Goal: Information Seeking & Learning: Learn about a topic

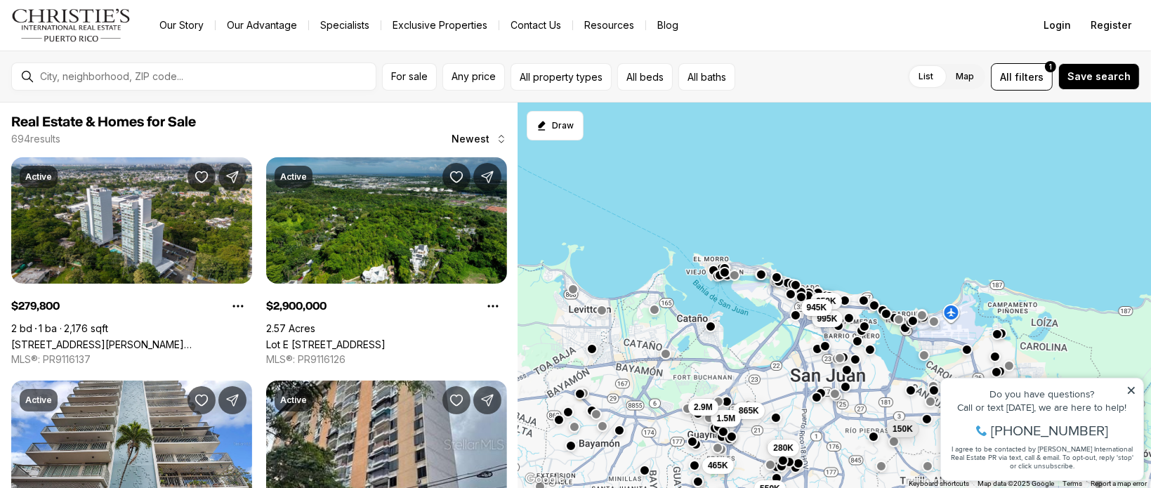
click at [1131, 391] on icon at bounding box center [1131, 390] width 10 height 10
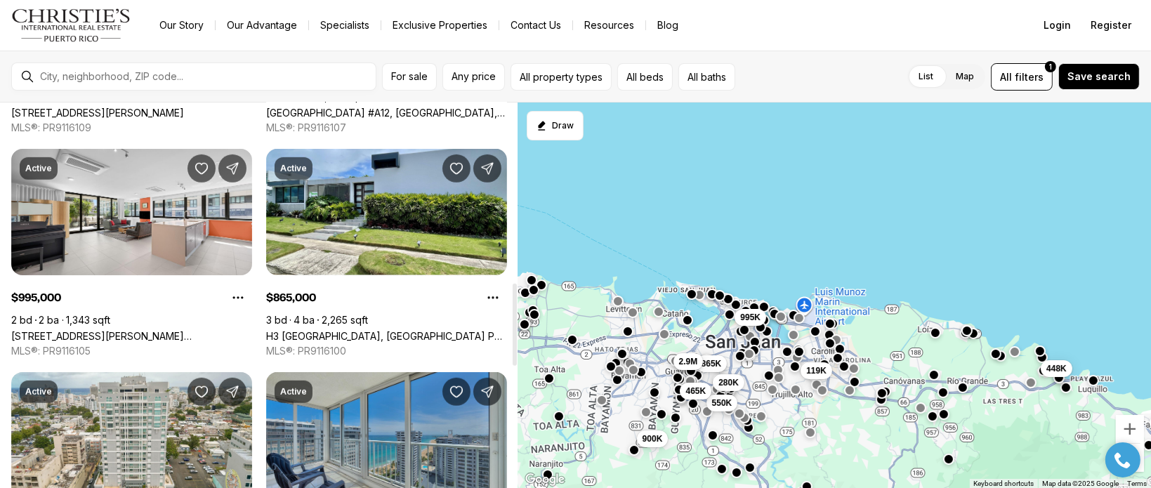
scroll to position [913, 0]
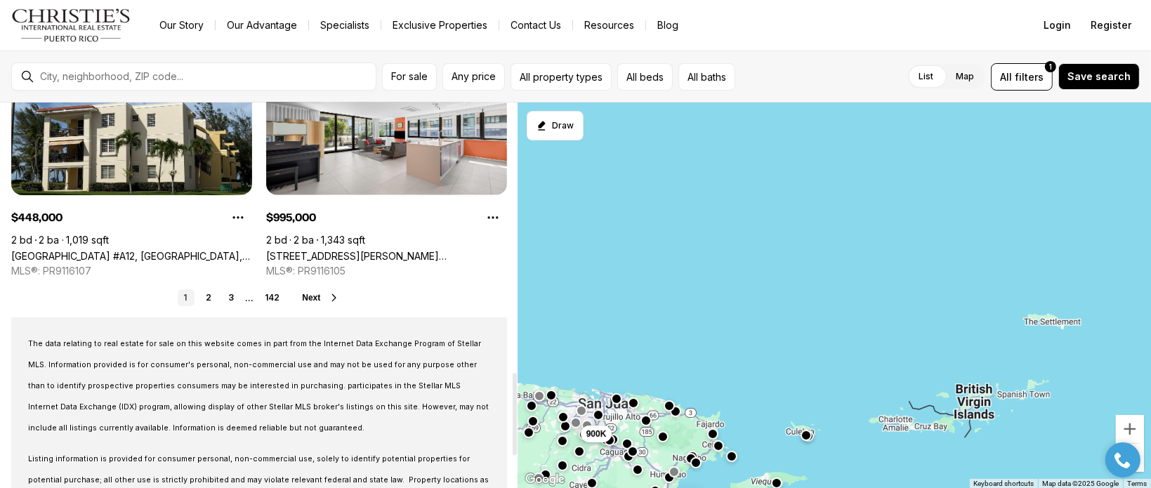
scroll to position [1194, 0]
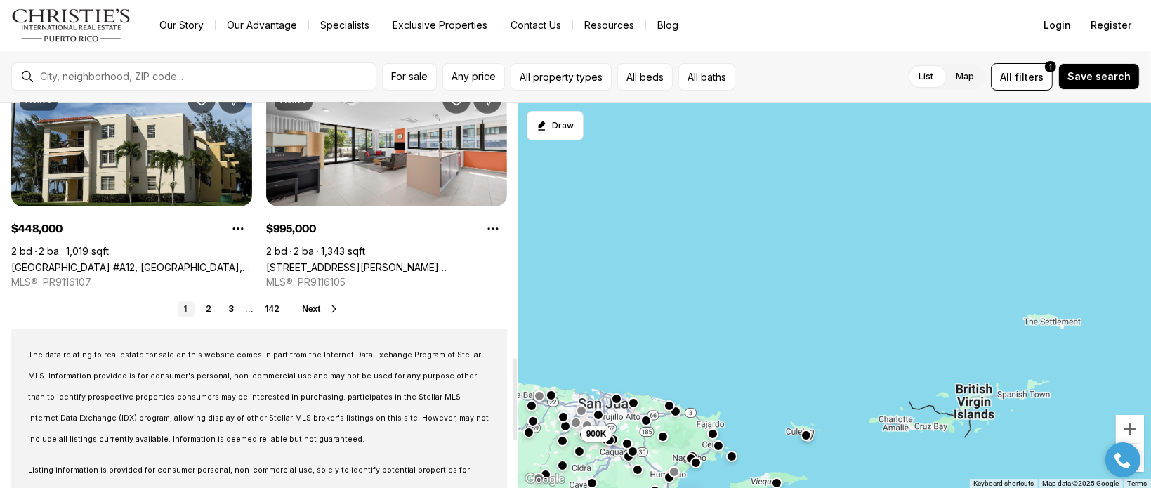
click at [207, 310] on link "2" at bounding box center [208, 309] width 17 height 17
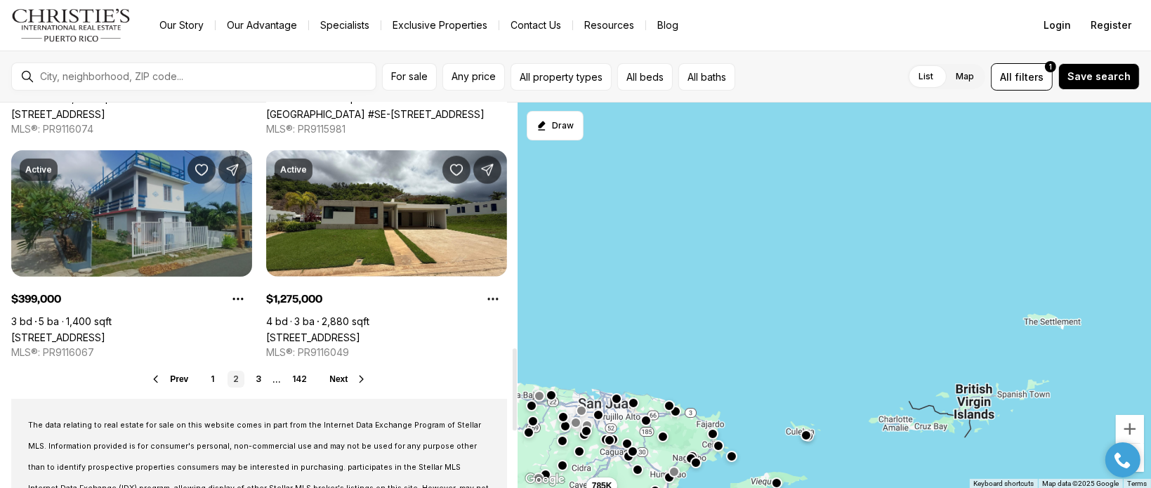
scroll to position [1194, 0]
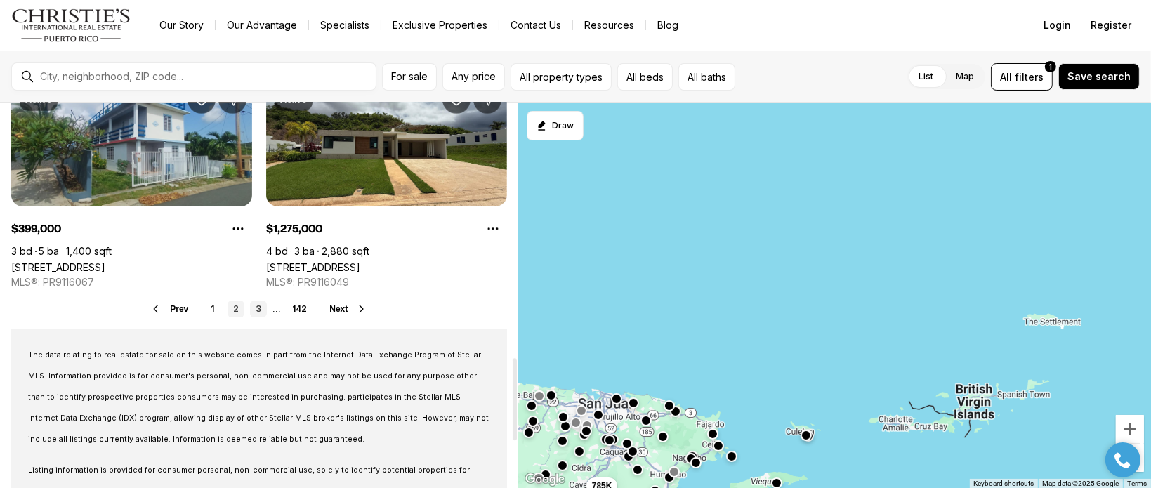
click at [264, 315] on link "3" at bounding box center [258, 309] width 17 height 17
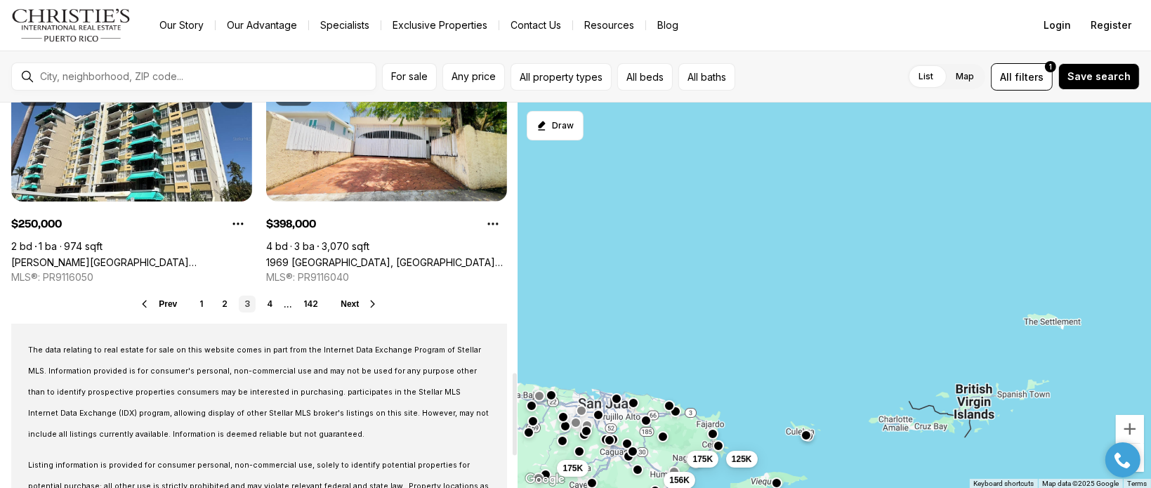
scroll to position [1264, 0]
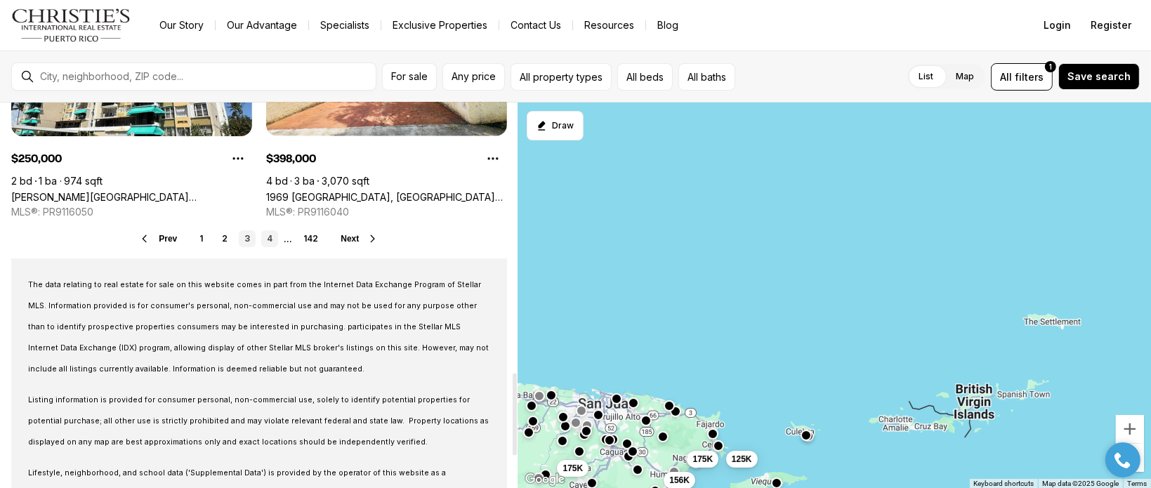
click at [271, 242] on link "4" at bounding box center [269, 238] width 17 height 17
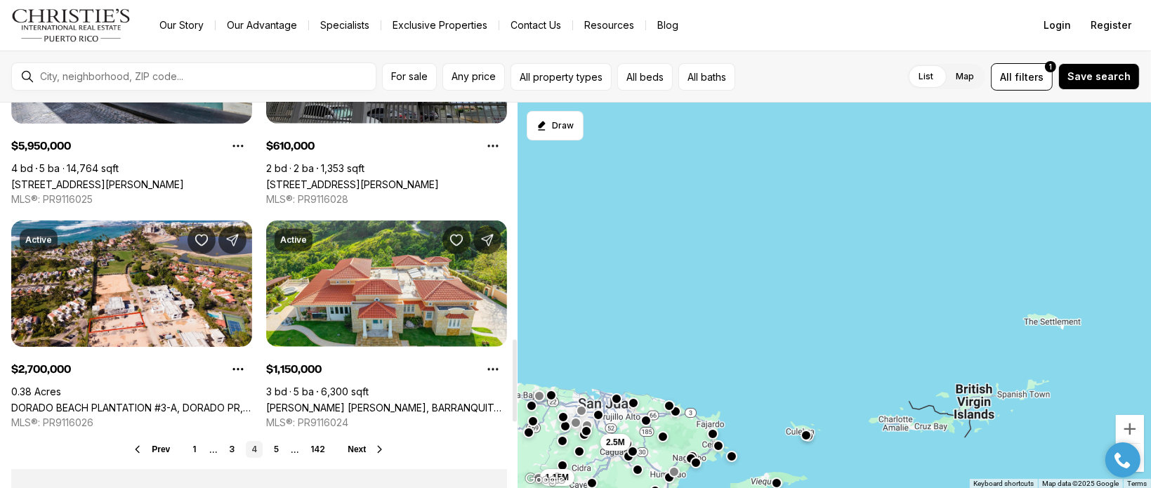
scroll to position [1124, 0]
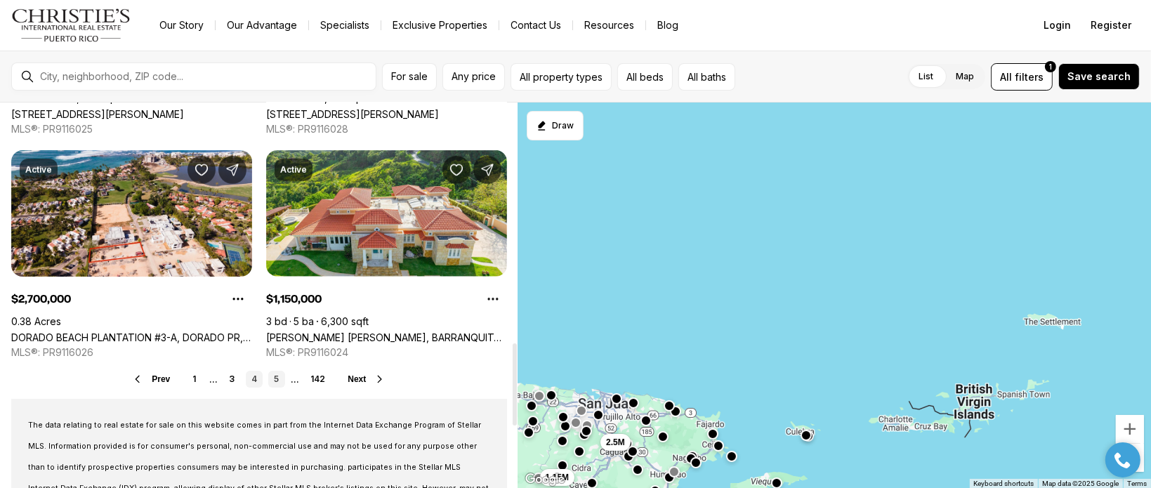
click at [271, 380] on link "5" at bounding box center [276, 379] width 17 height 17
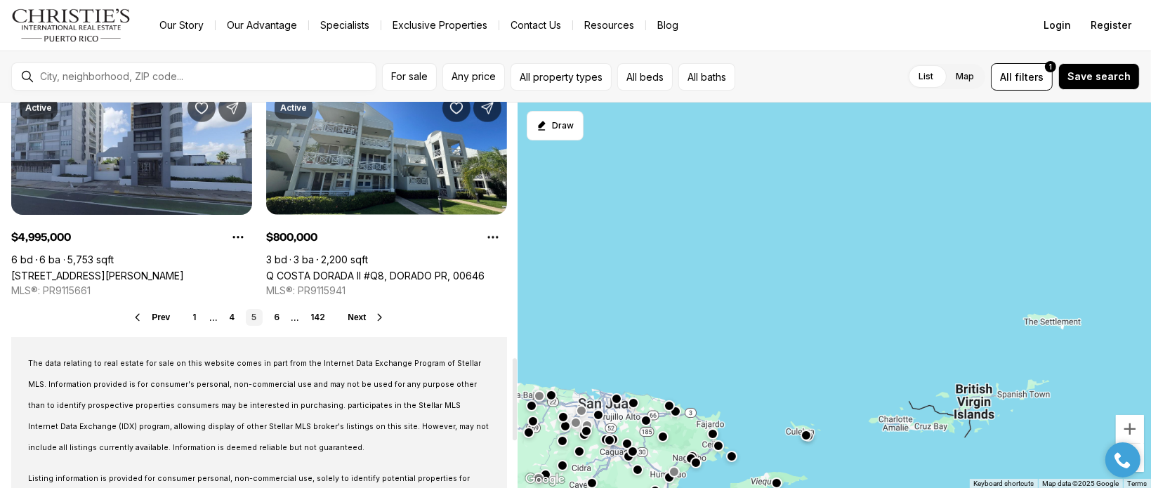
scroll to position [1194, 0]
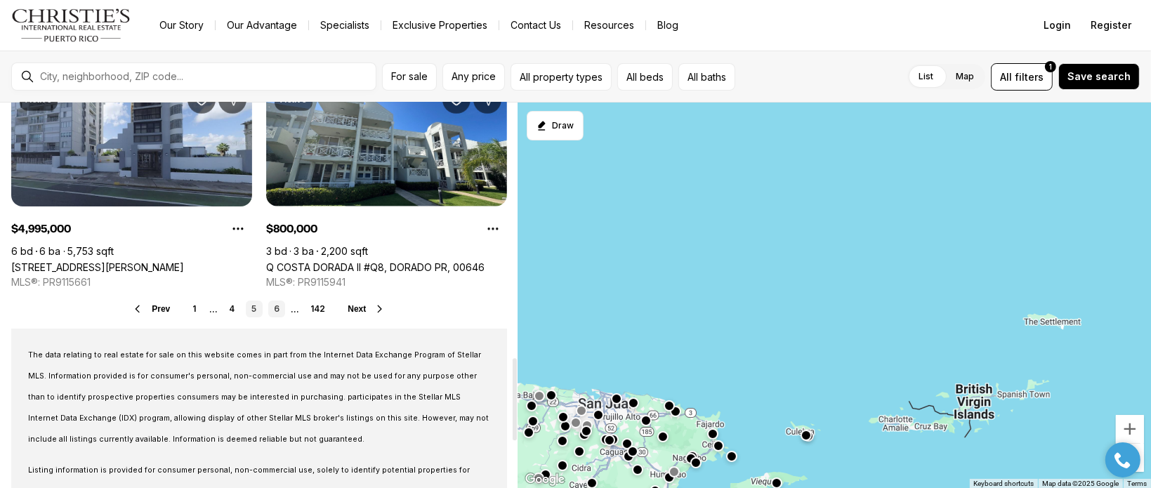
click at [280, 309] on link "6" at bounding box center [276, 309] width 17 height 17
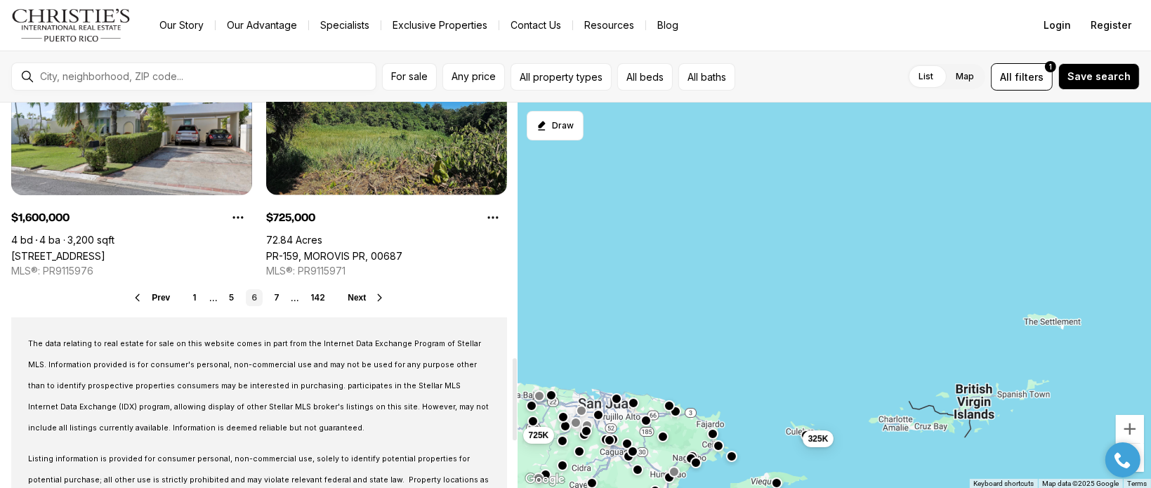
scroll to position [1194, 0]
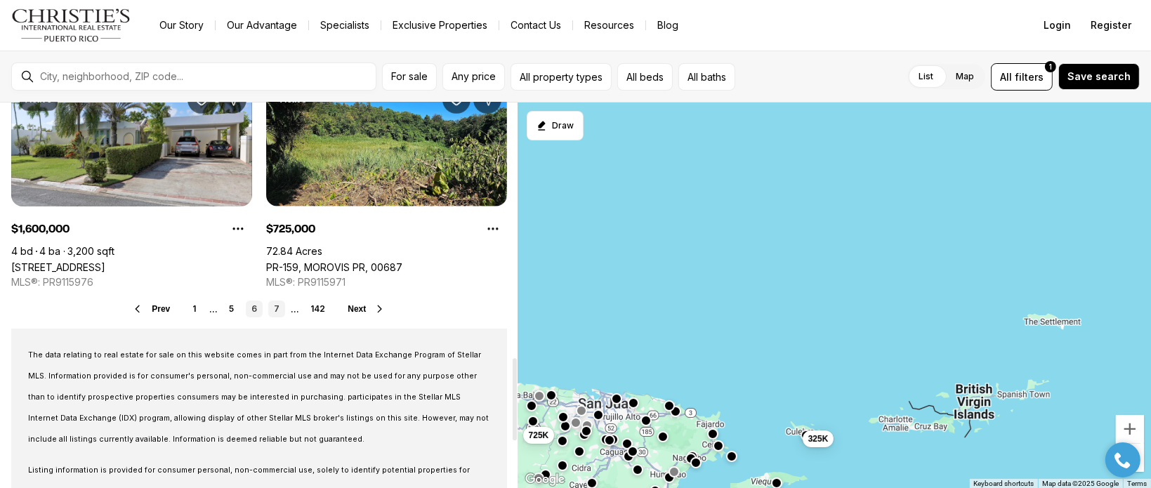
click at [275, 315] on link "7" at bounding box center [276, 309] width 17 height 17
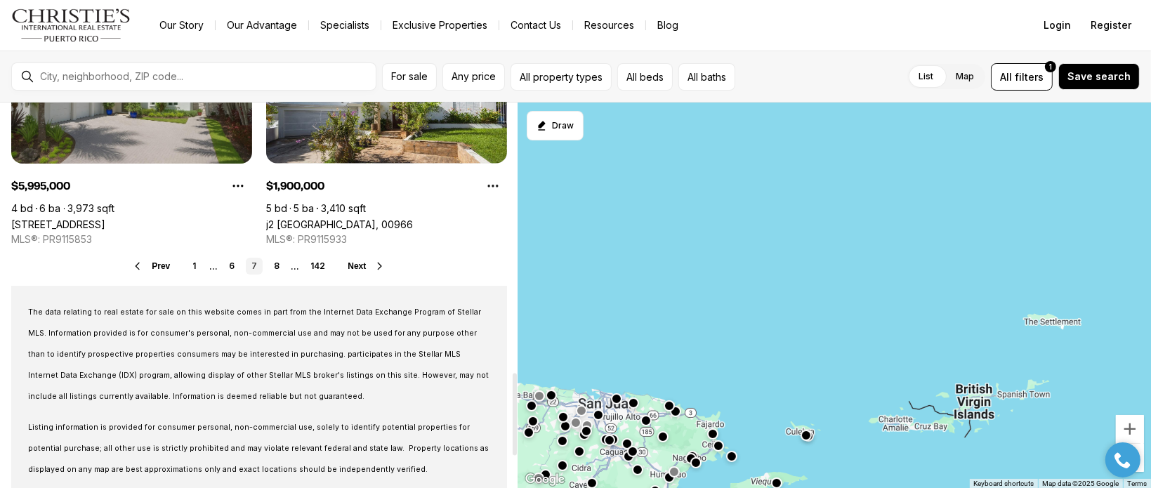
scroll to position [1264, 0]
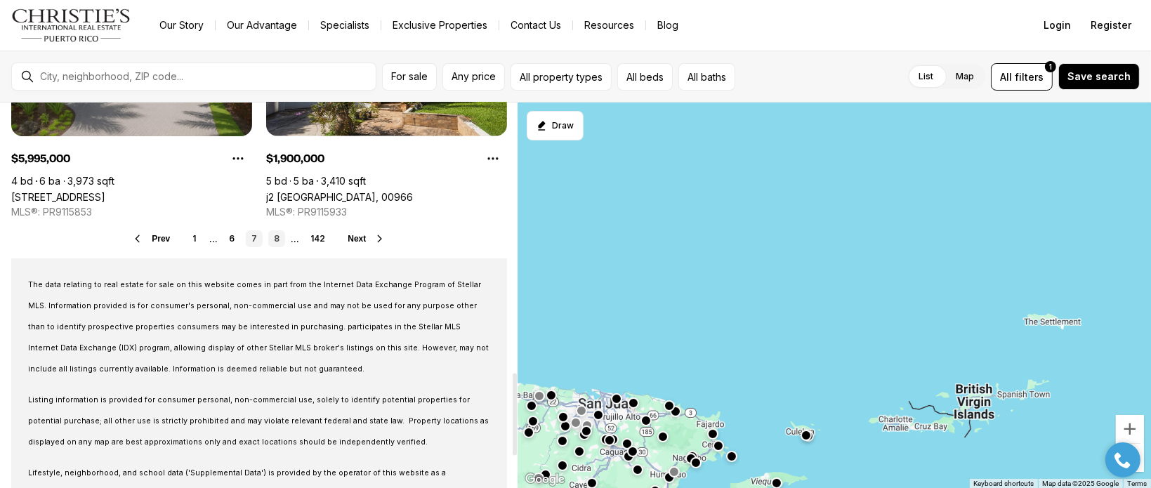
click at [270, 241] on link "8" at bounding box center [276, 238] width 17 height 17
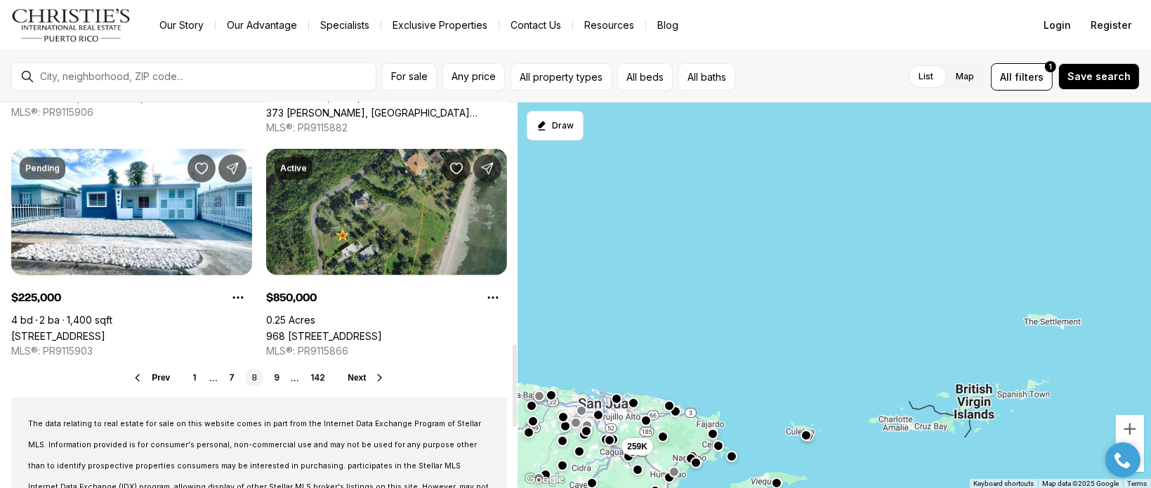
scroll to position [1194, 0]
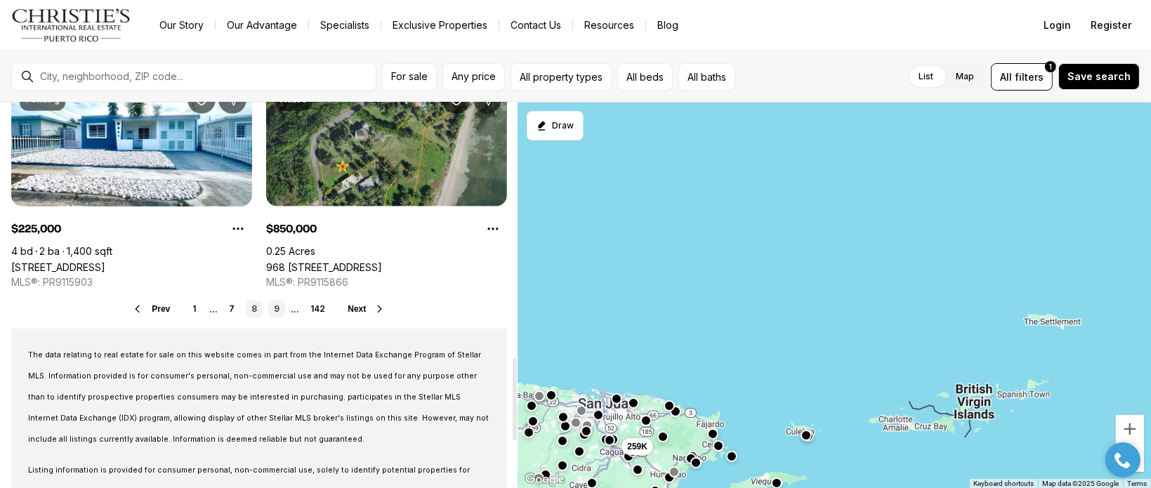
click at [277, 305] on link "9" at bounding box center [276, 309] width 17 height 17
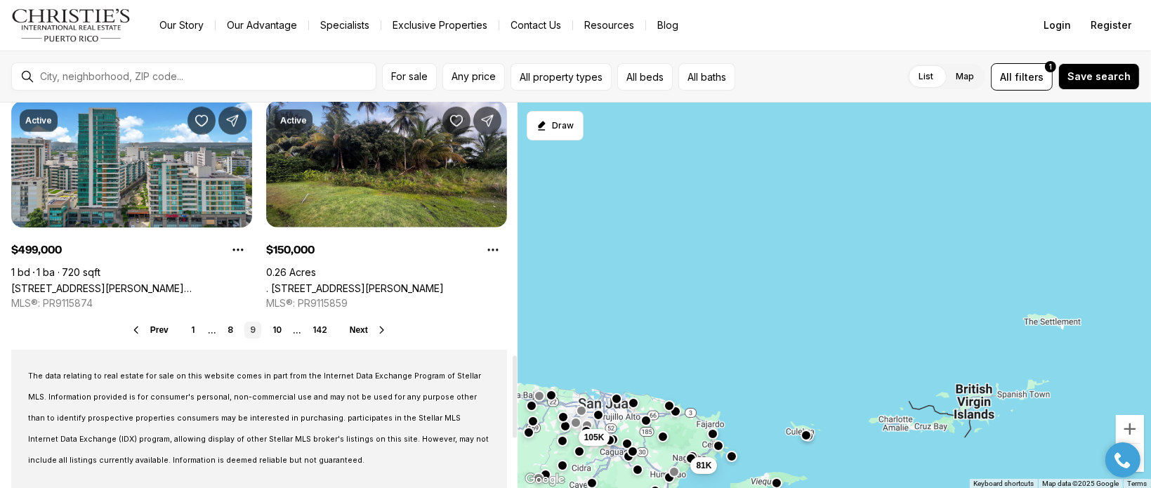
scroll to position [1194, 0]
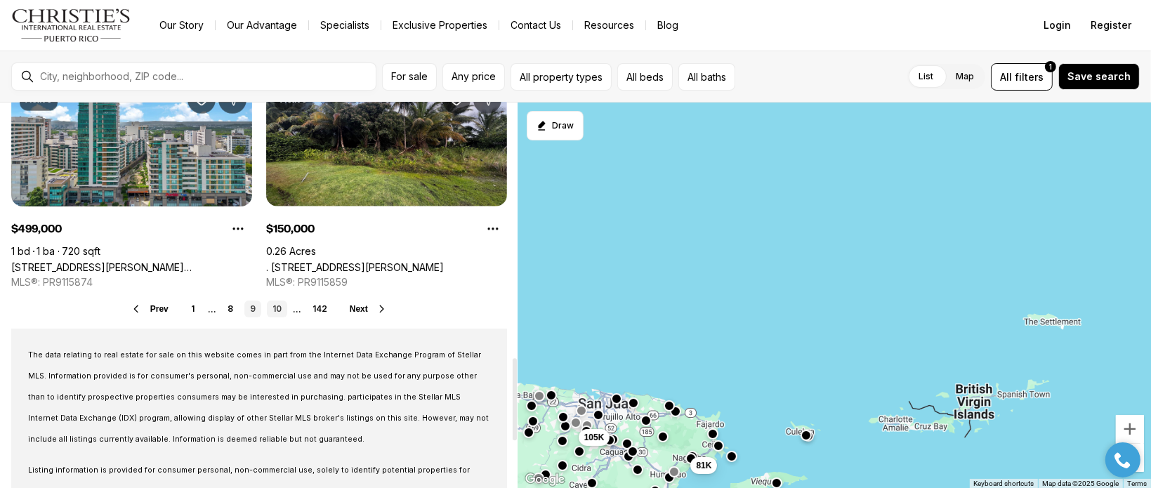
click at [277, 308] on link "10" at bounding box center [277, 309] width 20 height 17
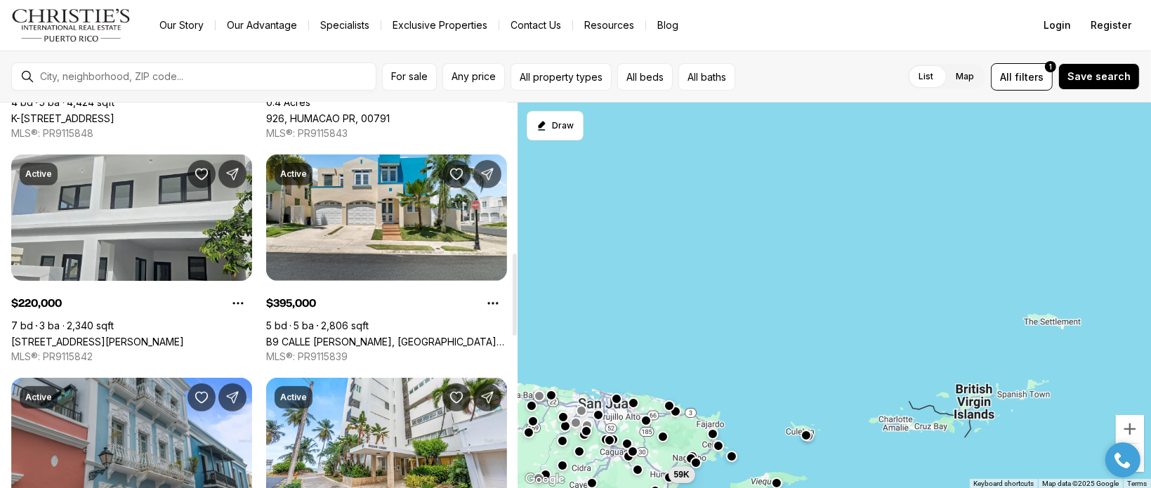
scroll to position [702, 0]
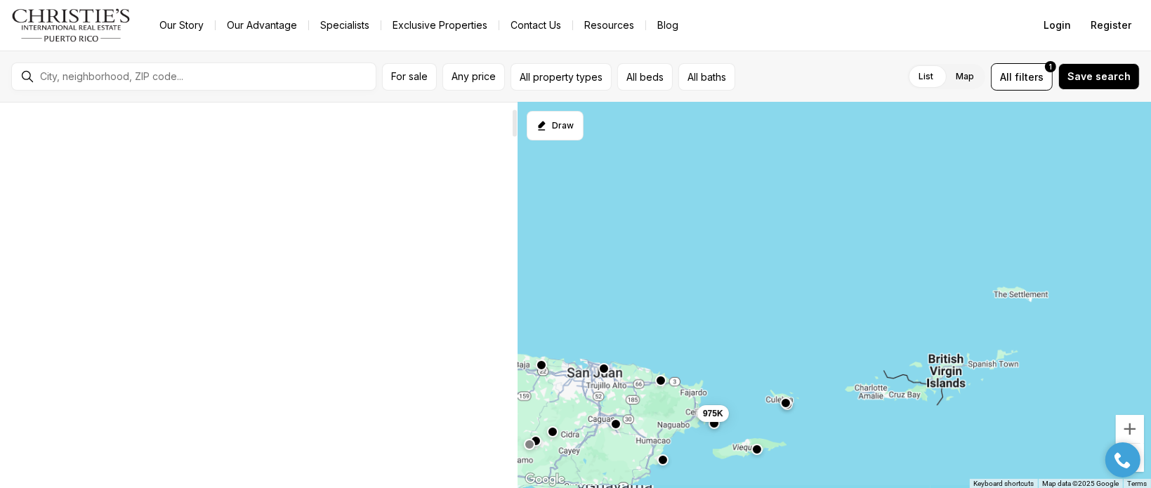
scroll to position [69, 0]
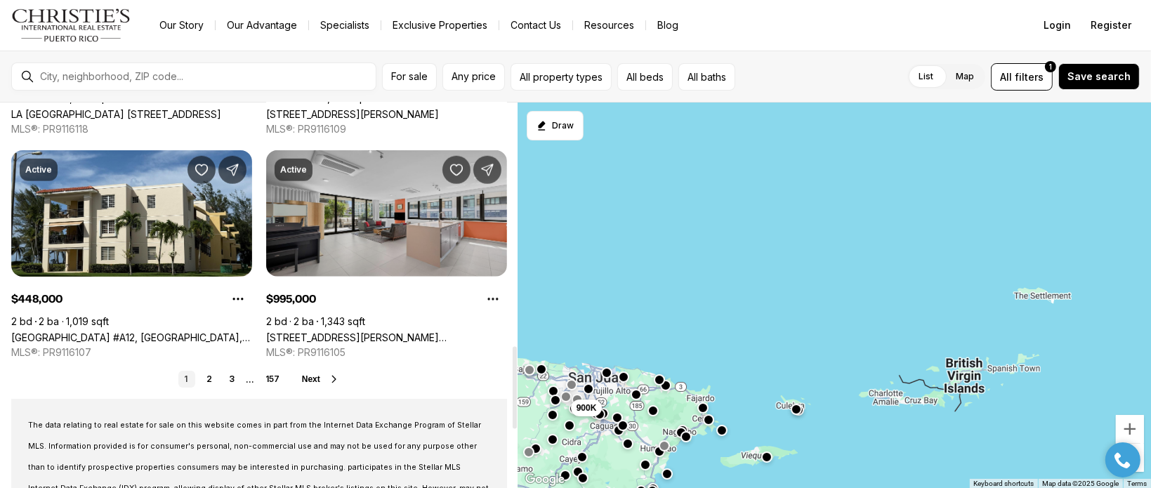
scroll to position [1264, 0]
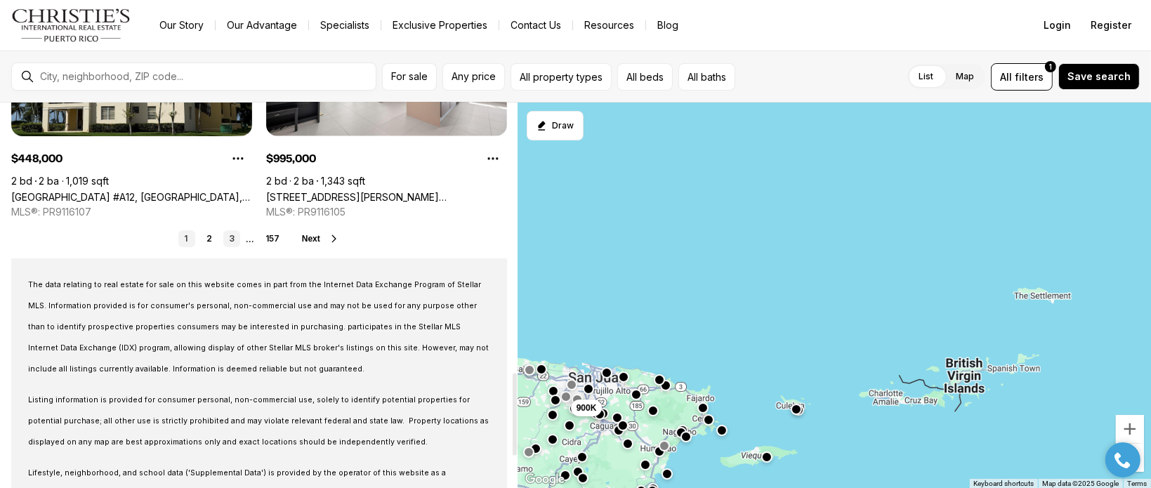
click at [236, 236] on link "3" at bounding box center [231, 238] width 17 height 17
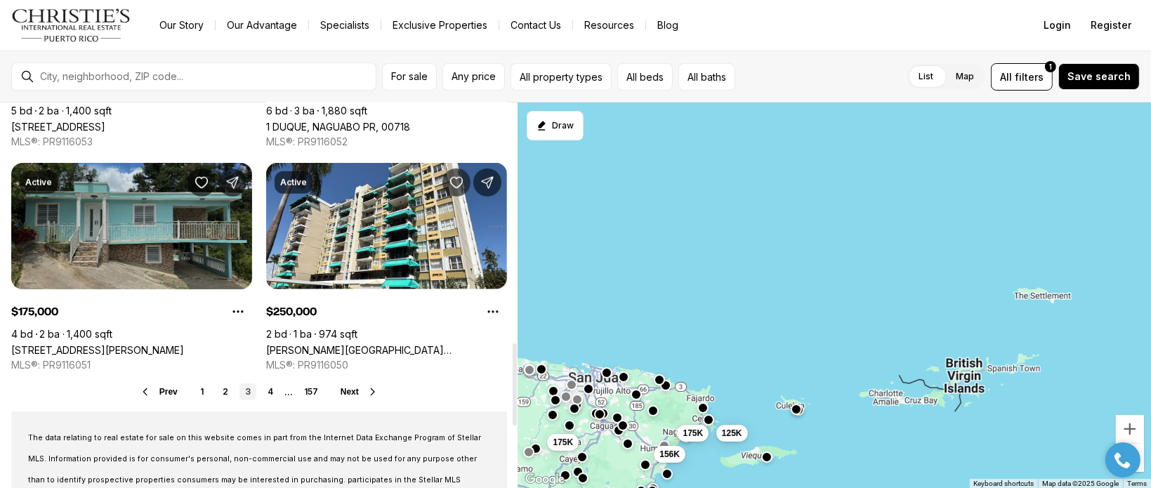
scroll to position [1124, 0]
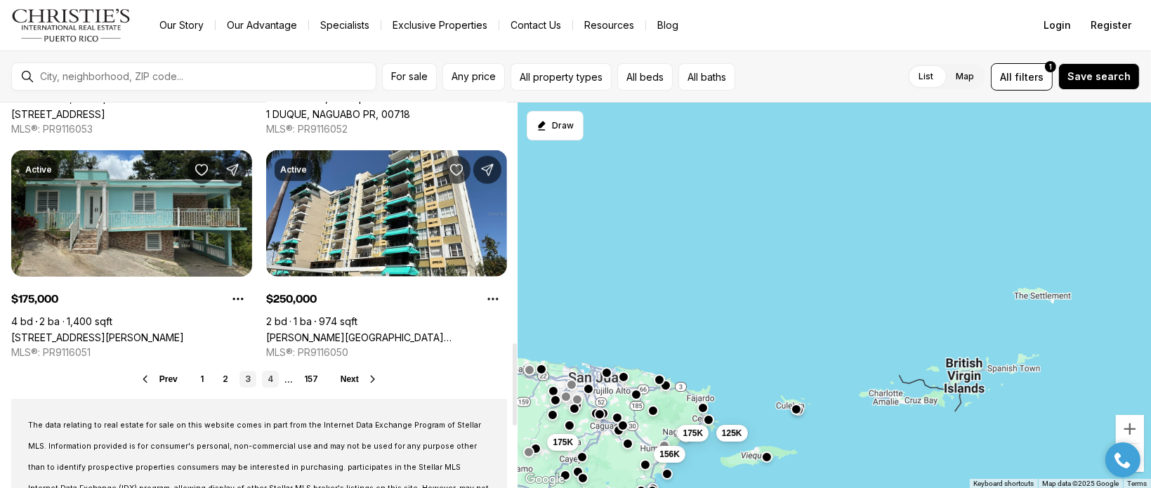
click at [270, 382] on link "4" at bounding box center [270, 379] width 17 height 17
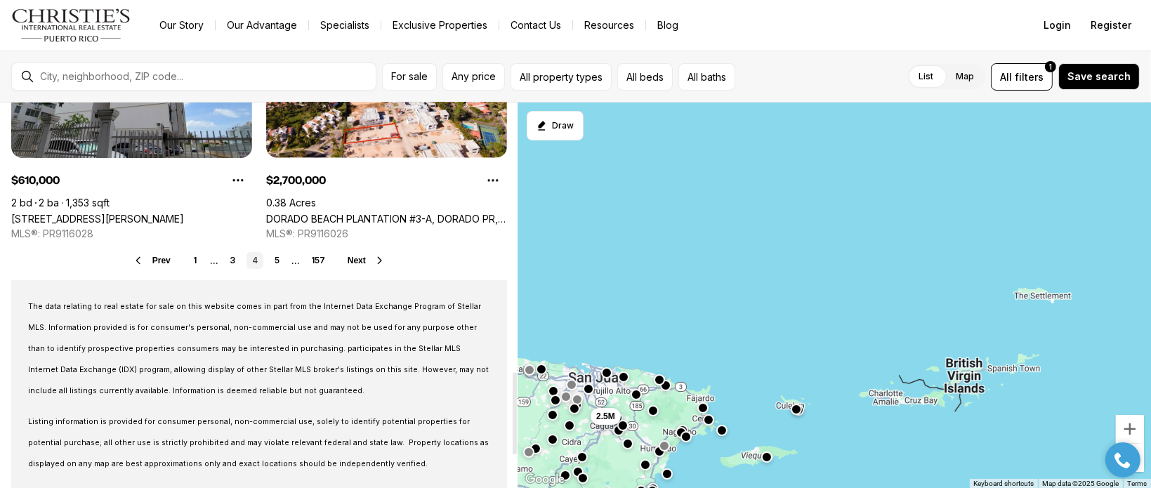
scroll to position [1264, 0]
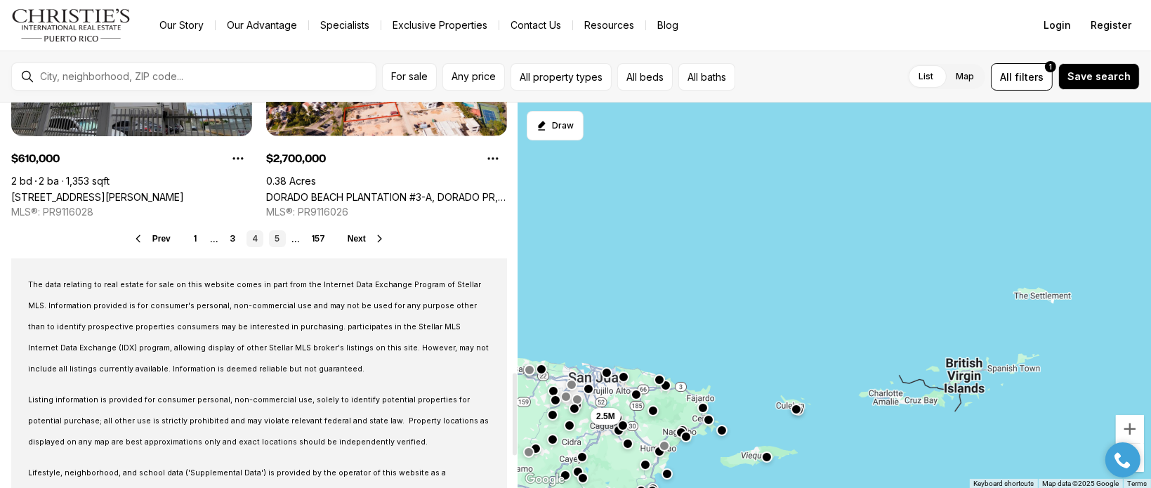
click at [279, 239] on link "5" at bounding box center [277, 238] width 17 height 17
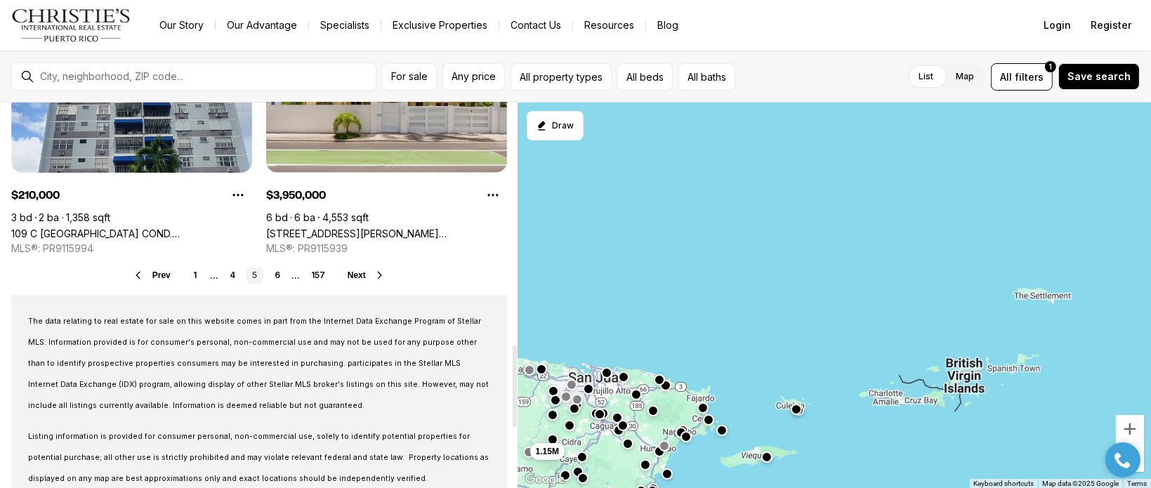
scroll to position [1132, 0]
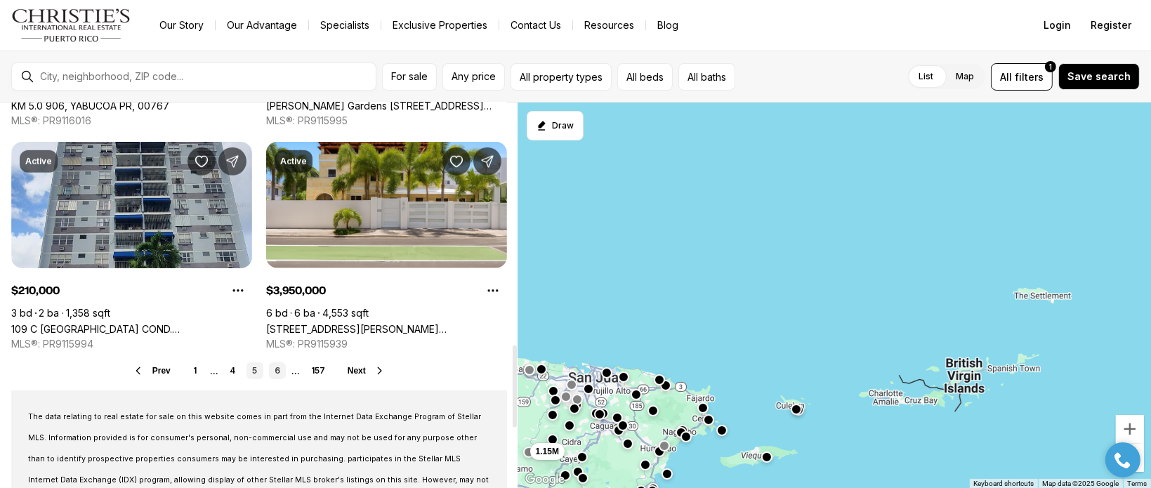
click at [277, 372] on link "6" at bounding box center [277, 370] width 17 height 17
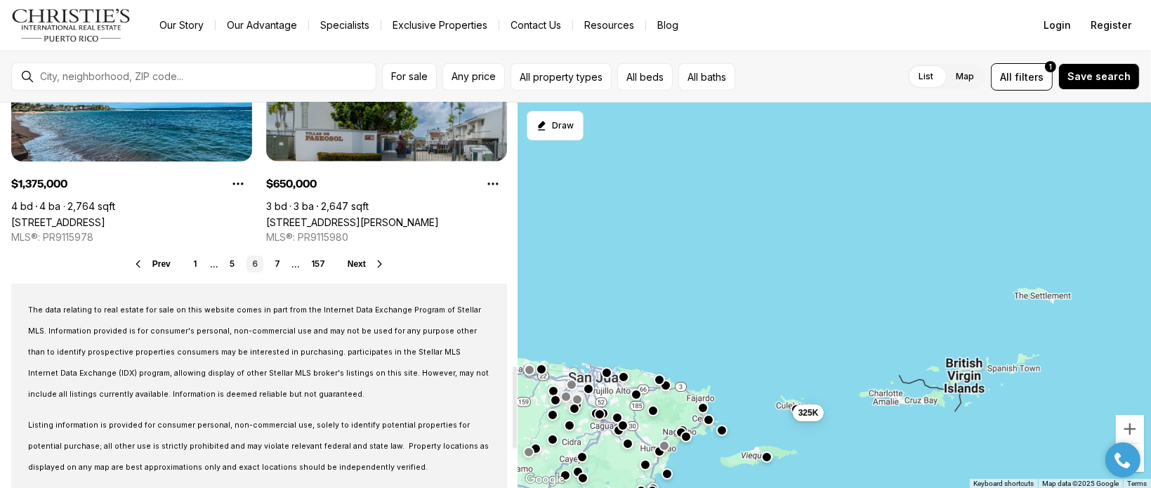
scroll to position [1232, 0]
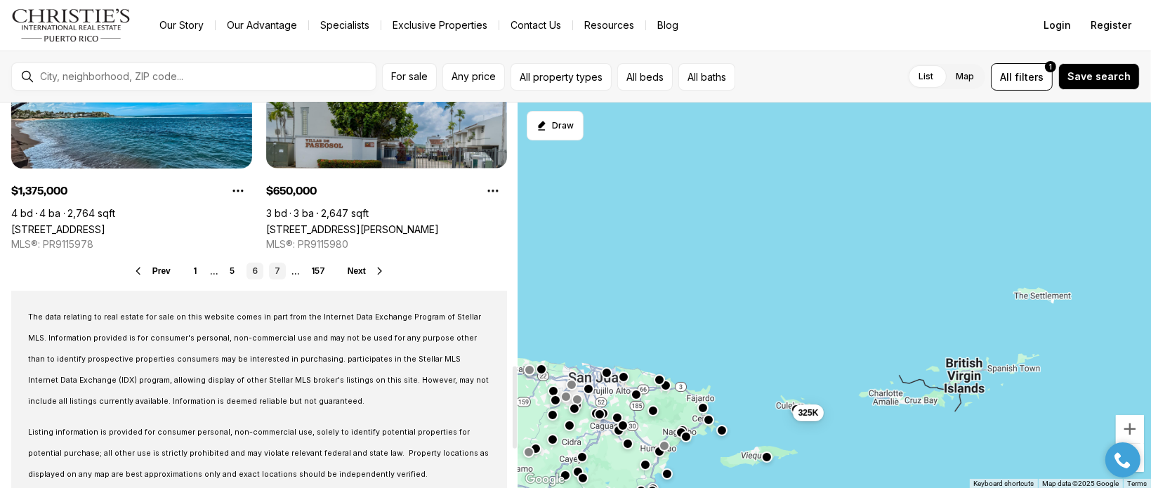
click at [277, 267] on link "7" at bounding box center [277, 271] width 17 height 17
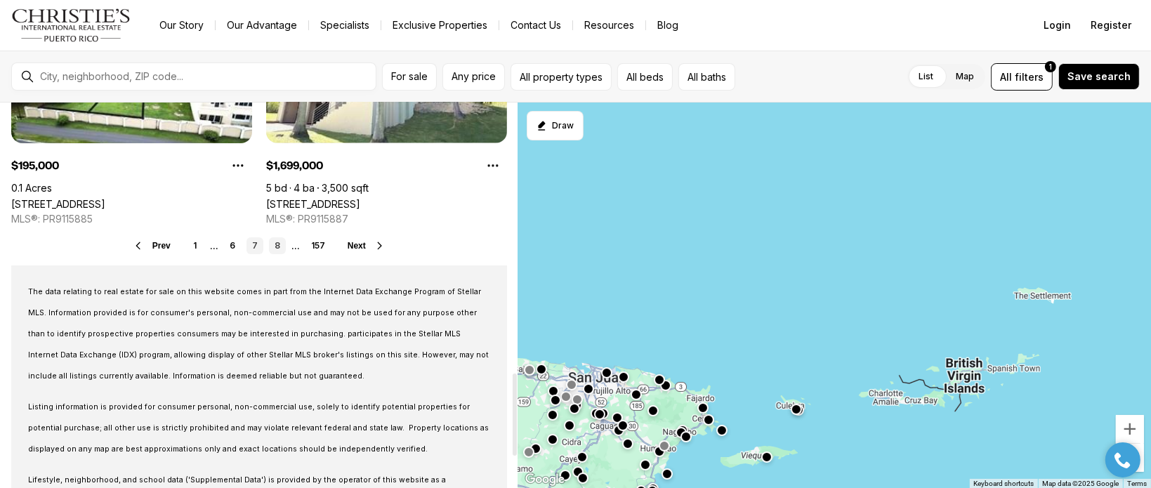
scroll to position [1202, 0]
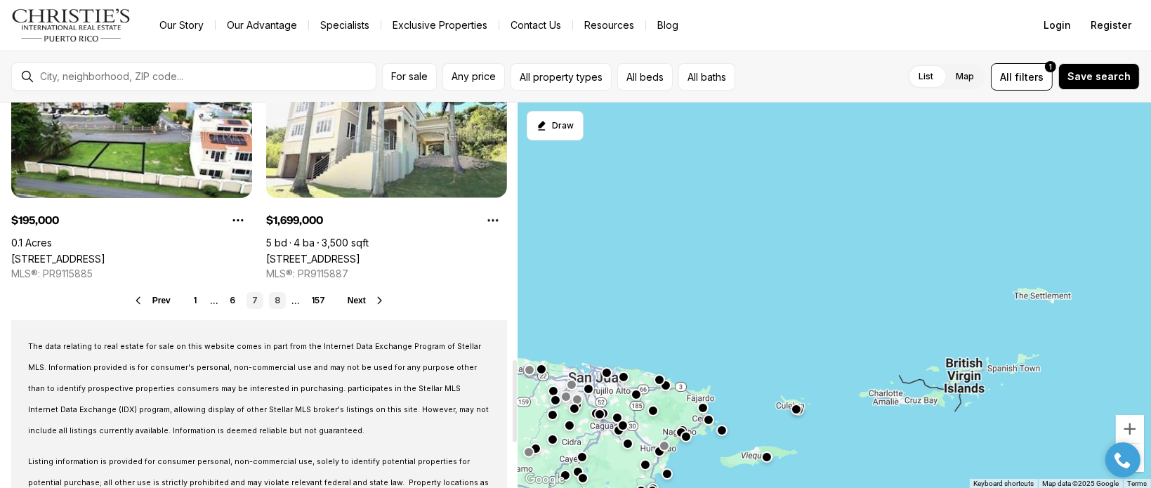
click at [275, 304] on link "8" at bounding box center [277, 300] width 17 height 17
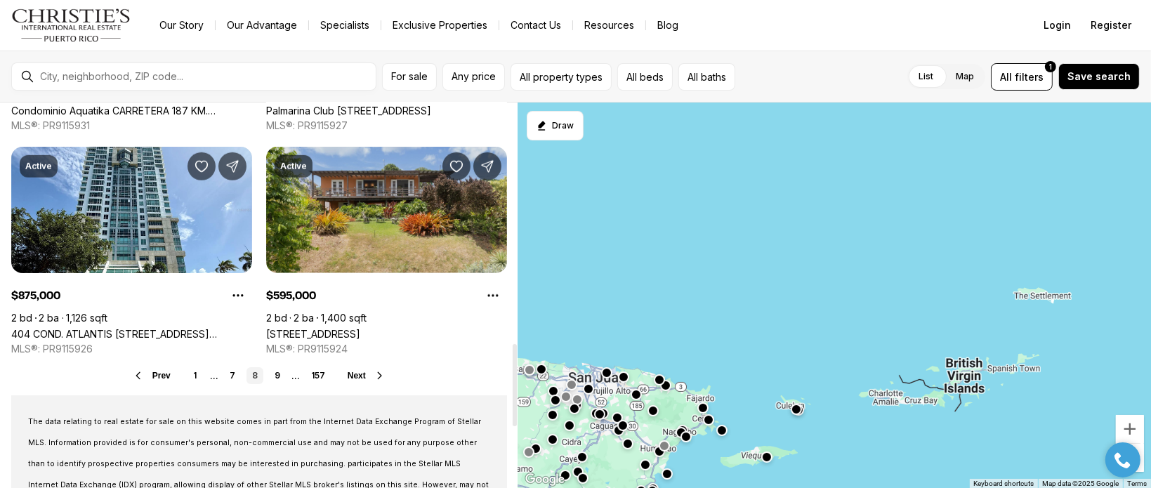
scroll to position [1138, 0]
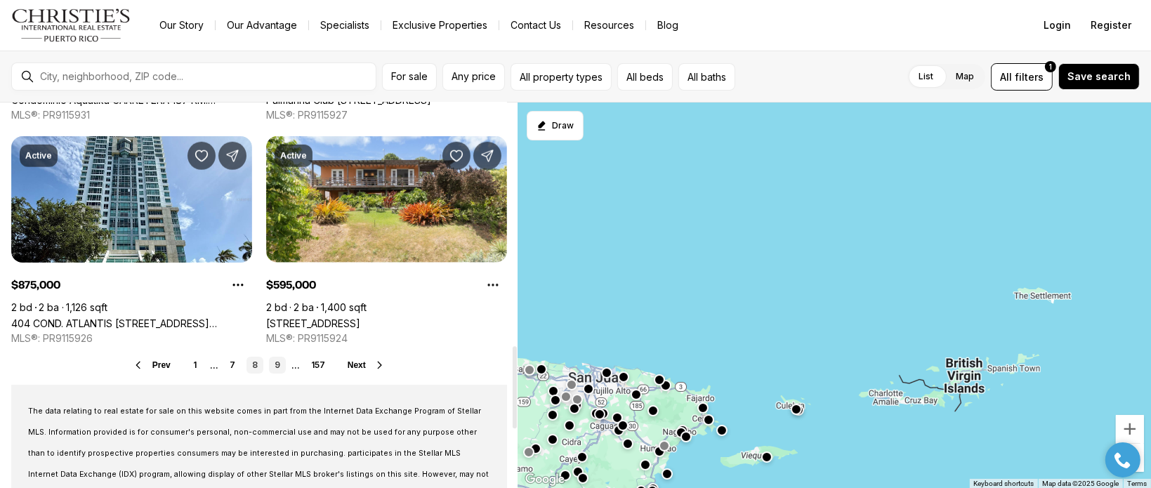
click at [280, 359] on link "9" at bounding box center [277, 365] width 17 height 17
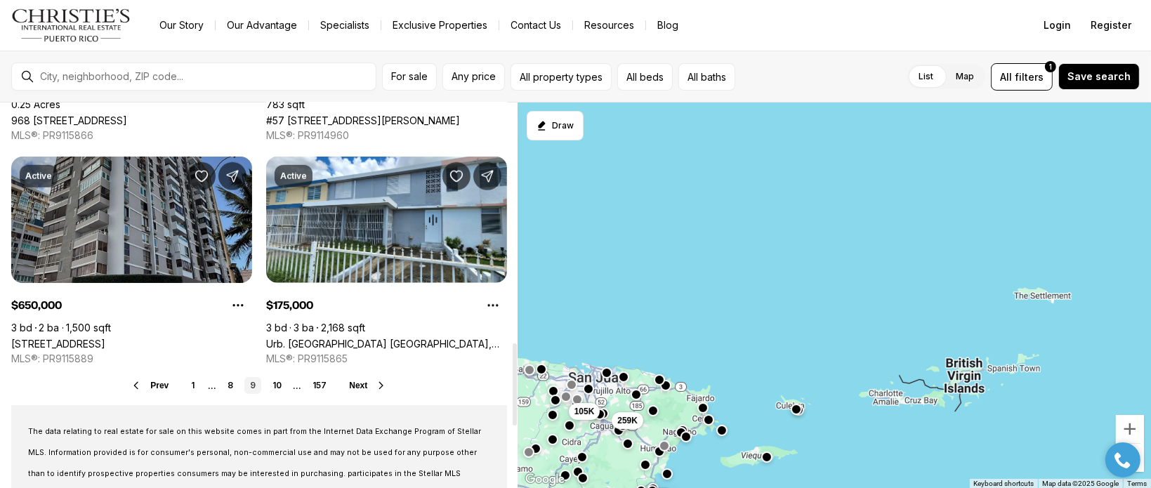
scroll to position [1124, 0]
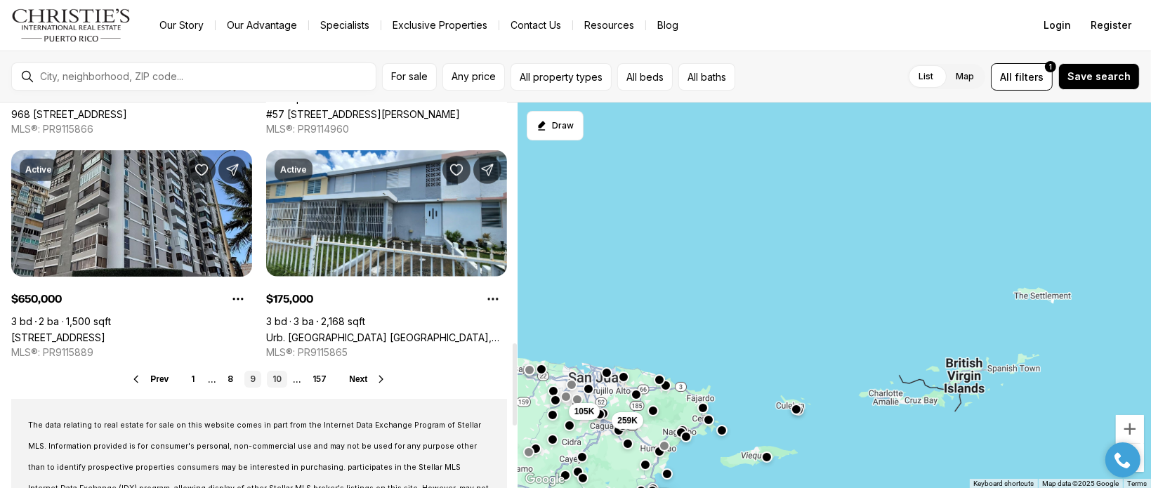
click at [282, 384] on link "10" at bounding box center [277, 379] width 20 height 17
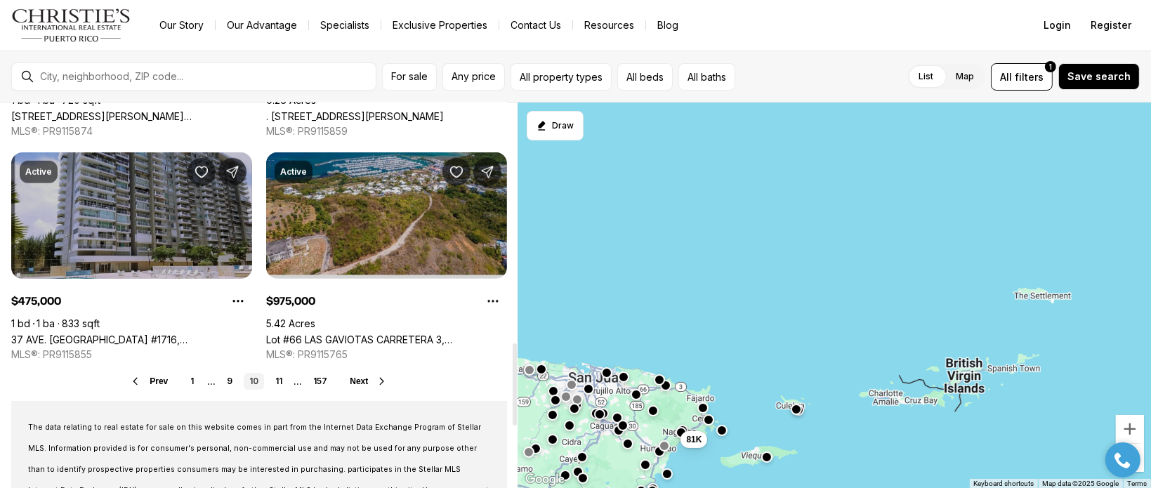
scroll to position [1124, 0]
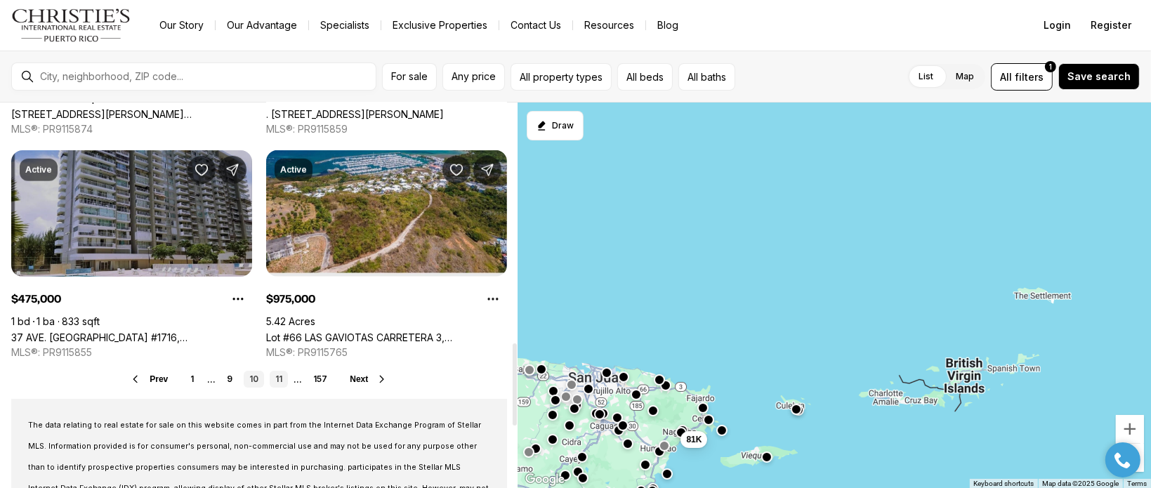
click at [278, 379] on link "11" at bounding box center [279, 379] width 18 height 17
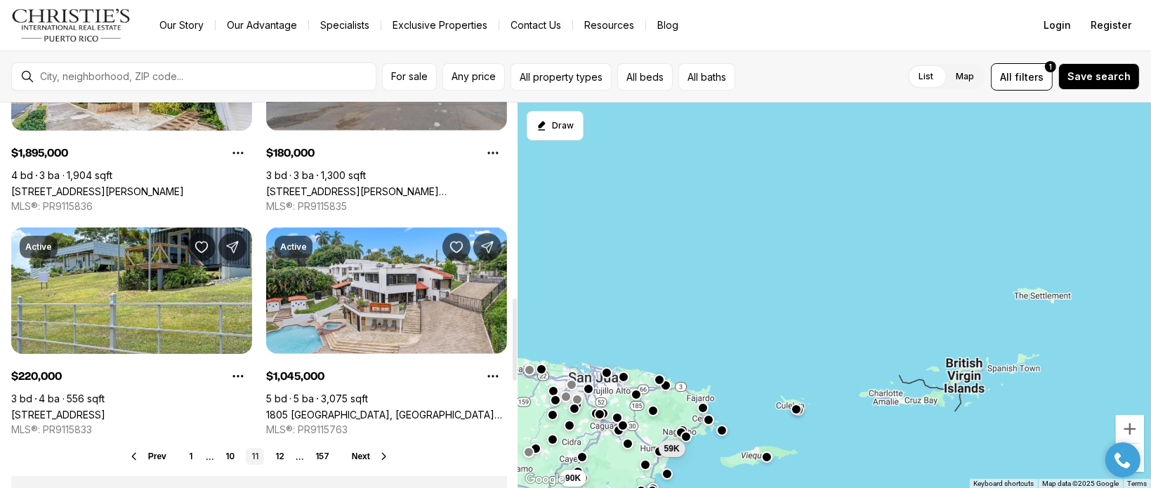
scroll to position [1053, 0]
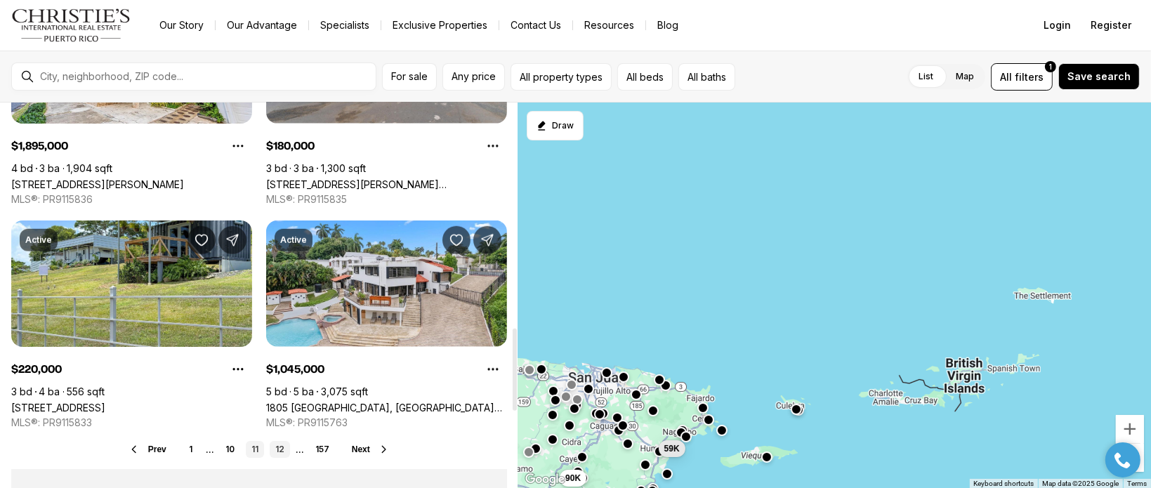
click at [279, 452] on link "12" at bounding box center [280, 449] width 20 height 17
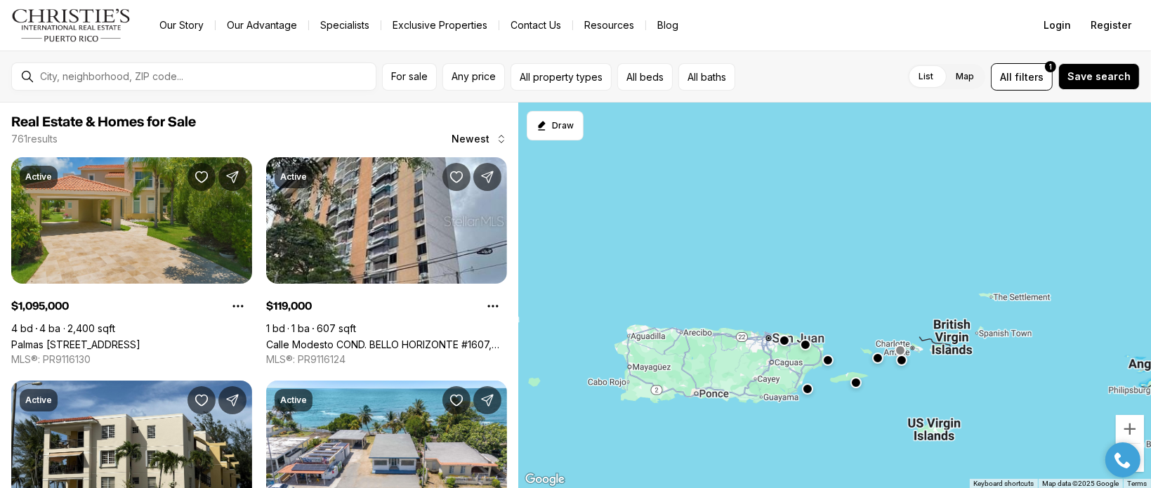
drag, startPoint x: 645, startPoint y: 380, endPoint x: 906, endPoint y: 406, distance: 262.6
click at [906, 406] on div at bounding box center [834, 296] width 633 height 386
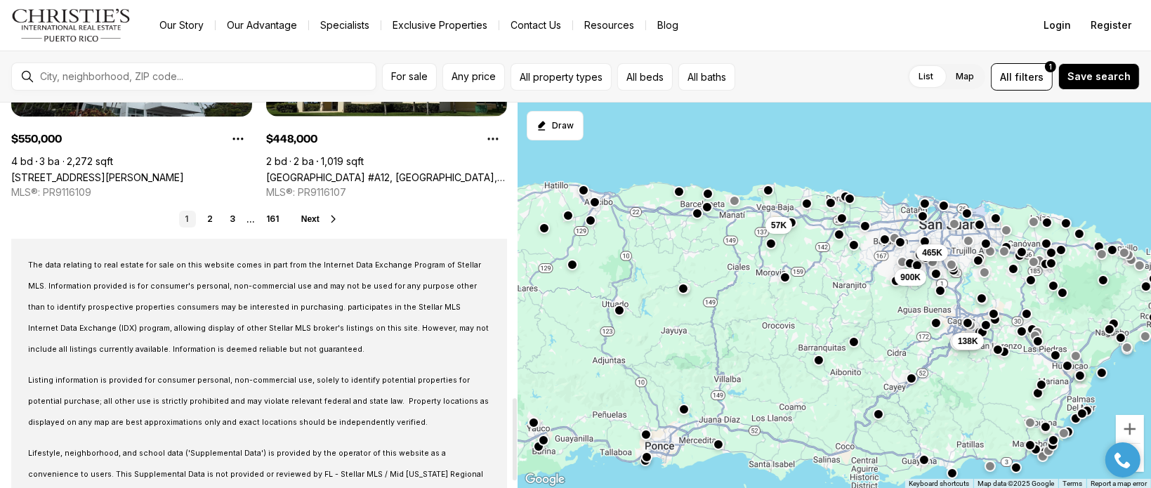
scroll to position [1202, 0]
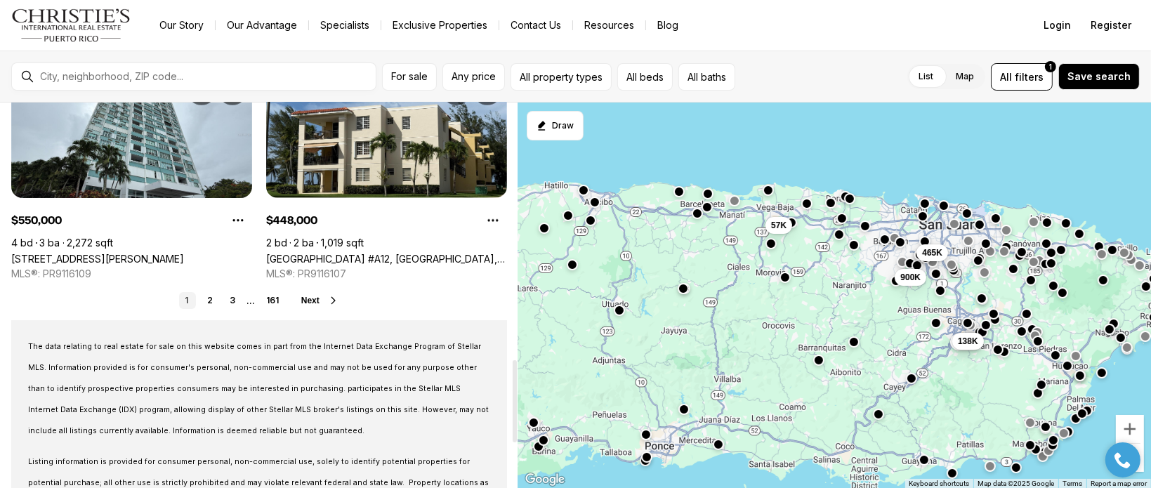
click at [253, 302] on li "..." at bounding box center [251, 301] width 8 height 11
click at [251, 302] on li "..." at bounding box center [251, 301] width 8 height 11
click at [313, 298] on span "Next" at bounding box center [310, 301] width 18 height 10
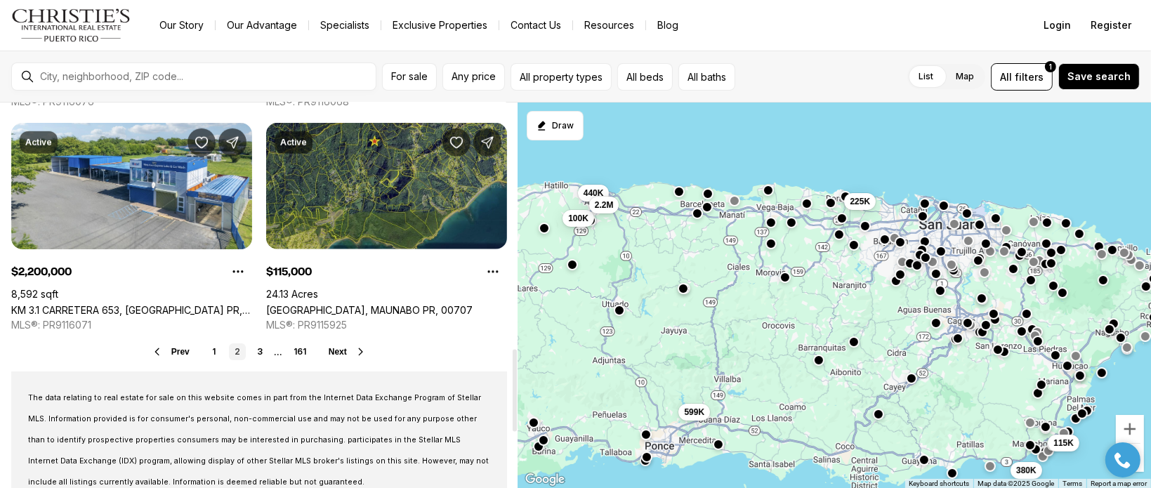
scroll to position [1124, 0]
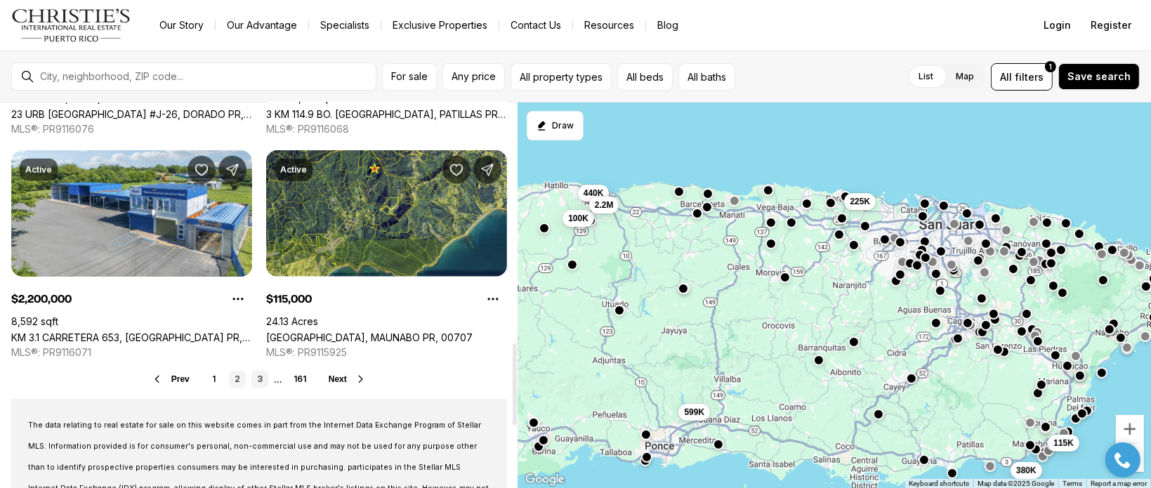
click at [256, 377] on link "3" at bounding box center [259, 379] width 17 height 17
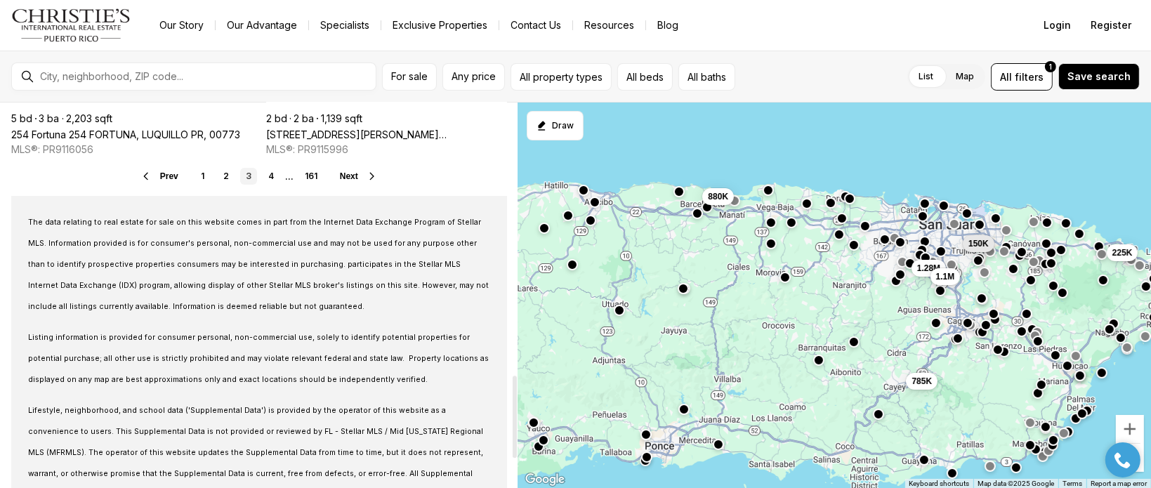
scroll to position [1264, 0]
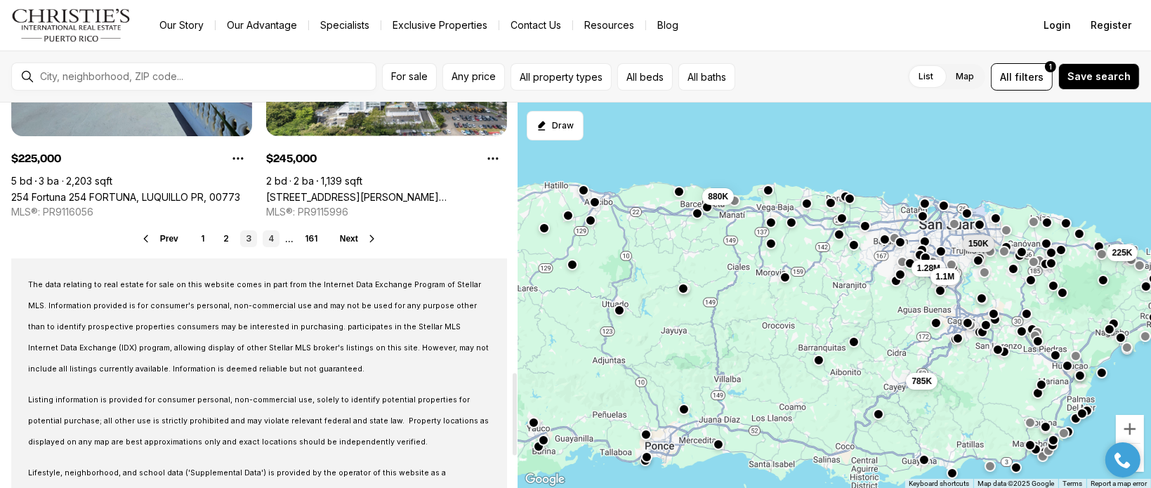
click at [274, 237] on link "4" at bounding box center [271, 238] width 17 height 17
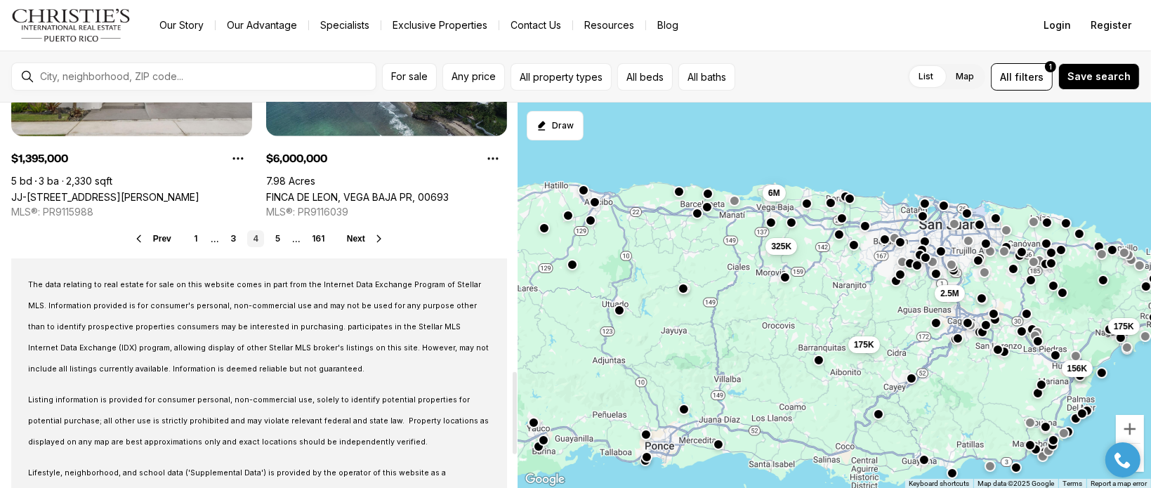
scroll to position [1124, 0]
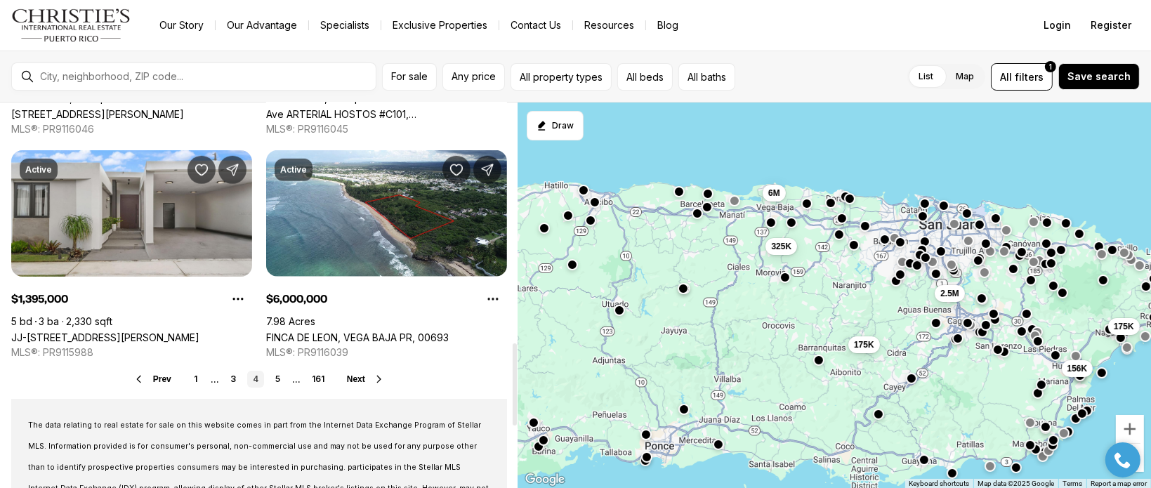
click at [277, 378] on link "5" at bounding box center [278, 379] width 17 height 17
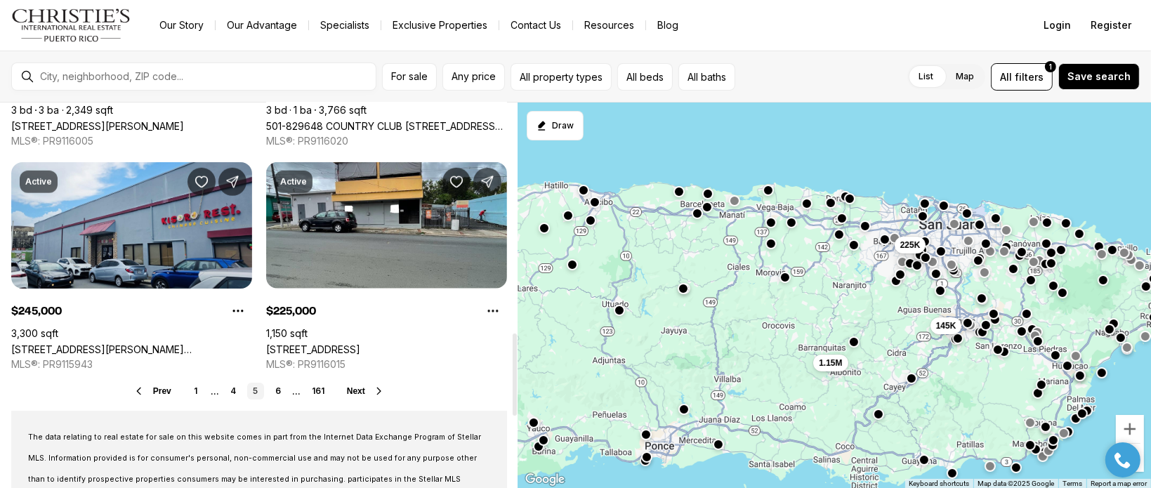
scroll to position [1124, 0]
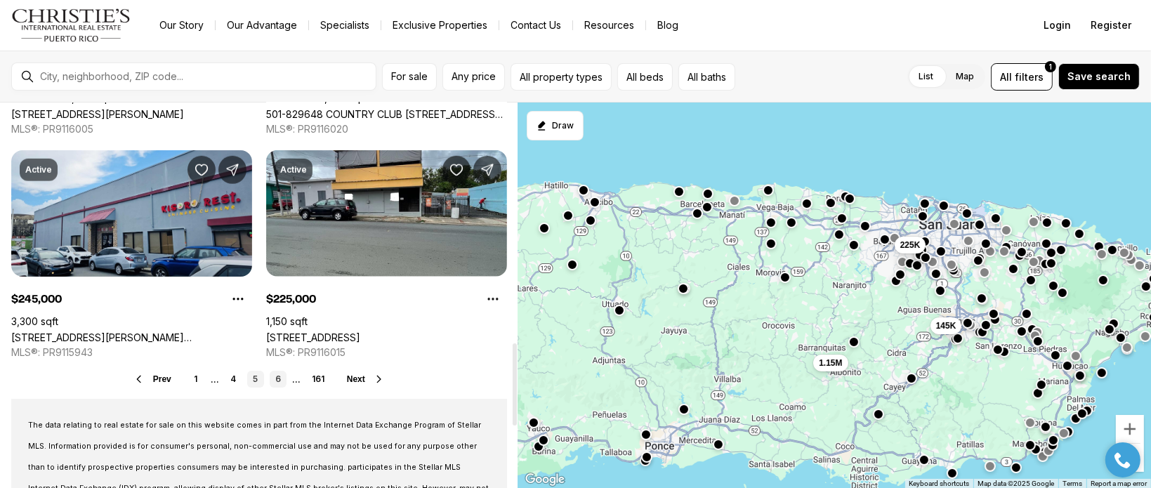
click at [281, 381] on link "6" at bounding box center [278, 379] width 17 height 17
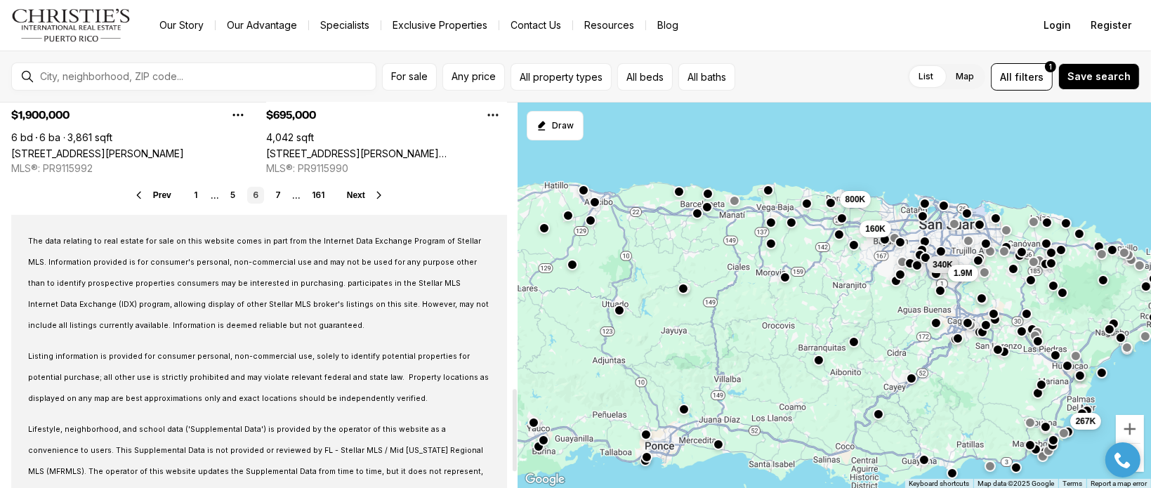
scroll to position [1274, 0]
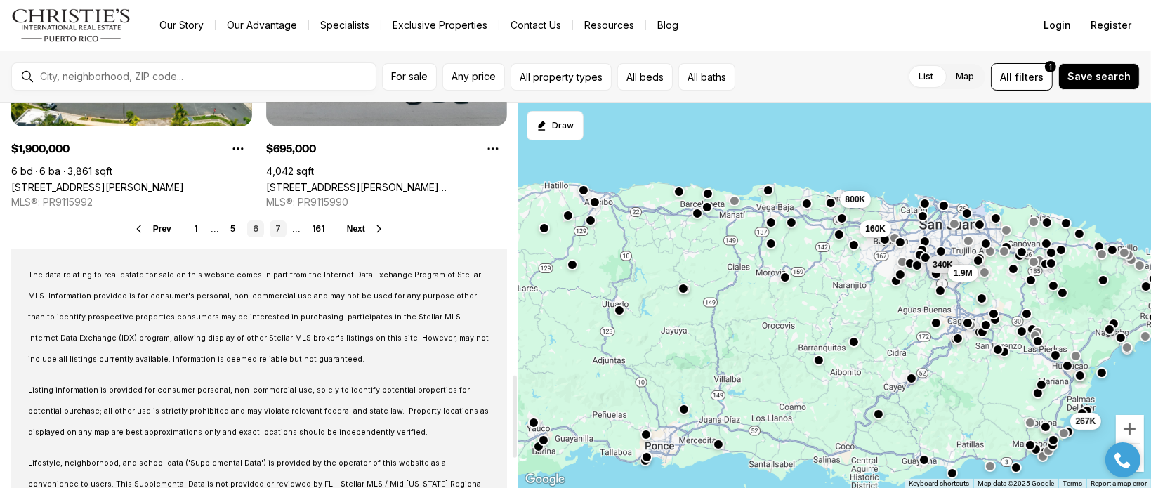
click at [273, 229] on link "7" at bounding box center [278, 229] width 17 height 17
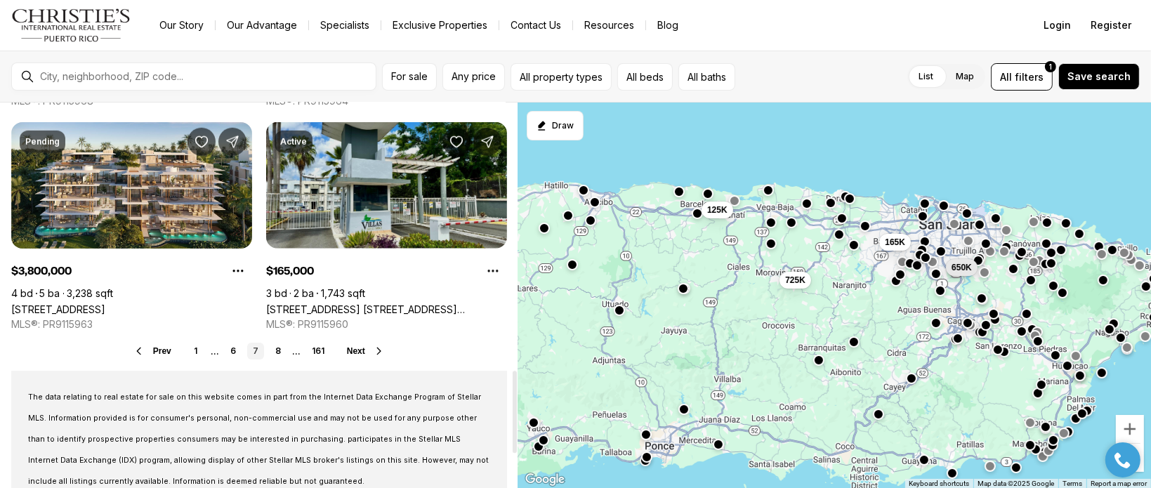
scroll to position [1266, 0]
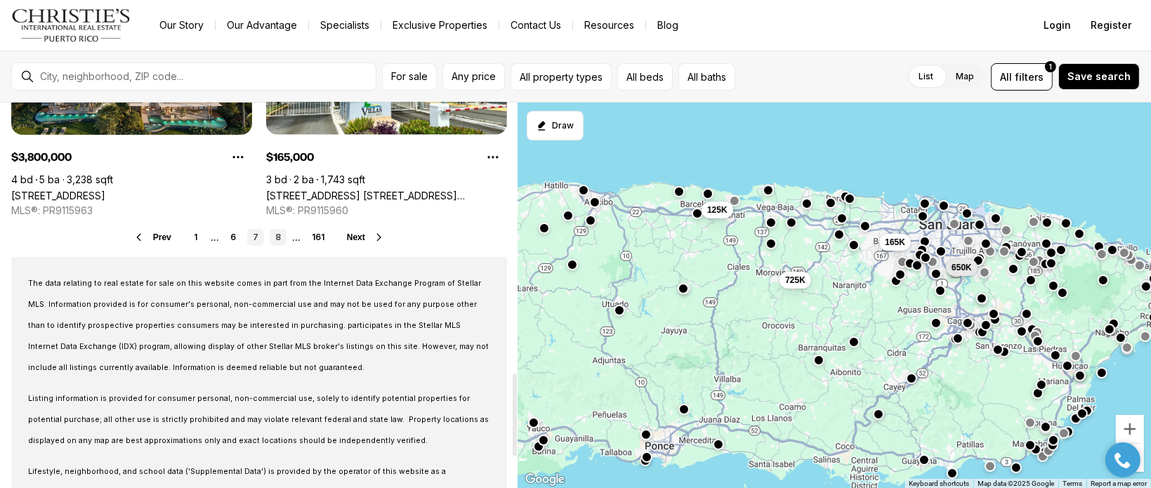
click at [278, 234] on link "8" at bounding box center [278, 237] width 17 height 17
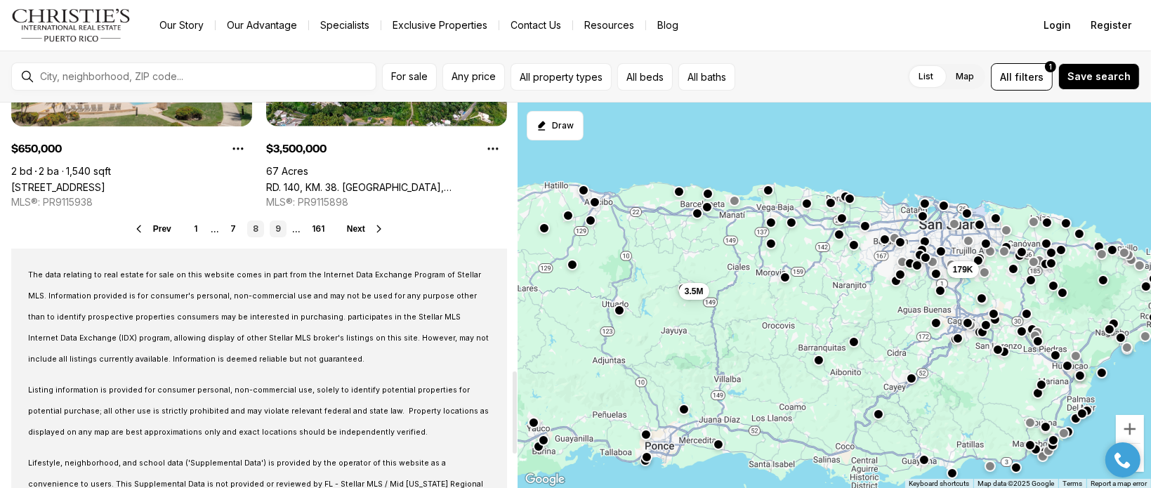
scroll to position [1202, 0]
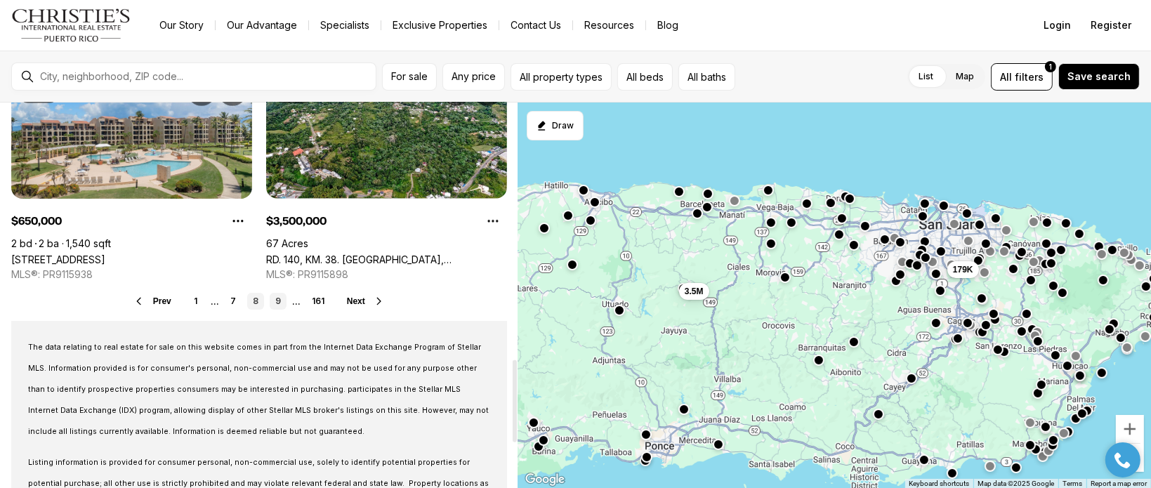
click at [275, 303] on link "9" at bounding box center [278, 301] width 17 height 17
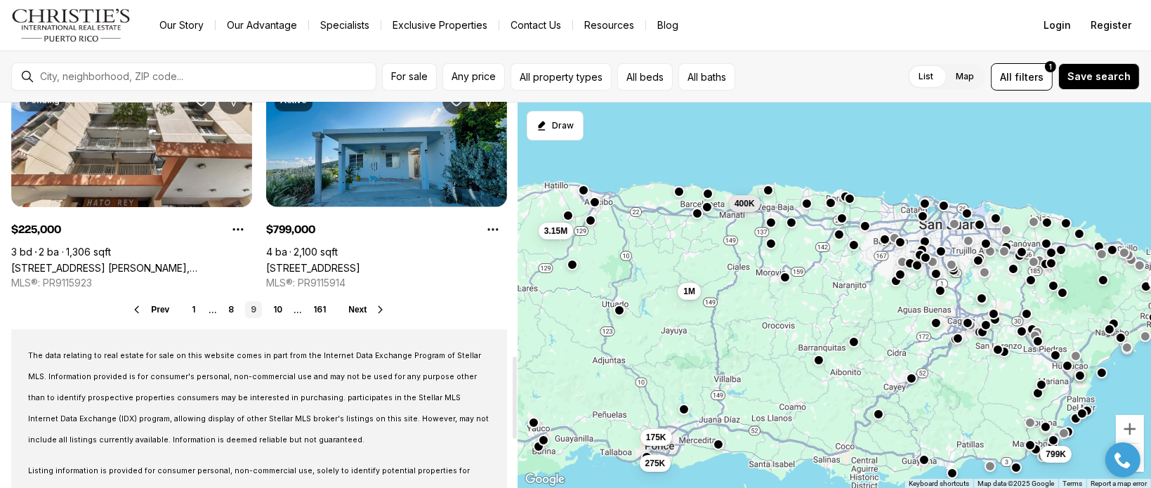
scroll to position [1194, 0]
click at [277, 314] on link "10" at bounding box center [278, 309] width 20 height 17
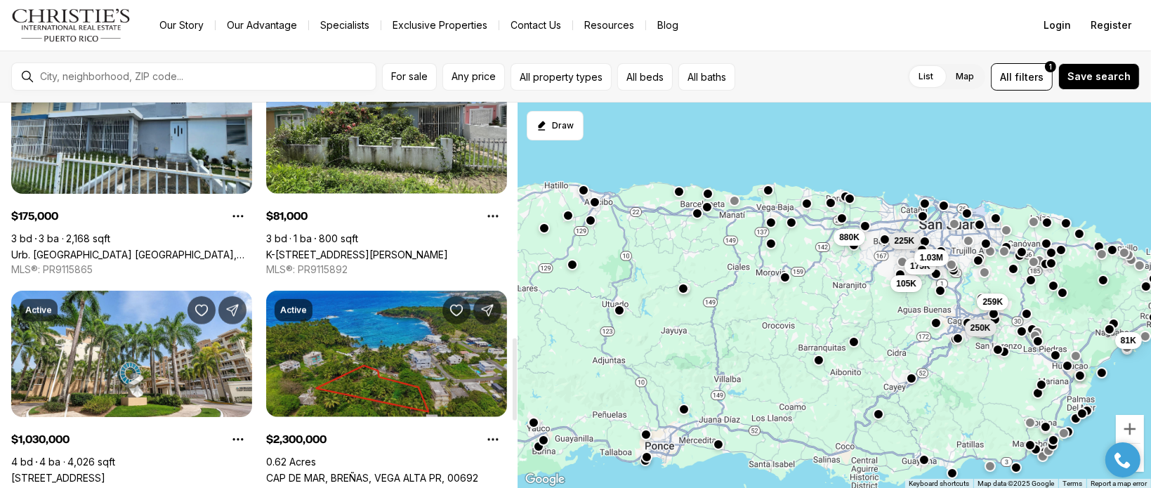
scroll to position [1264, 0]
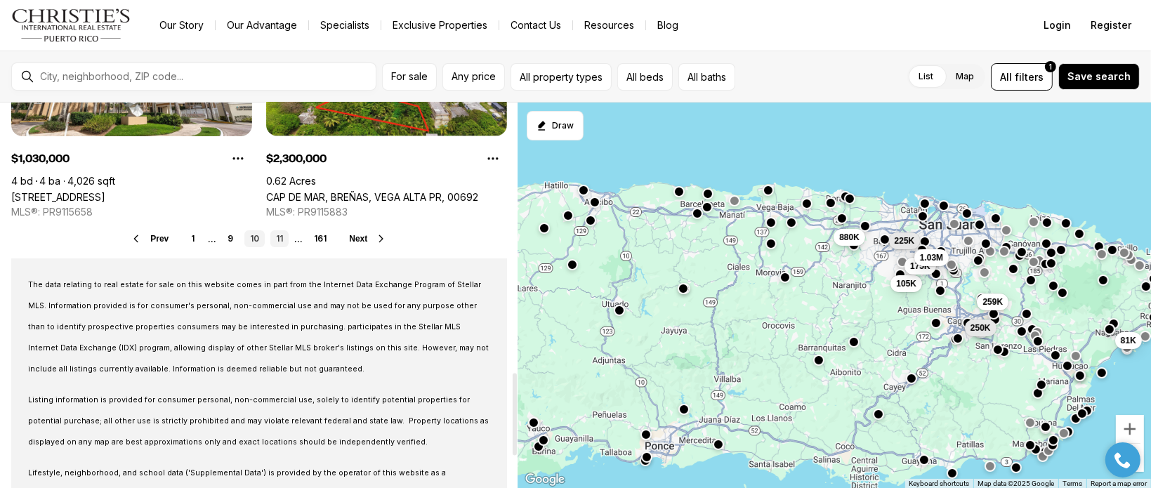
click at [284, 243] on link "11" at bounding box center [279, 238] width 18 height 17
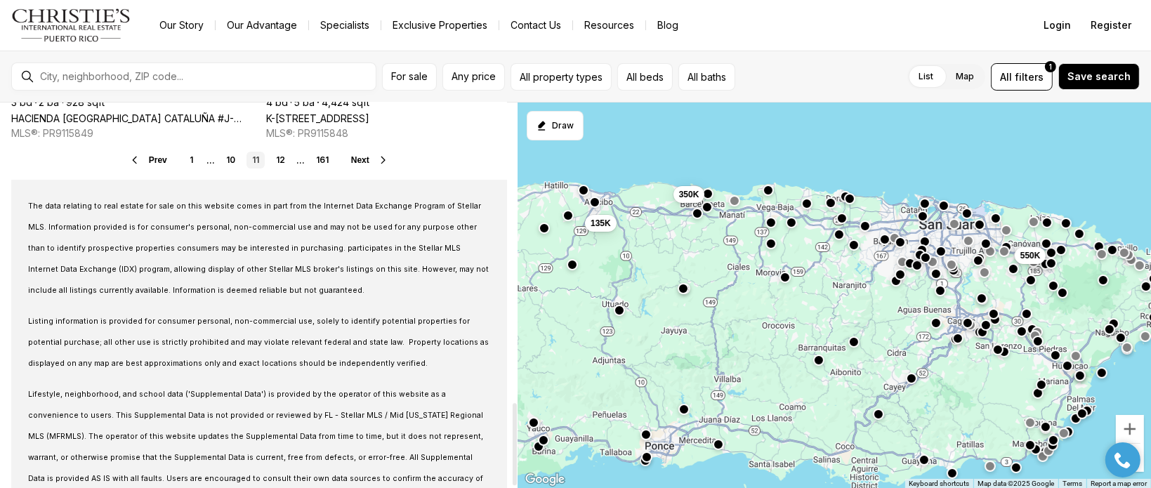
scroll to position [1264, 0]
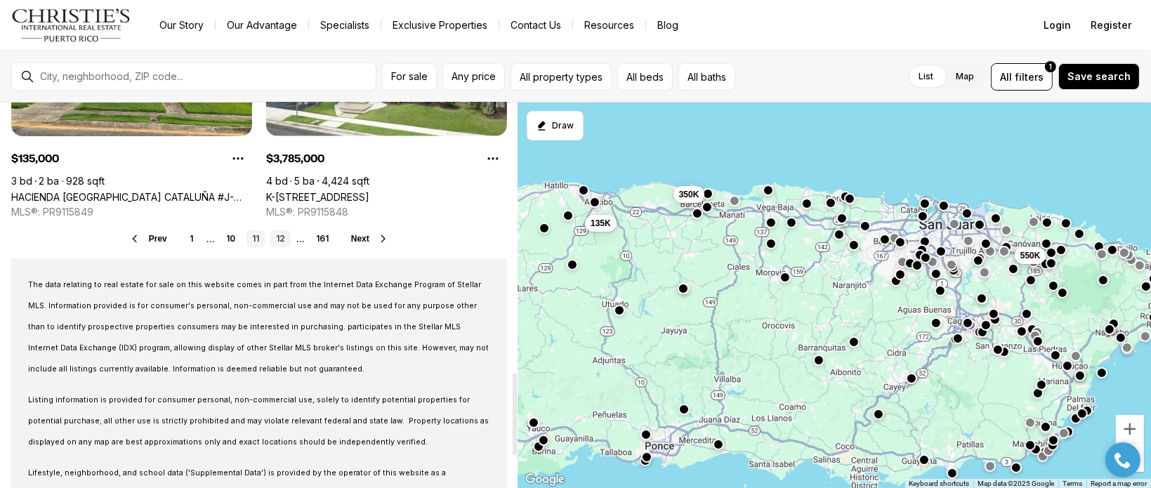
click at [280, 240] on link "12" at bounding box center [280, 238] width 20 height 17
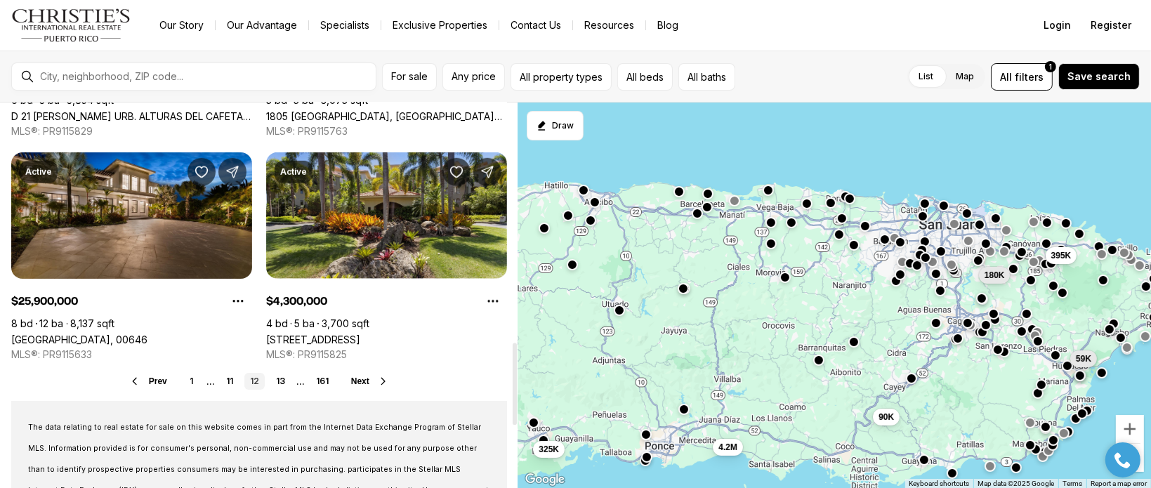
scroll to position [1194, 0]
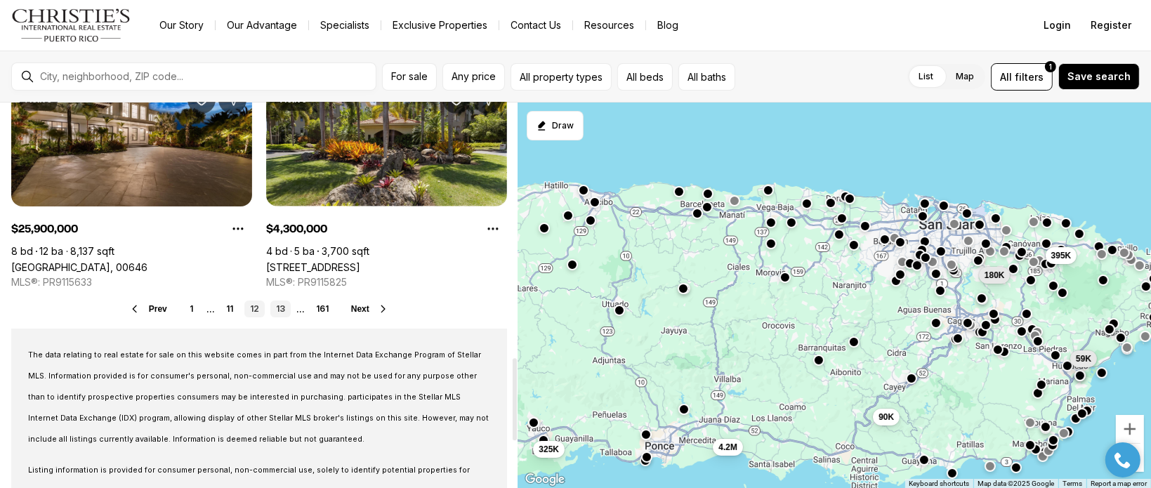
click at [281, 306] on link "13" at bounding box center [280, 309] width 20 height 17
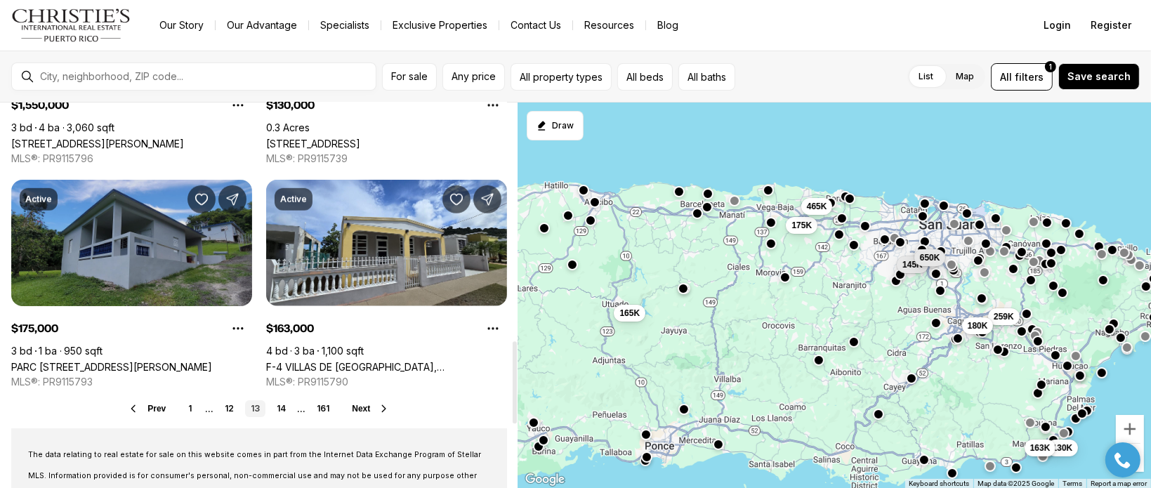
scroll to position [1124, 0]
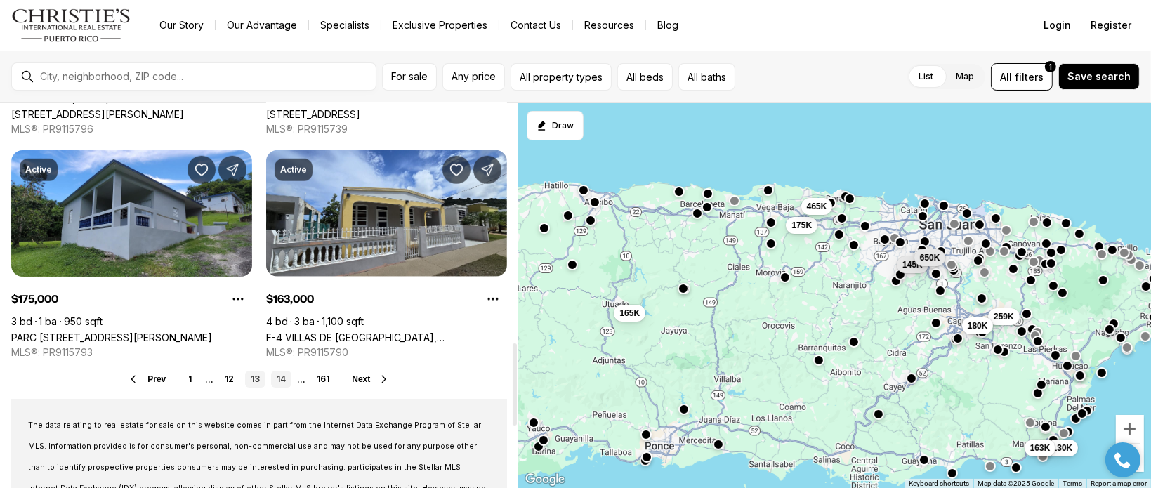
click at [287, 376] on link "14" at bounding box center [281, 379] width 20 height 17
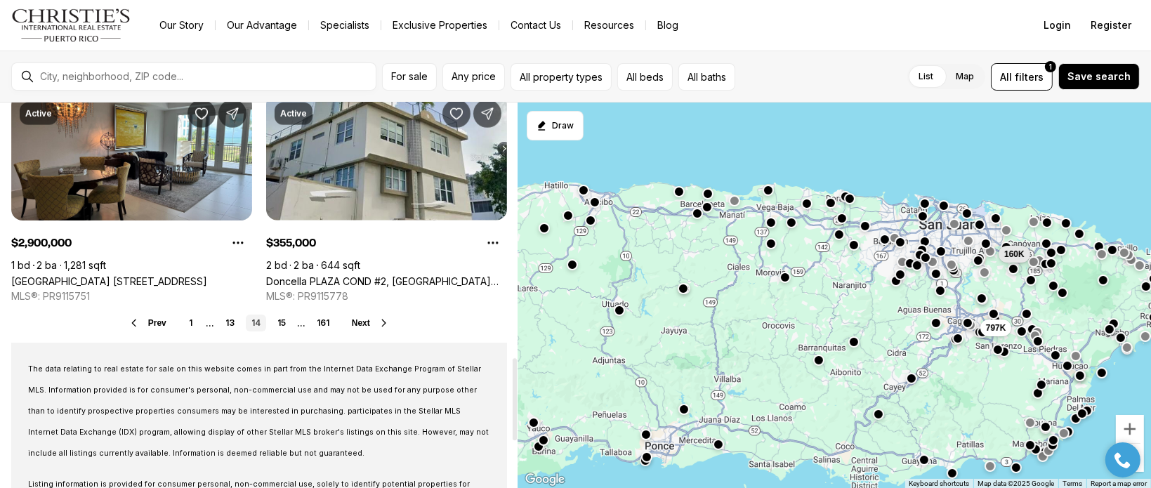
scroll to position [1194, 0]
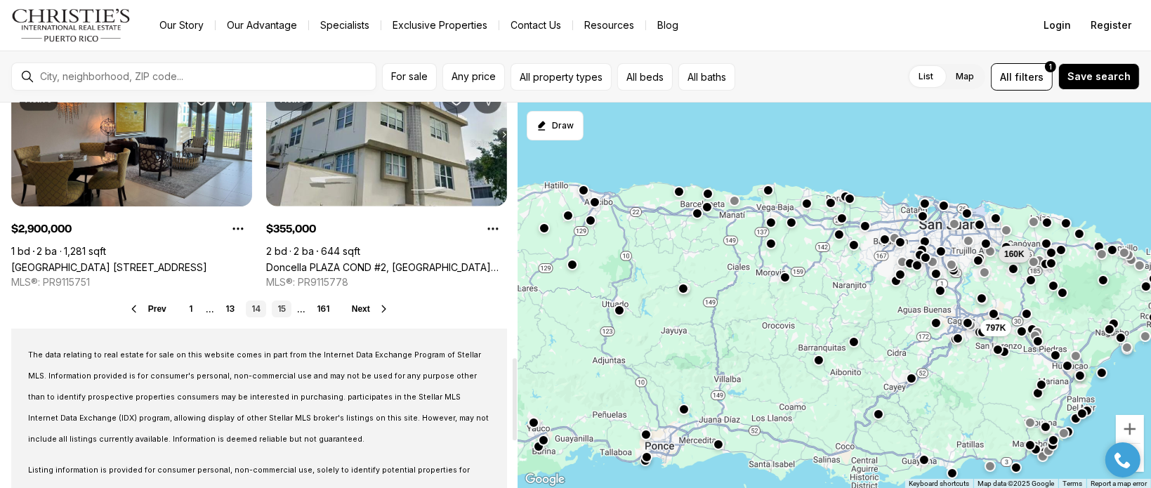
click at [281, 306] on link "15" at bounding box center [282, 309] width 20 height 17
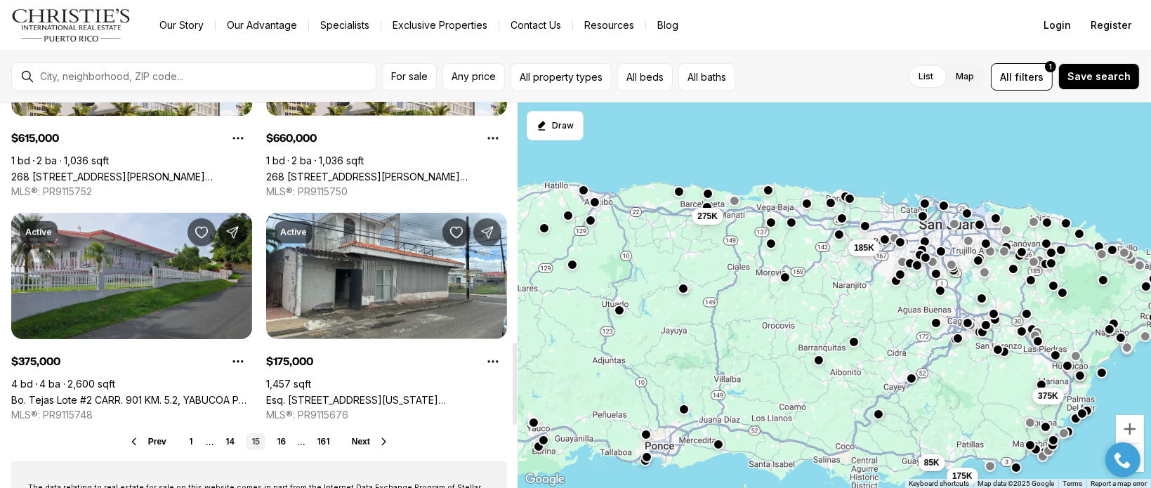
scroll to position [1124, 0]
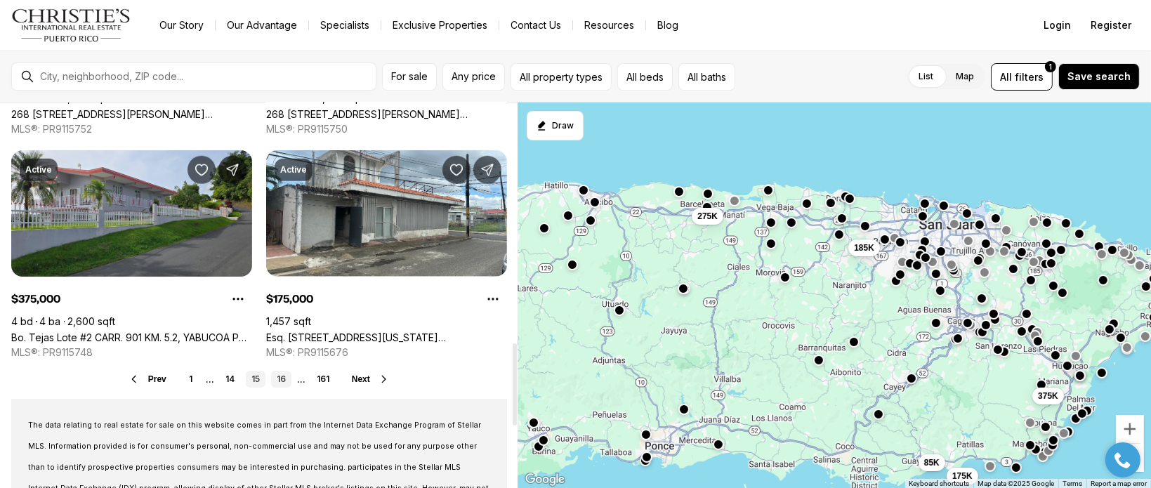
click at [285, 379] on link "16" at bounding box center [281, 379] width 20 height 17
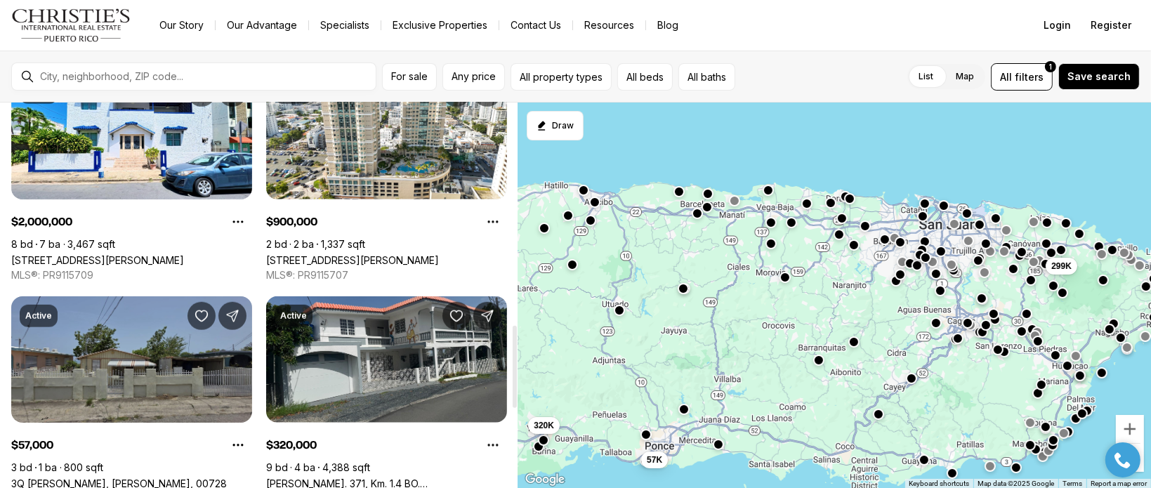
scroll to position [1053, 0]
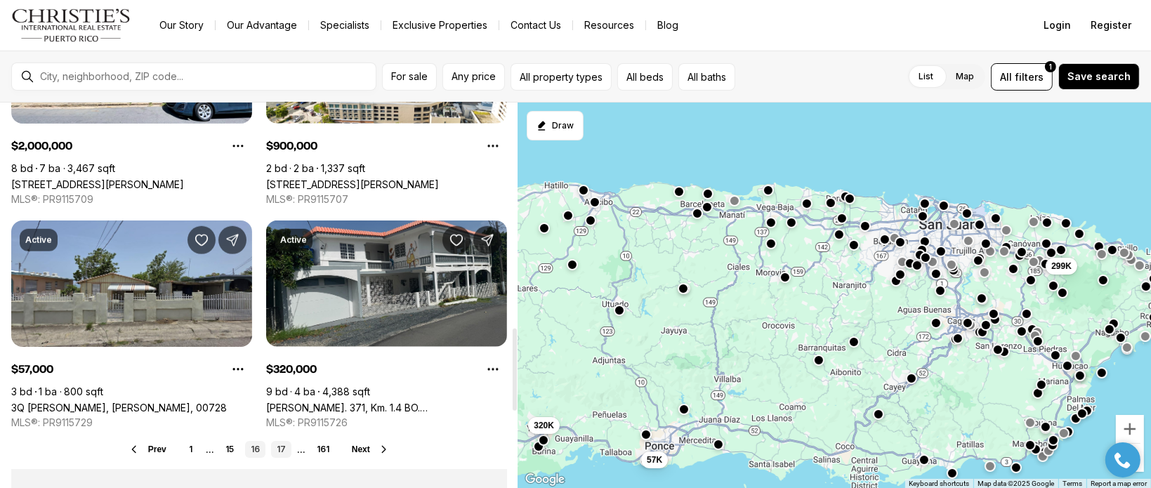
click at [284, 447] on link "17" at bounding box center [281, 449] width 20 height 17
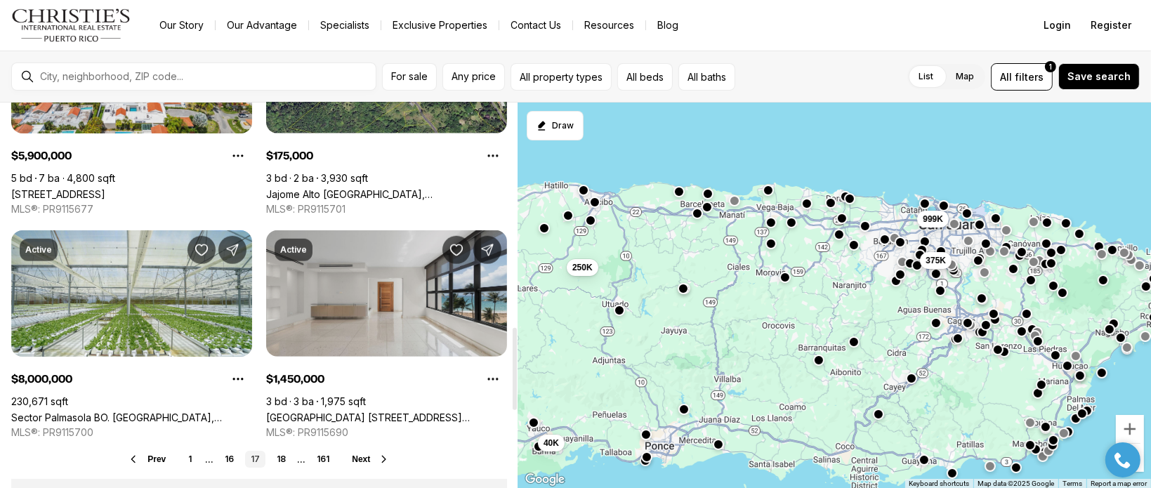
scroll to position [1053, 0]
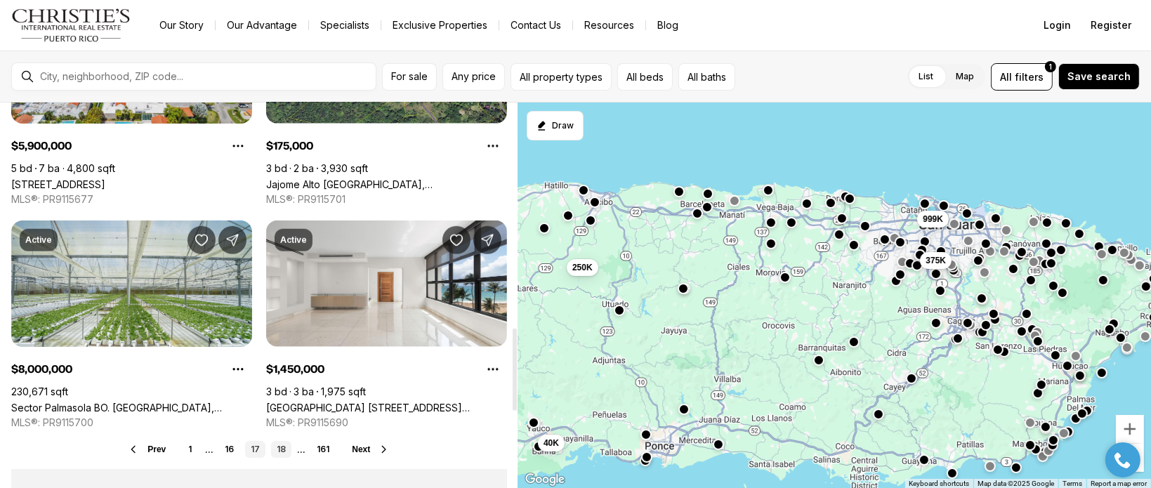
click at [278, 456] on link "18" at bounding box center [281, 449] width 20 height 17
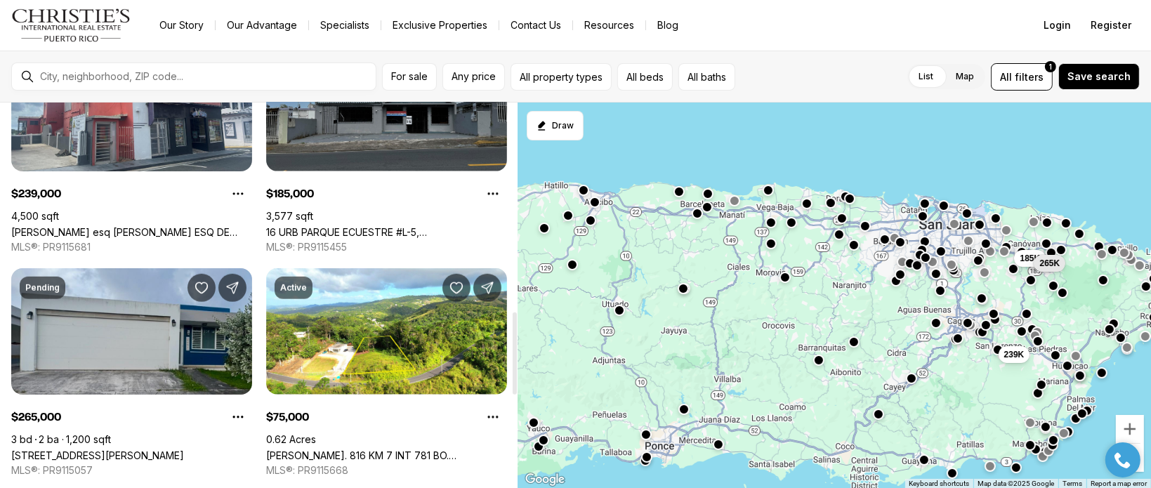
scroll to position [1053, 0]
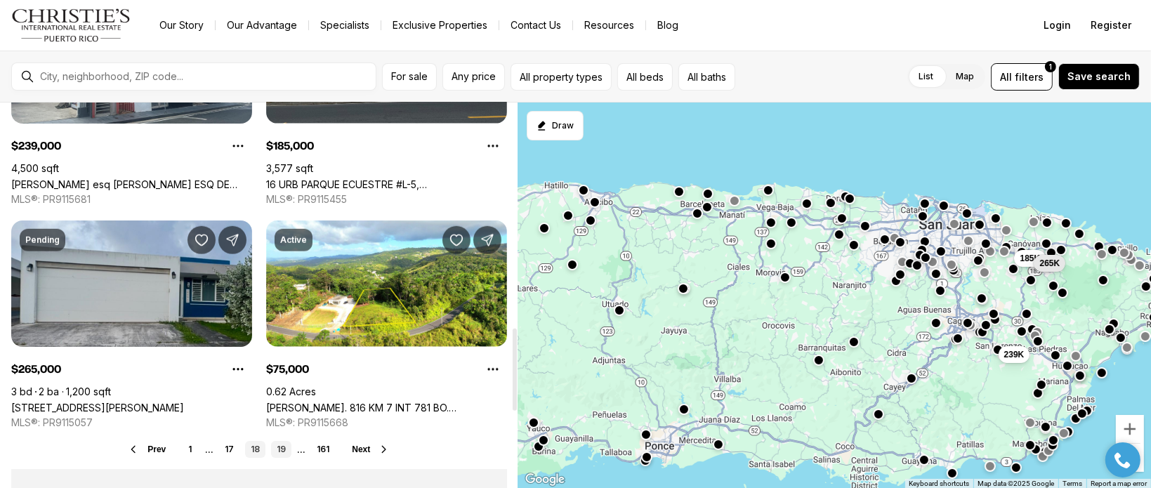
click at [280, 443] on link "19" at bounding box center [281, 449] width 20 height 17
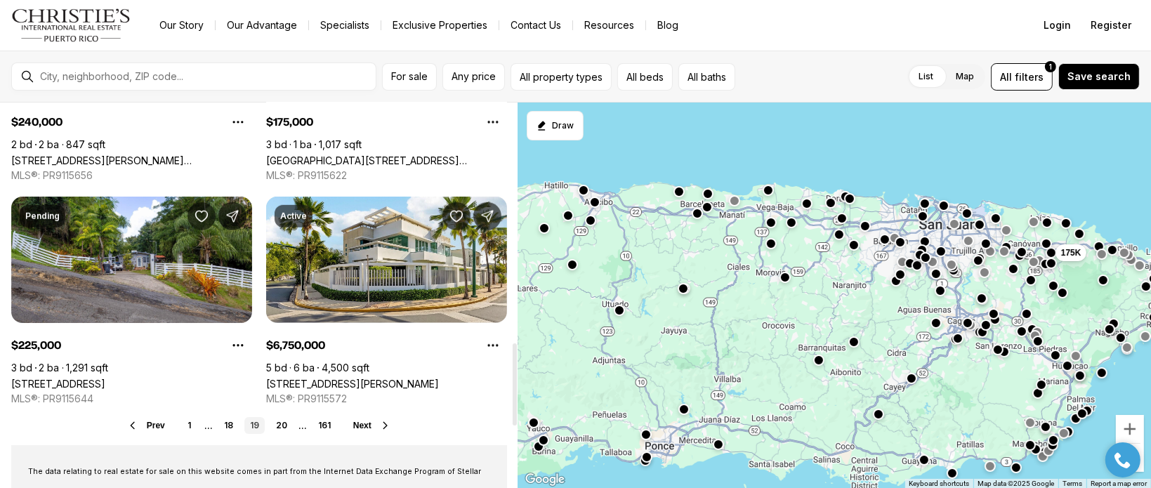
scroll to position [1124, 0]
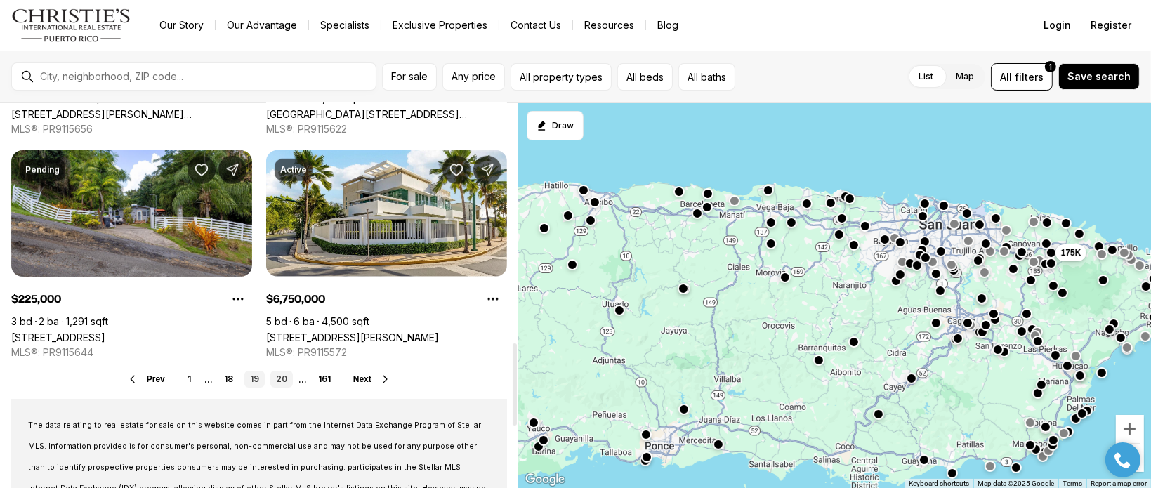
click at [277, 381] on link "20" at bounding box center [281, 379] width 22 height 17
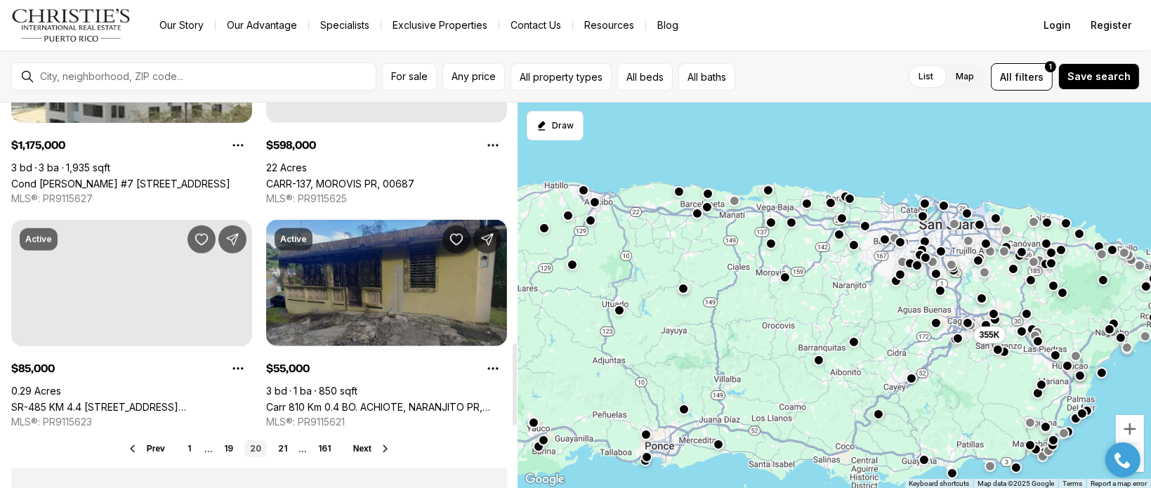
scroll to position [1124, 0]
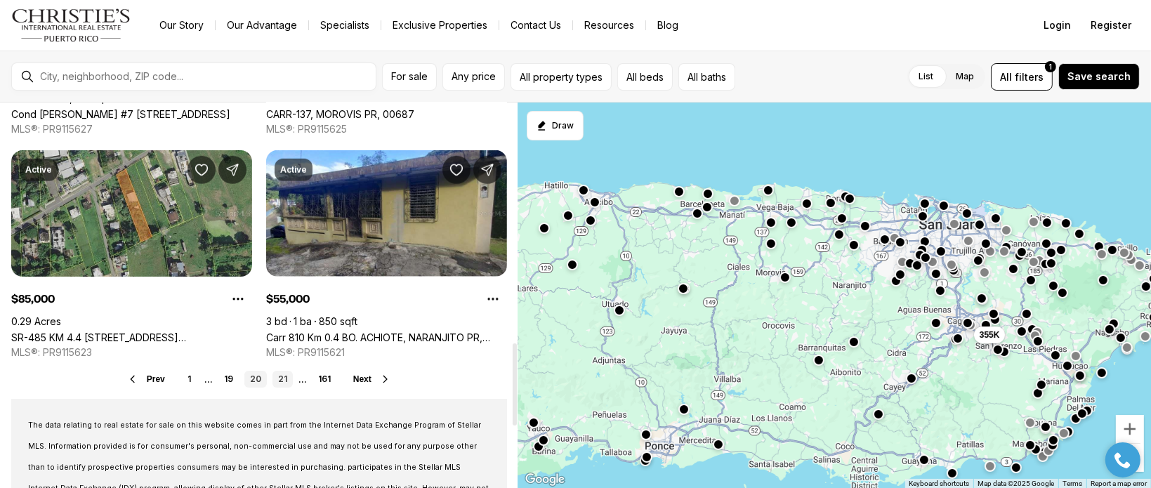
click at [284, 378] on link "21" at bounding box center [283, 379] width 20 height 17
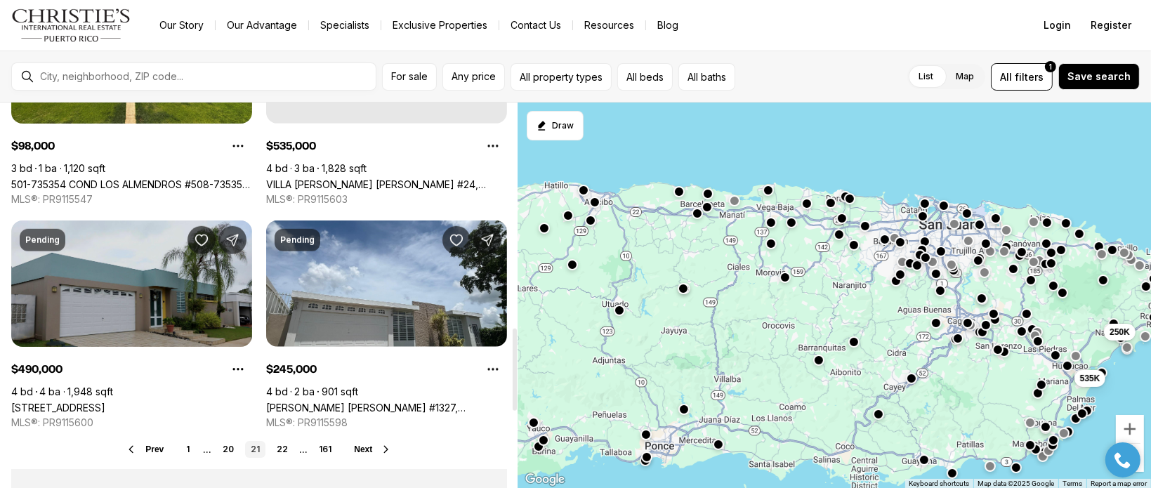
scroll to position [1194, 0]
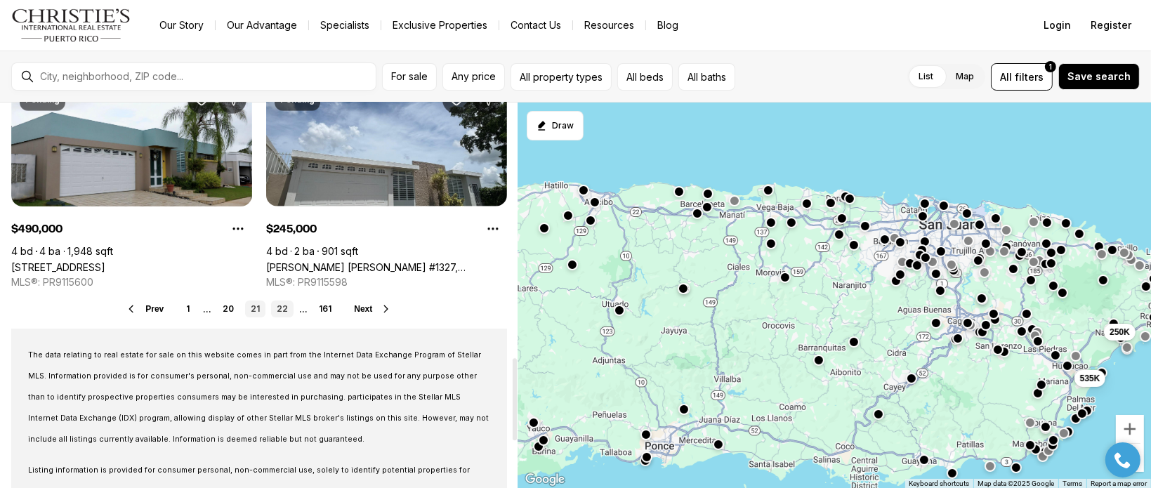
click at [281, 314] on link "22" at bounding box center [282, 309] width 22 height 17
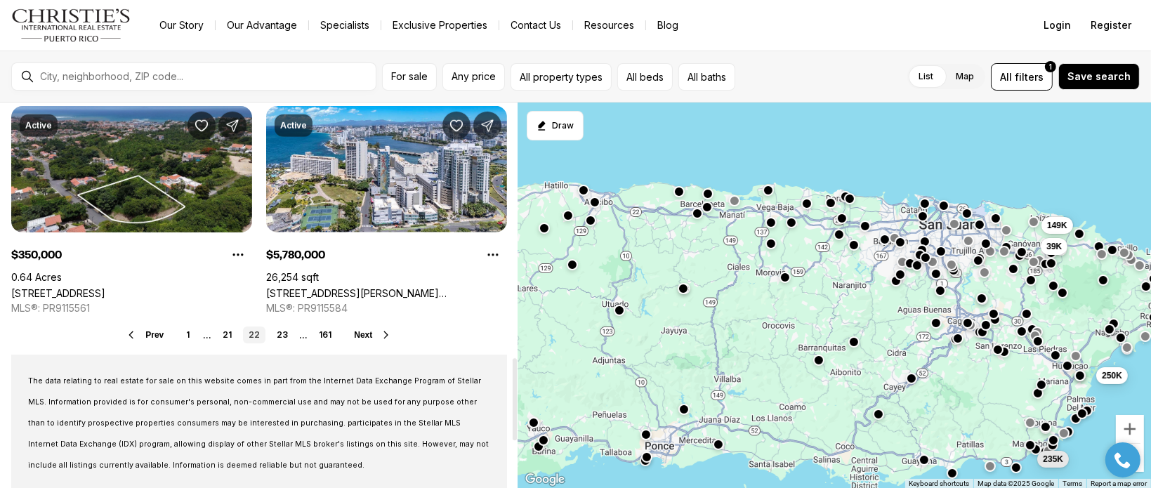
scroll to position [1194, 0]
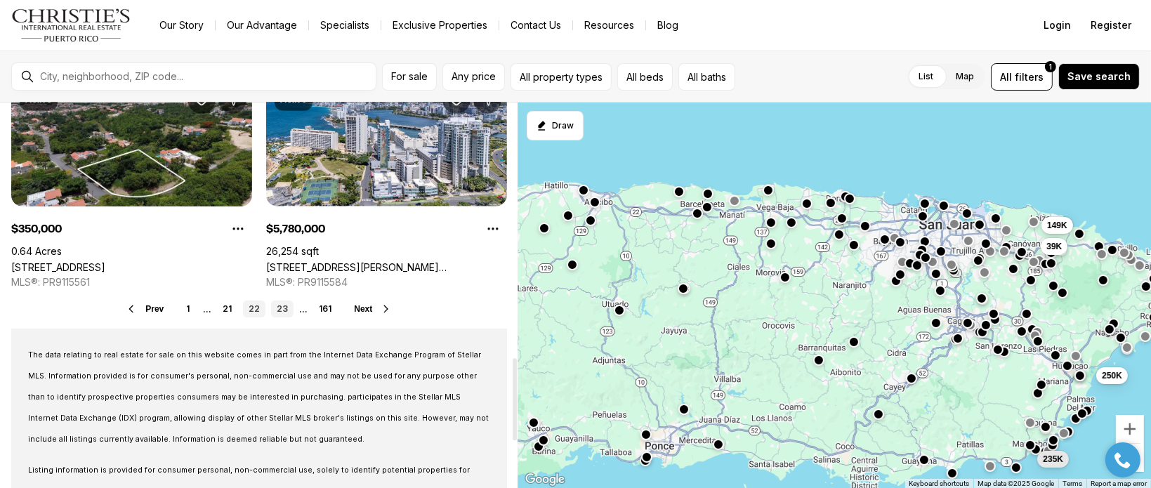
click at [283, 306] on link "23" at bounding box center [282, 309] width 22 height 17
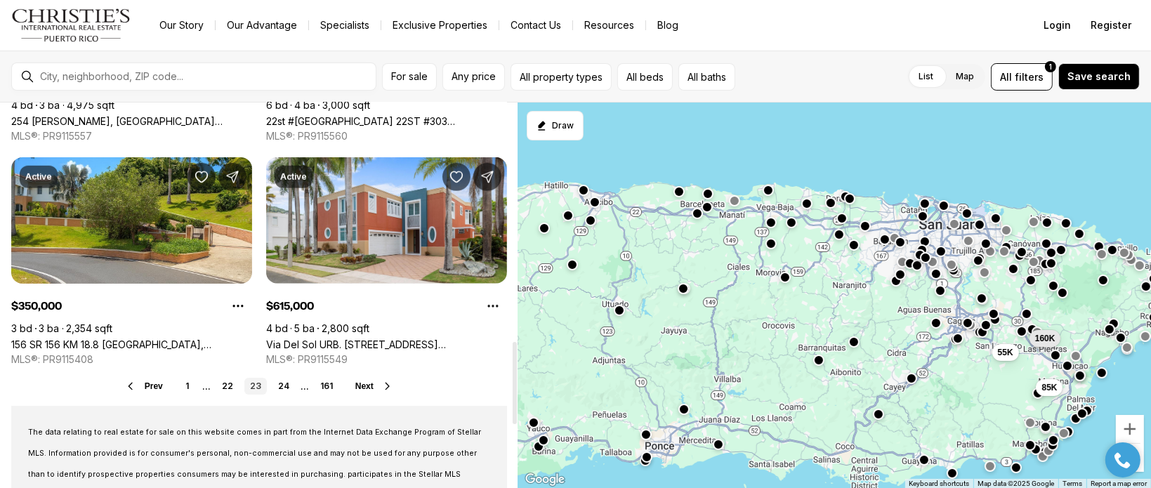
scroll to position [1124, 0]
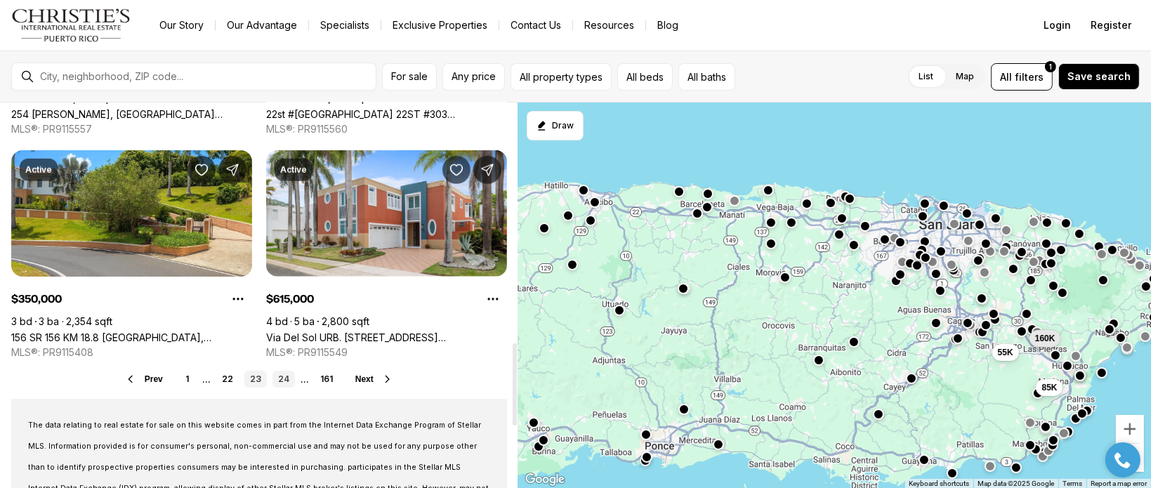
click at [281, 381] on link "24" at bounding box center [284, 379] width 22 height 17
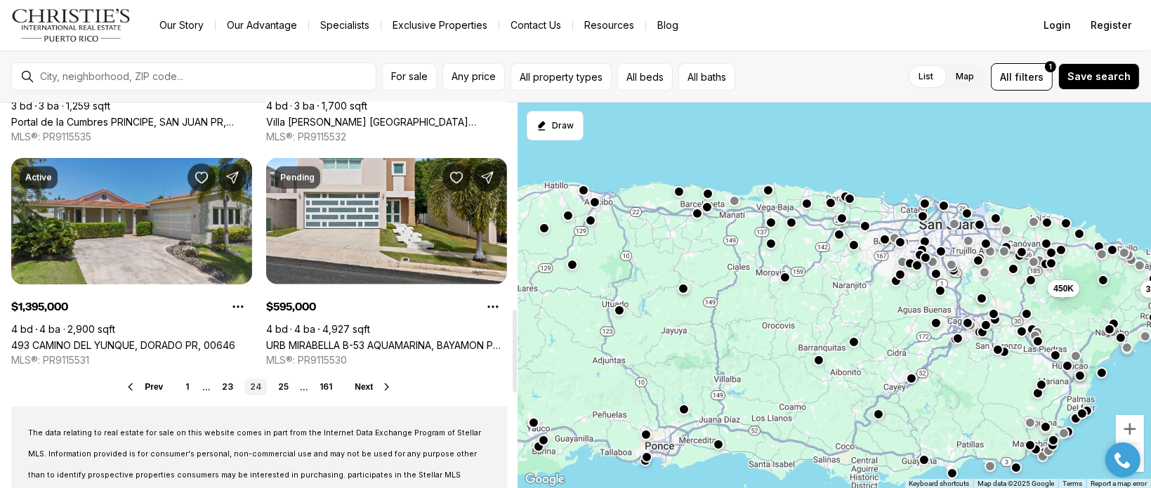
scroll to position [1124, 0]
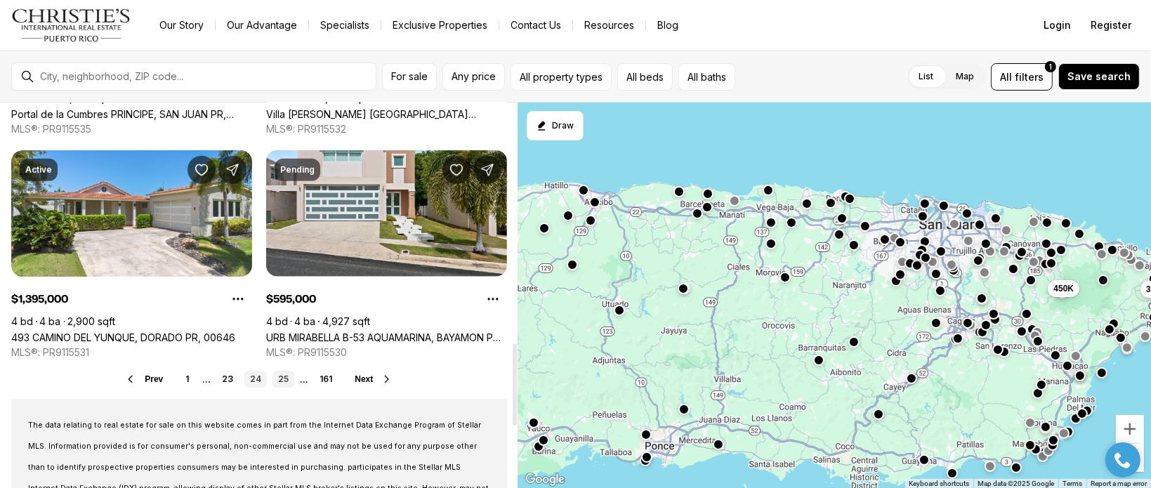
click at [293, 376] on link "25" at bounding box center [284, 379] width 22 height 17
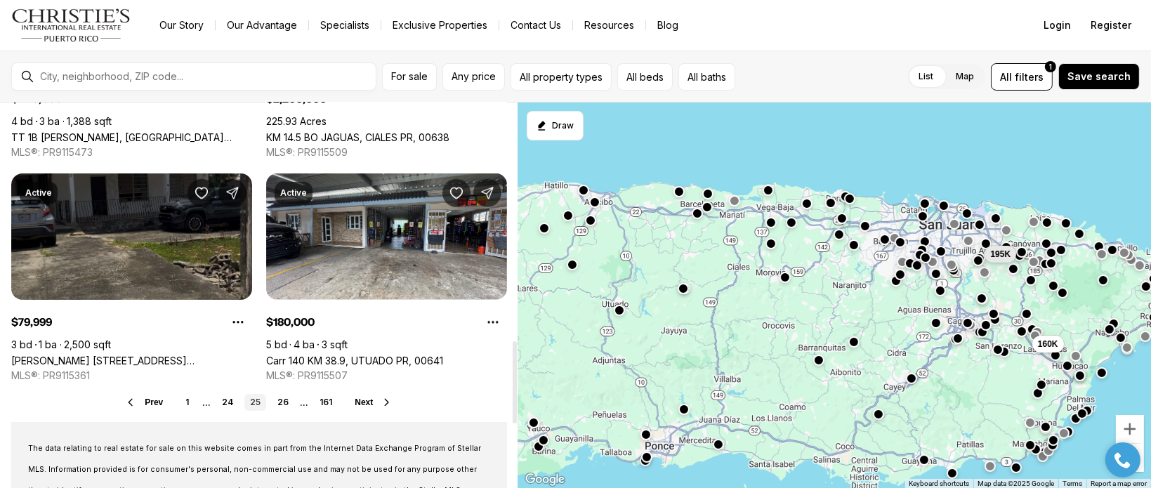
scroll to position [1124, 0]
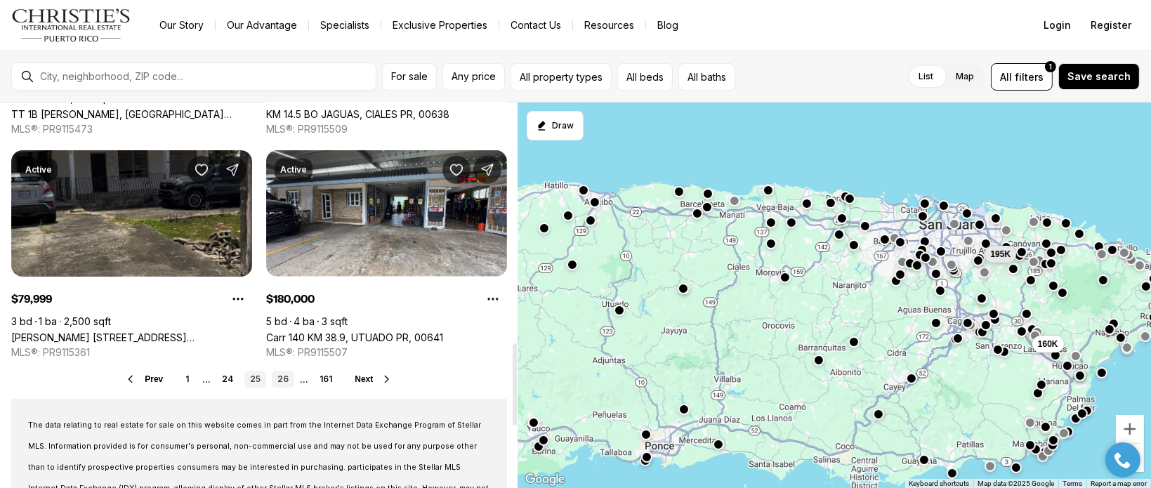
click at [282, 381] on link "26" at bounding box center [283, 379] width 22 height 17
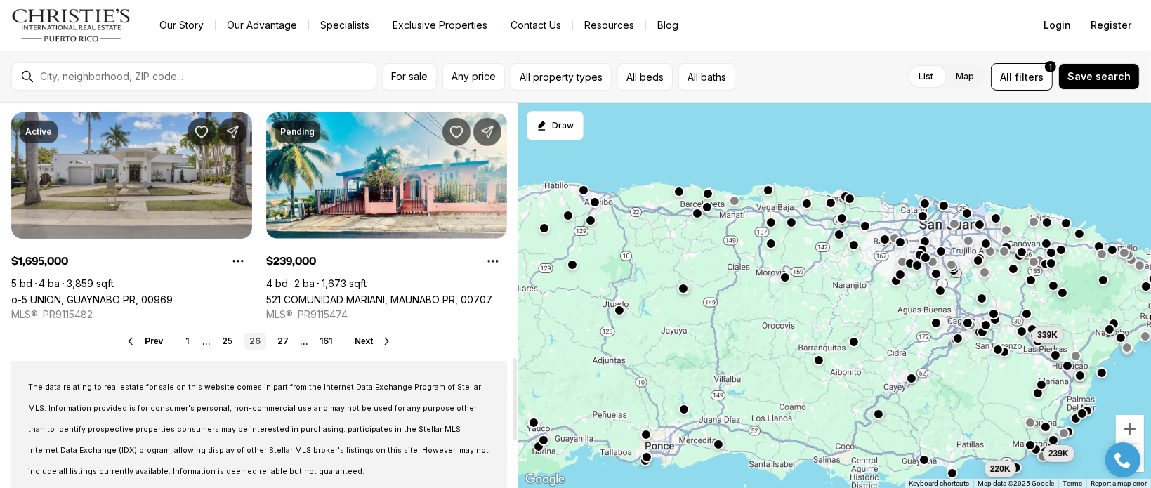
scroll to position [1194, 0]
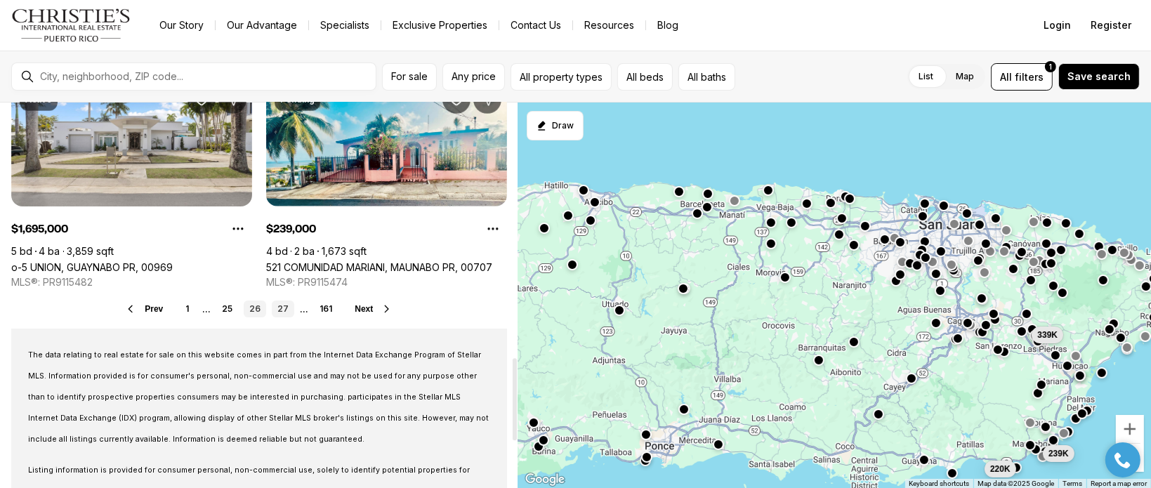
click at [282, 315] on link "27" at bounding box center [283, 309] width 22 height 17
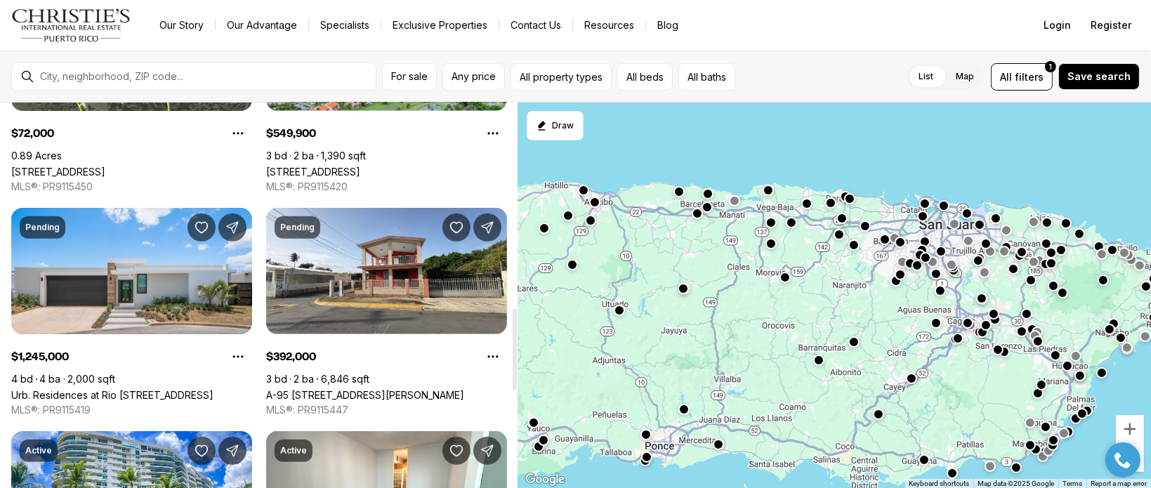
scroll to position [1053, 0]
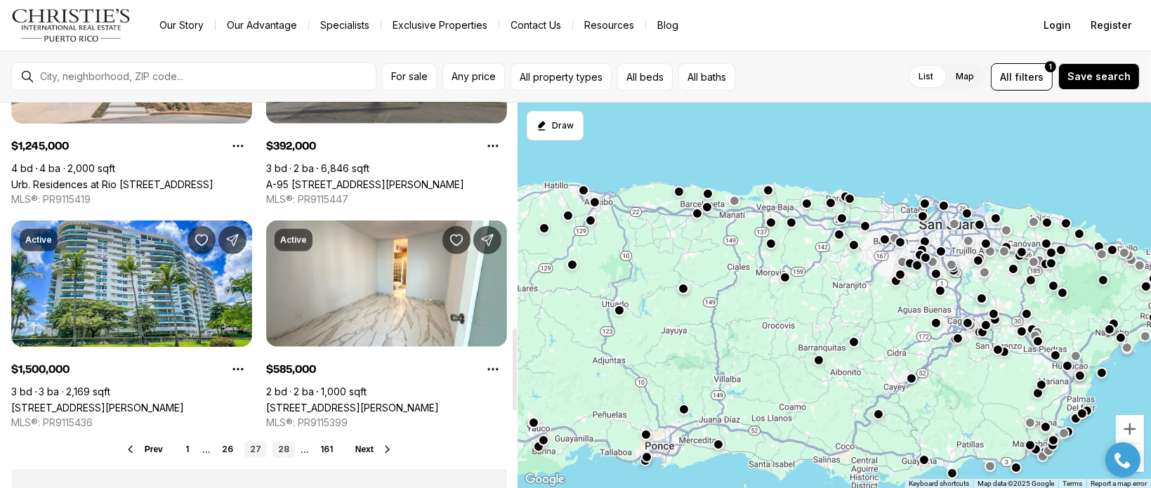
click at [277, 445] on link "28" at bounding box center [284, 449] width 22 height 17
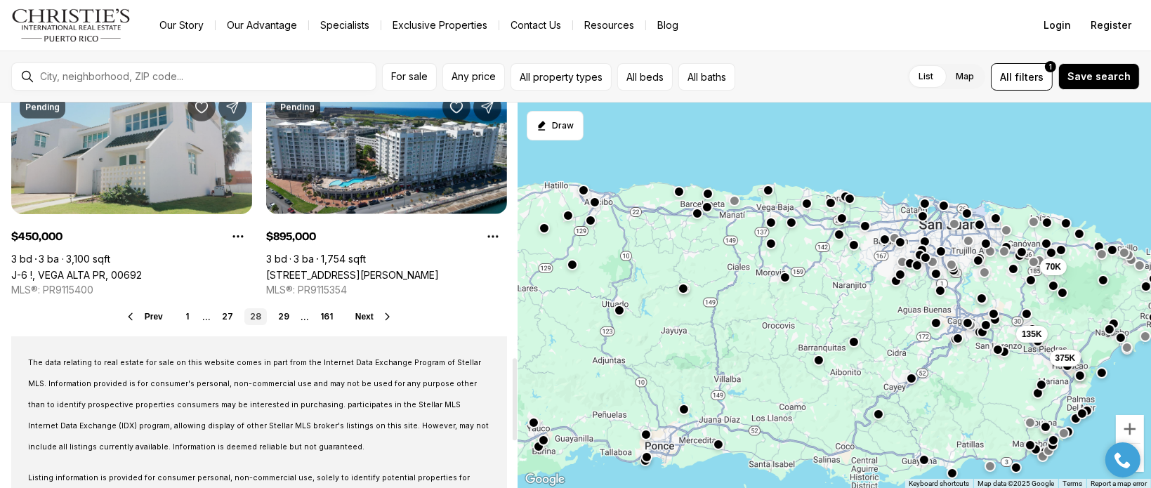
scroll to position [1194, 0]
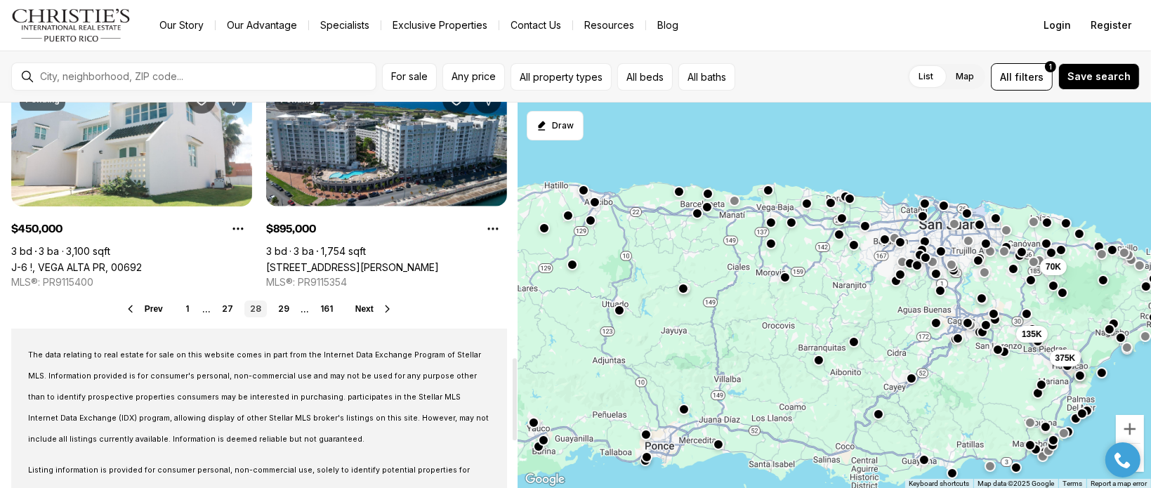
click at [296, 306] on ul "1 ... 27 28 29 ... 161" at bounding box center [259, 309] width 159 height 17
click at [289, 310] on link "29" at bounding box center [284, 309] width 22 height 17
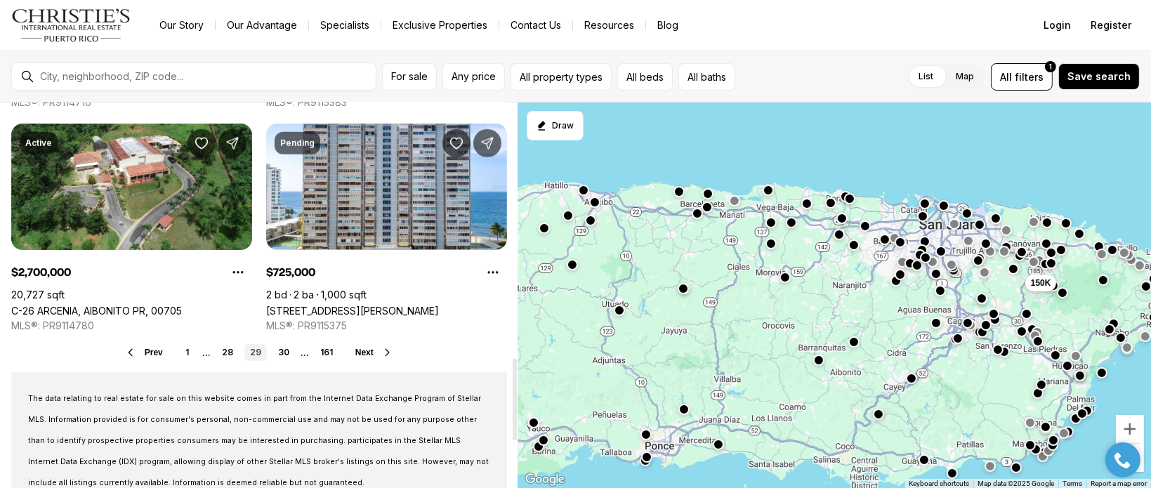
scroll to position [1194, 0]
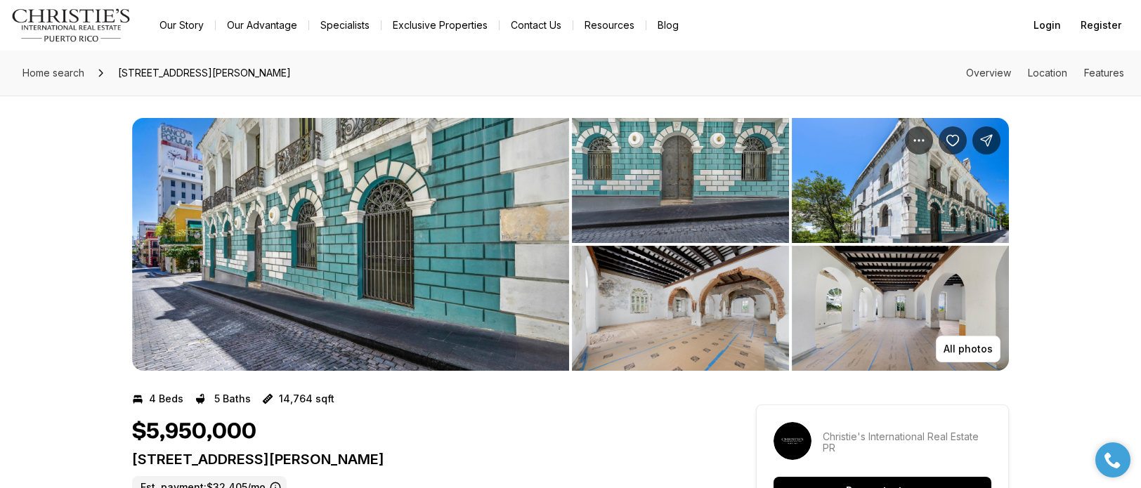
click at [397, 195] on img "View image gallery" at bounding box center [350, 244] width 437 height 253
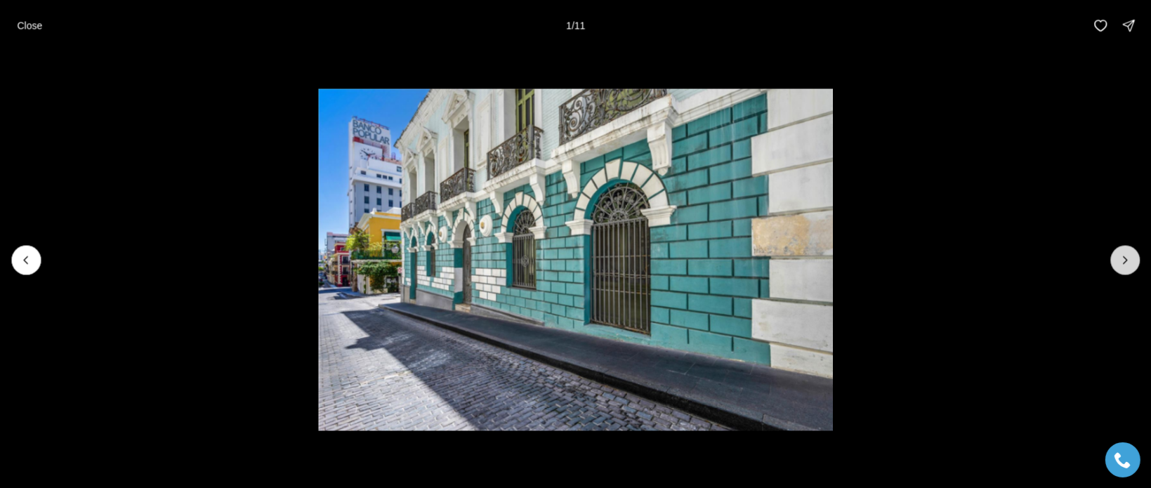
click at [1121, 263] on icon "Next slide" at bounding box center [1125, 260] width 14 height 14
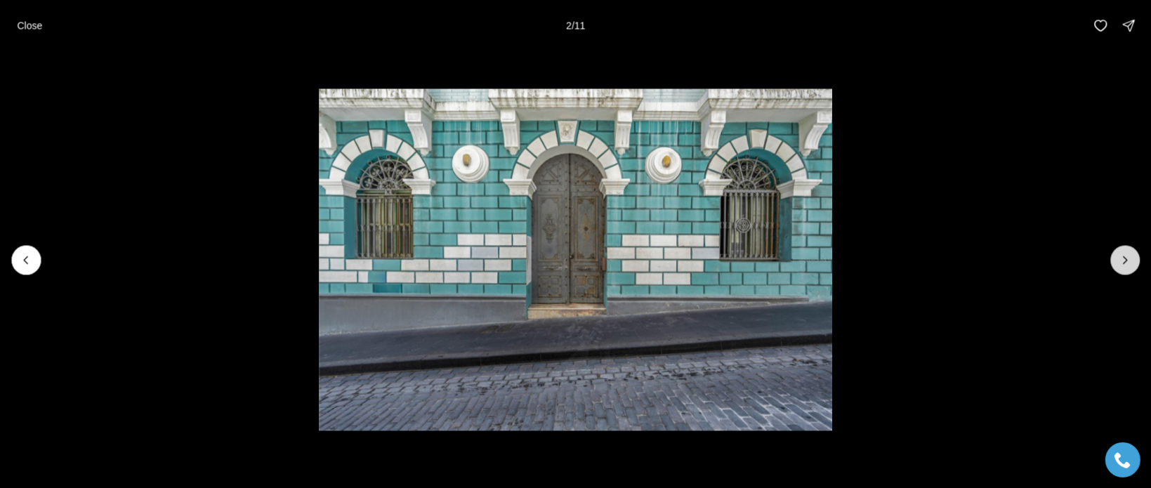
click at [1120, 263] on icon "Next slide" at bounding box center [1125, 260] width 14 height 14
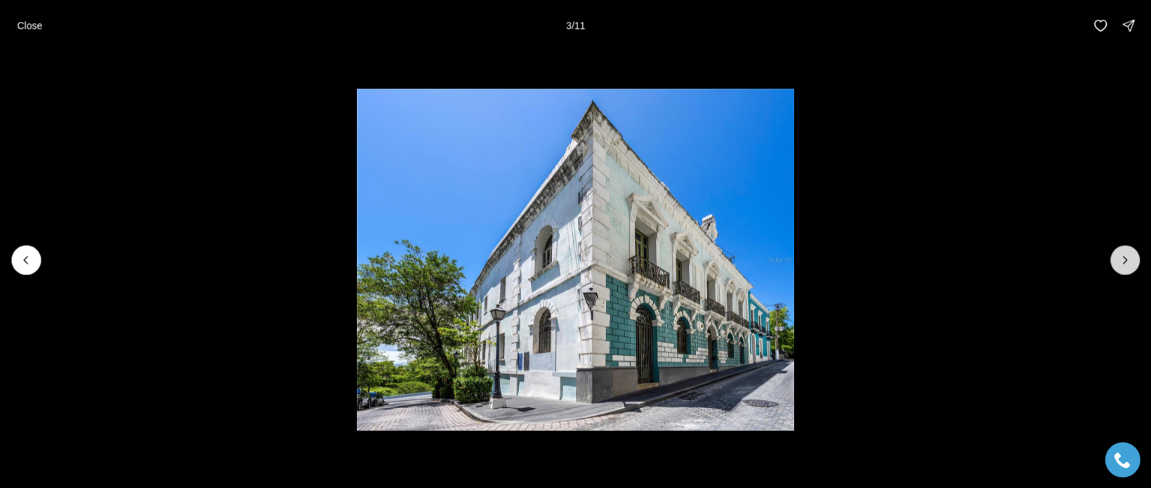
click at [1117, 263] on button "Next slide" at bounding box center [1124, 259] width 29 height 29
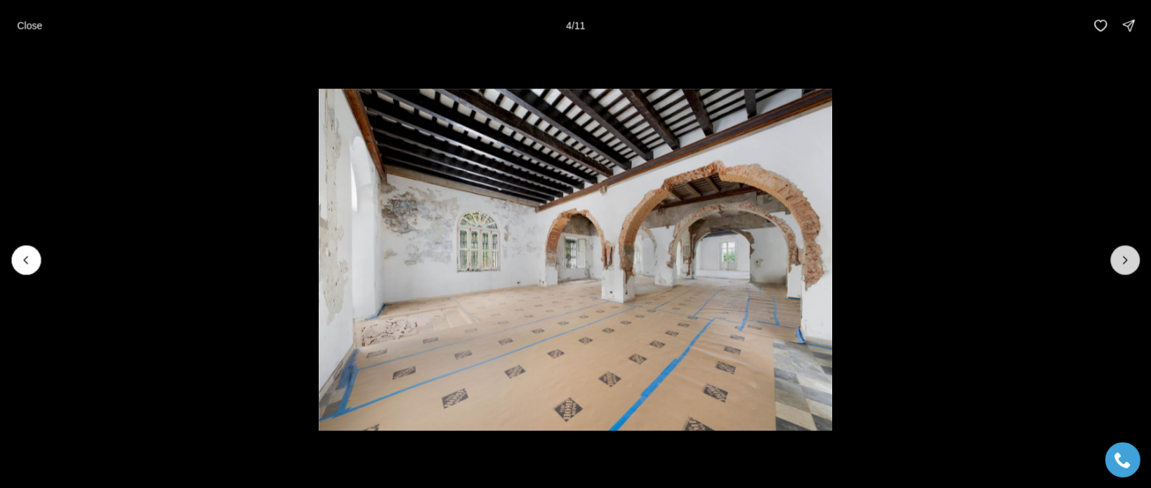
click at [1126, 256] on icon "Next slide" at bounding box center [1125, 260] width 14 height 14
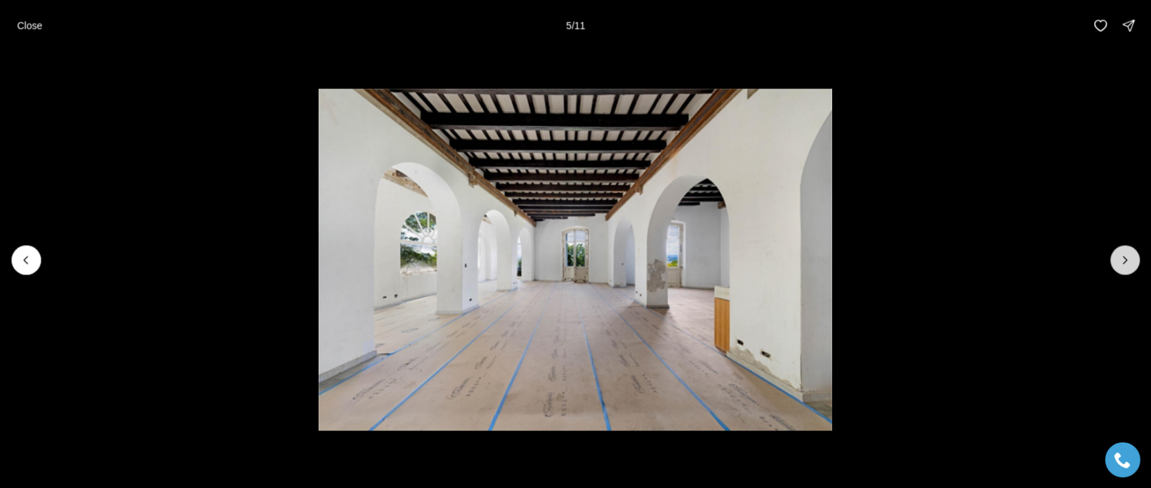
click at [1120, 261] on icon "Next slide" at bounding box center [1125, 260] width 14 height 14
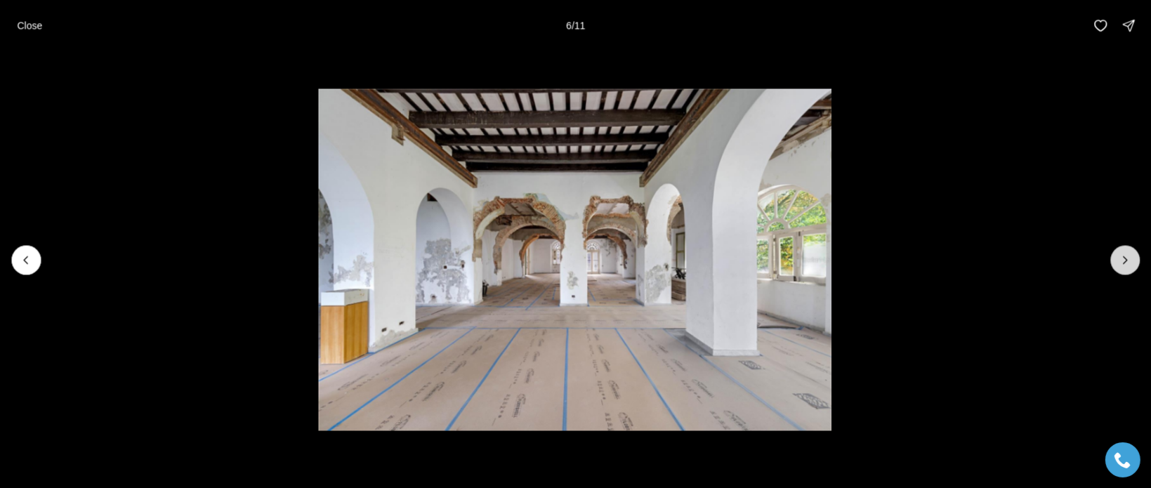
click at [1118, 263] on button "Next slide" at bounding box center [1124, 259] width 29 height 29
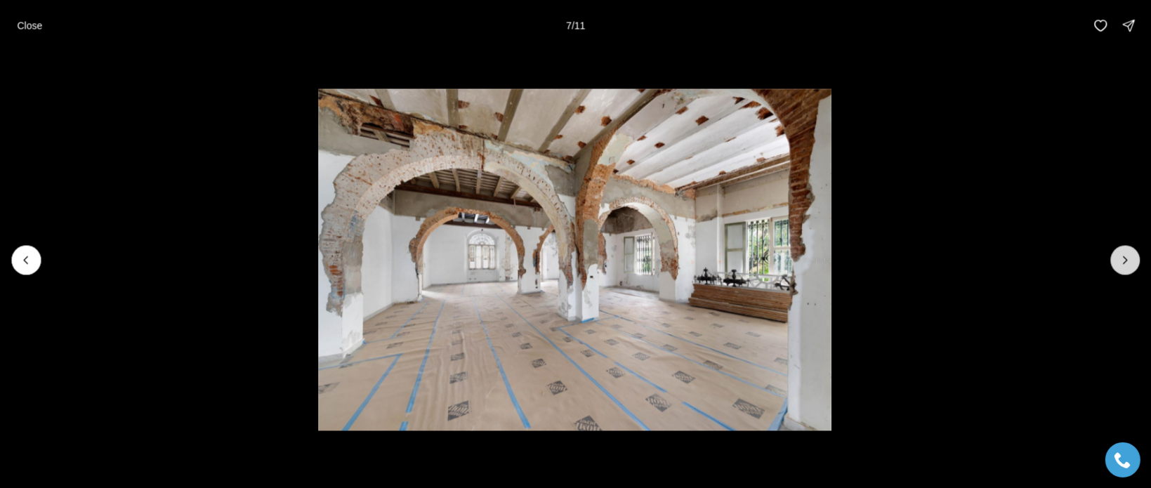
click at [1112, 267] on button "Next slide" at bounding box center [1124, 259] width 29 height 29
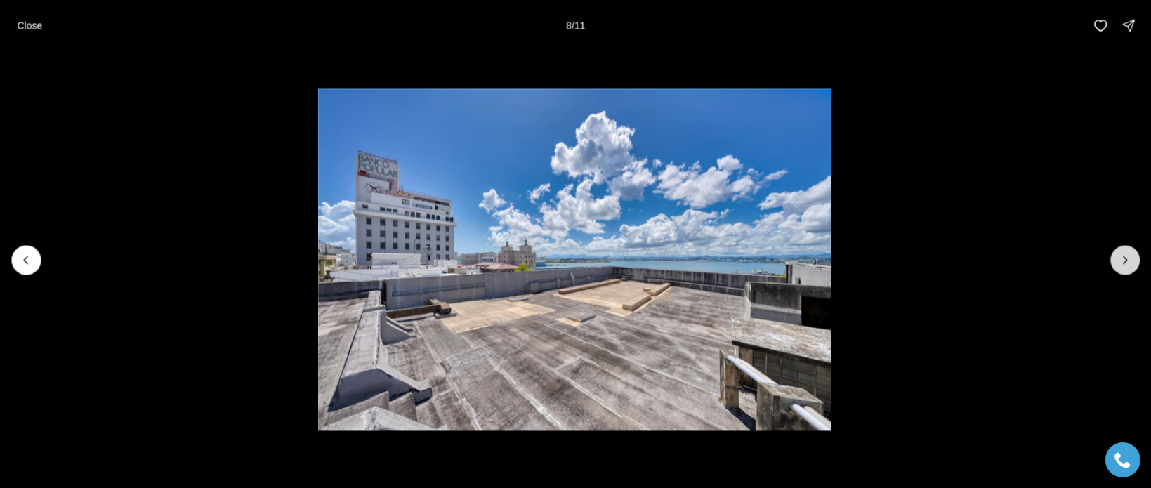
click at [1117, 264] on button "Next slide" at bounding box center [1124, 259] width 29 height 29
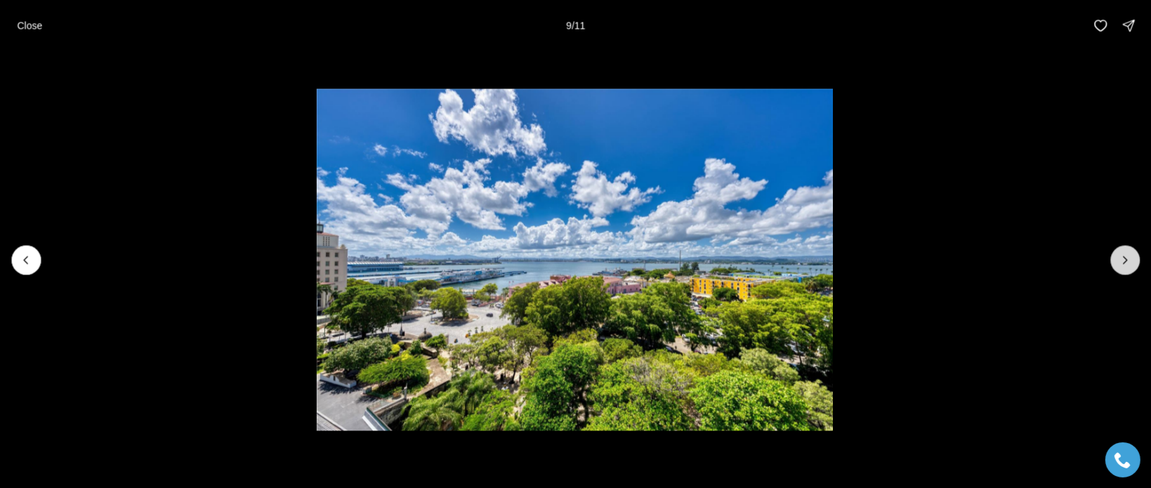
click at [1116, 265] on button "Next slide" at bounding box center [1124, 259] width 29 height 29
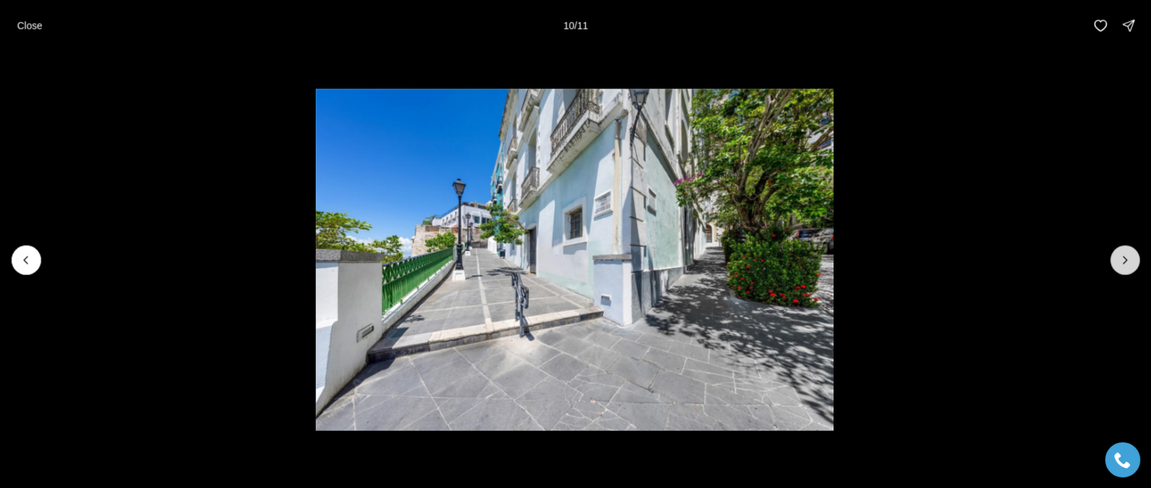
click at [1115, 266] on button "Next slide" at bounding box center [1124, 259] width 29 height 29
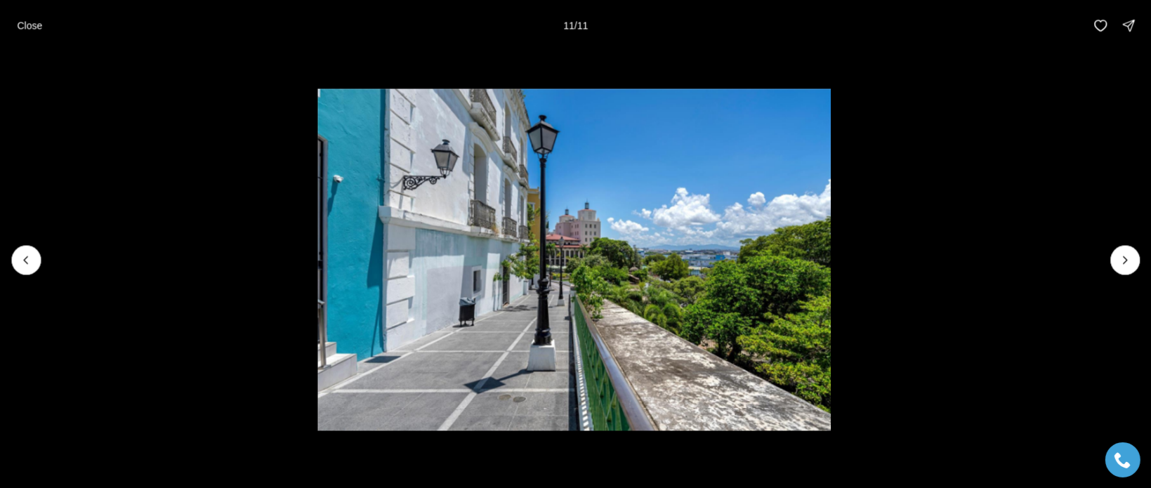
click at [1113, 269] on div at bounding box center [575, 260] width 1151 height 418
click at [1125, 264] on div at bounding box center [1124, 259] width 29 height 29
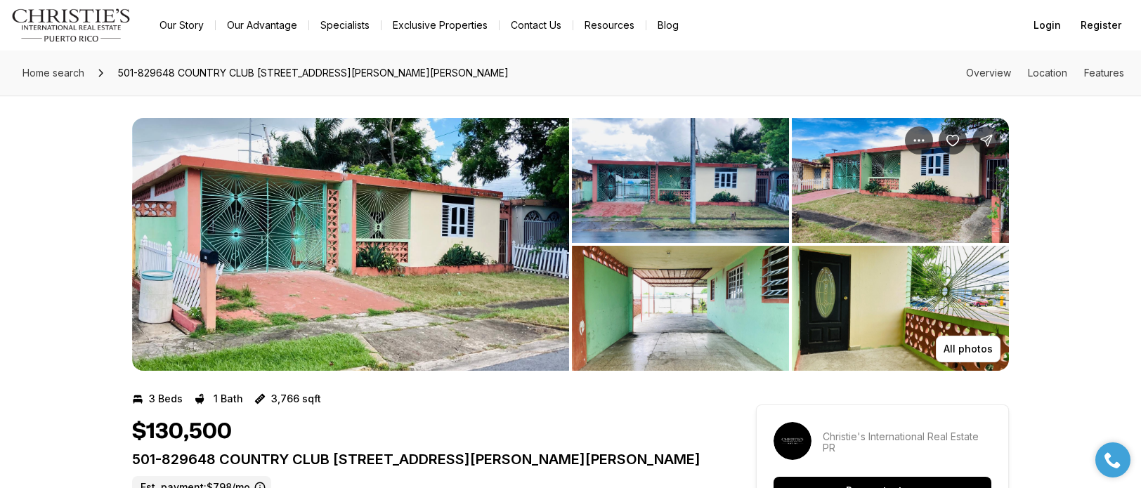
click at [432, 221] on img "View image gallery" at bounding box center [350, 244] width 437 height 253
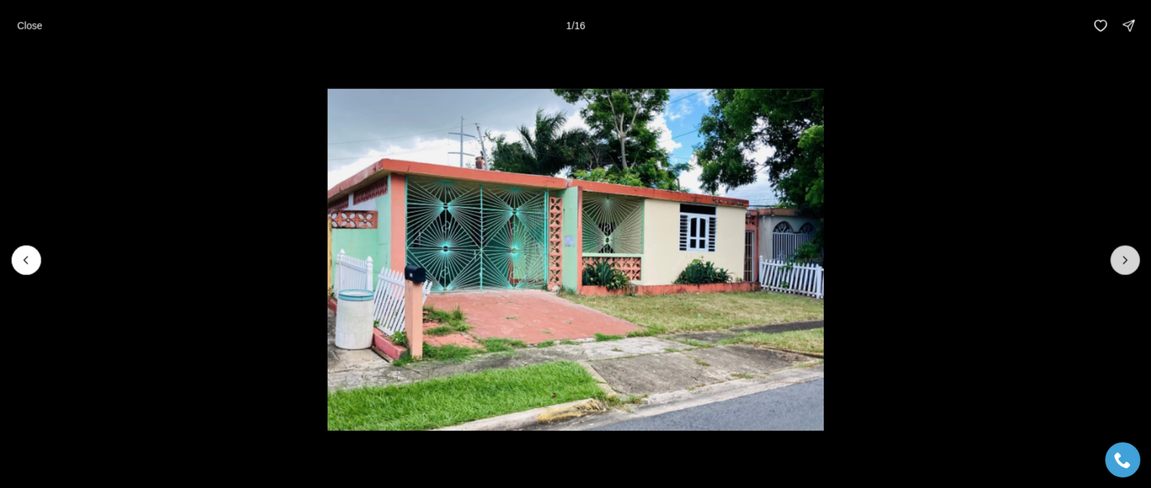
click at [1112, 259] on button "Next slide" at bounding box center [1124, 259] width 29 height 29
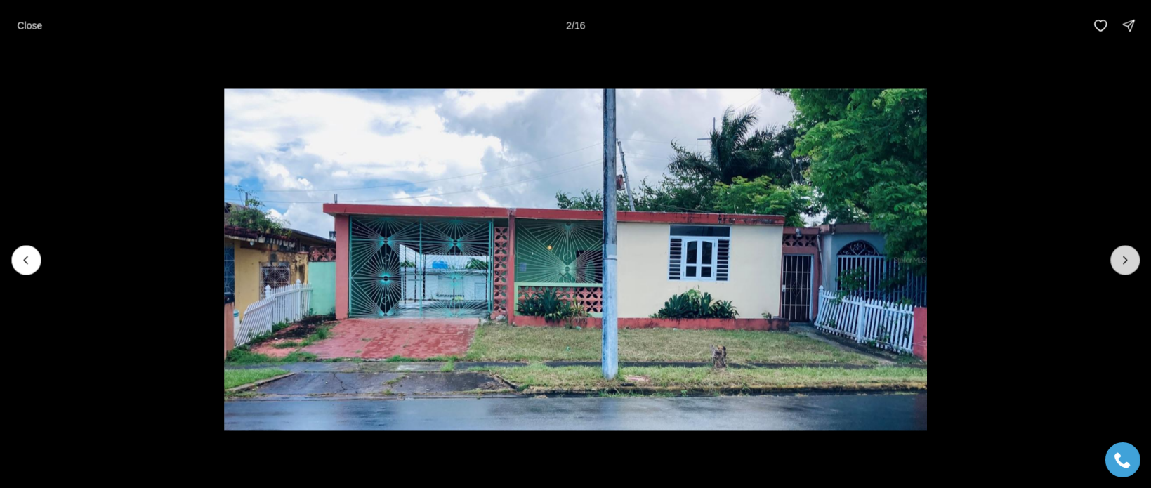
click at [1129, 256] on icon "Next slide" at bounding box center [1125, 260] width 14 height 14
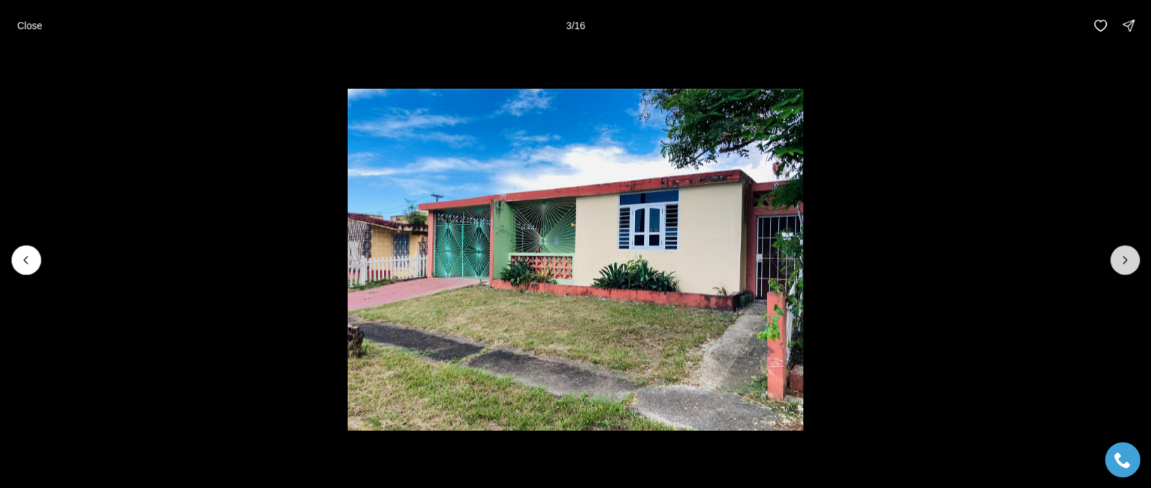
click at [1128, 255] on icon "Next slide" at bounding box center [1125, 260] width 14 height 14
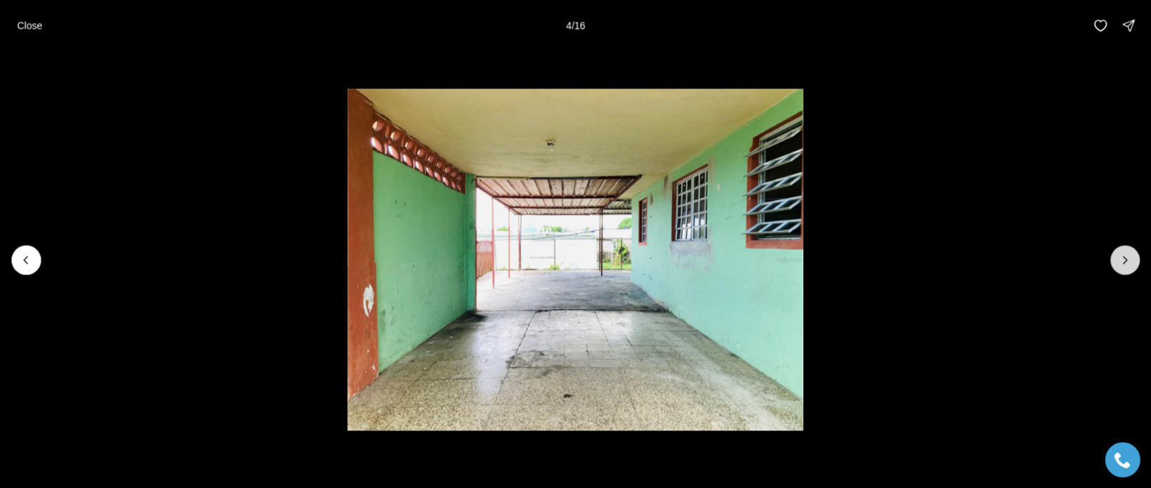
click at [1125, 265] on icon "Next slide" at bounding box center [1125, 260] width 14 height 14
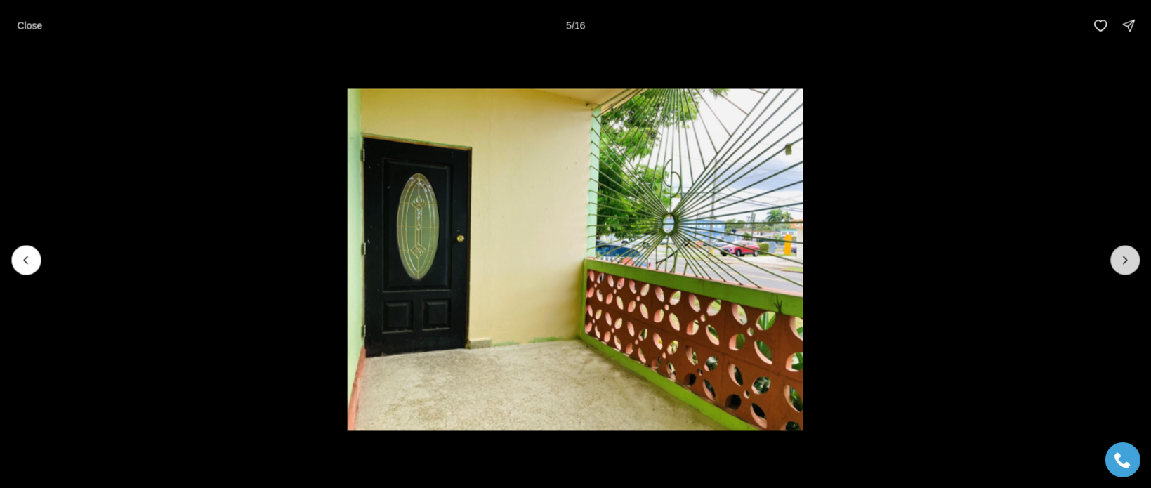
click at [1124, 265] on icon "Next slide" at bounding box center [1125, 260] width 14 height 14
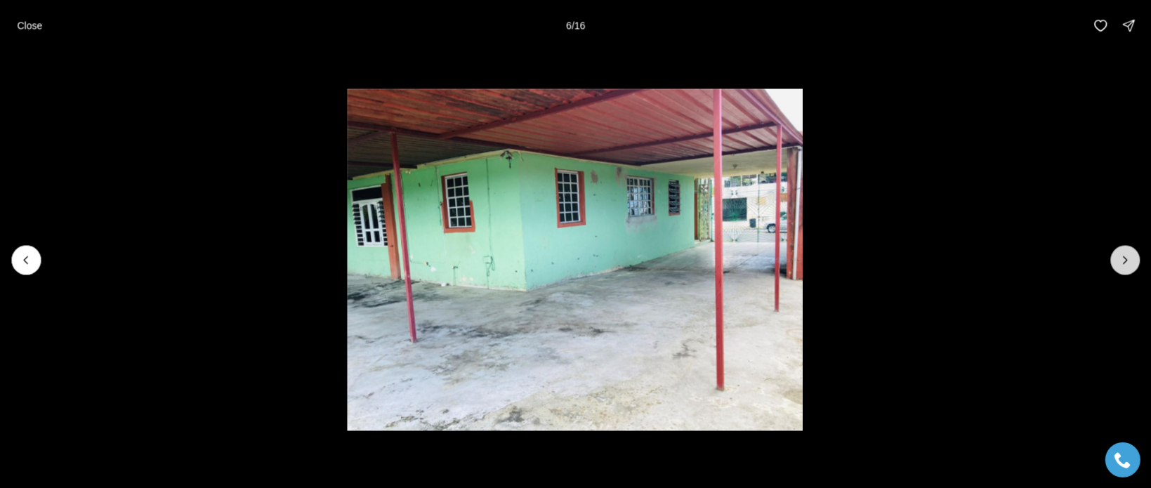
click at [1131, 263] on icon "Next slide" at bounding box center [1125, 260] width 14 height 14
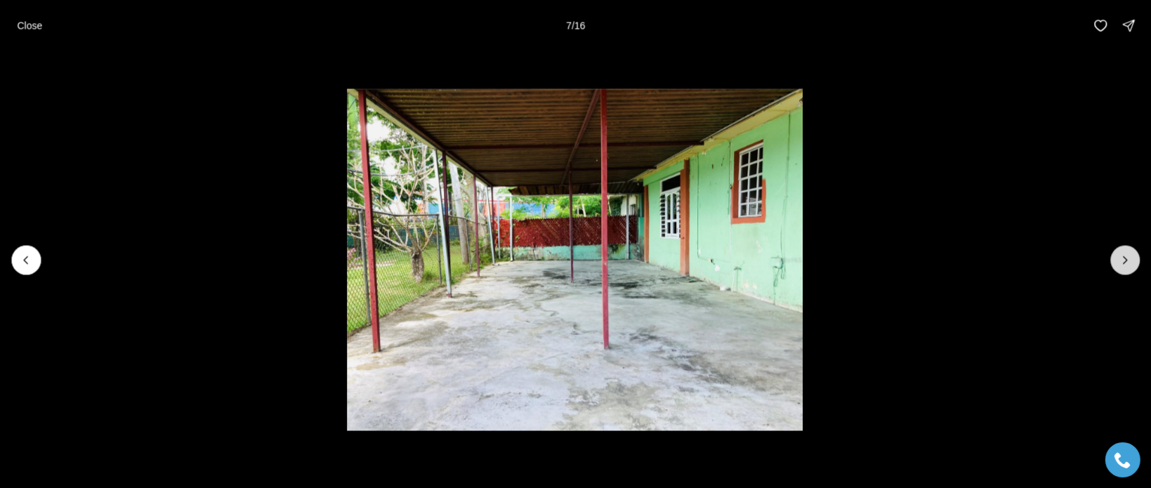
click at [1129, 264] on icon "Next slide" at bounding box center [1125, 260] width 14 height 14
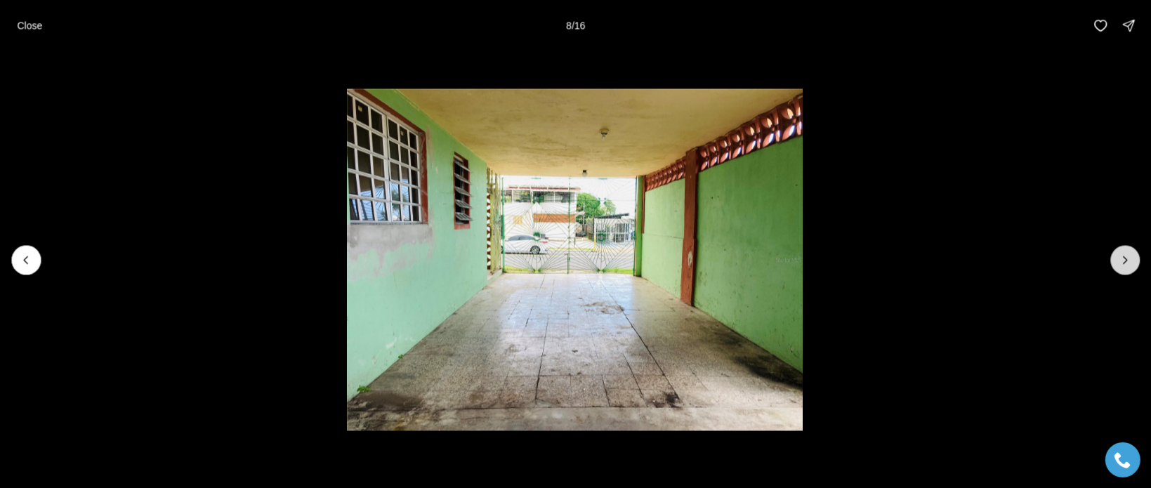
click at [1129, 264] on icon "Next slide" at bounding box center [1125, 260] width 14 height 14
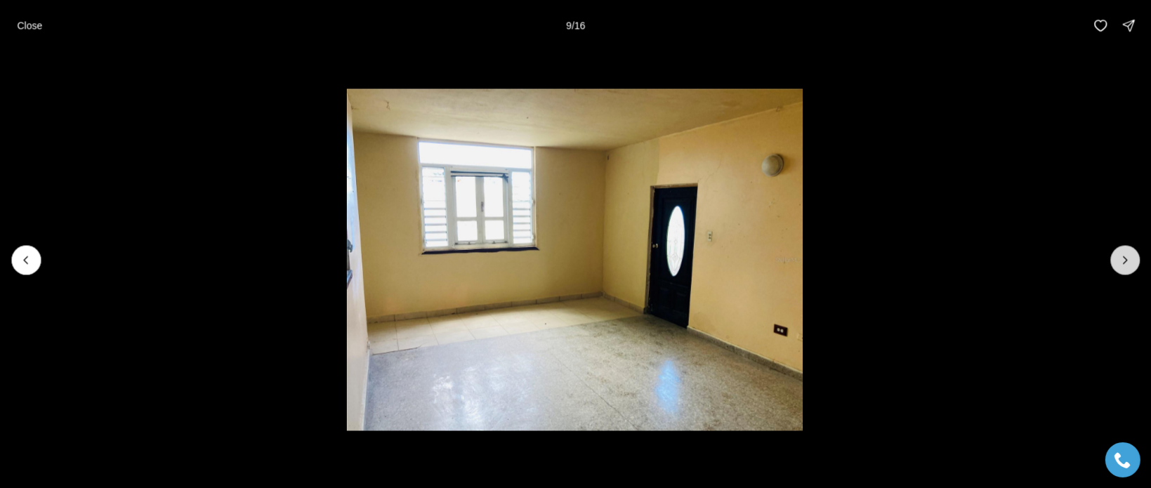
click at [1127, 264] on icon "Next slide" at bounding box center [1125, 260] width 14 height 14
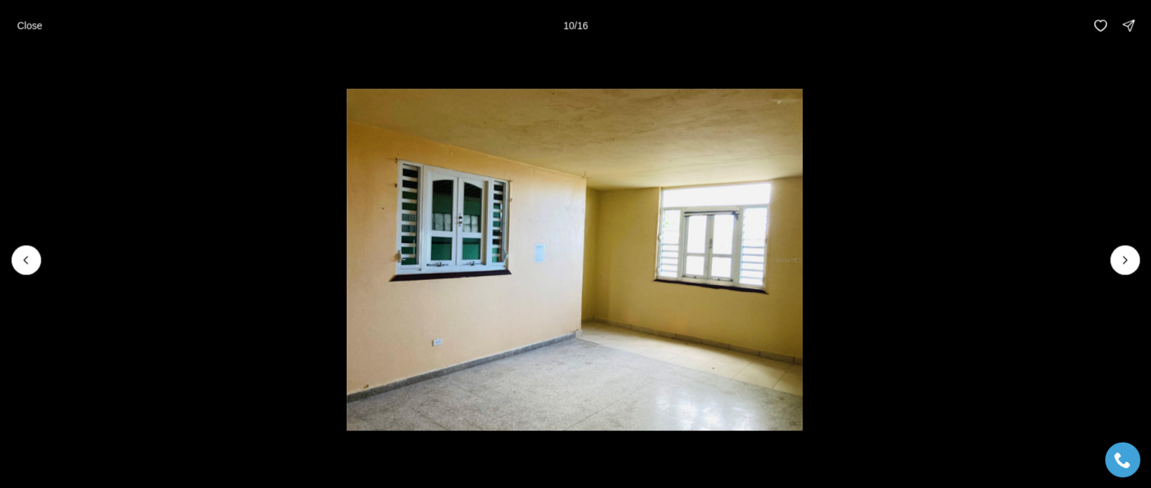
drag, startPoint x: 1124, startPoint y: 263, endPoint x: 1110, endPoint y: 268, distance: 15.3
click at [1111, 267] on div at bounding box center [575, 260] width 1151 height 418
click at [1125, 259] on icon "Next slide" at bounding box center [1125, 260] width 14 height 14
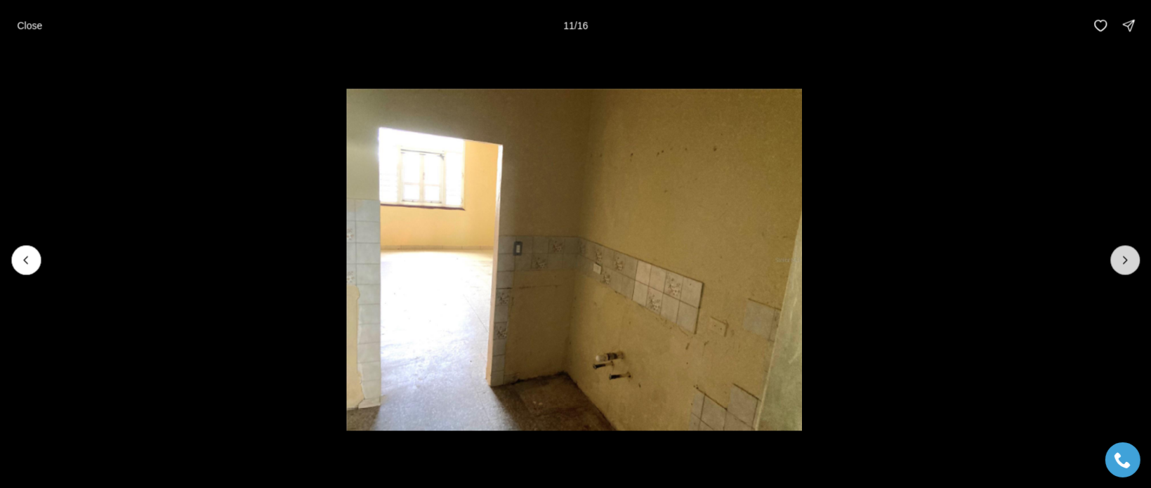
click at [1125, 259] on icon "Next slide" at bounding box center [1125, 260] width 14 height 14
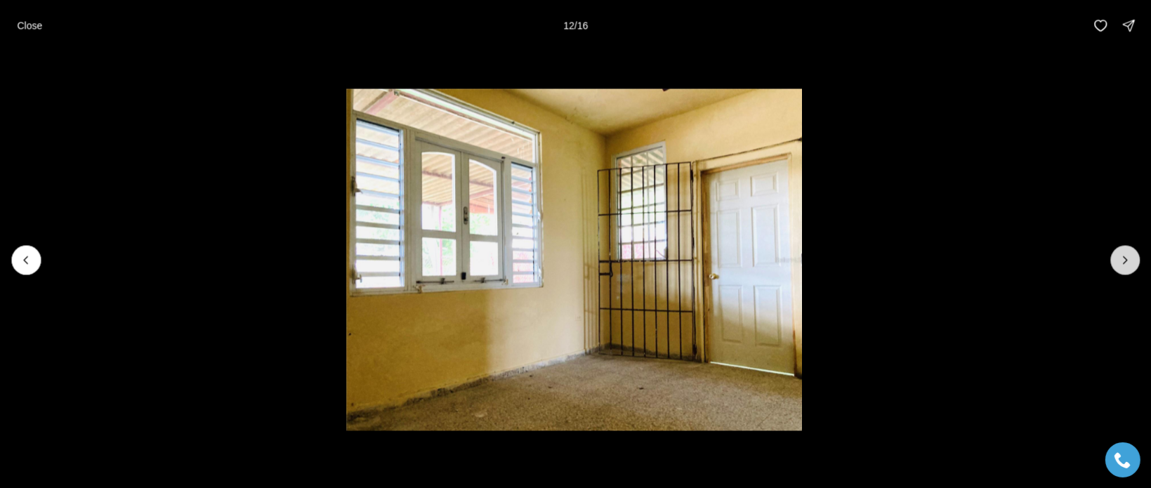
click at [1125, 261] on icon "Next slide" at bounding box center [1126, 259] width 4 height 7
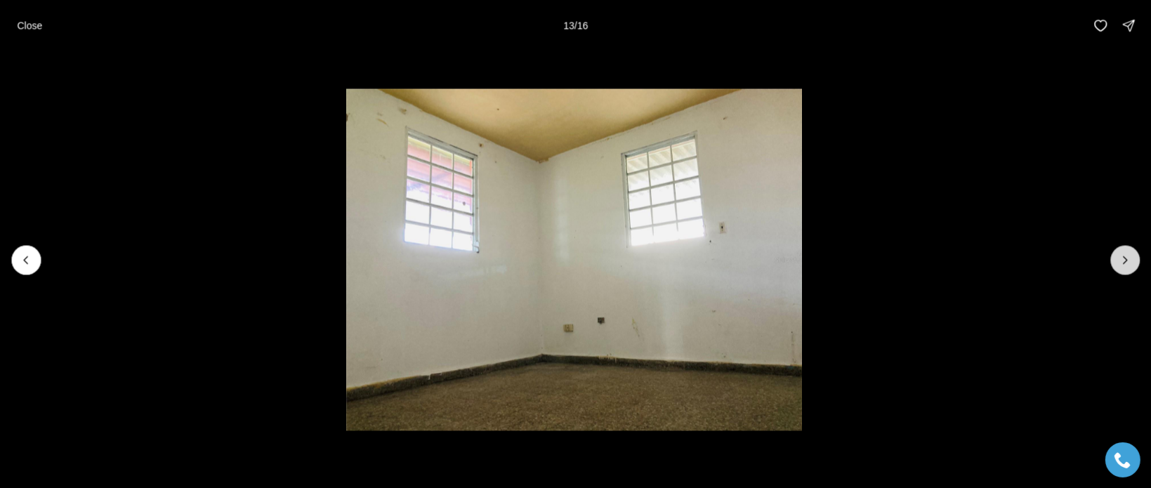
click at [1125, 261] on icon "Next slide" at bounding box center [1126, 259] width 4 height 7
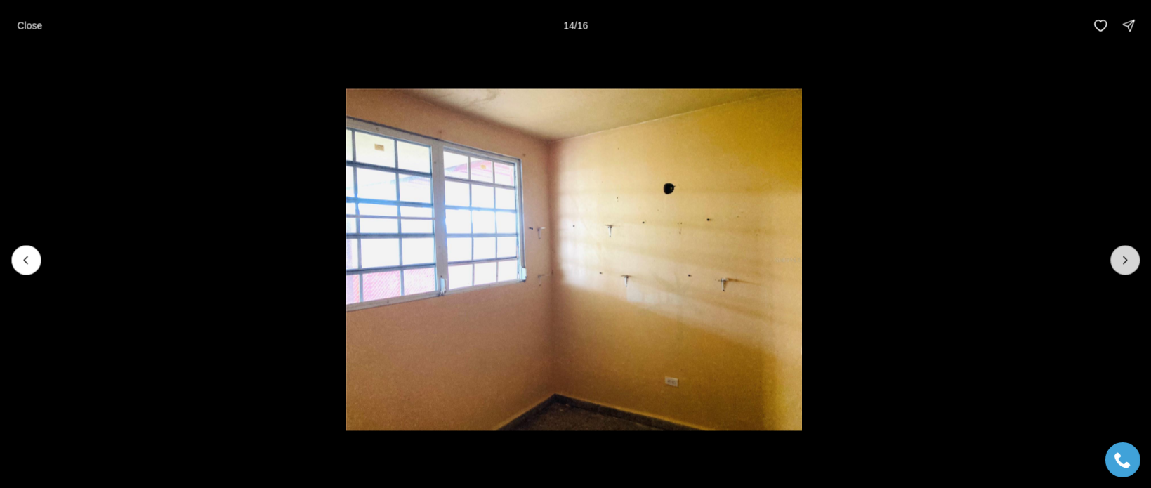
click at [1124, 263] on icon "Next slide" at bounding box center [1125, 260] width 14 height 14
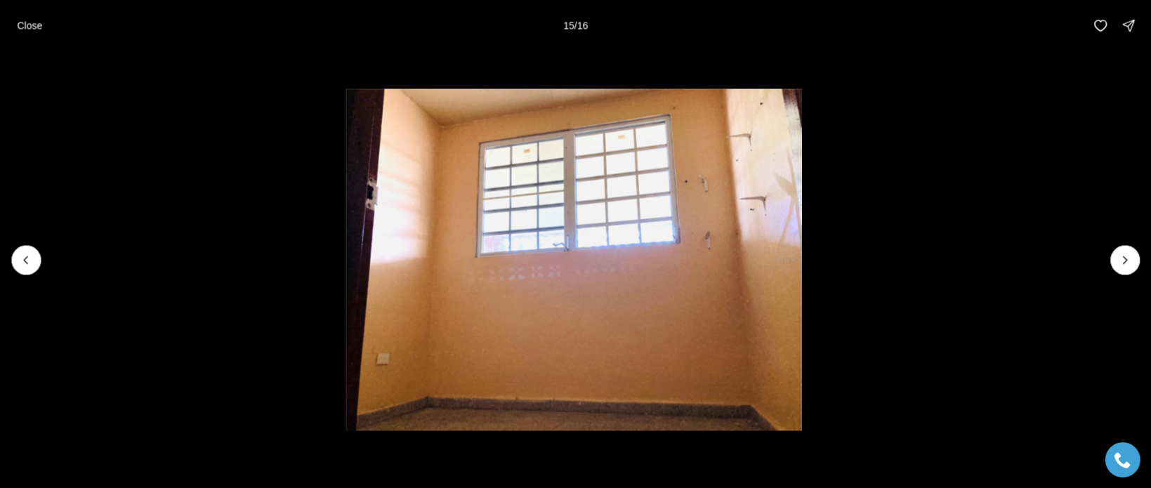
click at [32, 246] on li "15 of 16" at bounding box center [573, 260] width 1151 height 418
click at [32, 269] on button "Previous slide" at bounding box center [25, 259] width 29 height 29
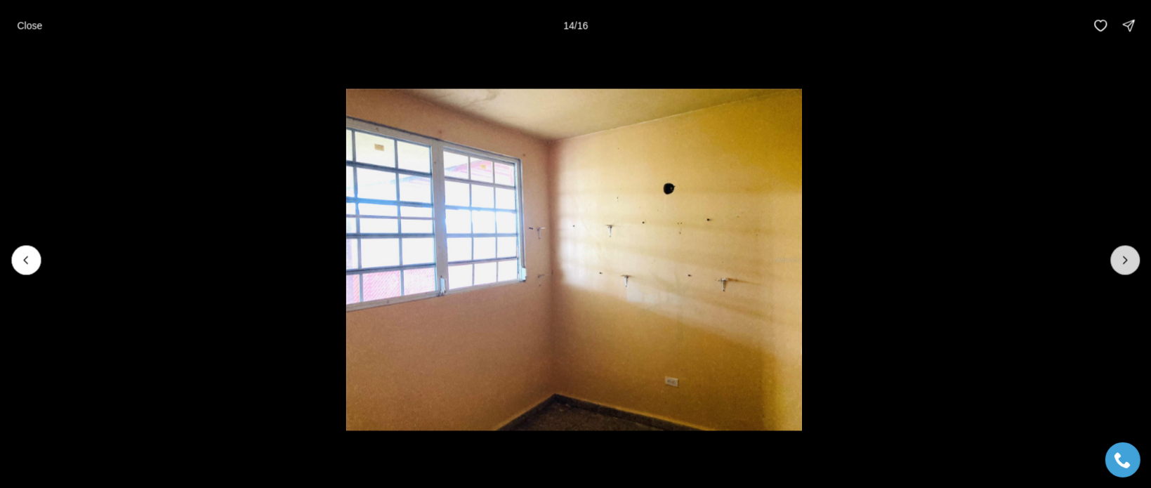
click at [1129, 263] on icon "Next slide" at bounding box center [1125, 260] width 14 height 14
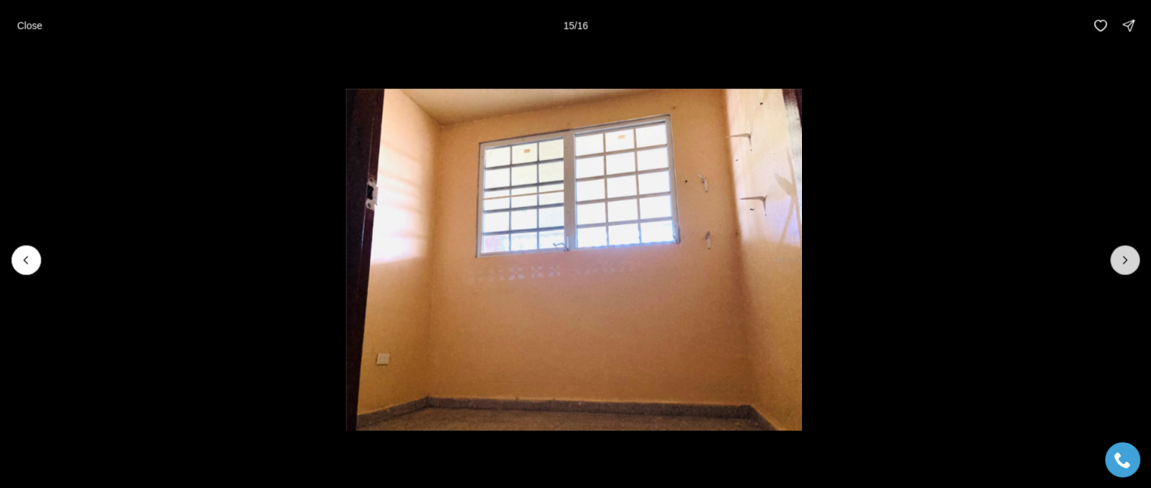
click at [1125, 265] on icon "Next slide" at bounding box center [1125, 260] width 14 height 14
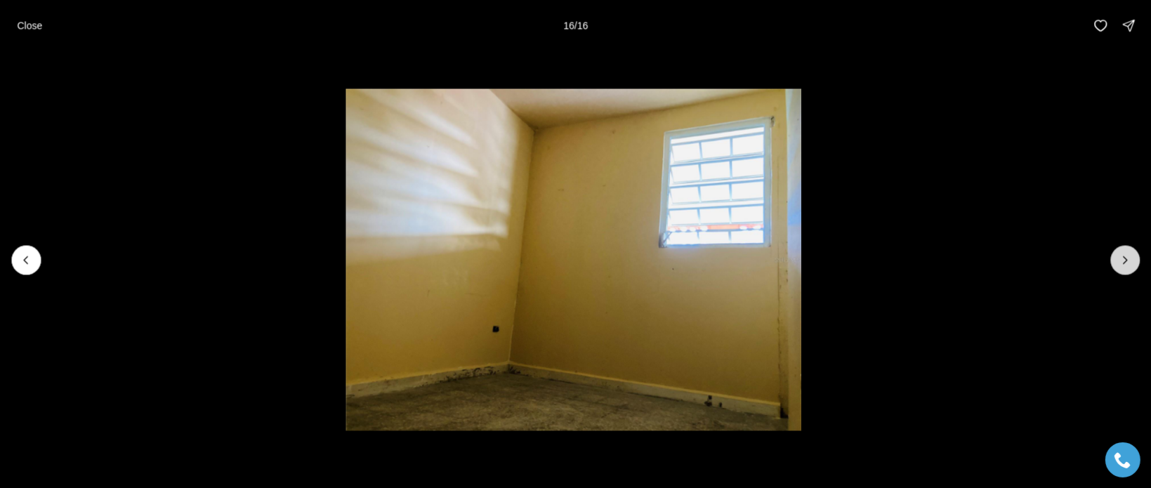
click at [1122, 265] on div at bounding box center [1124, 259] width 29 height 29
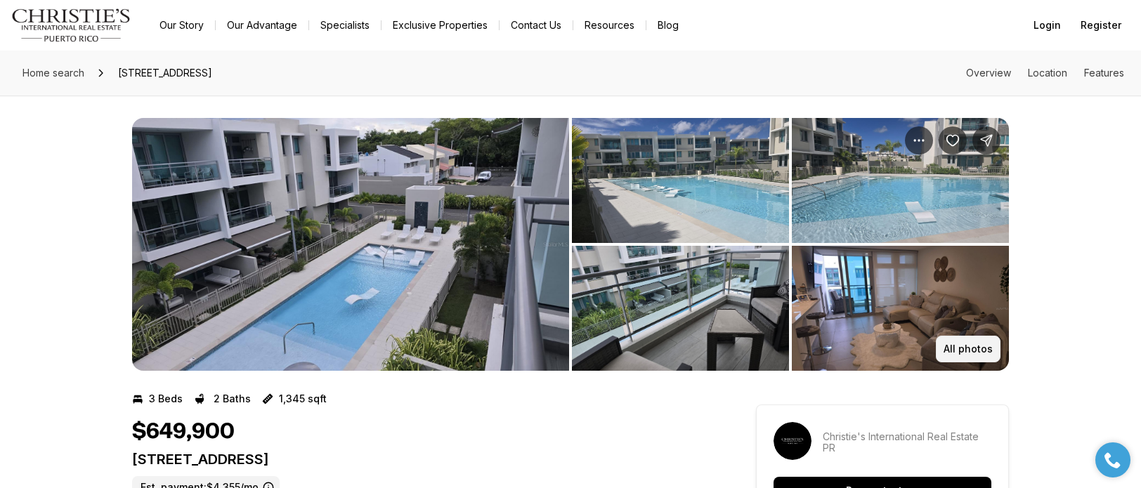
click at [968, 342] on button "All photos" at bounding box center [967, 349] width 65 height 27
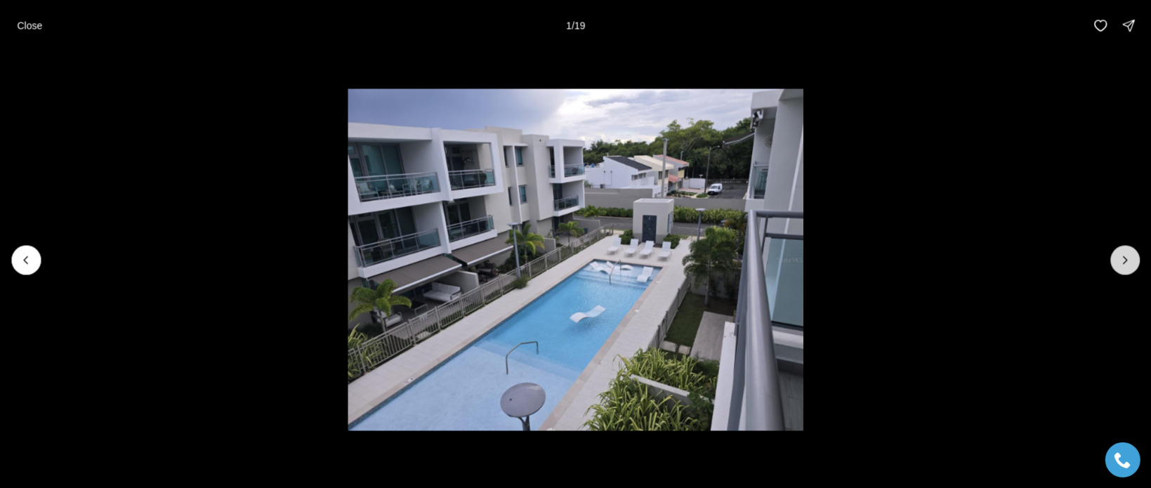
click at [1116, 269] on button "Next slide" at bounding box center [1124, 259] width 29 height 29
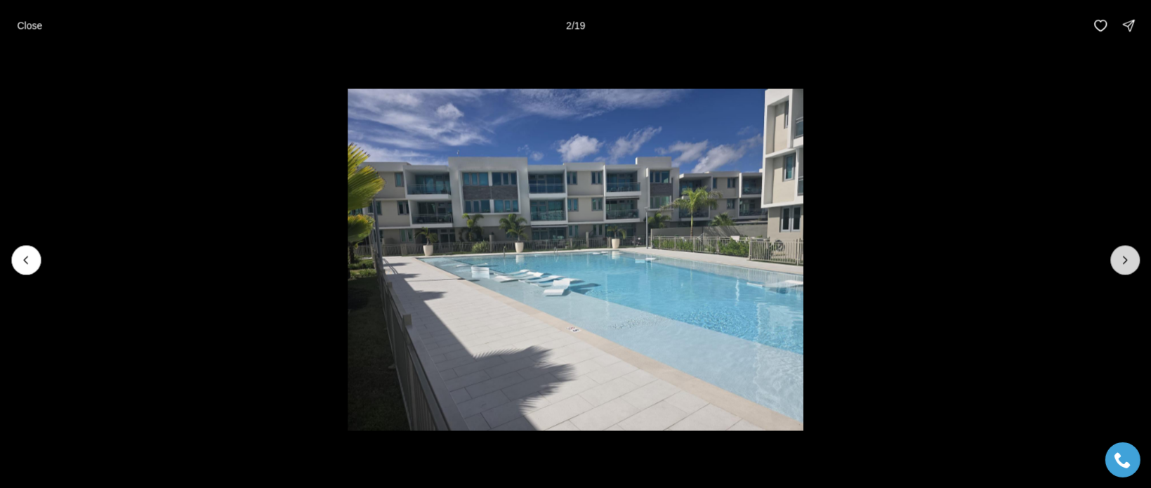
click at [1116, 269] on button "Next slide" at bounding box center [1124, 259] width 29 height 29
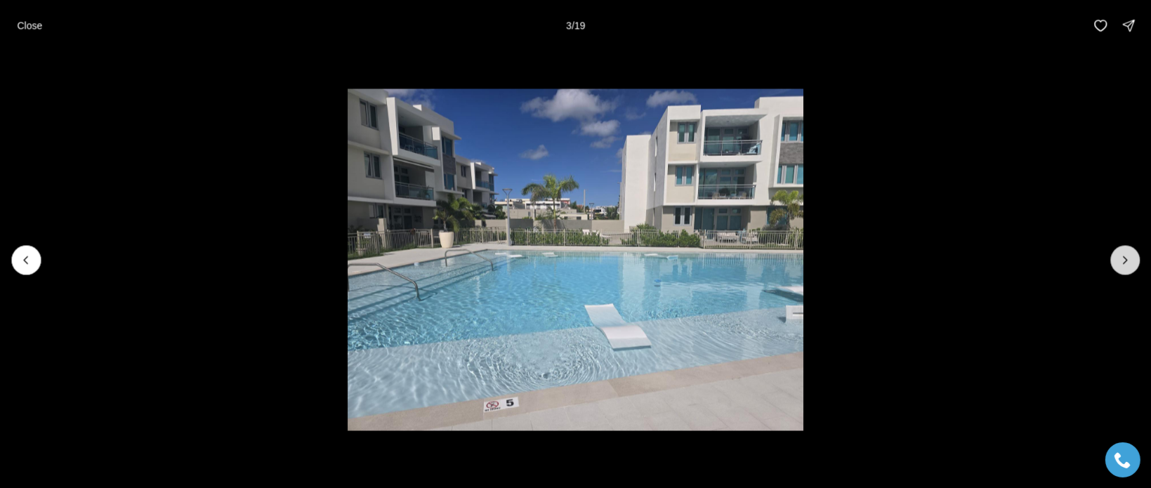
click at [1116, 269] on button "Next slide" at bounding box center [1124, 259] width 29 height 29
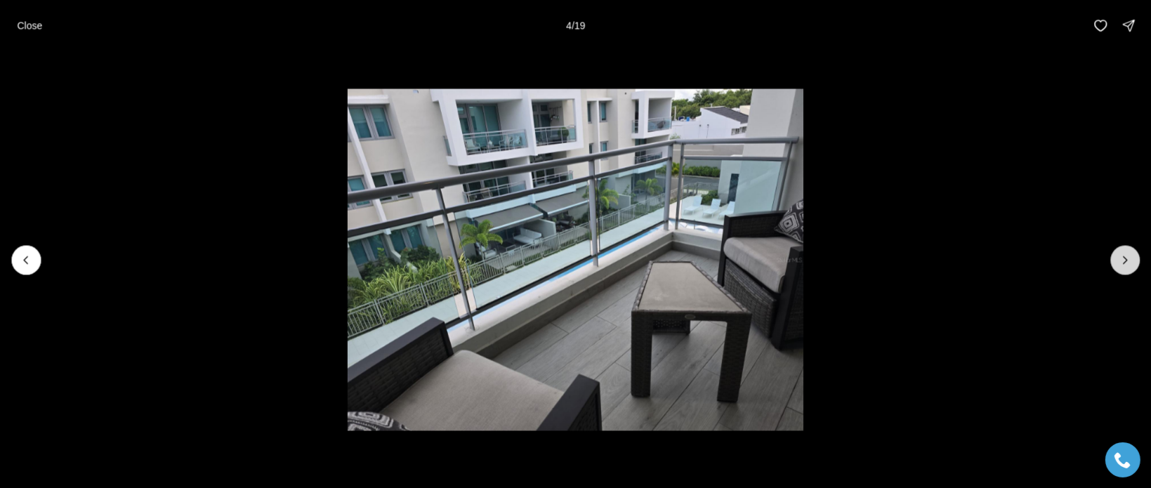
click at [1122, 265] on icon "Next slide" at bounding box center [1125, 260] width 14 height 14
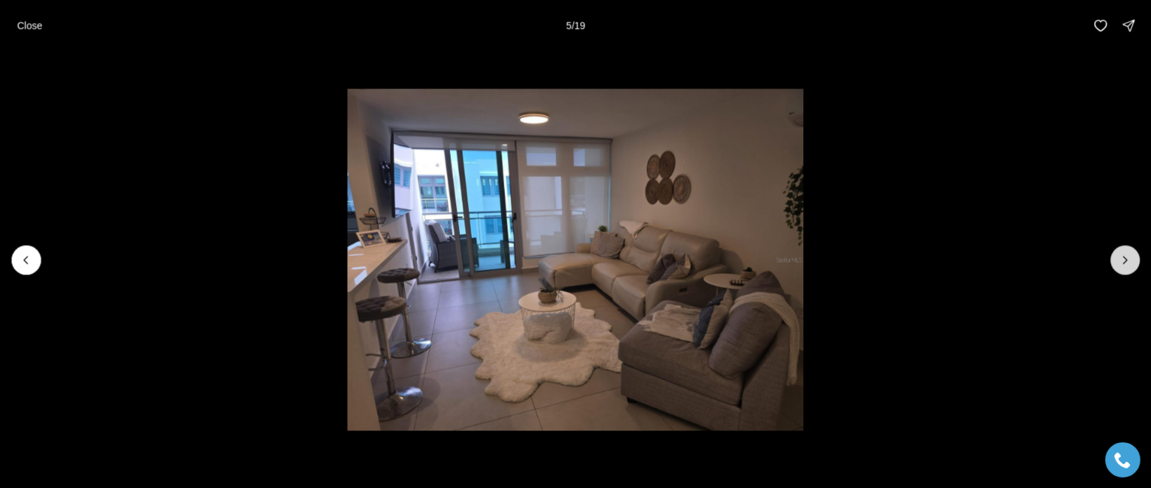
click at [1122, 268] on button "Next slide" at bounding box center [1124, 259] width 29 height 29
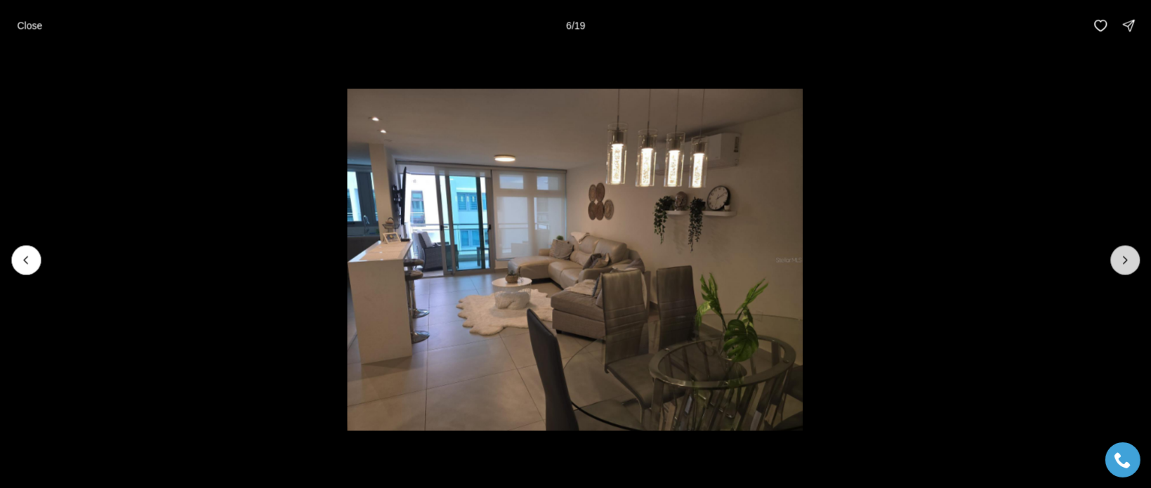
click at [1121, 270] on button "Next slide" at bounding box center [1124, 259] width 29 height 29
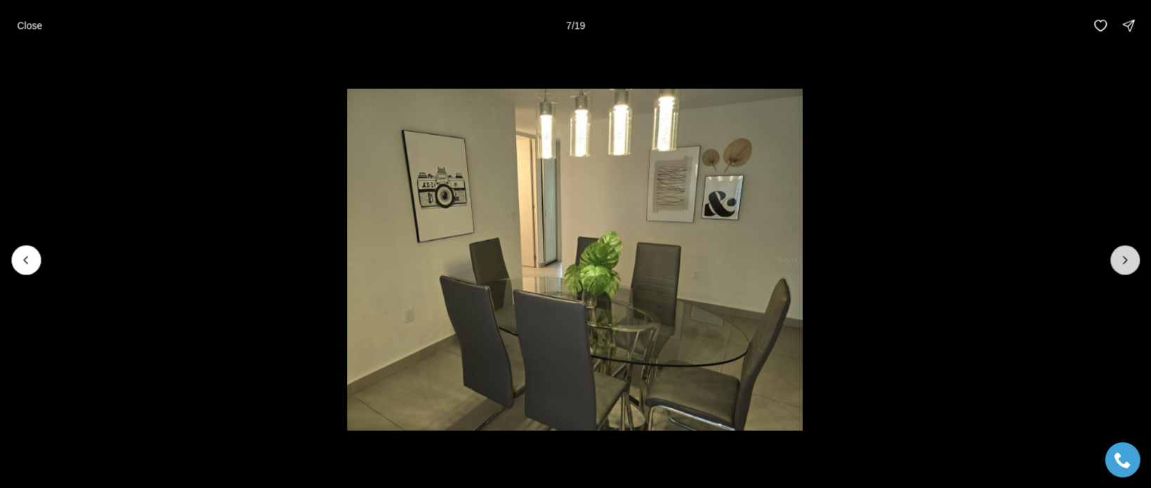
click at [1124, 272] on button "Next slide" at bounding box center [1124, 259] width 29 height 29
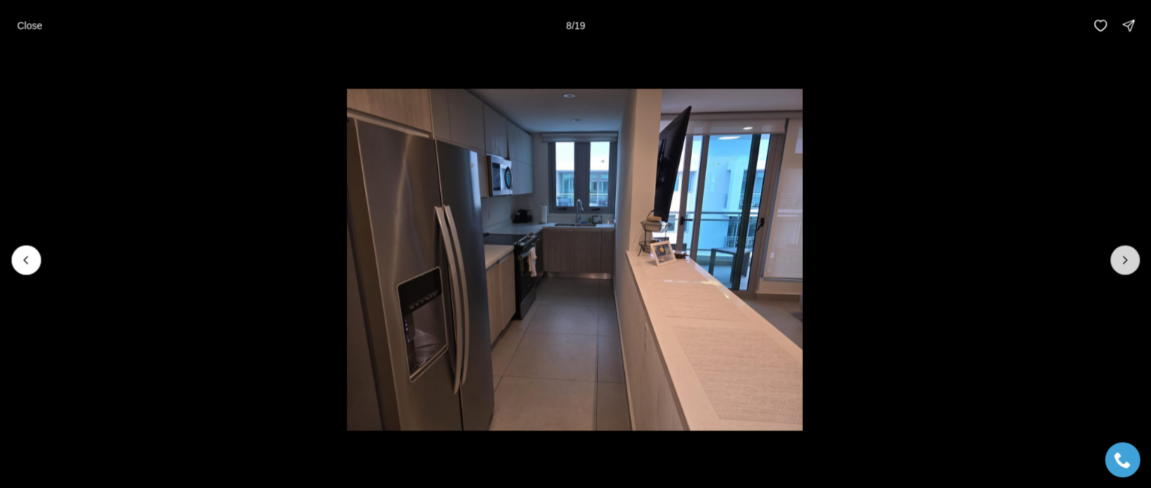
click at [1125, 268] on button "Next slide" at bounding box center [1124, 259] width 29 height 29
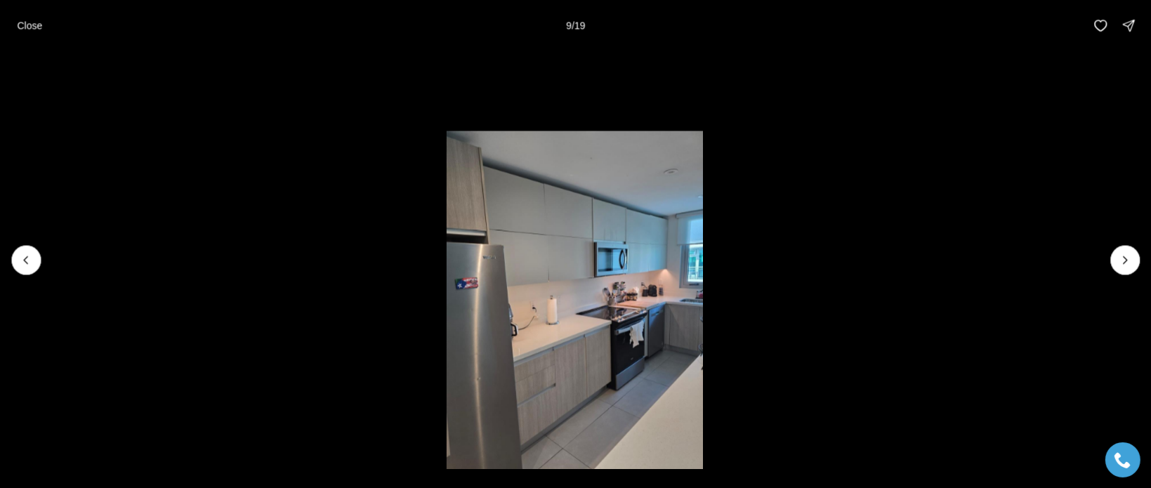
click at [1121, 276] on li "9 of 19" at bounding box center [574, 260] width 1151 height 418
click at [1124, 267] on button "Next slide" at bounding box center [1124, 259] width 29 height 29
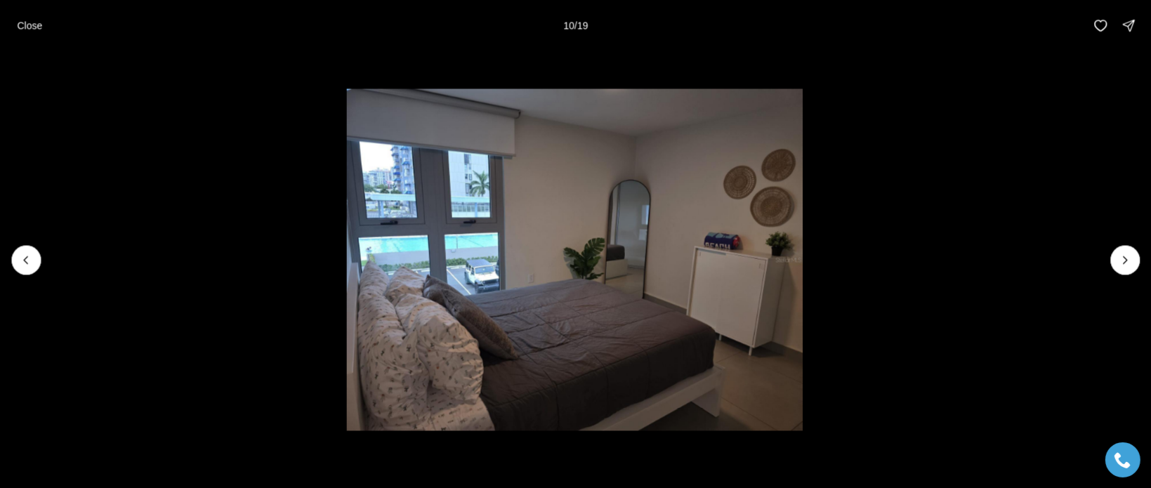
click at [1120, 279] on li "10 of 19" at bounding box center [574, 260] width 1151 height 418
click at [1124, 266] on icon "Next slide" at bounding box center [1125, 260] width 14 height 14
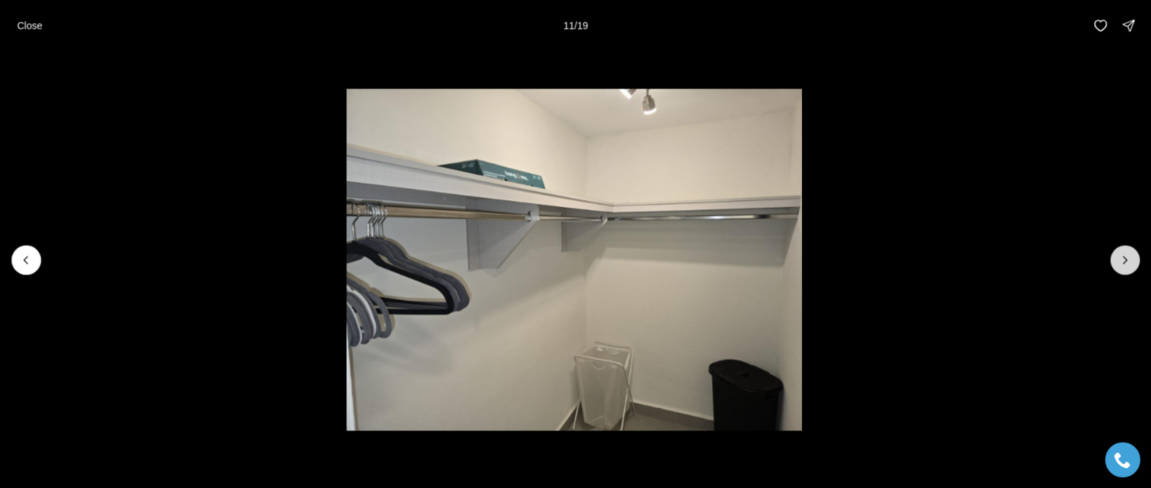
click at [1123, 269] on button "Next slide" at bounding box center [1124, 259] width 29 height 29
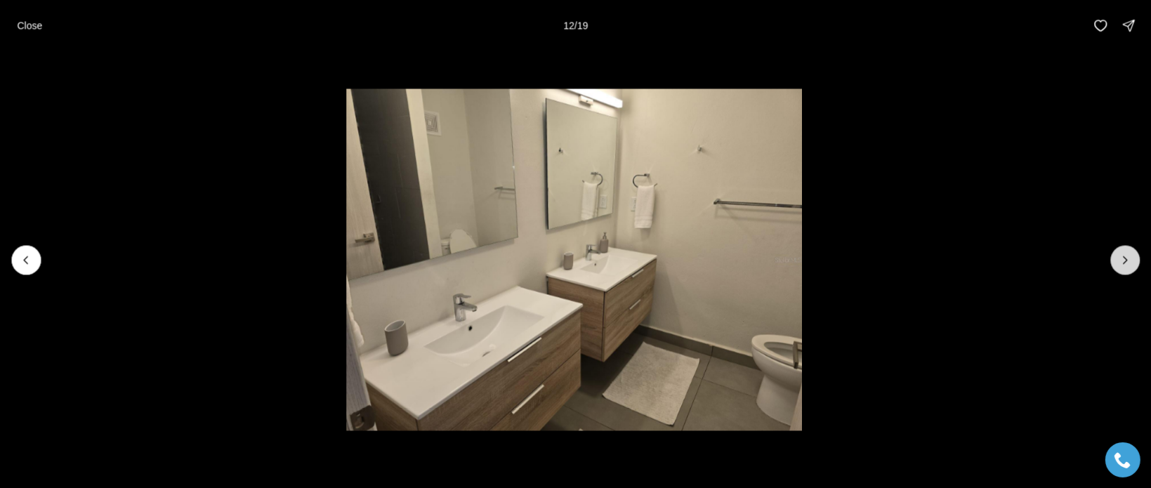
click at [1124, 268] on button "Next slide" at bounding box center [1124, 259] width 29 height 29
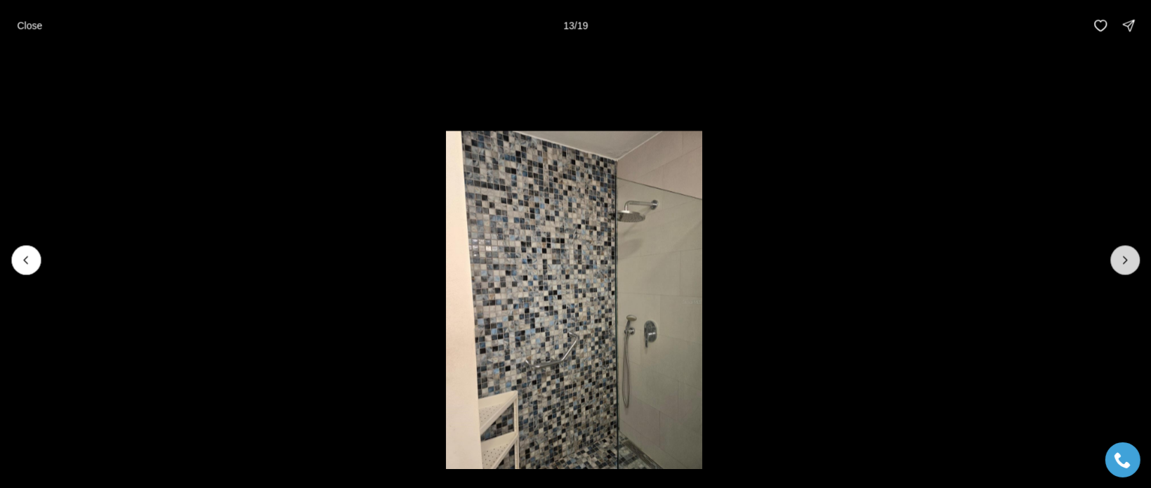
click at [1122, 273] on button "Next slide" at bounding box center [1124, 259] width 29 height 29
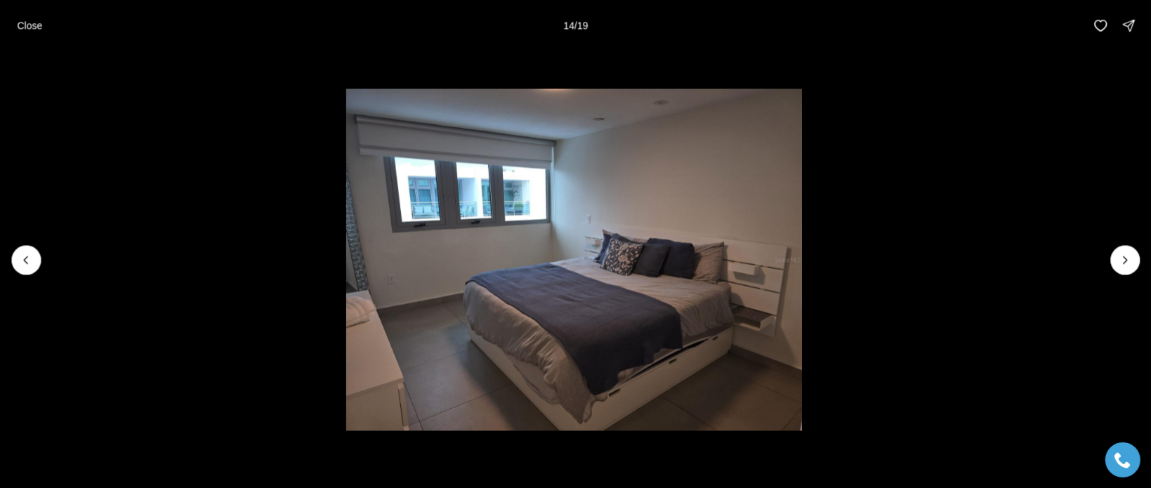
click at [1121, 275] on li "14 of 19" at bounding box center [573, 260] width 1151 height 418
click at [1126, 263] on icon "Next slide" at bounding box center [1125, 260] width 14 height 14
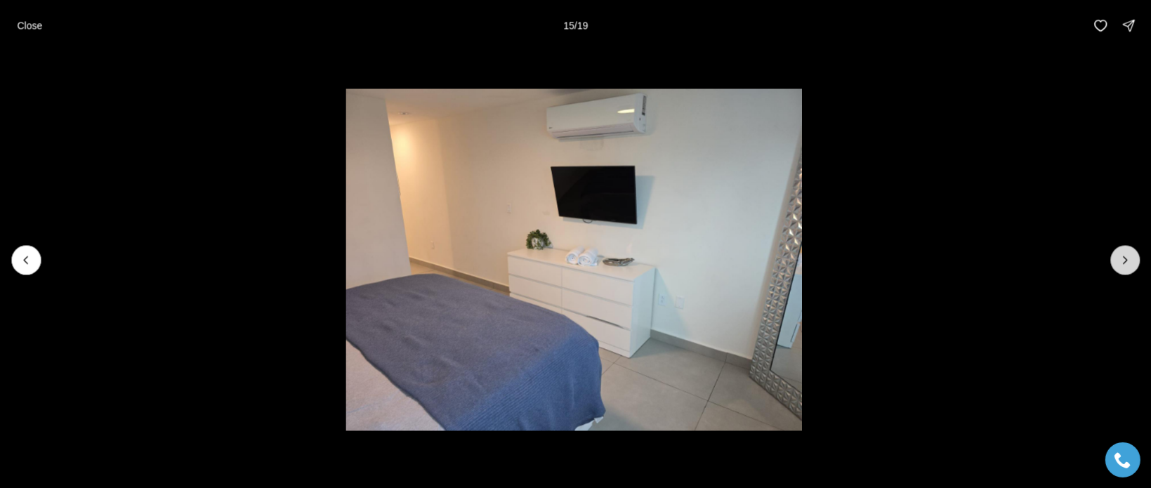
click at [1126, 263] on icon "Next slide" at bounding box center [1125, 260] width 14 height 14
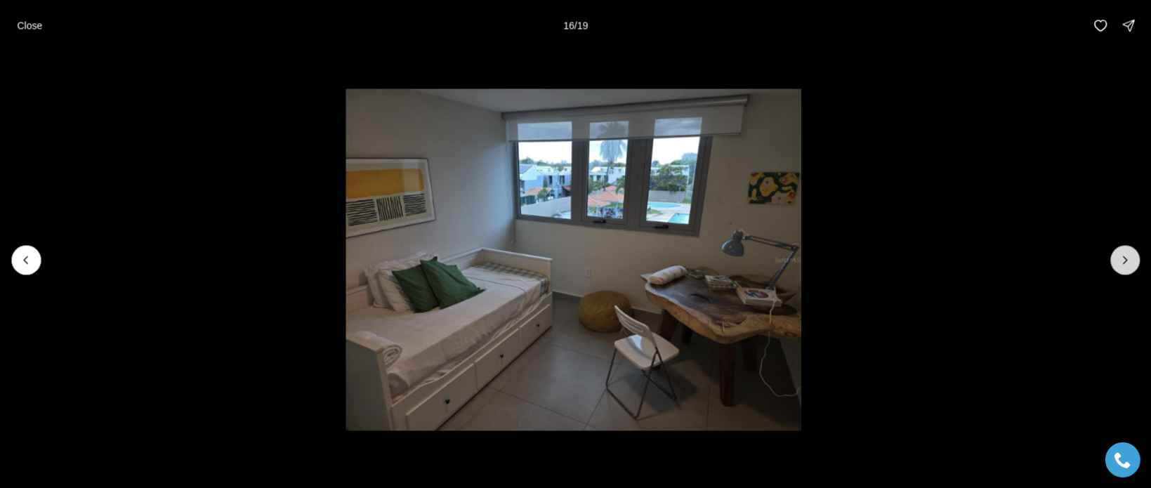
click at [1125, 262] on icon "Next slide" at bounding box center [1125, 260] width 14 height 14
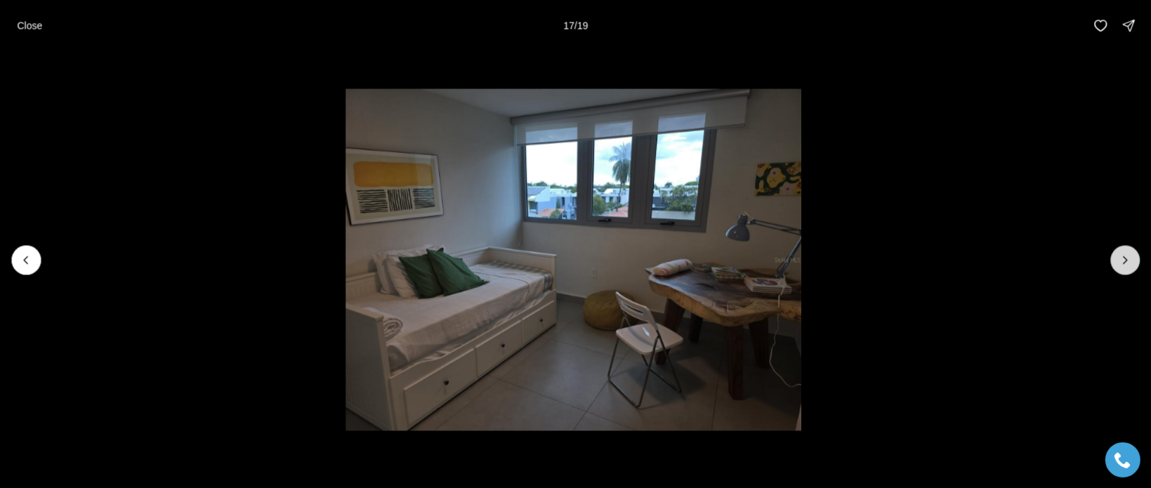
click at [1124, 263] on icon "Next slide" at bounding box center [1125, 260] width 14 height 14
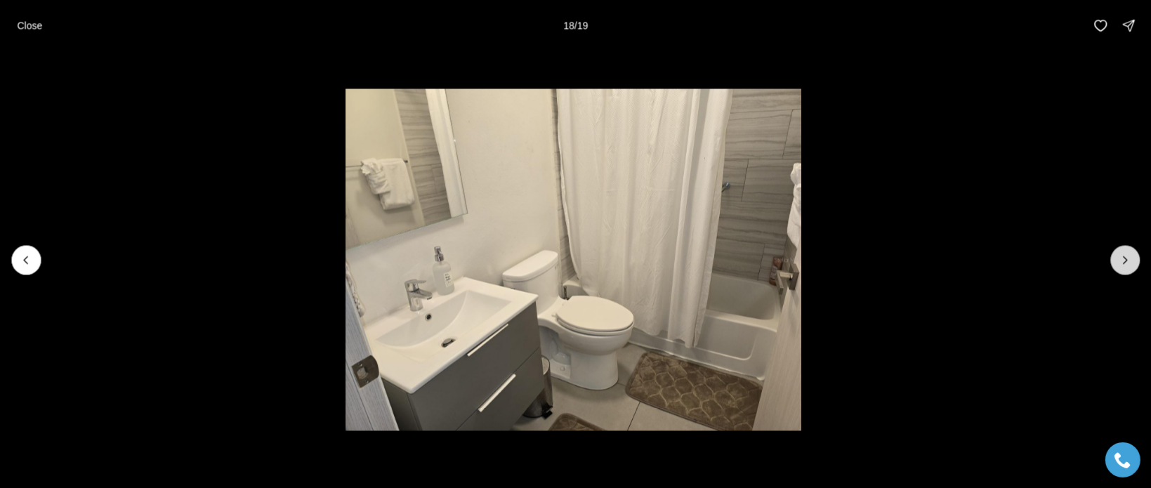
click at [1119, 270] on button "Next slide" at bounding box center [1124, 259] width 29 height 29
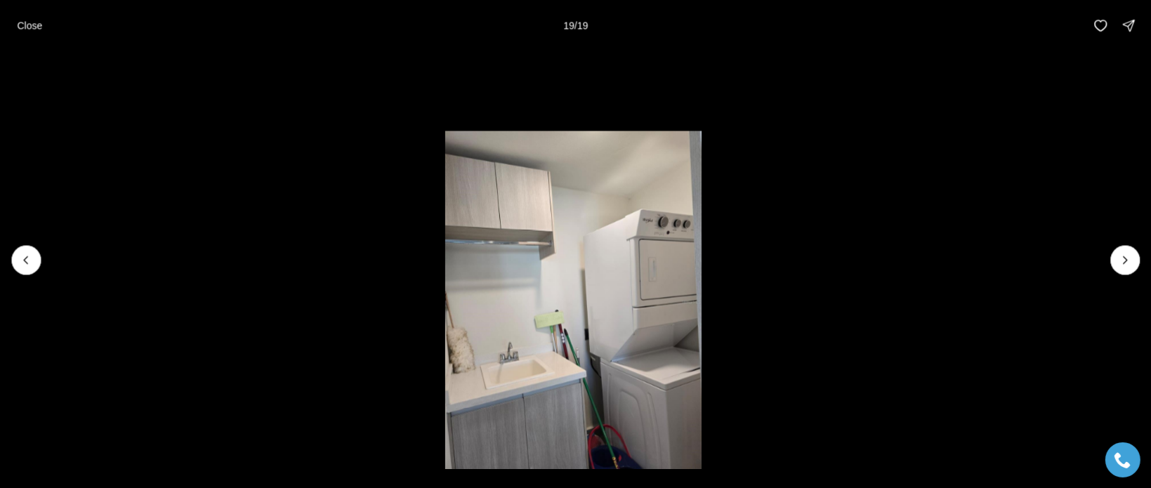
click at [1124, 264] on div at bounding box center [1124, 259] width 29 height 29
drag, startPoint x: 1118, startPoint y: 268, endPoint x: 1107, endPoint y: 273, distance: 12.3
click at [1118, 269] on div at bounding box center [1124, 259] width 29 height 29
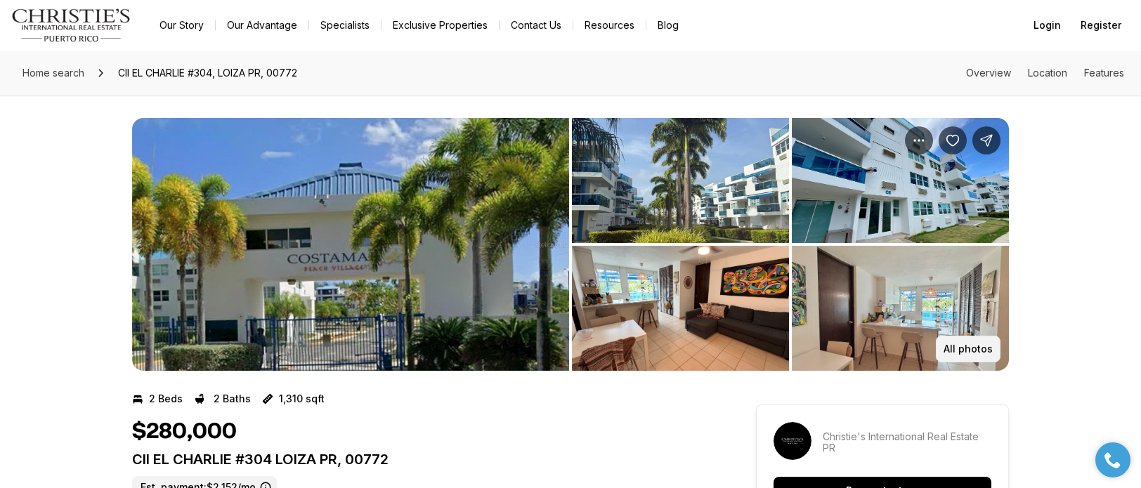
click at [954, 346] on p "All photos" at bounding box center [967, 348] width 49 height 11
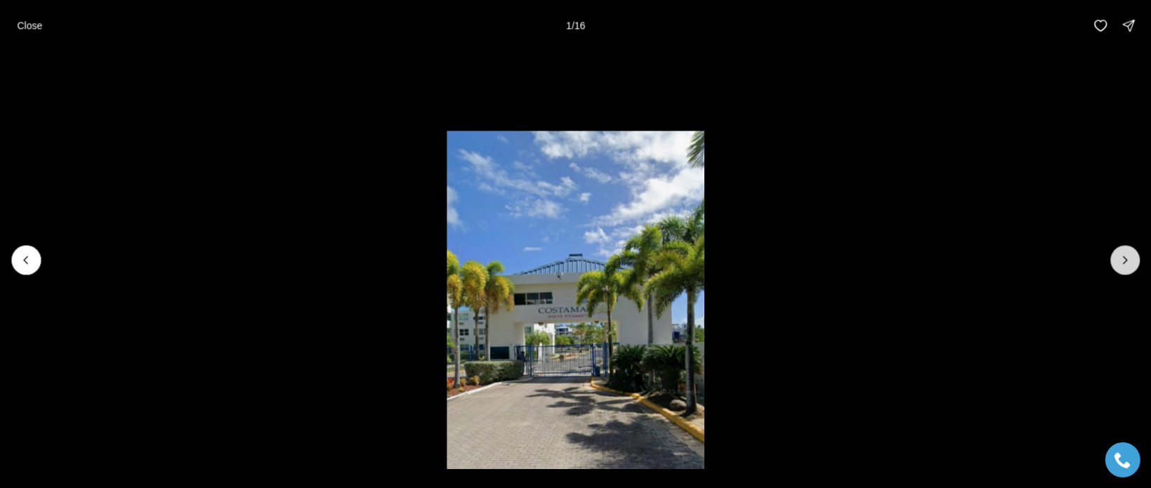
drag, startPoint x: 1130, startPoint y: 258, endPoint x: 1124, endPoint y: 262, distance: 7.6
click at [1131, 258] on icon "Next slide" at bounding box center [1125, 260] width 14 height 14
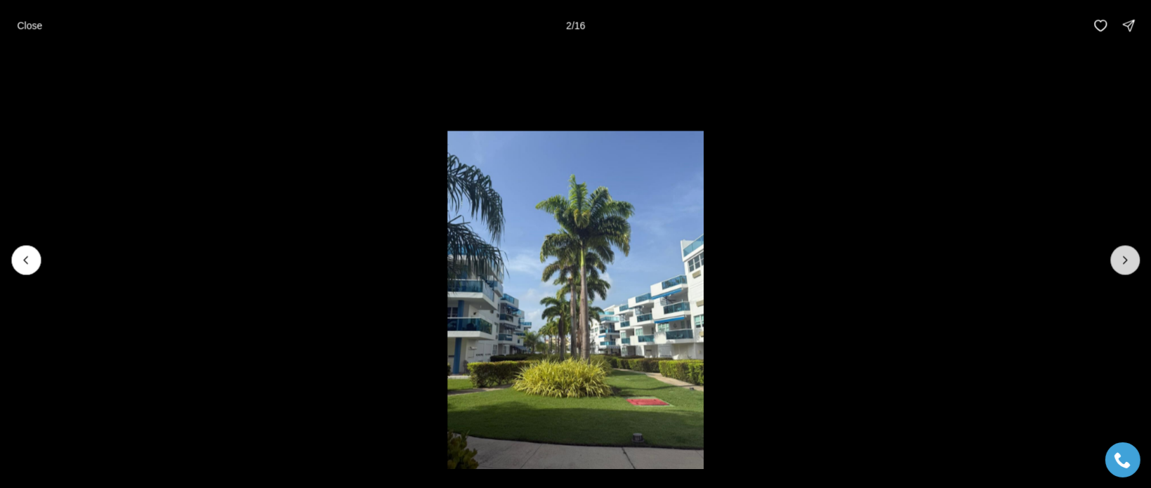
click at [1122, 263] on icon "Next slide" at bounding box center [1125, 260] width 14 height 14
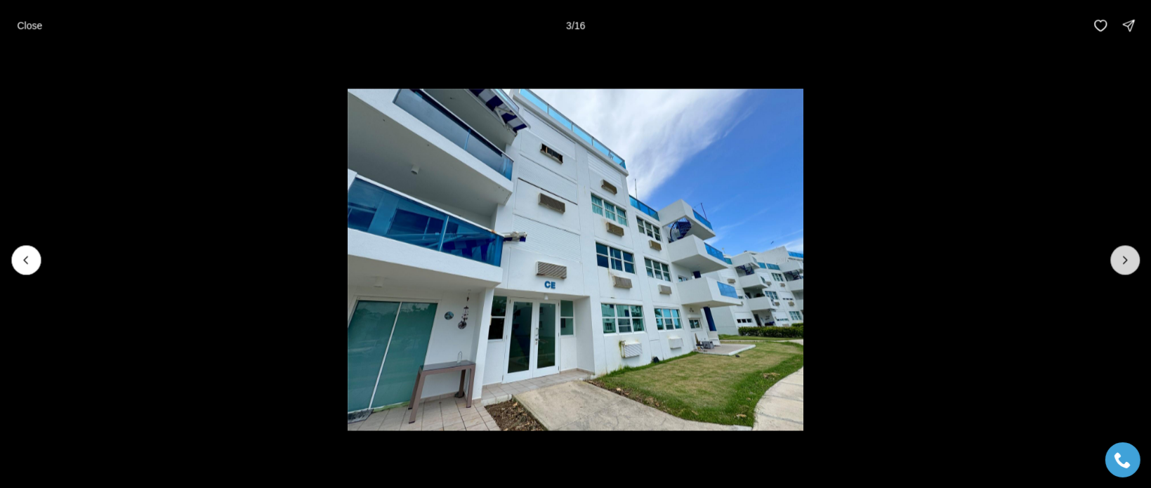
click at [1122, 263] on icon "Next slide" at bounding box center [1125, 260] width 14 height 14
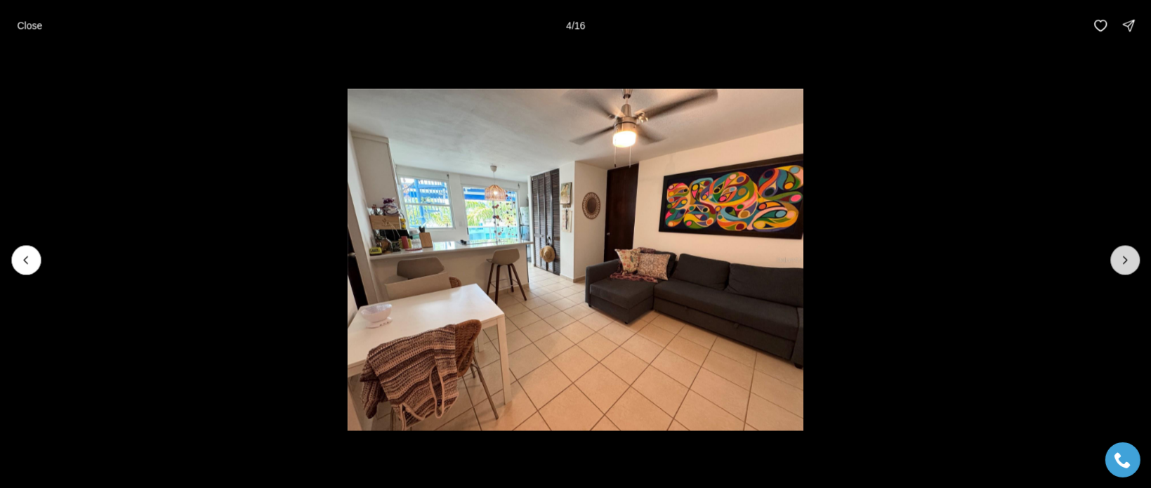
click at [1121, 263] on icon "Next slide" at bounding box center [1125, 260] width 14 height 14
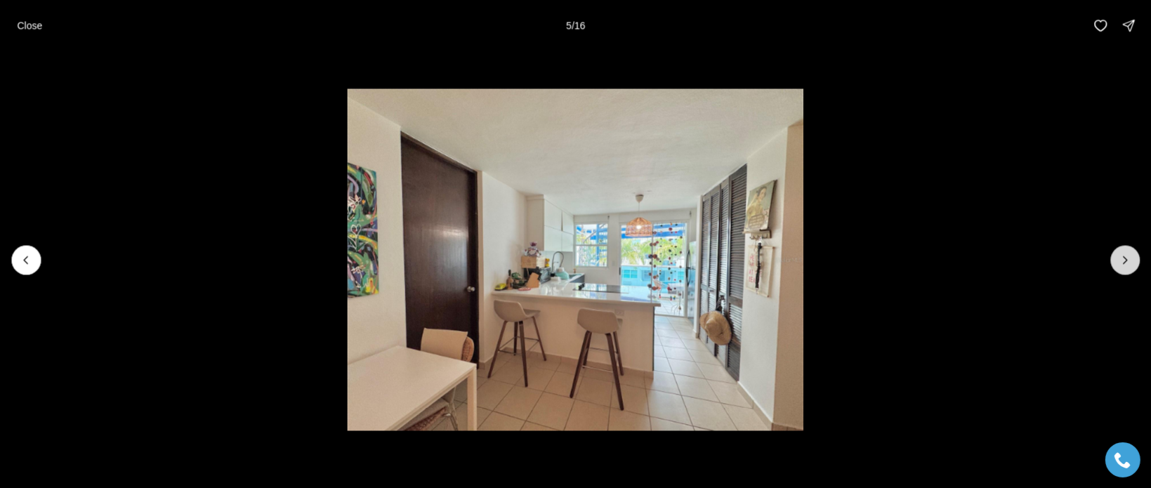
click at [1118, 263] on icon "Next slide" at bounding box center [1125, 260] width 14 height 14
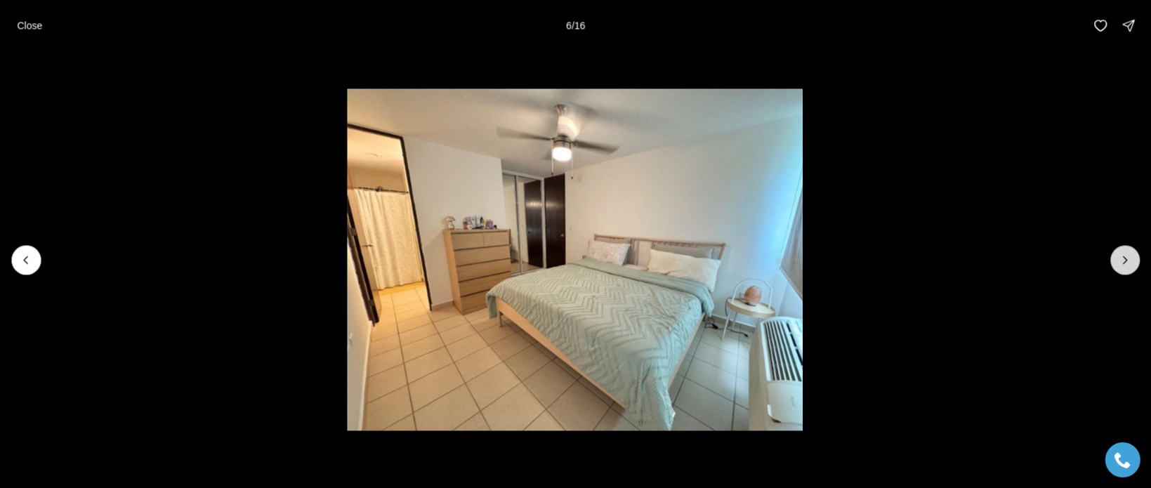
click at [1116, 265] on button "Next slide" at bounding box center [1124, 259] width 29 height 29
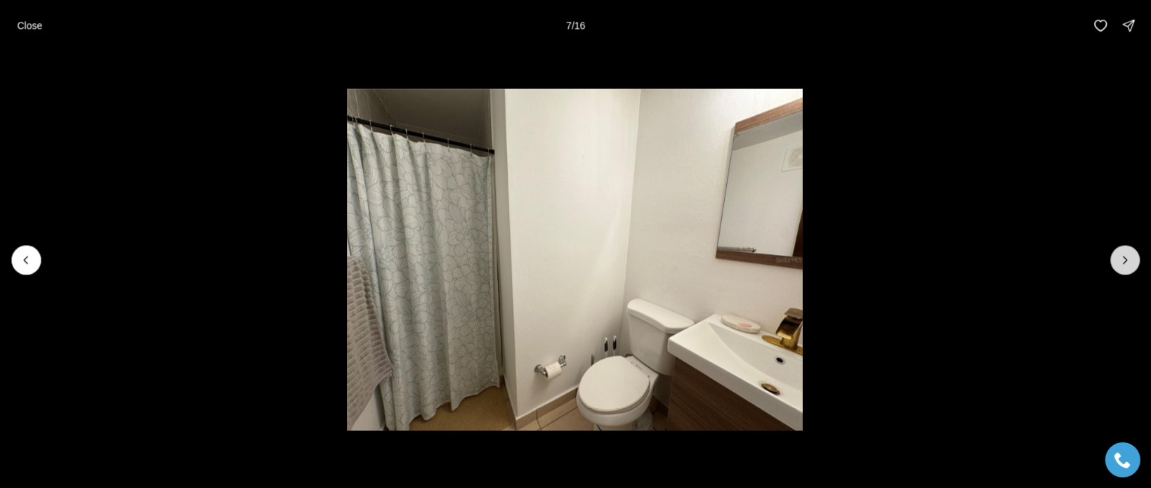
click at [1116, 265] on button "Next slide" at bounding box center [1124, 259] width 29 height 29
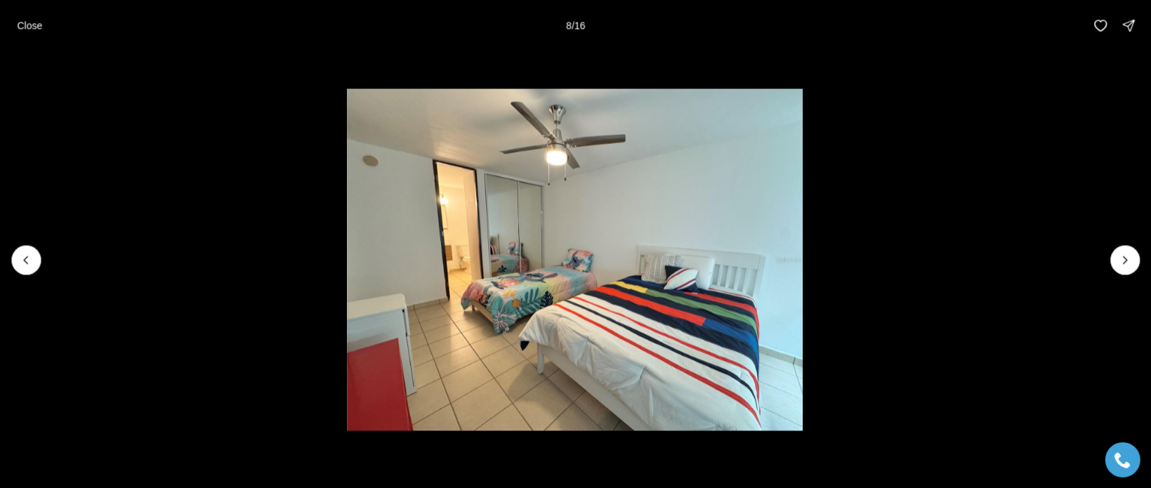
click at [1108, 268] on li "8 of 16" at bounding box center [574, 260] width 1151 height 418
click at [1127, 263] on icon "Next slide" at bounding box center [1125, 260] width 14 height 14
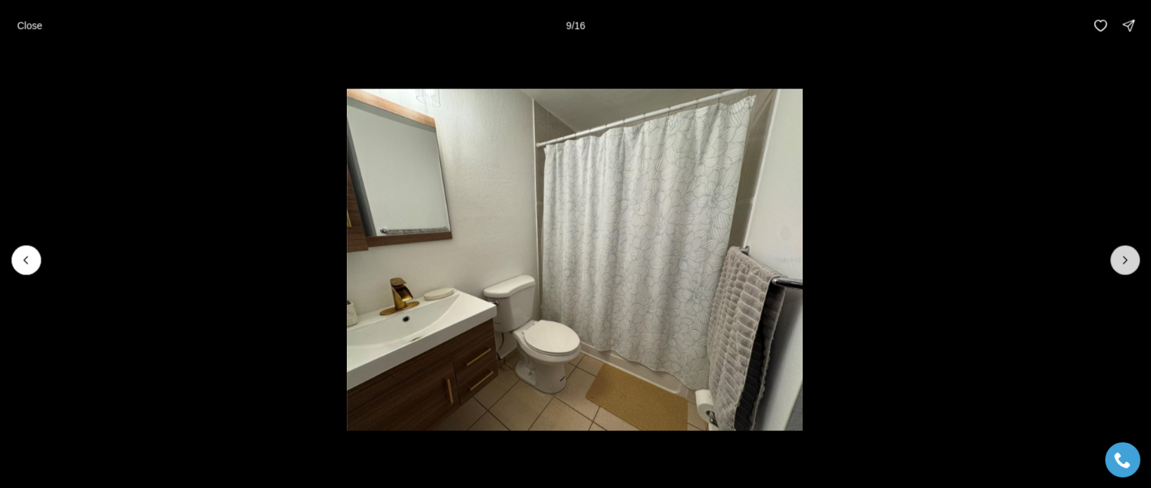
click at [1126, 263] on icon "Next slide" at bounding box center [1125, 260] width 14 height 14
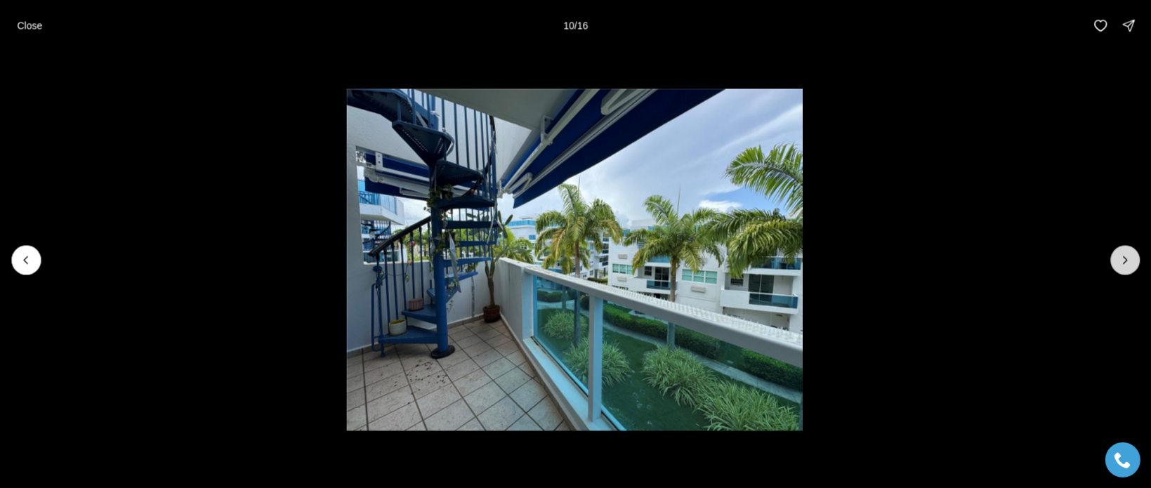
click at [1124, 263] on icon "Next slide" at bounding box center [1125, 260] width 14 height 14
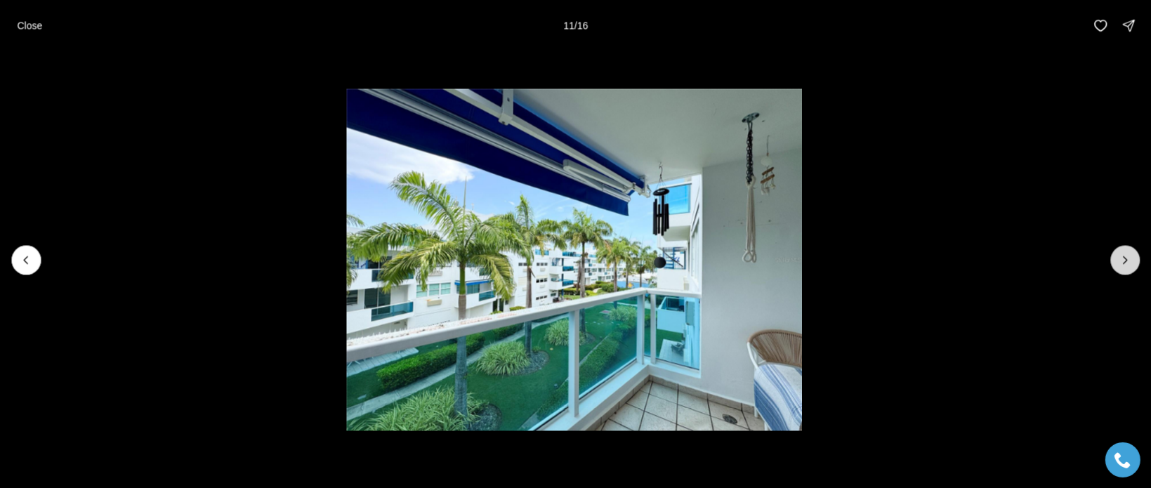
click at [1122, 264] on icon "Next slide" at bounding box center [1125, 260] width 14 height 14
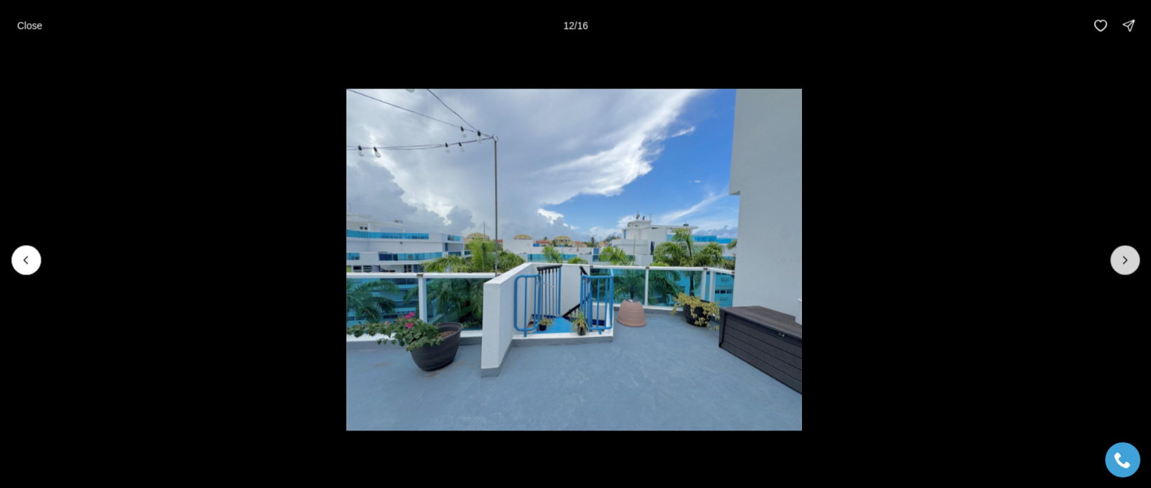
click at [1122, 265] on icon "Next slide" at bounding box center [1125, 260] width 14 height 14
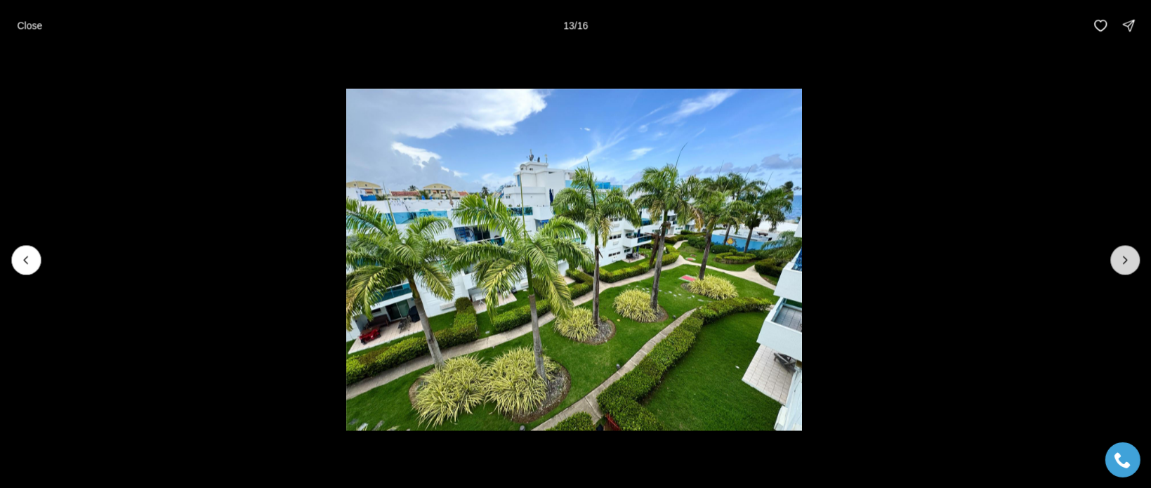
click at [1119, 267] on button "Next slide" at bounding box center [1124, 259] width 29 height 29
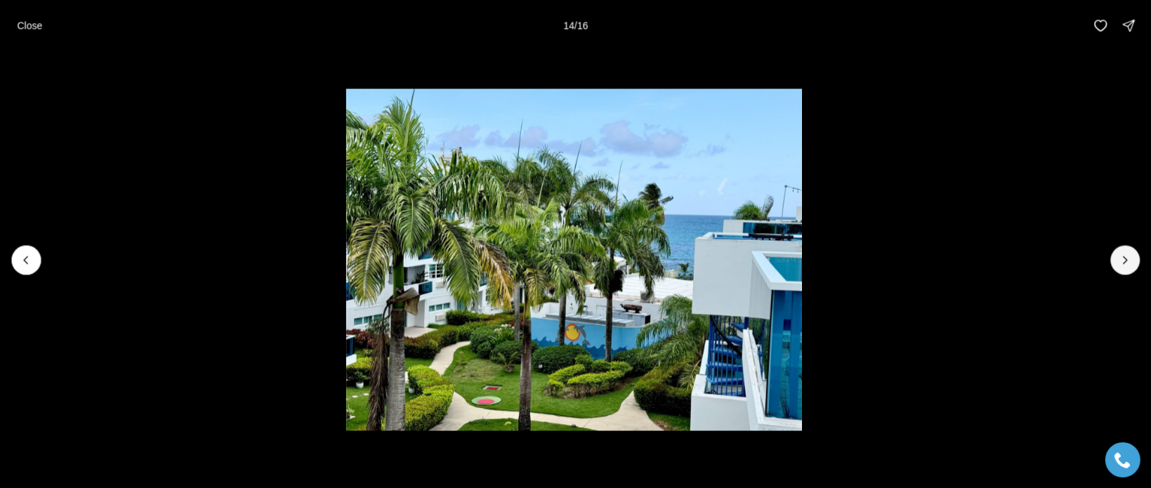
click at [1113, 272] on div at bounding box center [575, 260] width 1151 height 418
click at [1124, 261] on icon "Next slide" at bounding box center [1125, 260] width 14 height 14
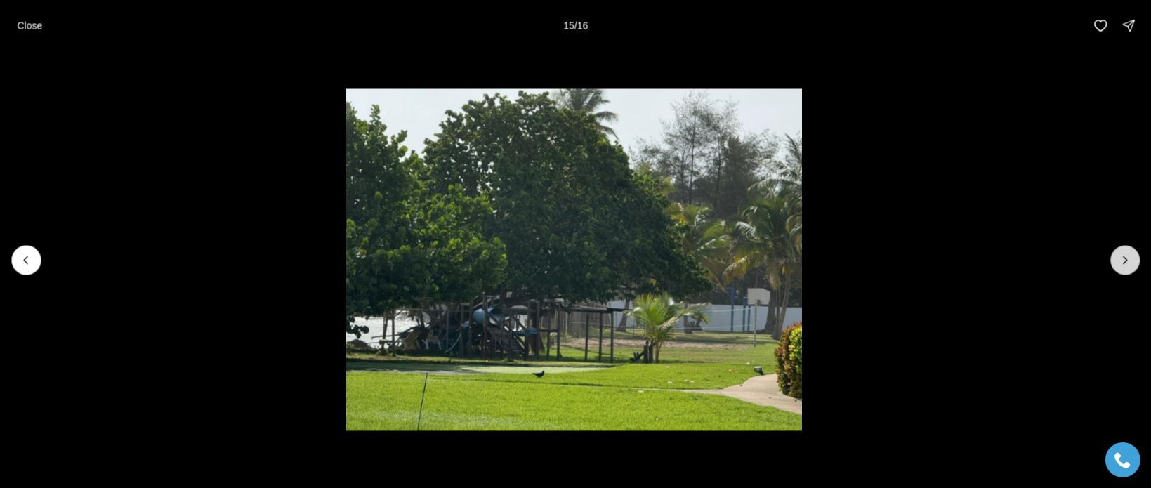
click at [1129, 258] on icon "Next slide" at bounding box center [1125, 260] width 14 height 14
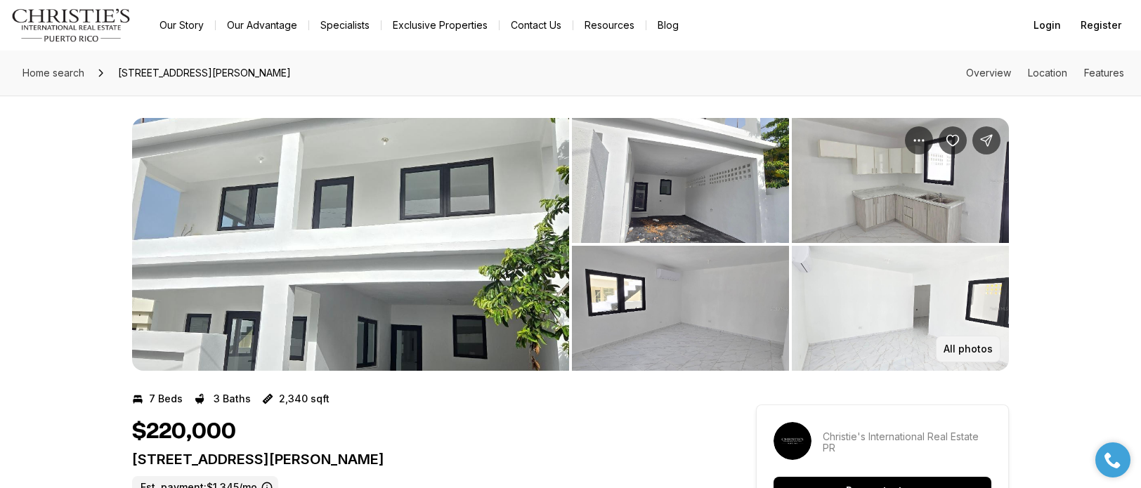
click at [986, 348] on p "All photos" at bounding box center [967, 348] width 49 height 11
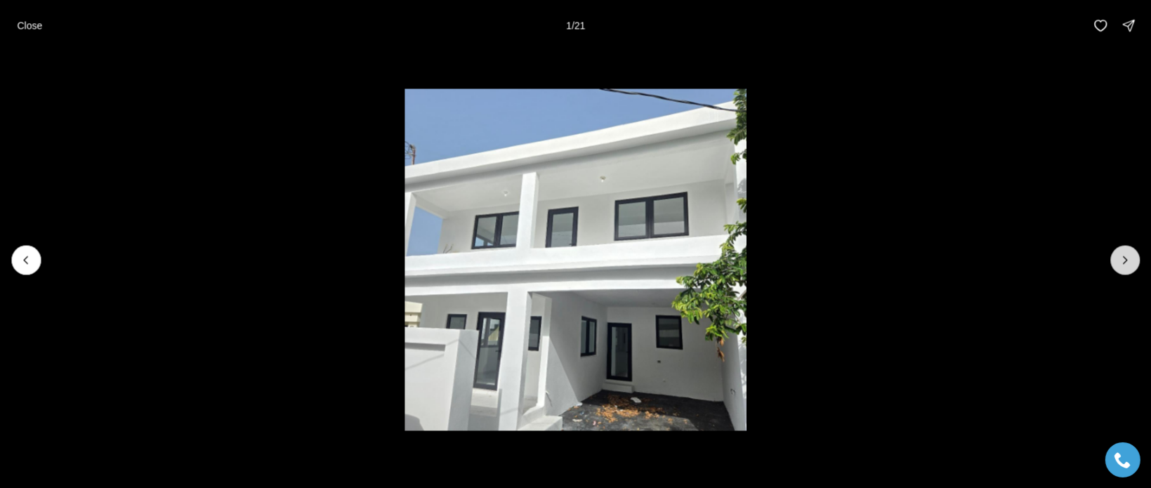
click at [1115, 268] on button "Next slide" at bounding box center [1124, 259] width 29 height 29
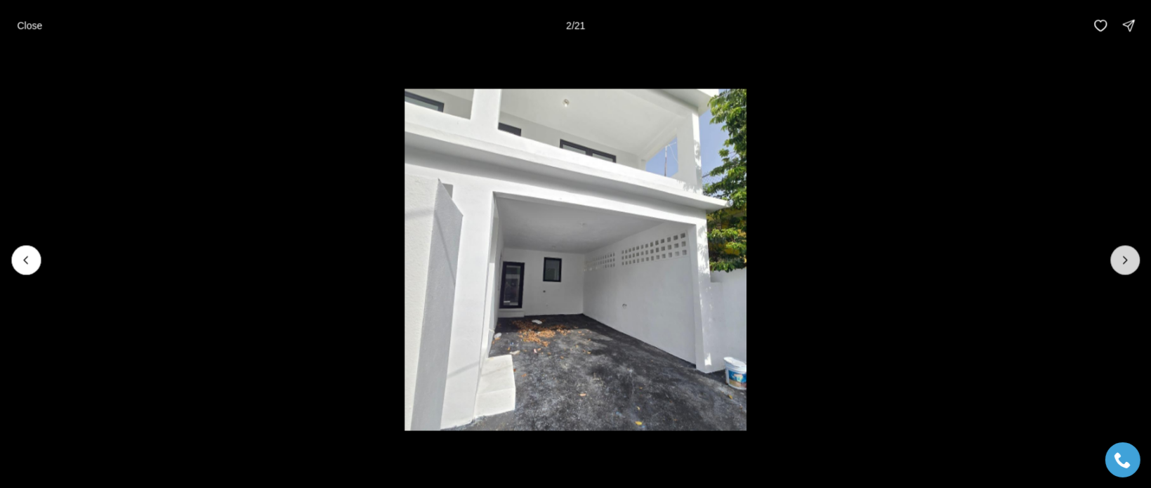
click at [1122, 265] on icon "Next slide" at bounding box center [1125, 260] width 14 height 14
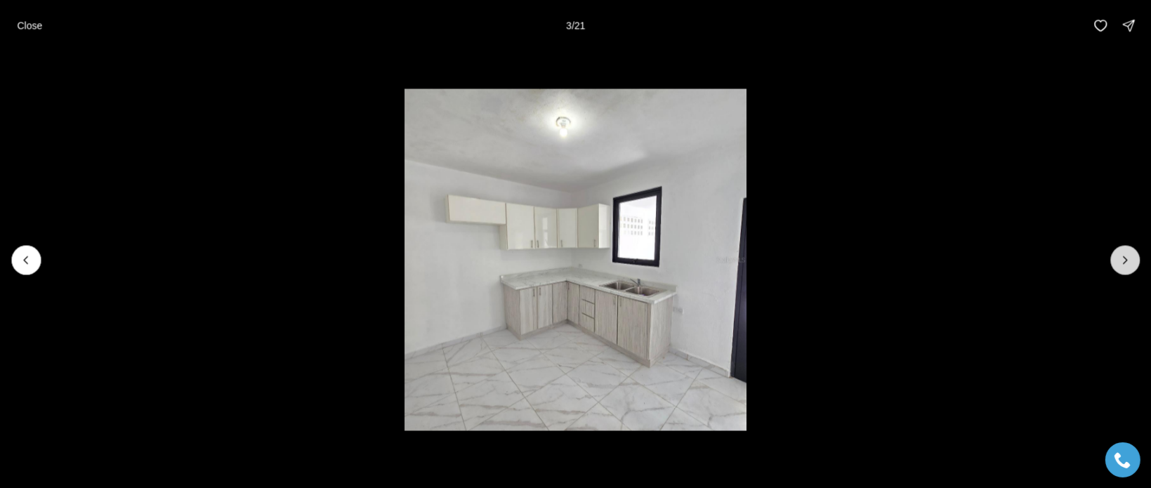
click at [1127, 258] on icon "Next slide" at bounding box center [1125, 260] width 14 height 14
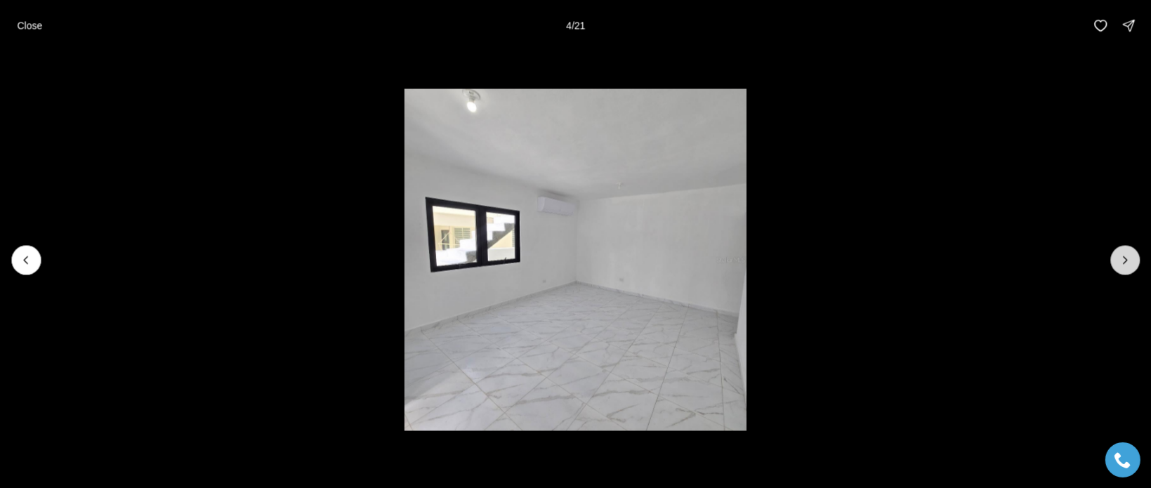
click at [1115, 260] on button "Next slide" at bounding box center [1124, 259] width 29 height 29
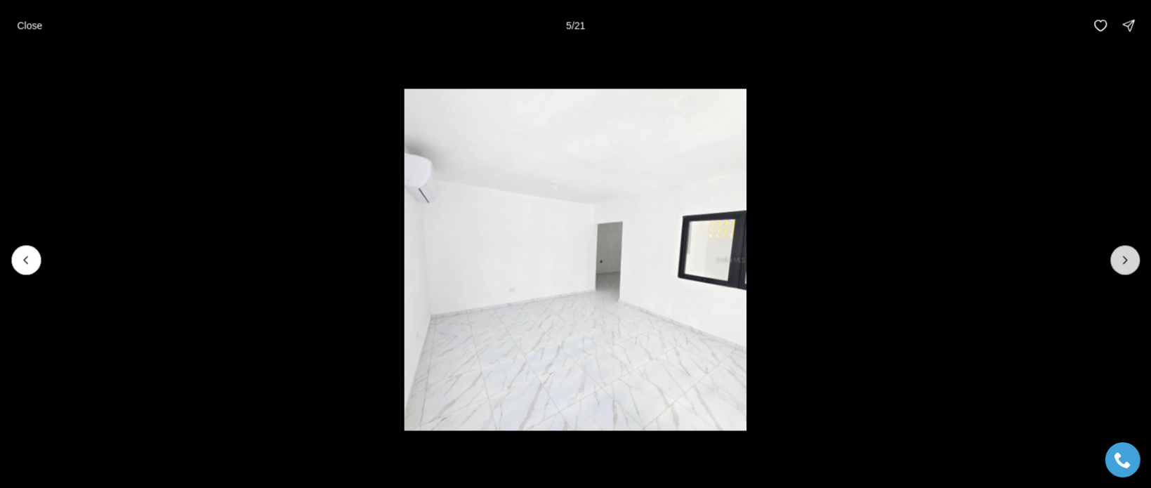
click at [1115, 260] on button "Next slide" at bounding box center [1124, 259] width 29 height 29
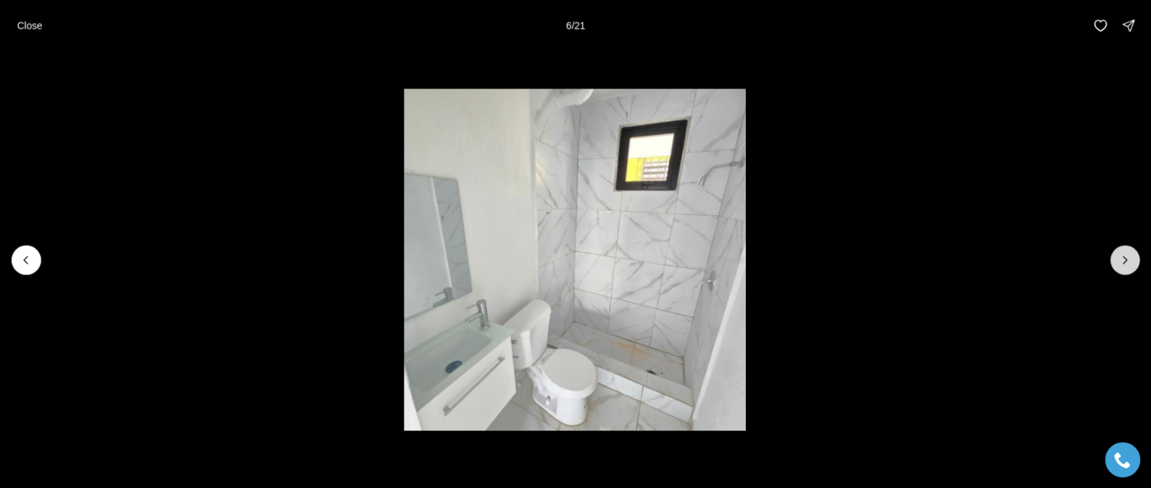
click at [1117, 260] on button "Next slide" at bounding box center [1124, 259] width 29 height 29
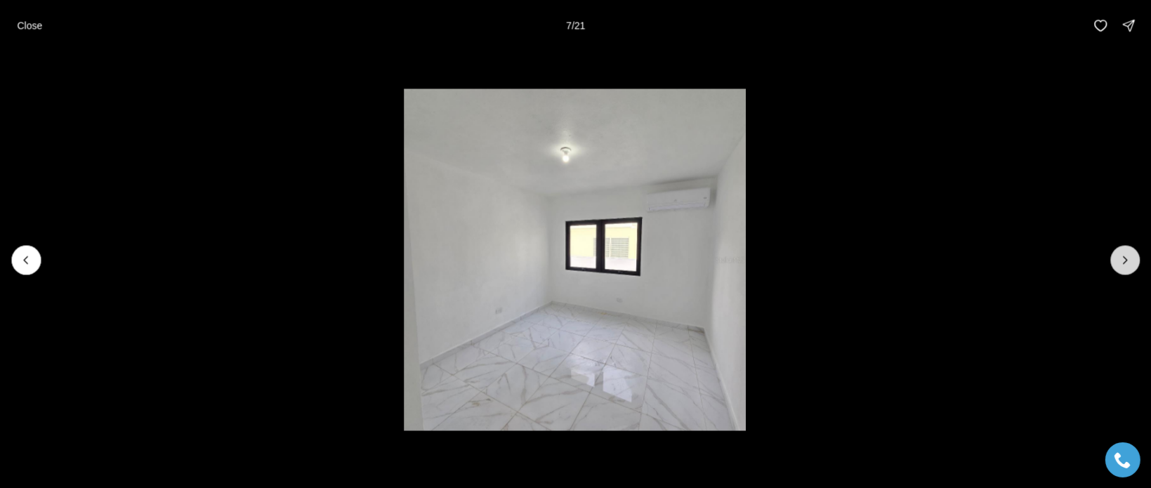
click at [1118, 261] on button "Next slide" at bounding box center [1124, 259] width 29 height 29
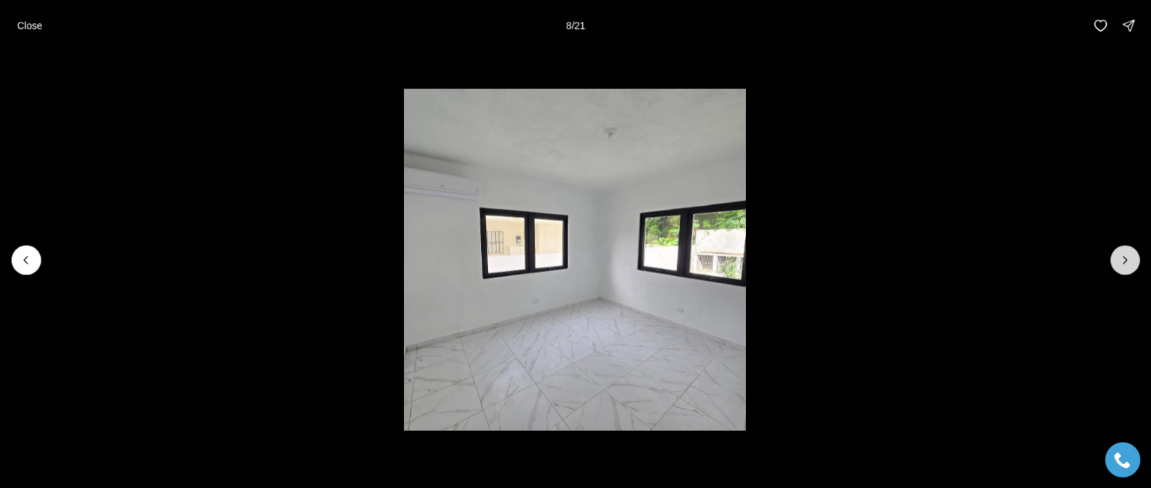
click at [1118, 261] on icon "Next slide" at bounding box center [1125, 260] width 14 height 14
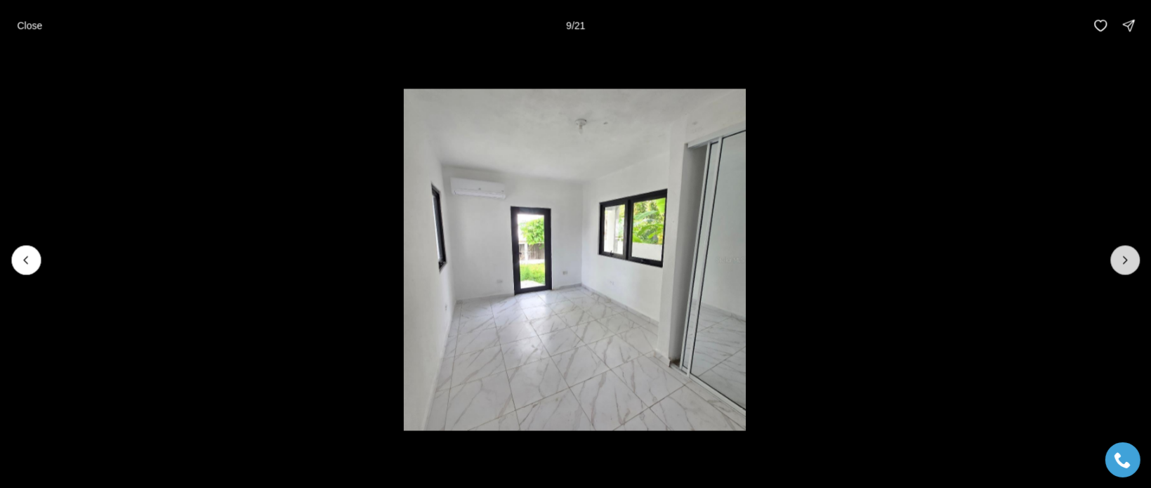
click at [1115, 264] on button "Next slide" at bounding box center [1124, 259] width 29 height 29
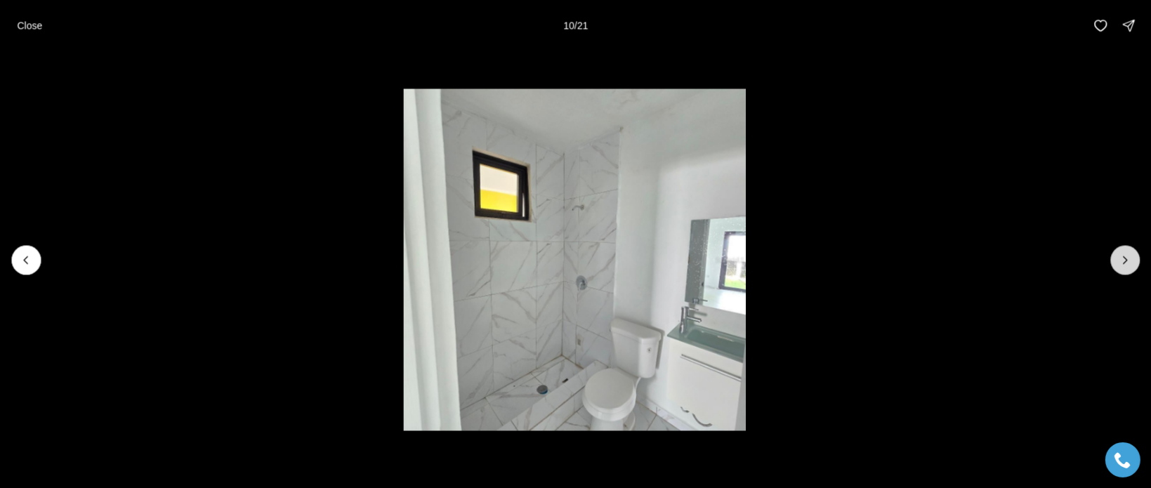
click at [1114, 265] on button "Next slide" at bounding box center [1124, 259] width 29 height 29
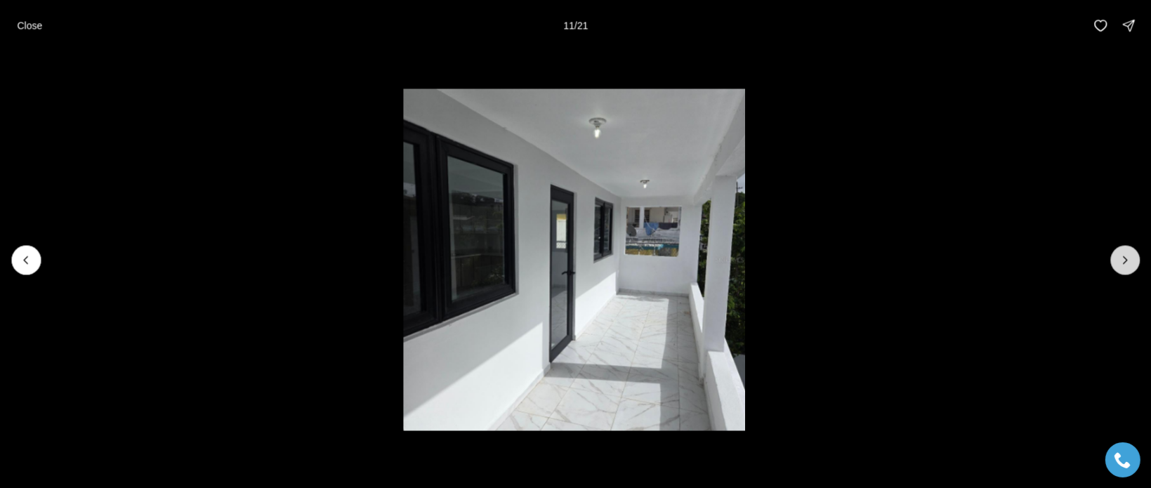
click at [1117, 265] on button "Next slide" at bounding box center [1124, 259] width 29 height 29
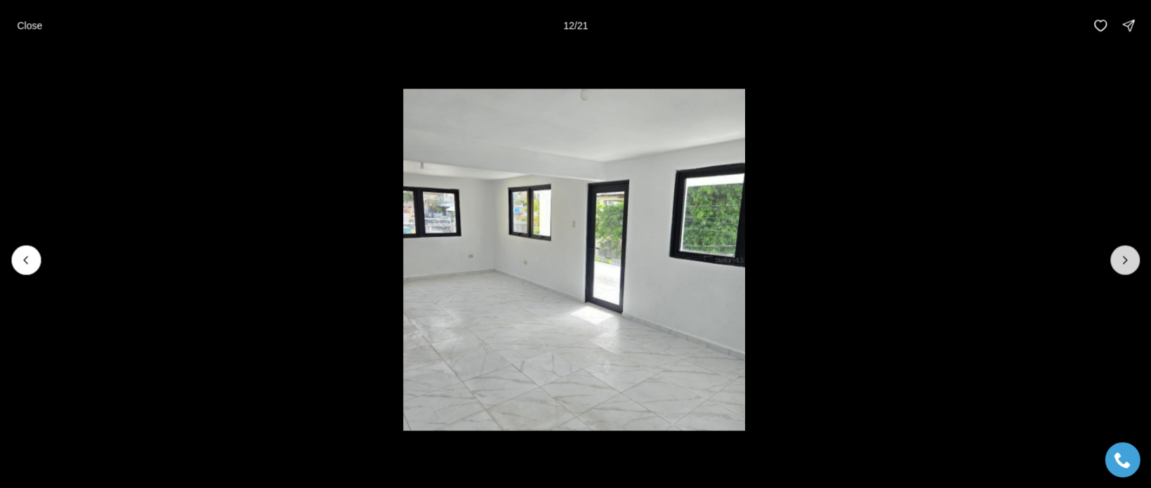
click at [1117, 265] on button "Next slide" at bounding box center [1124, 259] width 29 height 29
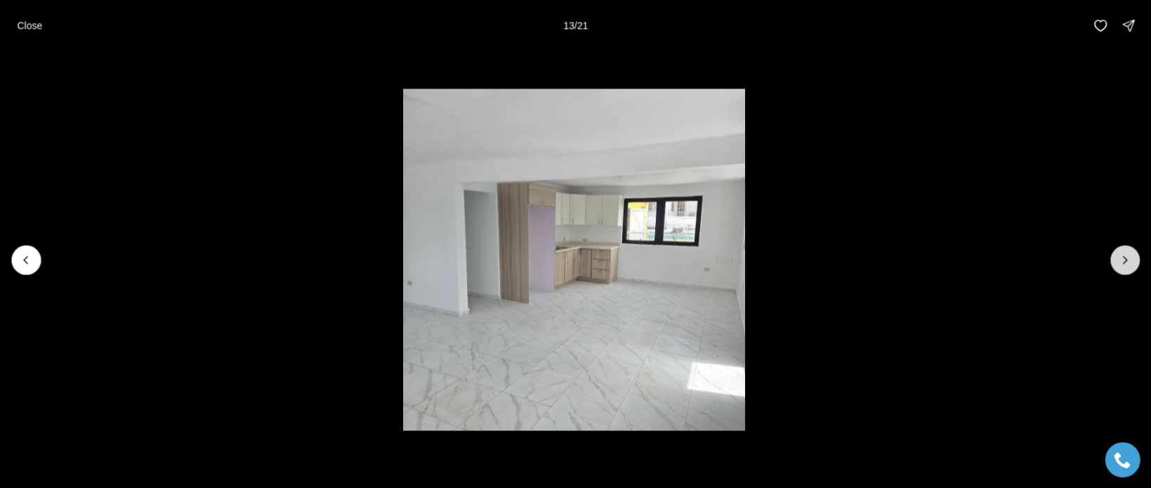
click at [1136, 265] on button "Next slide" at bounding box center [1124, 259] width 29 height 29
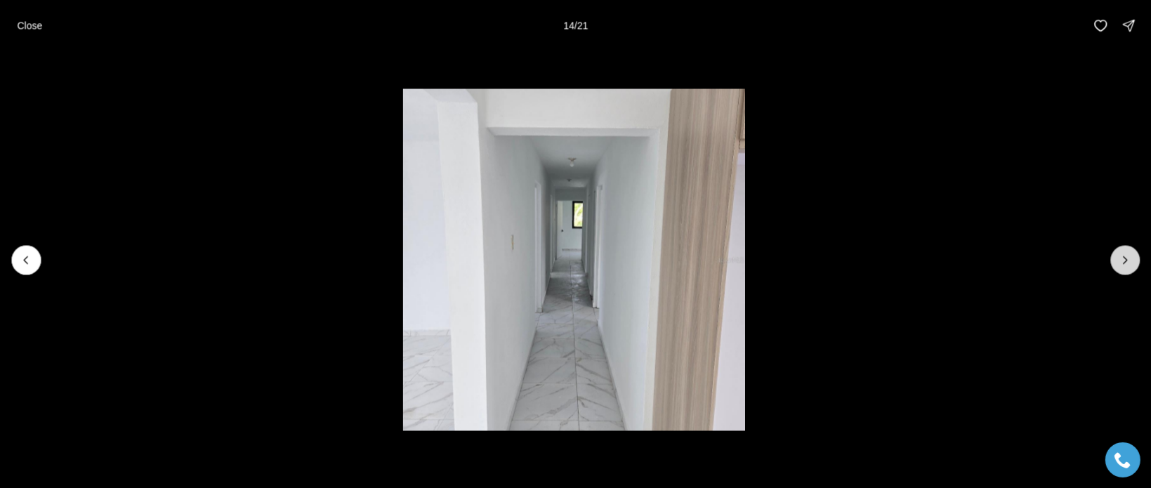
click at [1131, 267] on button "Next slide" at bounding box center [1124, 259] width 29 height 29
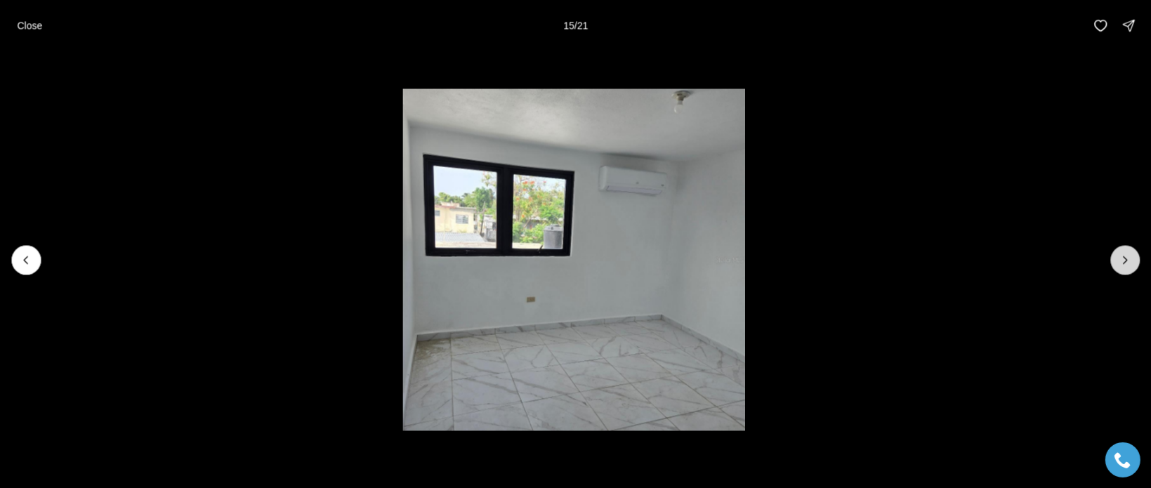
click at [1131, 267] on button "Next slide" at bounding box center [1124, 259] width 29 height 29
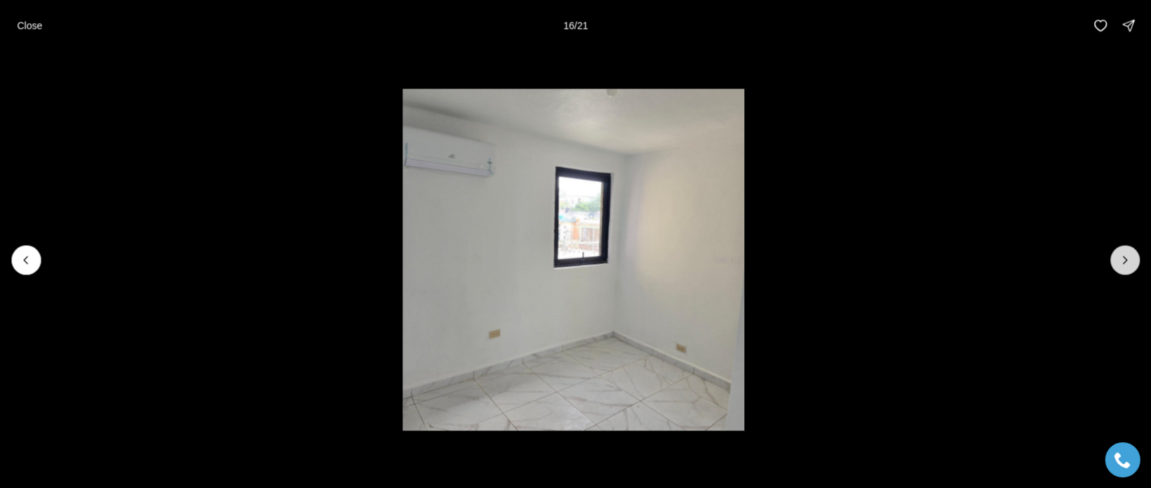
click at [1131, 267] on button "Next slide" at bounding box center [1124, 259] width 29 height 29
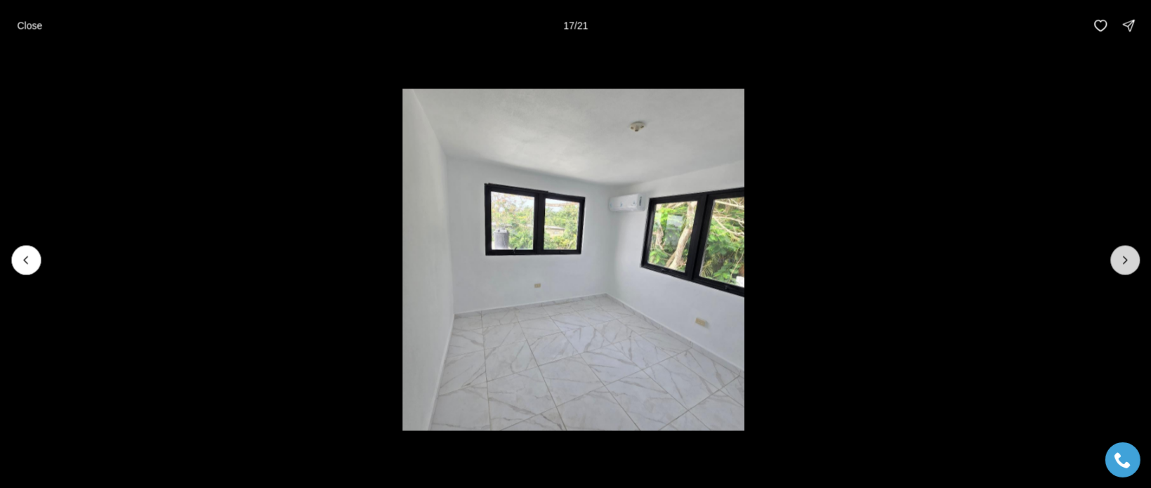
click at [1131, 268] on button "Next slide" at bounding box center [1124, 259] width 29 height 29
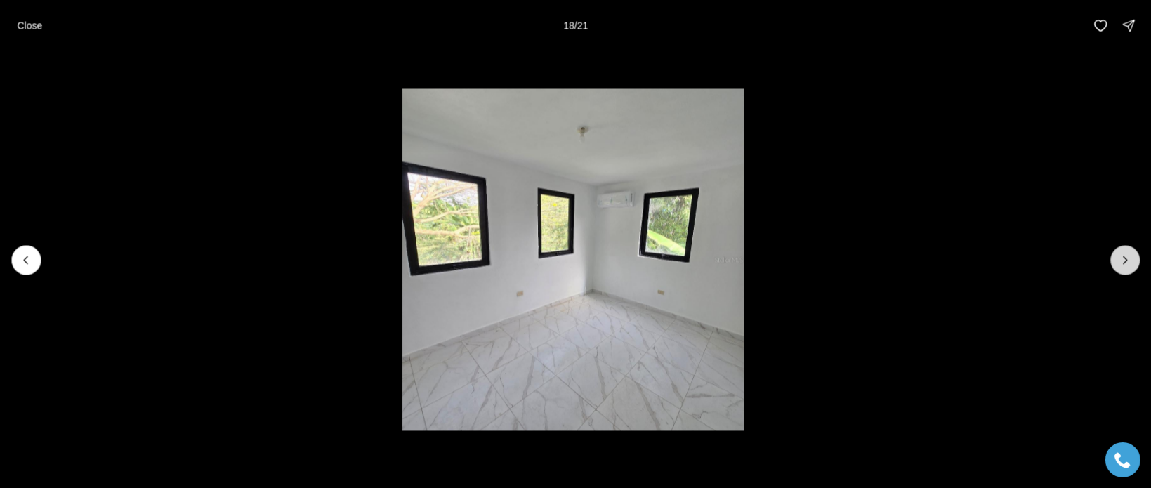
click at [1128, 269] on button "Next slide" at bounding box center [1124, 259] width 29 height 29
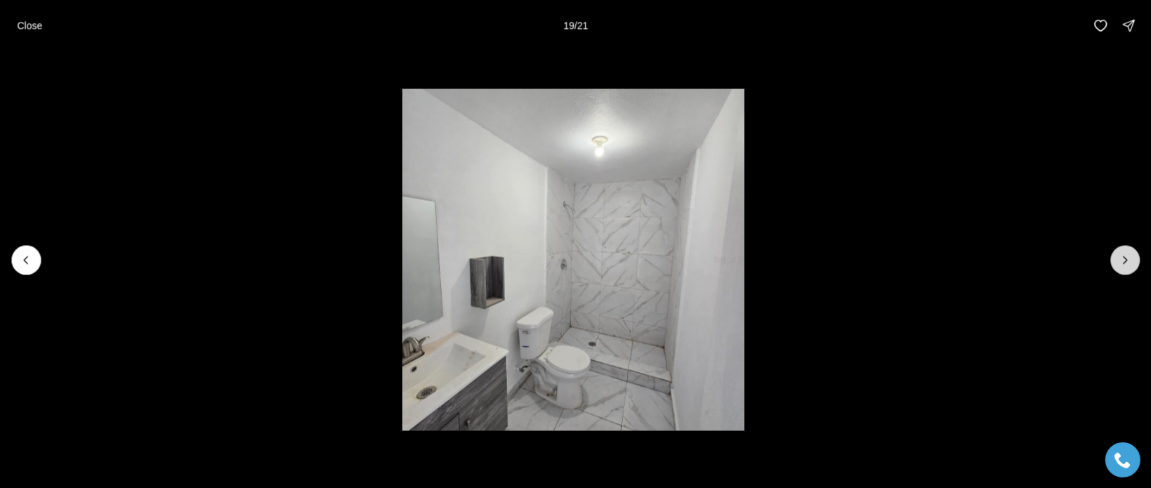
click at [1122, 272] on button "Next slide" at bounding box center [1124, 259] width 29 height 29
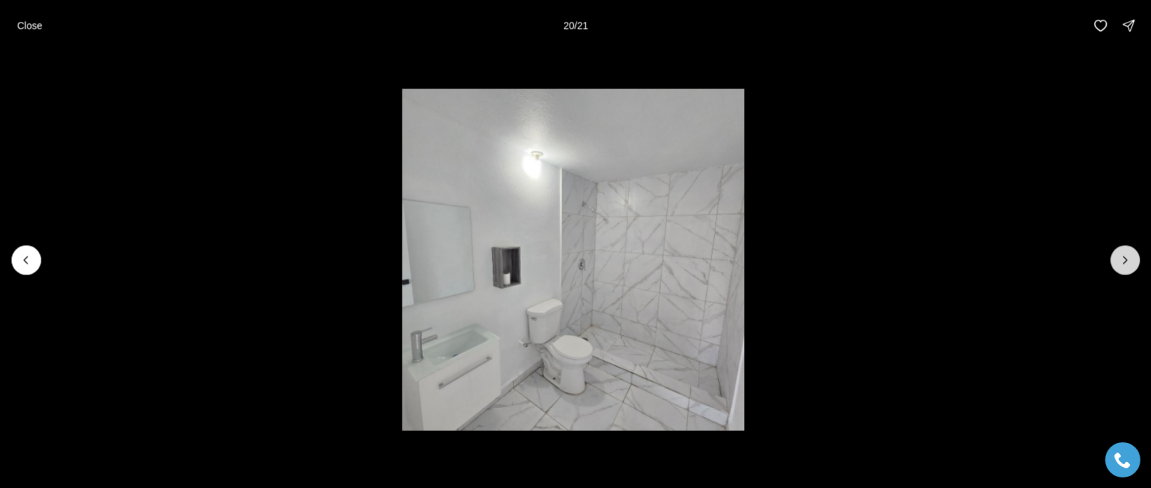
click at [1121, 273] on button "Next slide" at bounding box center [1124, 259] width 29 height 29
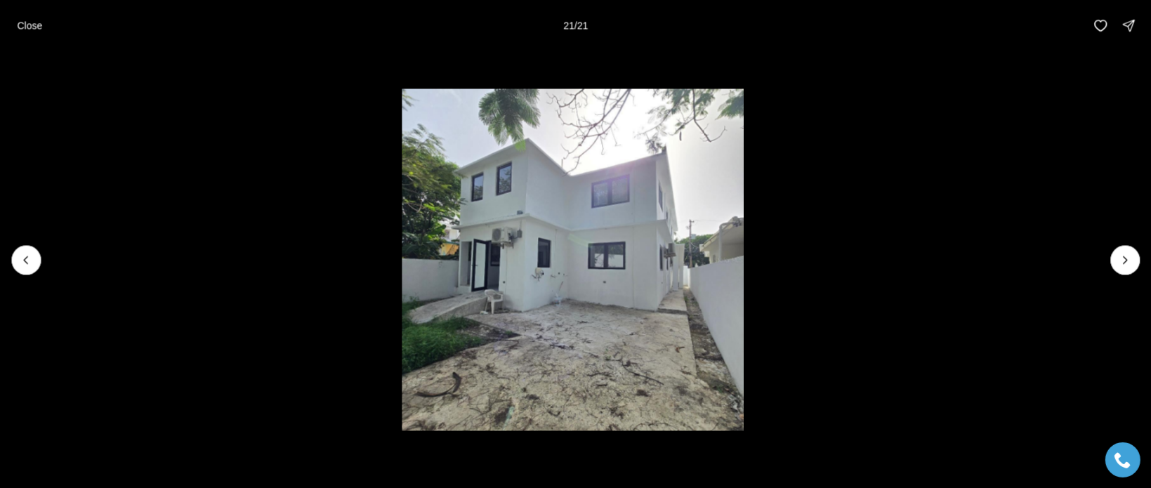
click at [1119, 263] on div at bounding box center [1124, 259] width 29 height 29
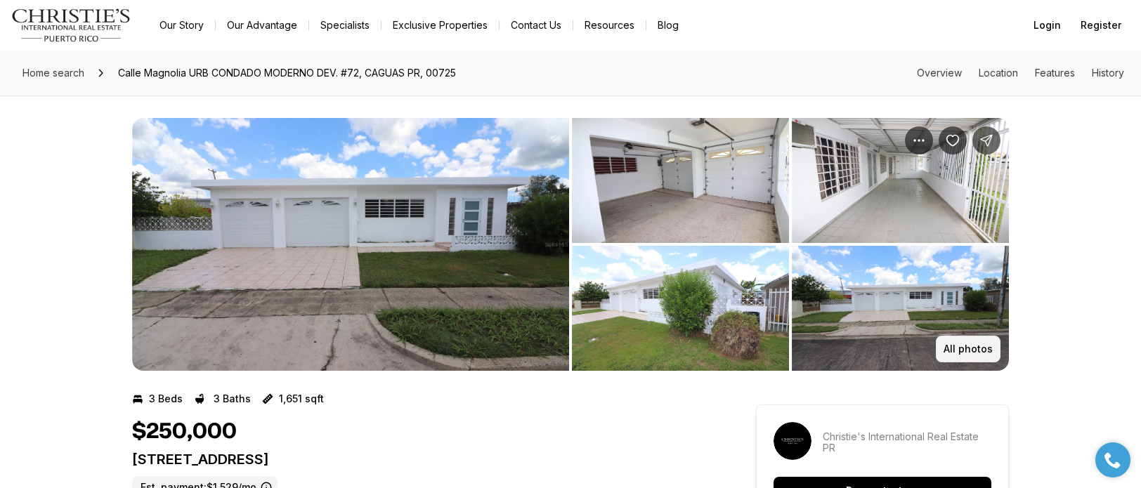
click at [994, 353] on button "All photos" at bounding box center [967, 349] width 65 height 27
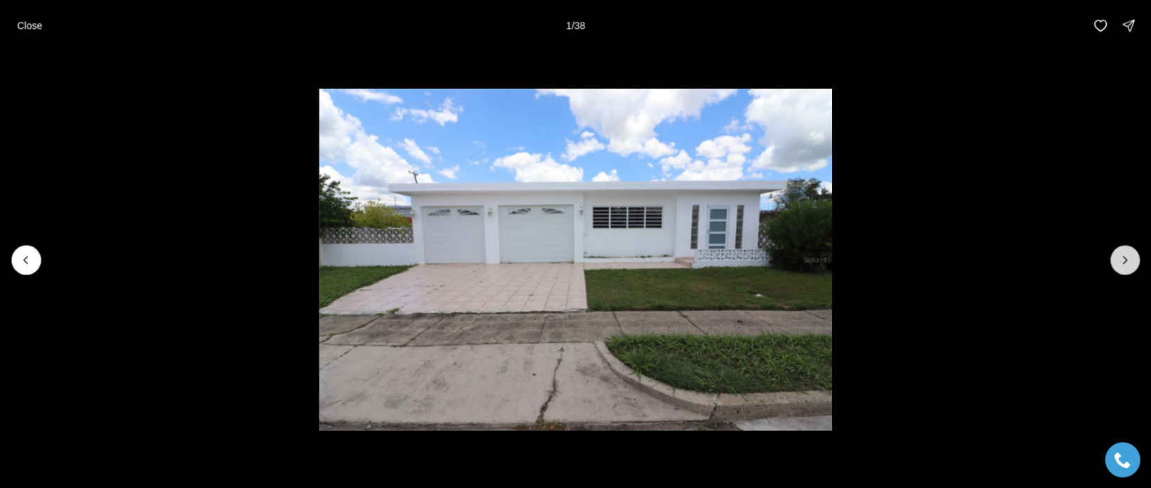
click at [1128, 265] on icon "Next slide" at bounding box center [1125, 260] width 14 height 14
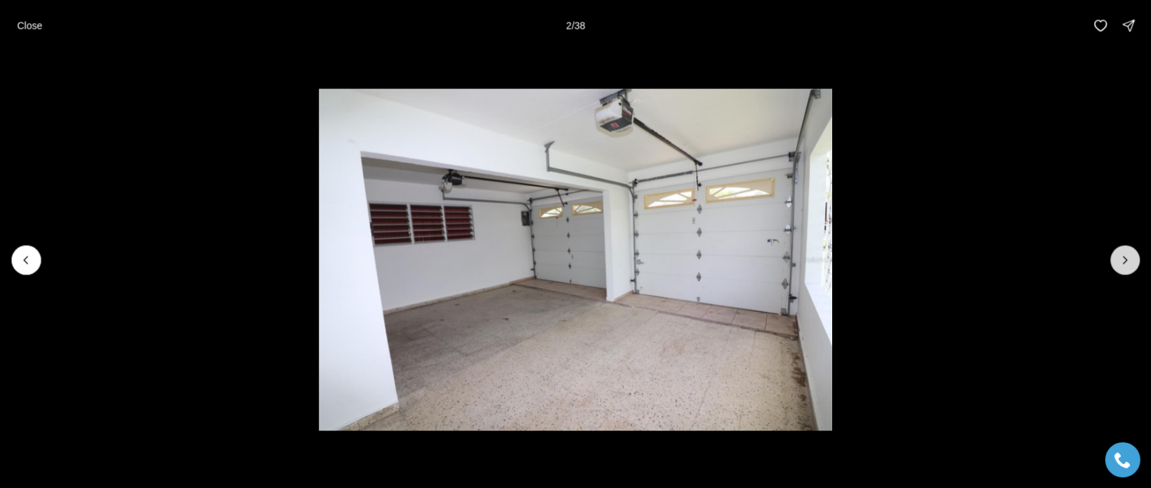
click at [1127, 266] on button "Next slide" at bounding box center [1124, 259] width 29 height 29
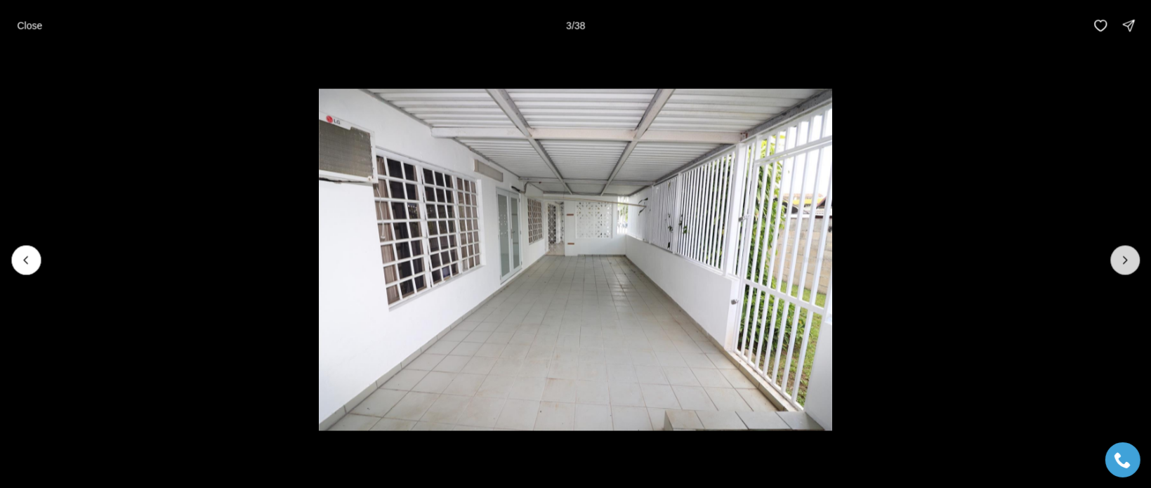
click at [1126, 267] on button "Next slide" at bounding box center [1124, 259] width 29 height 29
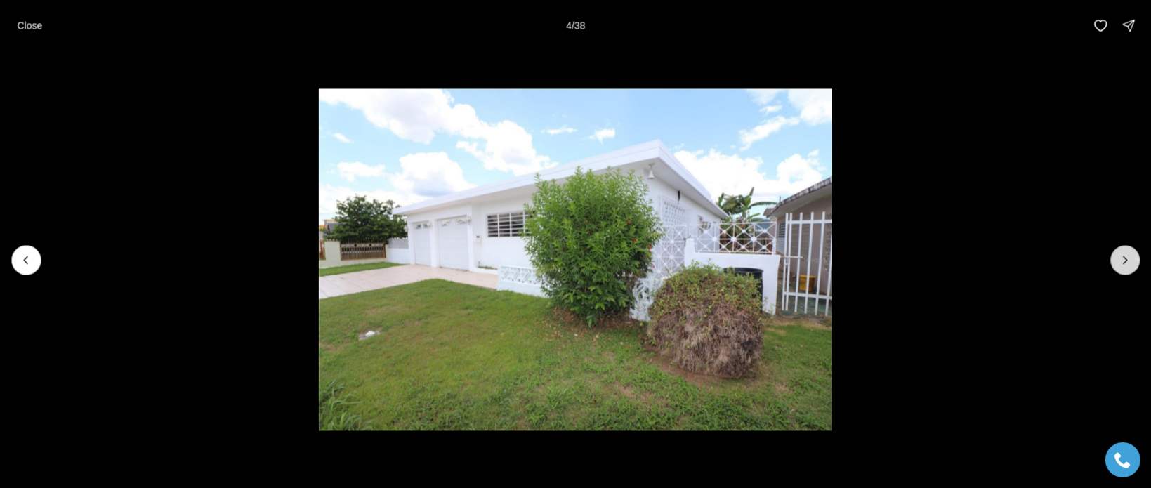
click at [1115, 270] on li "4 of 38" at bounding box center [574, 260] width 1151 height 418
click at [1120, 266] on icon "Next slide" at bounding box center [1125, 260] width 14 height 14
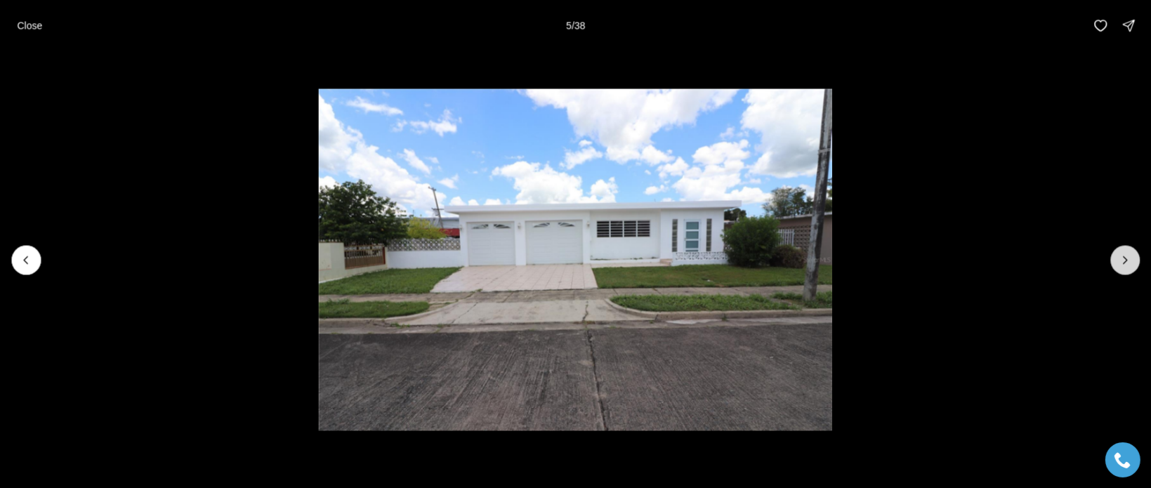
click at [1120, 266] on icon "Next slide" at bounding box center [1125, 260] width 14 height 14
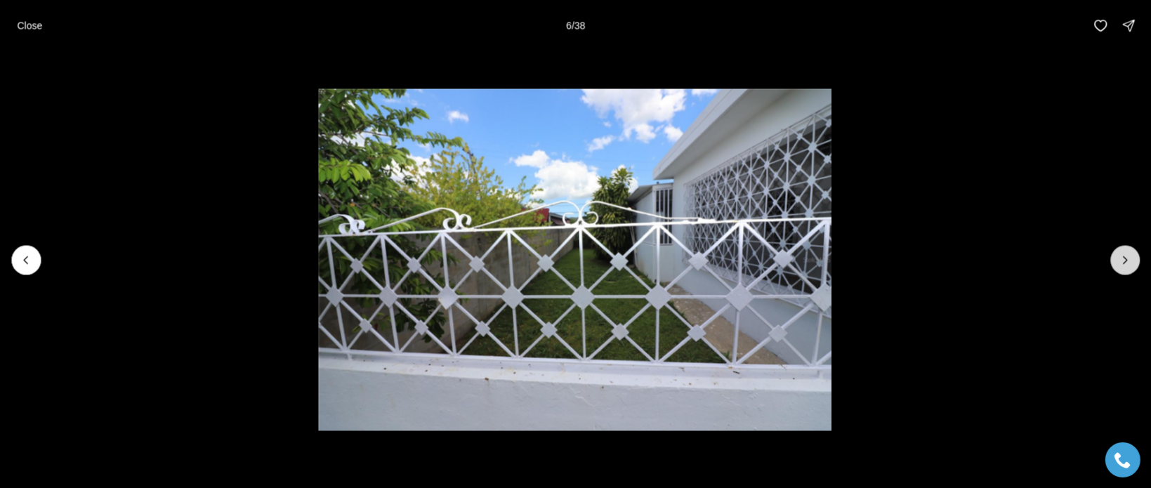
click at [1120, 266] on icon "Next slide" at bounding box center [1125, 260] width 14 height 14
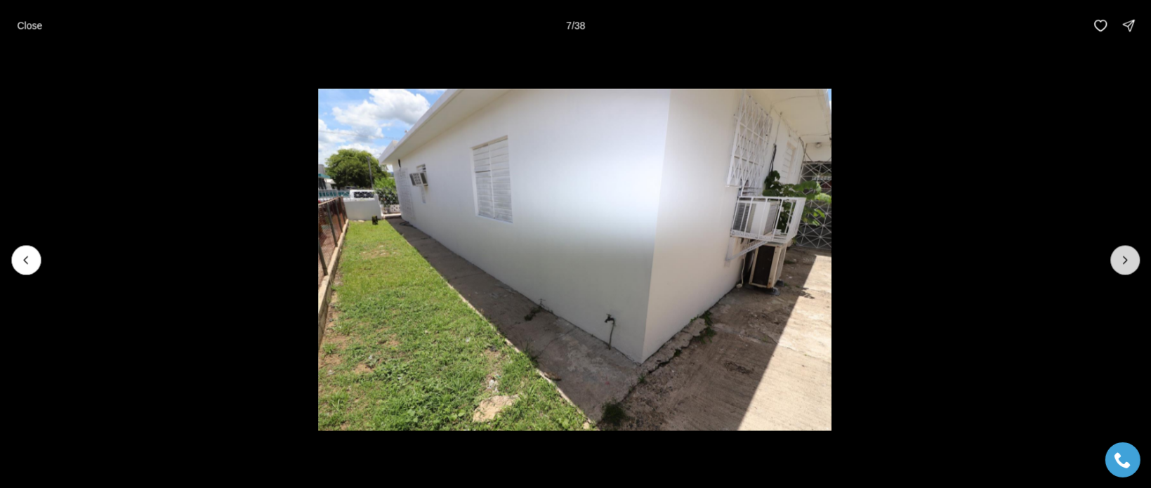
click at [1120, 266] on icon "Next slide" at bounding box center [1125, 260] width 14 height 14
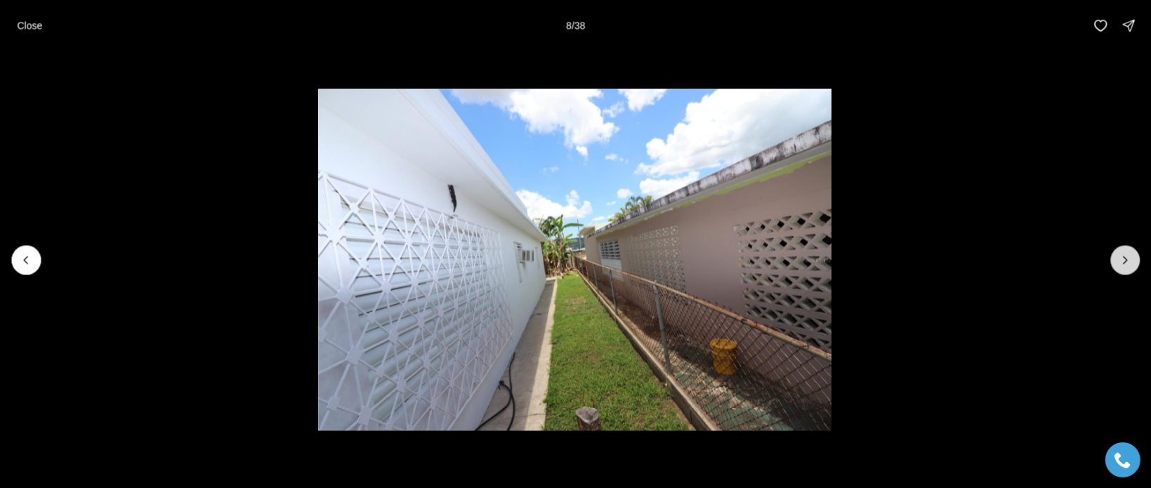
click at [1121, 266] on icon "Next slide" at bounding box center [1125, 260] width 14 height 14
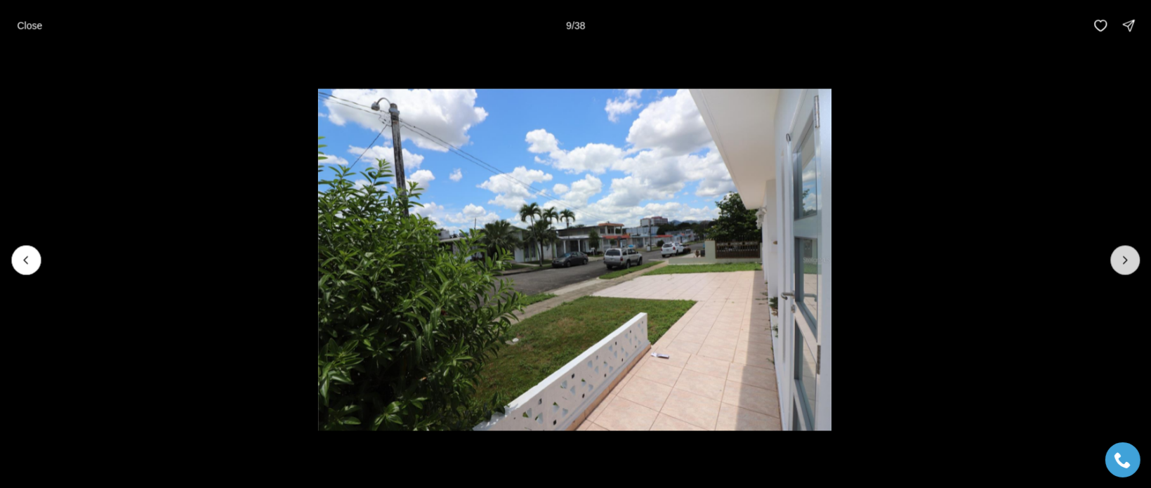
click at [1121, 266] on icon "Next slide" at bounding box center [1125, 260] width 14 height 14
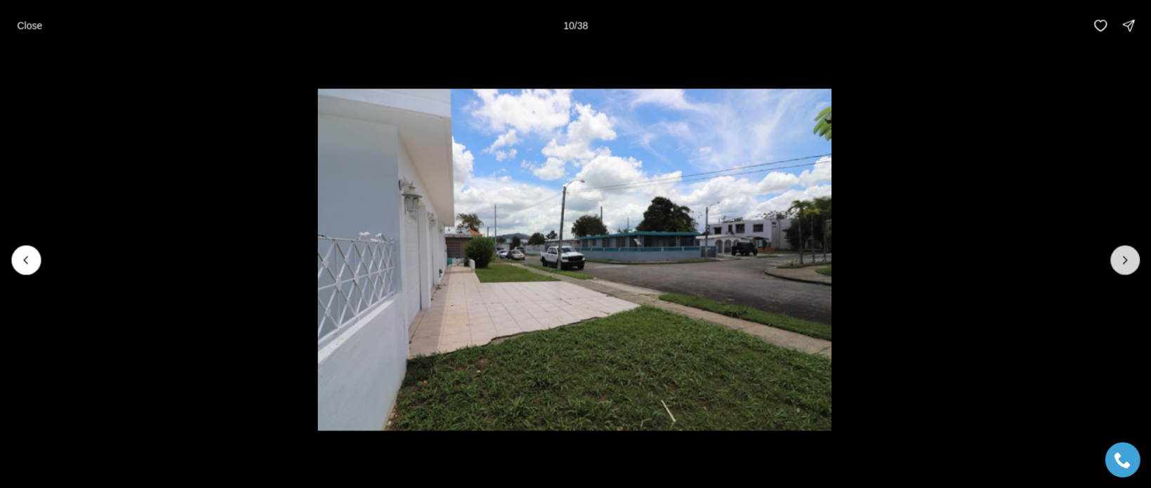
click at [1124, 267] on button "Next slide" at bounding box center [1124, 259] width 29 height 29
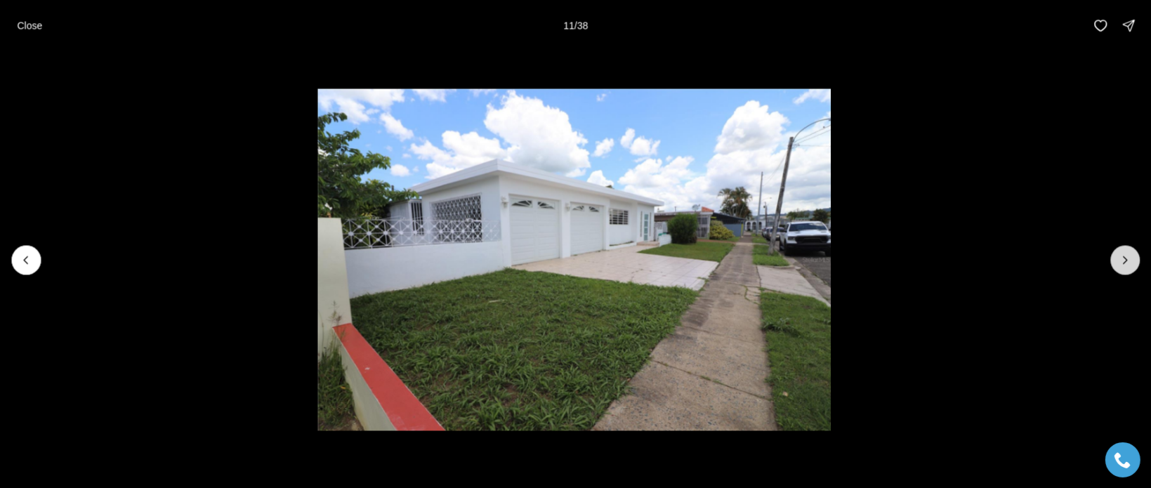
click at [1124, 267] on button "Next slide" at bounding box center [1124, 259] width 29 height 29
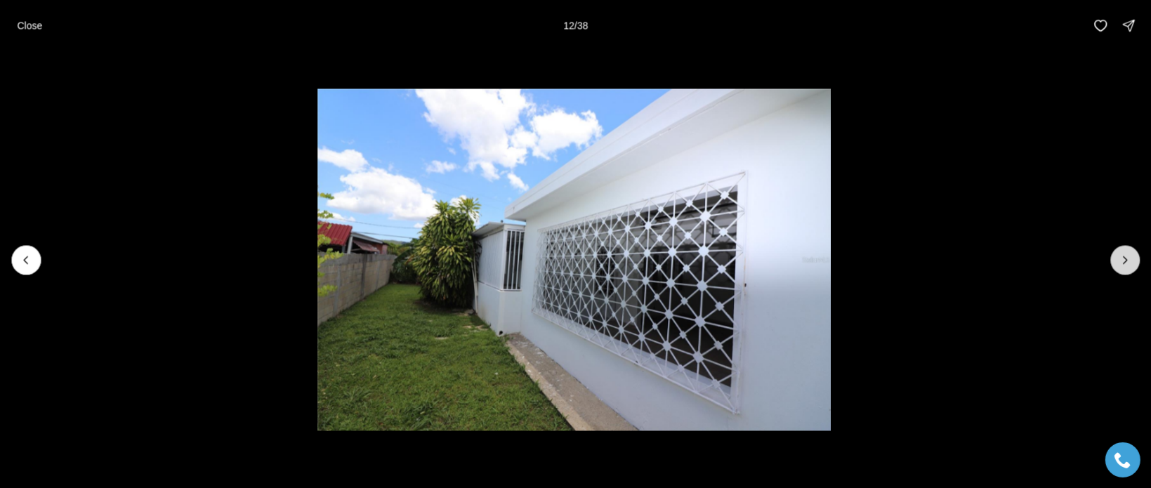
click at [1124, 267] on button "Next slide" at bounding box center [1124, 259] width 29 height 29
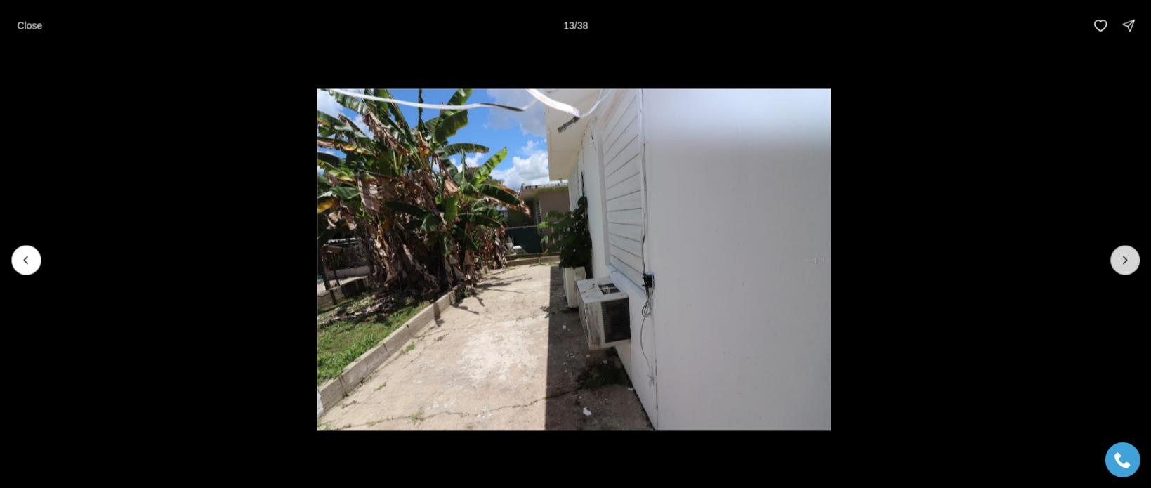
click at [1127, 265] on icon "Next slide" at bounding box center [1125, 260] width 14 height 14
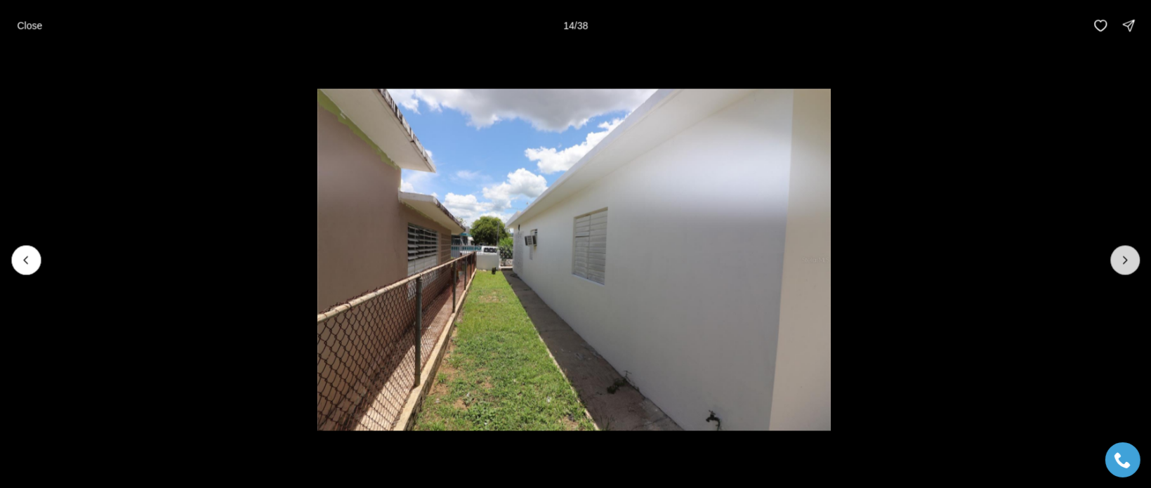
click at [1120, 266] on button "Next slide" at bounding box center [1124, 259] width 29 height 29
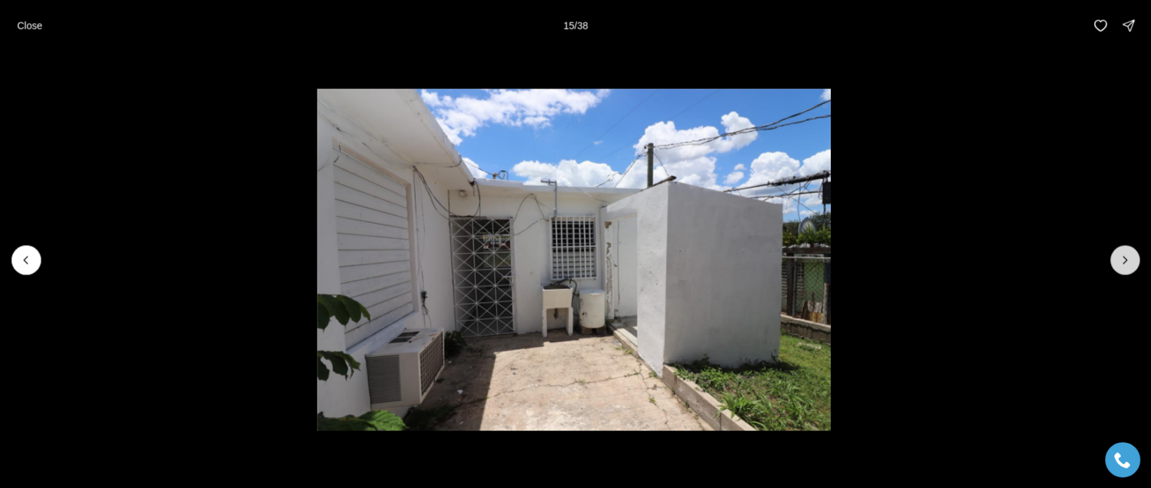
click at [1117, 268] on button "Next slide" at bounding box center [1124, 259] width 29 height 29
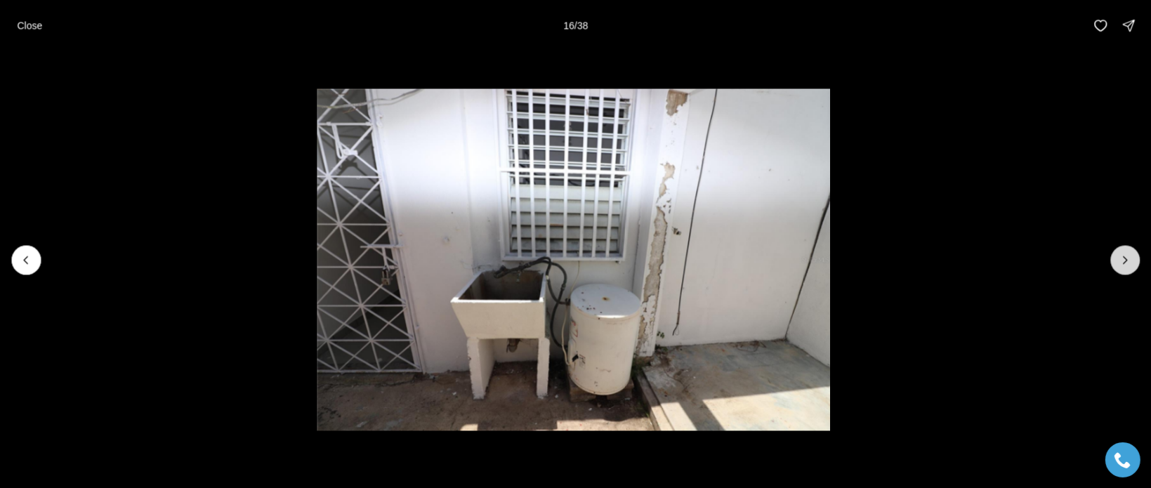
click at [1117, 268] on button "Next slide" at bounding box center [1124, 259] width 29 height 29
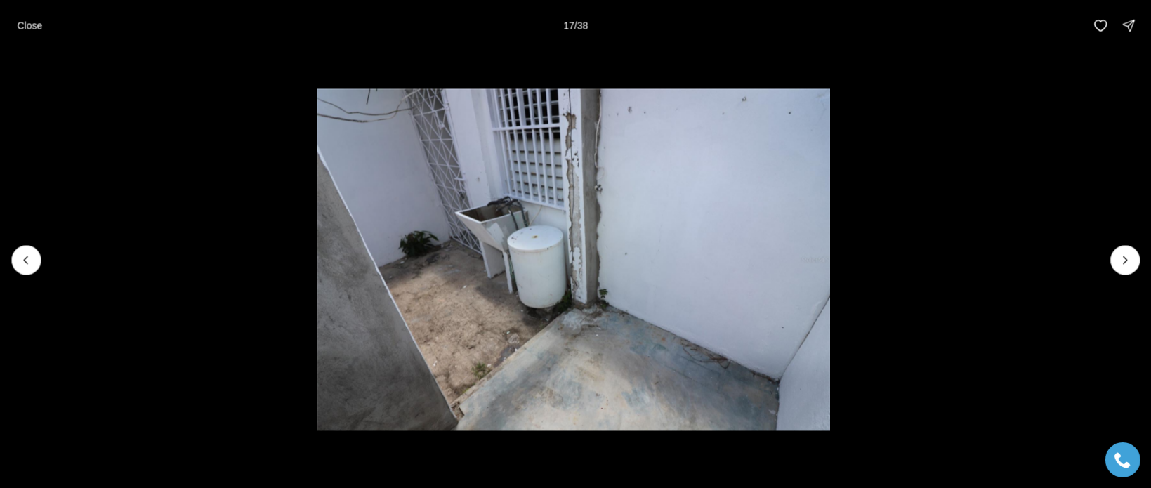
click at [1112, 269] on li "17 of 38" at bounding box center [573, 260] width 1151 height 418
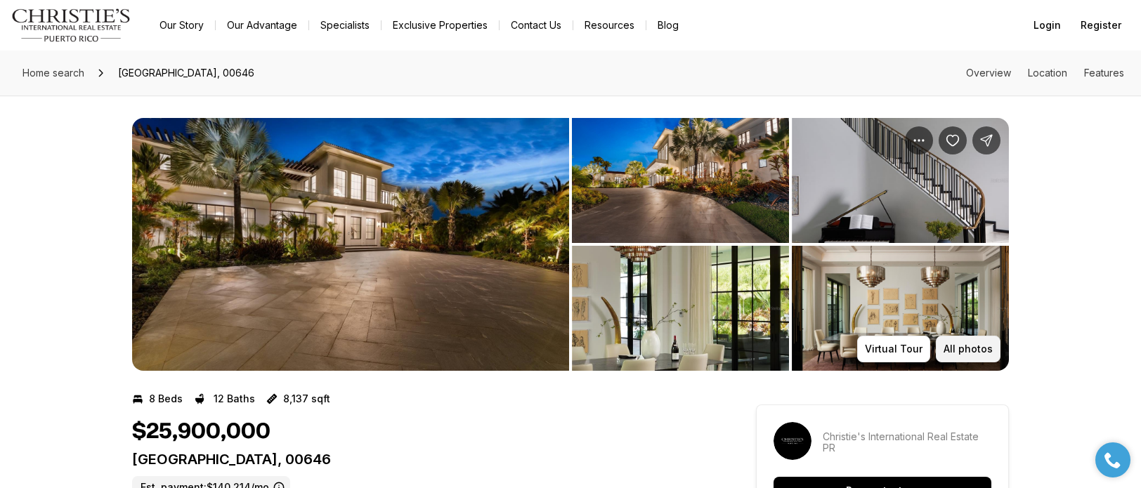
click at [945, 346] on button "All photos" at bounding box center [967, 349] width 65 height 27
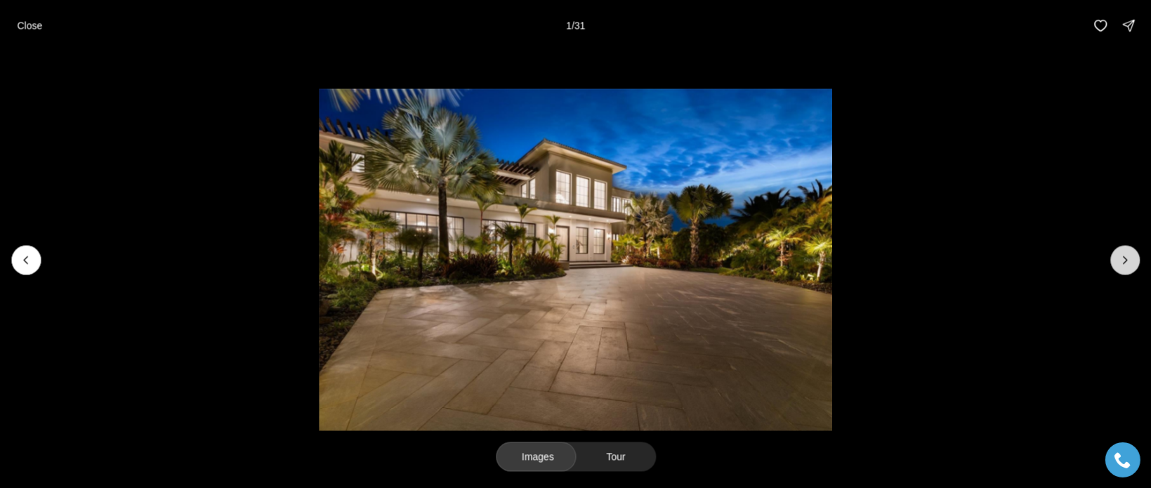
click at [1125, 265] on icon "Next slide" at bounding box center [1125, 260] width 14 height 14
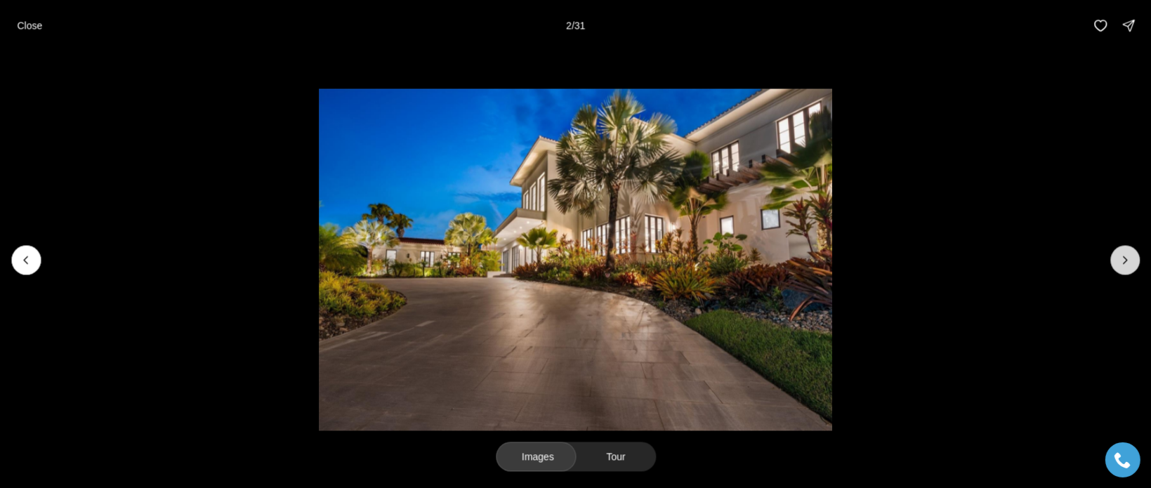
click at [1124, 265] on icon "Next slide" at bounding box center [1125, 260] width 14 height 14
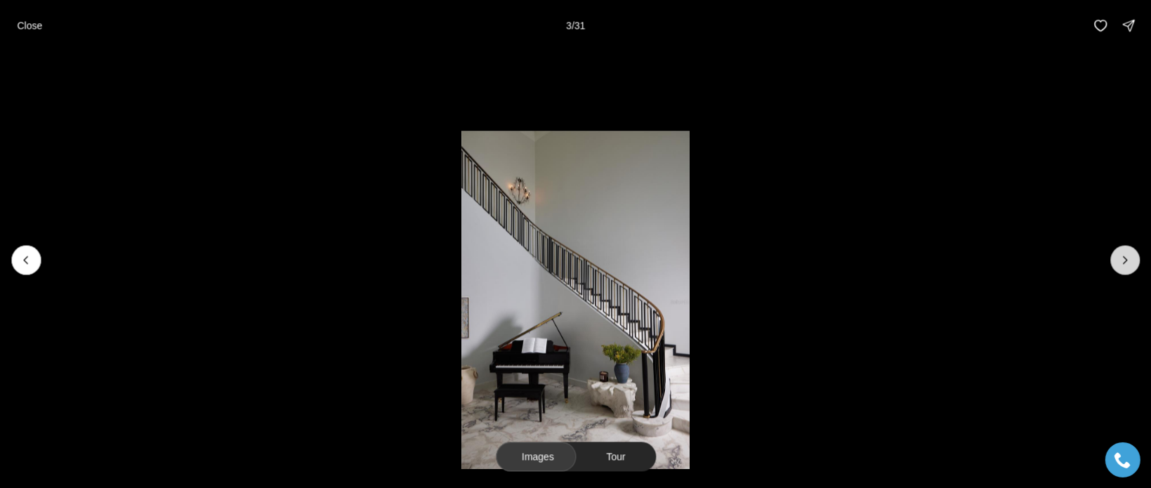
click at [1127, 265] on icon "Next slide" at bounding box center [1125, 260] width 14 height 14
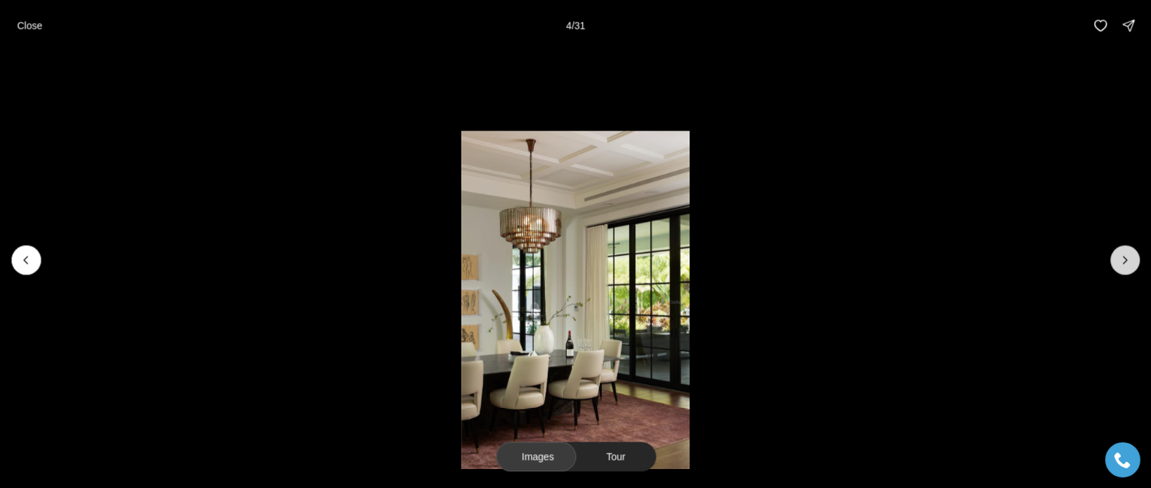
click at [1130, 265] on icon "Next slide" at bounding box center [1125, 260] width 14 height 14
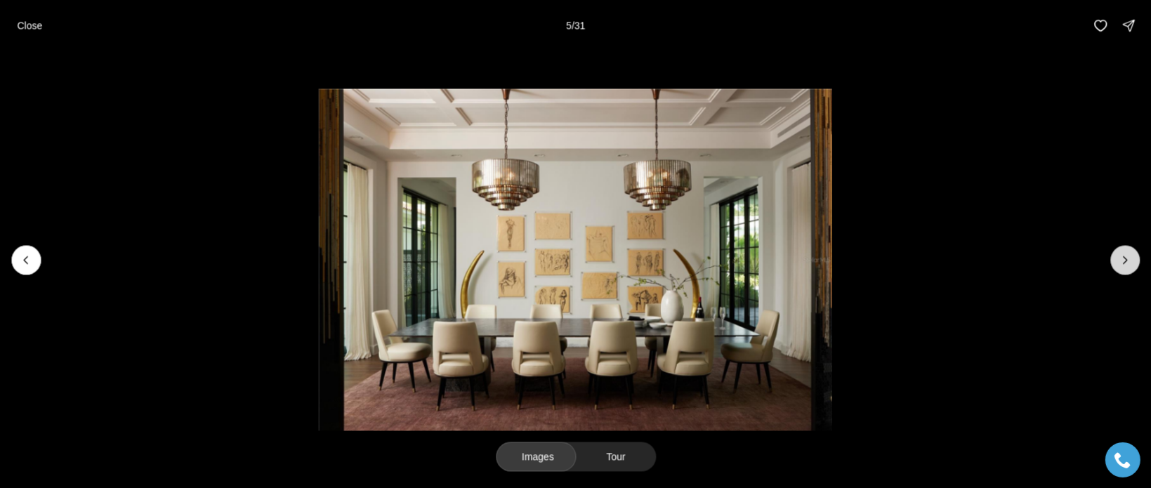
click at [1130, 263] on icon "Next slide" at bounding box center [1125, 260] width 14 height 14
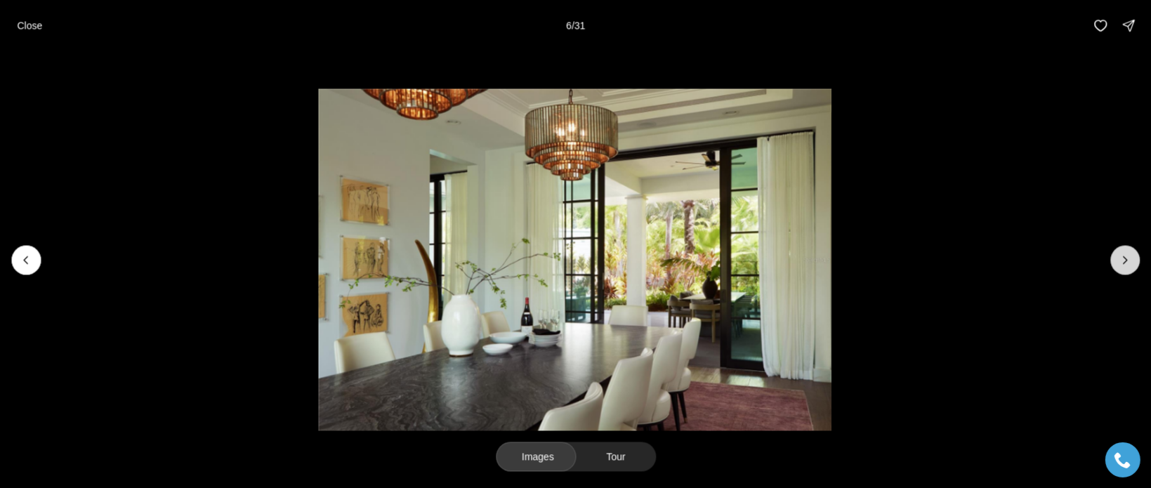
click at [1124, 265] on button "Next slide" at bounding box center [1124, 259] width 29 height 29
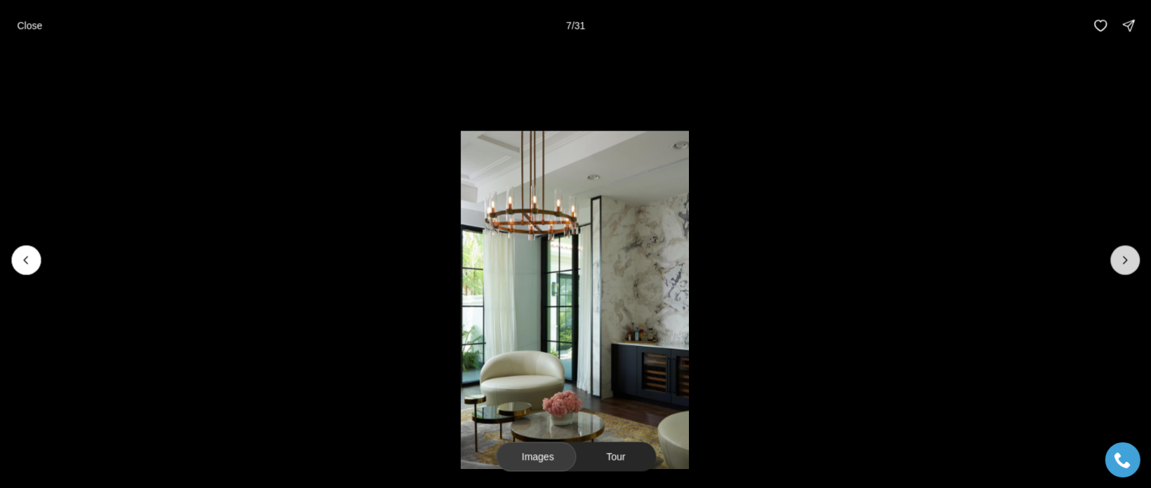
click at [1123, 262] on icon "Next slide" at bounding box center [1125, 260] width 14 height 14
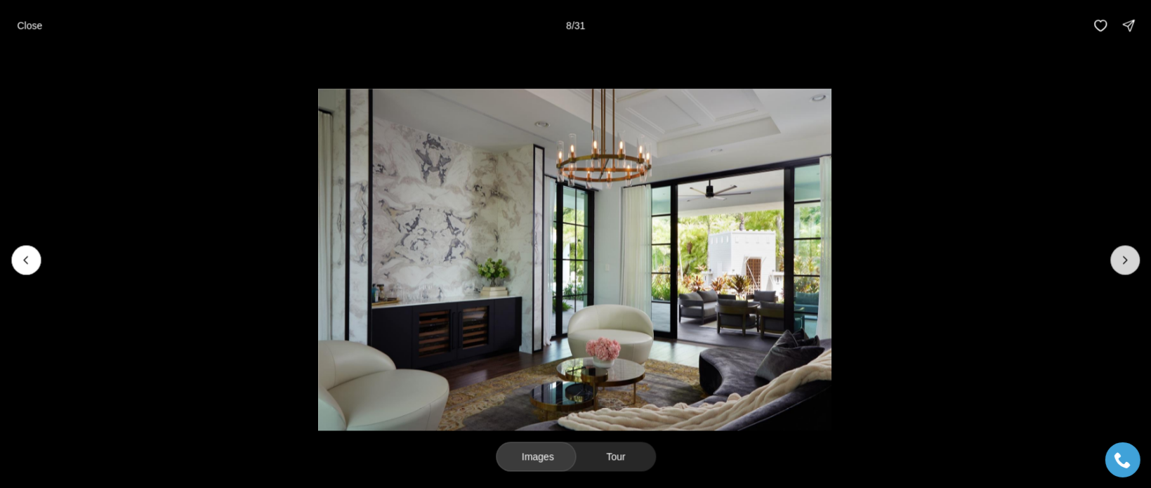
click at [1124, 260] on icon "Next slide" at bounding box center [1125, 260] width 14 height 14
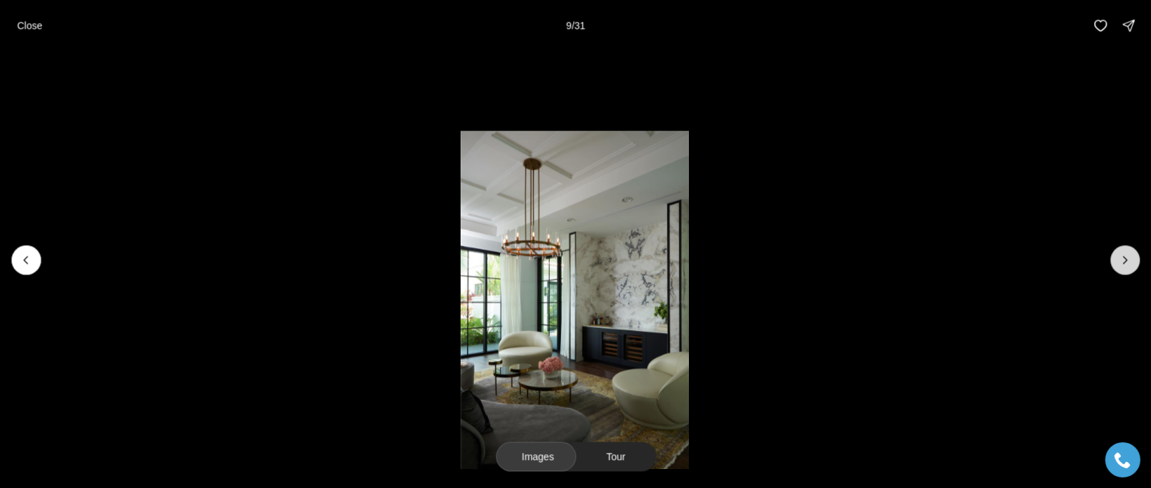
click at [1132, 263] on icon "Next slide" at bounding box center [1125, 260] width 14 height 14
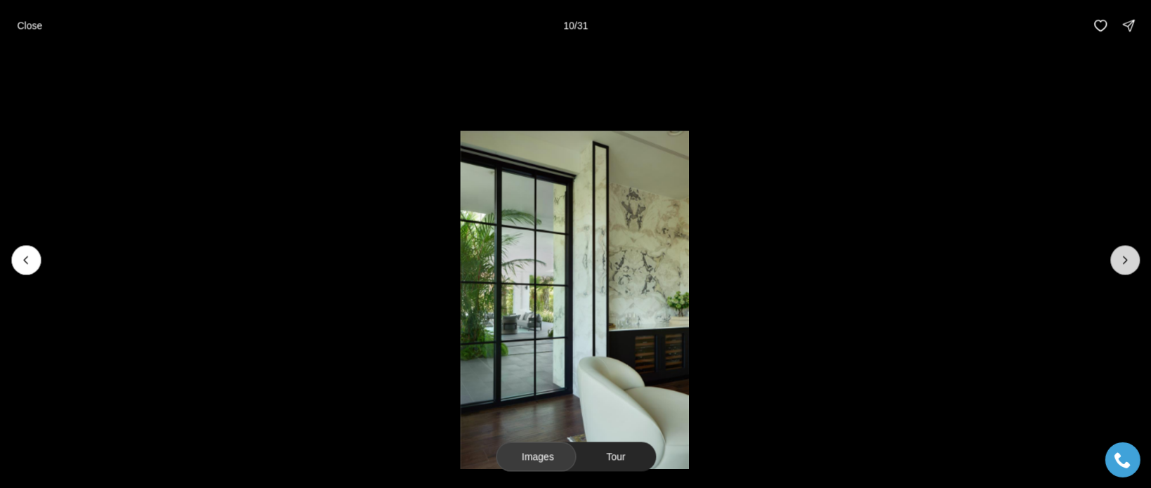
click at [1132, 263] on icon "Next slide" at bounding box center [1125, 260] width 14 height 14
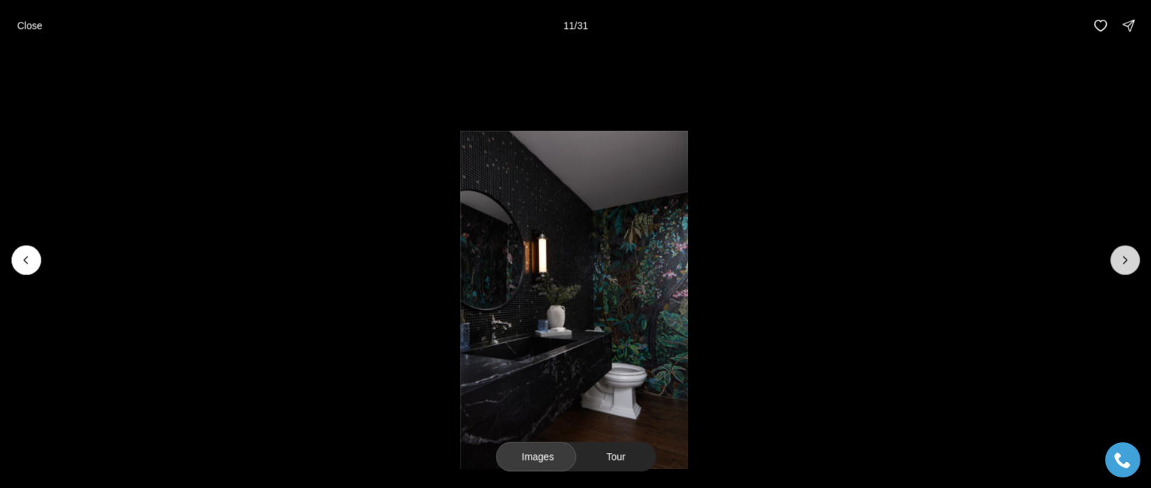
click at [1131, 263] on icon "Next slide" at bounding box center [1125, 260] width 14 height 14
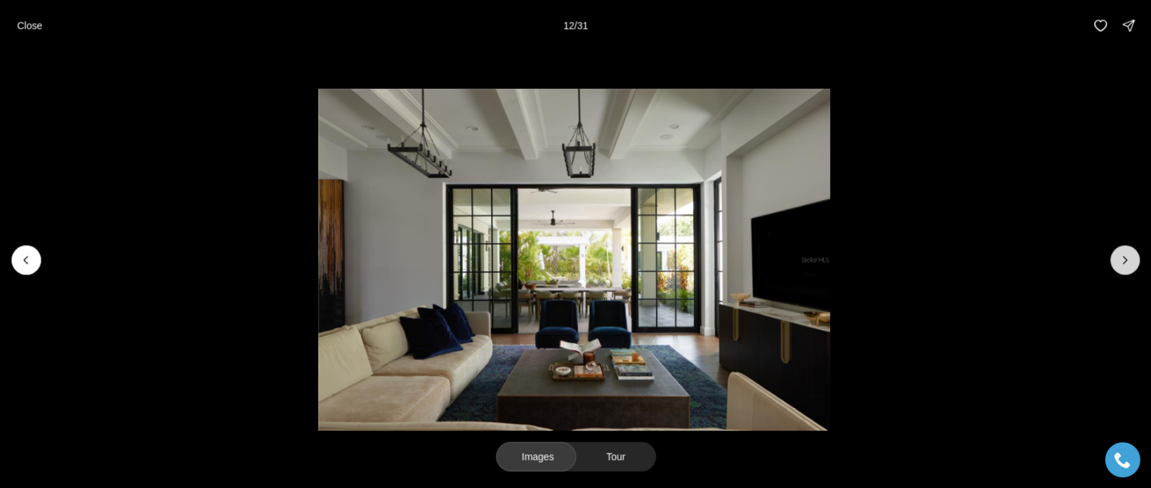
click at [1129, 263] on icon "Next slide" at bounding box center [1125, 260] width 14 height 14
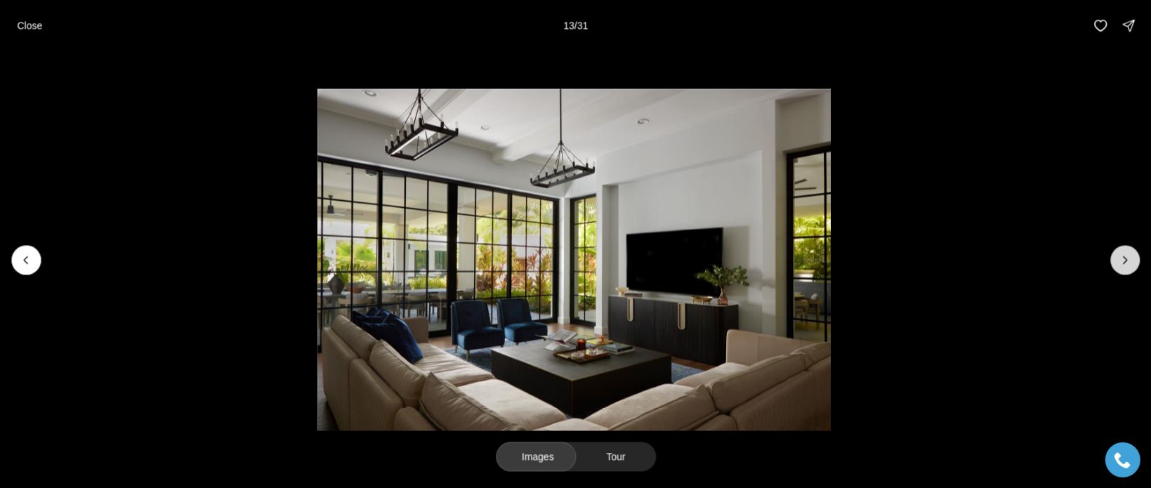
click at [1129, 263] on icon "Next slide" at bounding box center [1125, 260] width 14 height 14
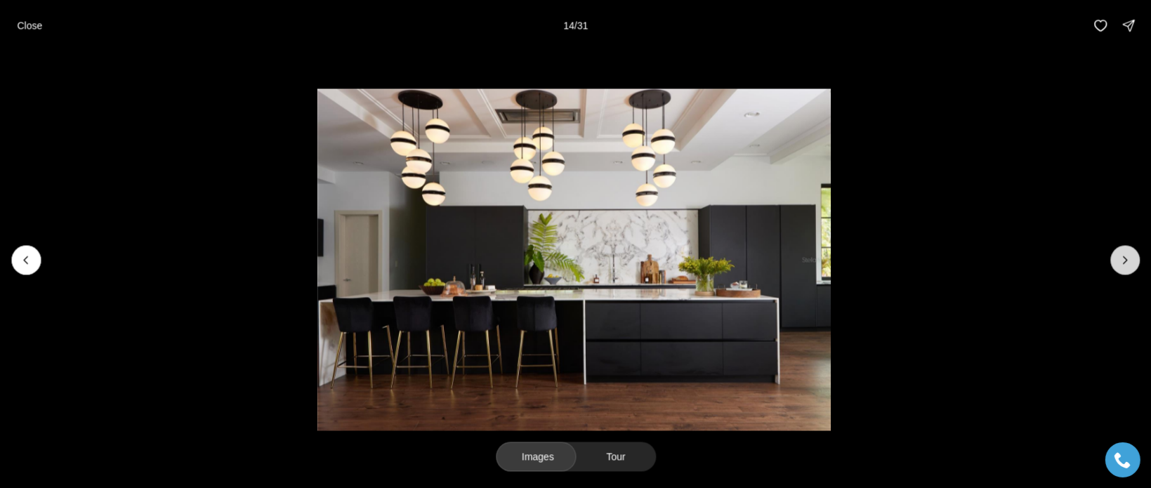
click at [1127, 262] on icon "Next slide" at bounding box center [1125, 260] width 14 height 14
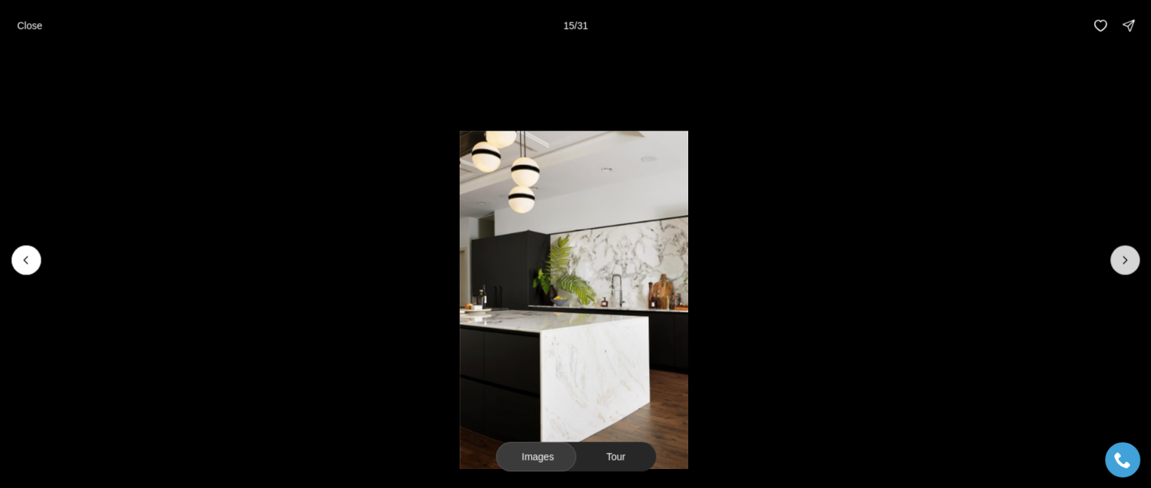
click at [1127, 258] on icon "Next slide" at bounding box center [1126, 259] width 4 height 7
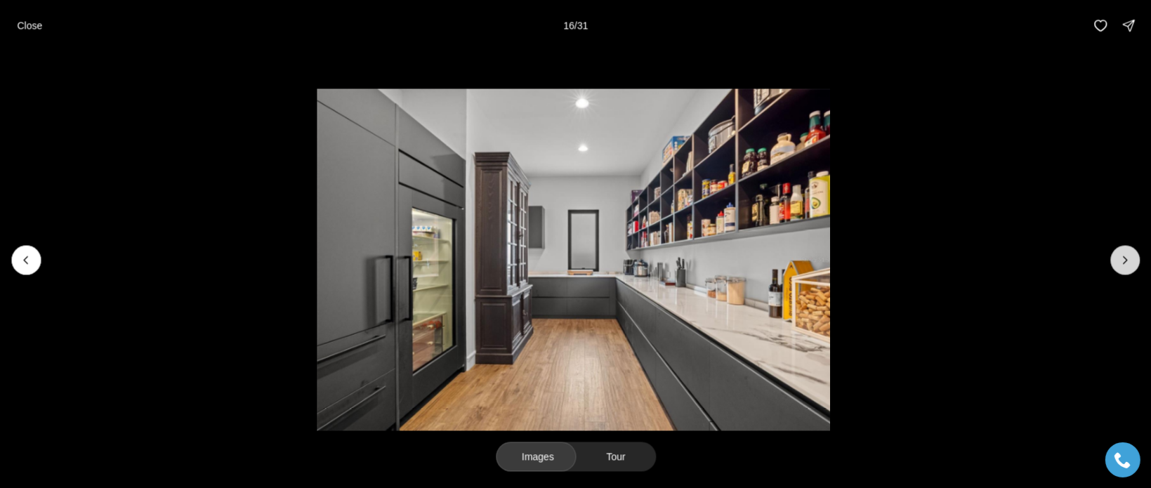
click at [1127, 258] on icon "Next slide" at bounding box center [1126, 259] width 4 height 7
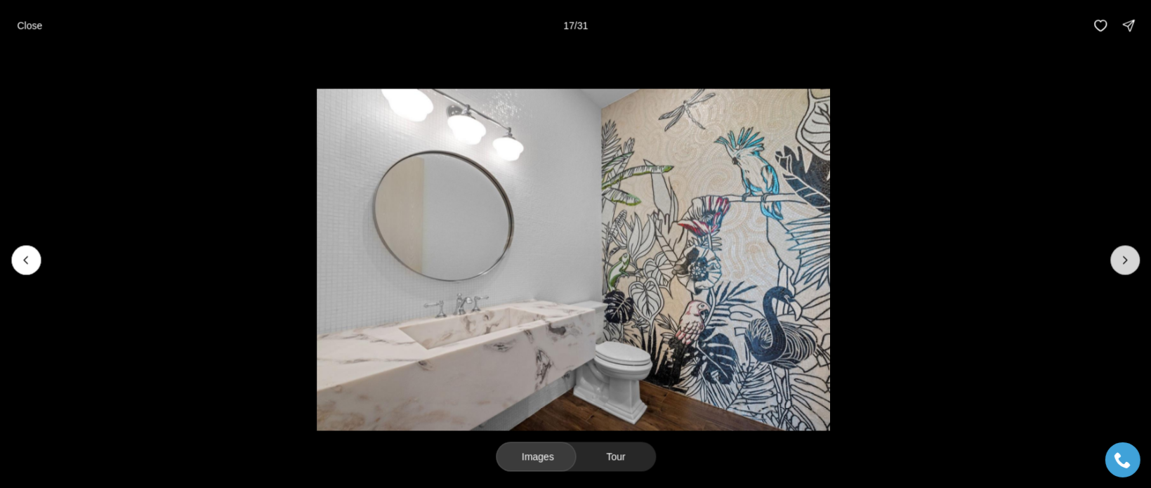
drag, startPoint x: 1124, startPoint y: 257, endPoint x: 1132, endPoint y: 259, distance: 8.0
click at [1132, 259] on button "Next slide" at bounding box center [1124, 259] width 29 height 29
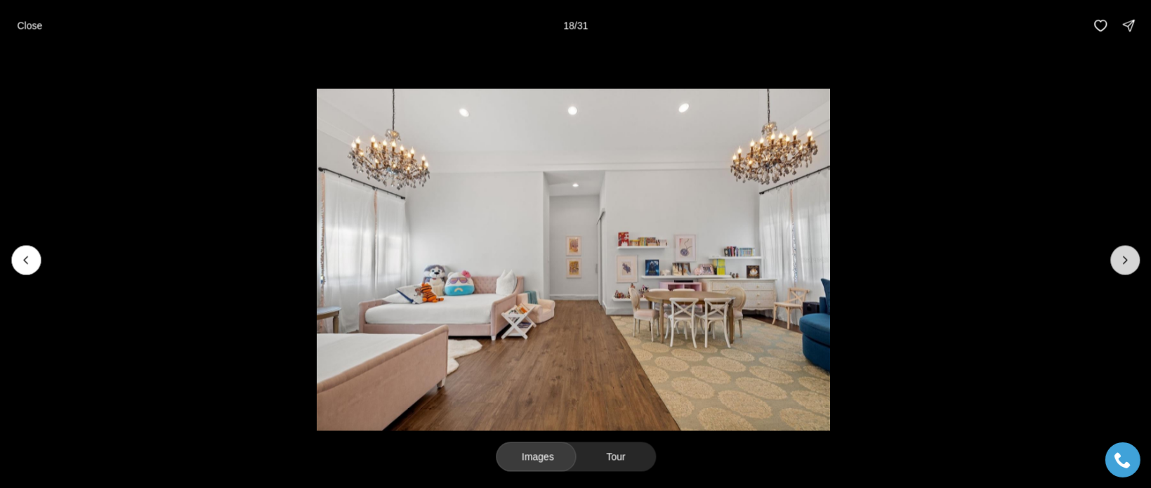
click at [1131, 258] on icon "Next slide" at bounding box center [1125, 260] width 14 height 14
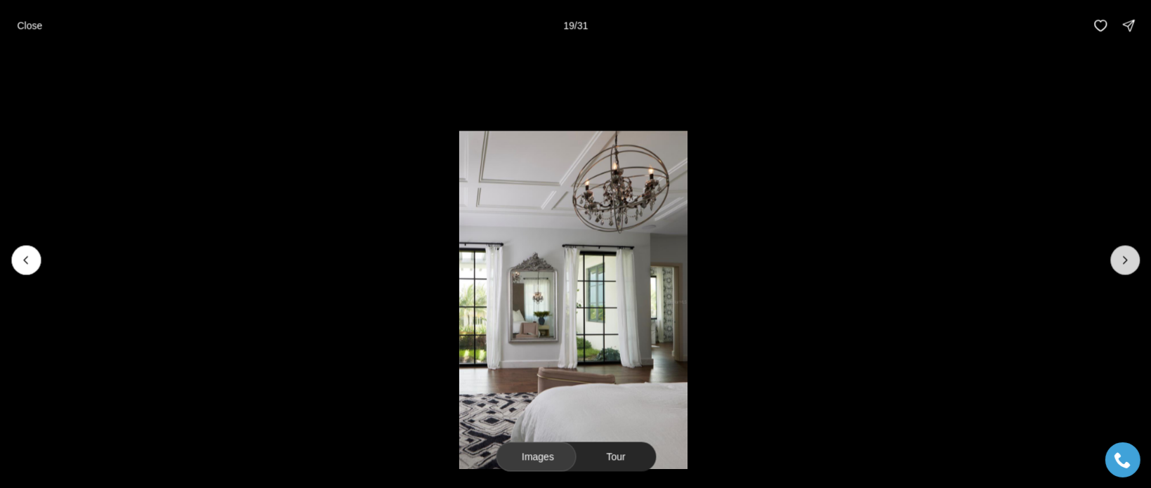
click at [1129, 258] on icon "Next slide" at bounding box center [1125, 260] width 14 height 14
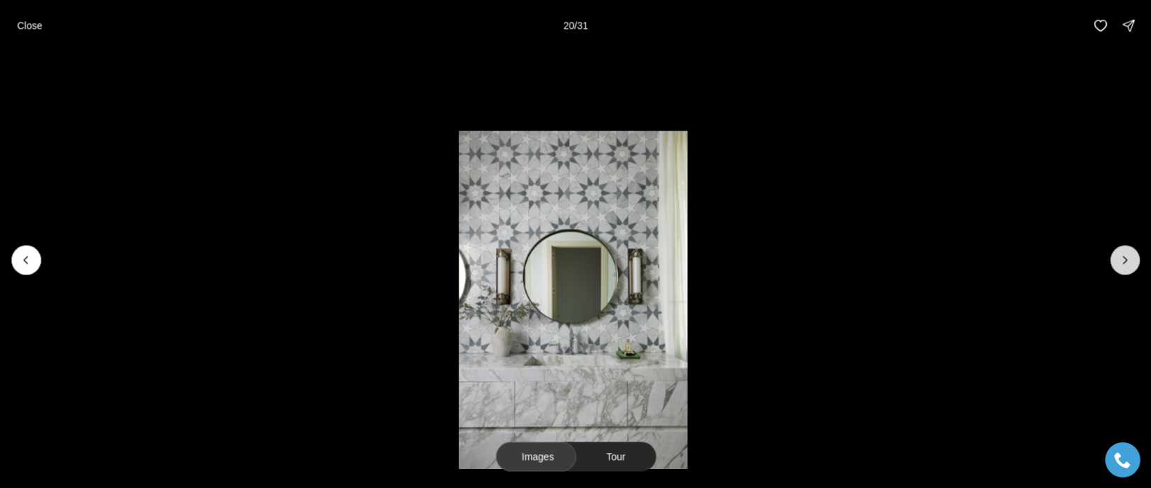
click at [1129, 257] on icon "Next slide" at bounding box center [1125, 260] width 14 height 14
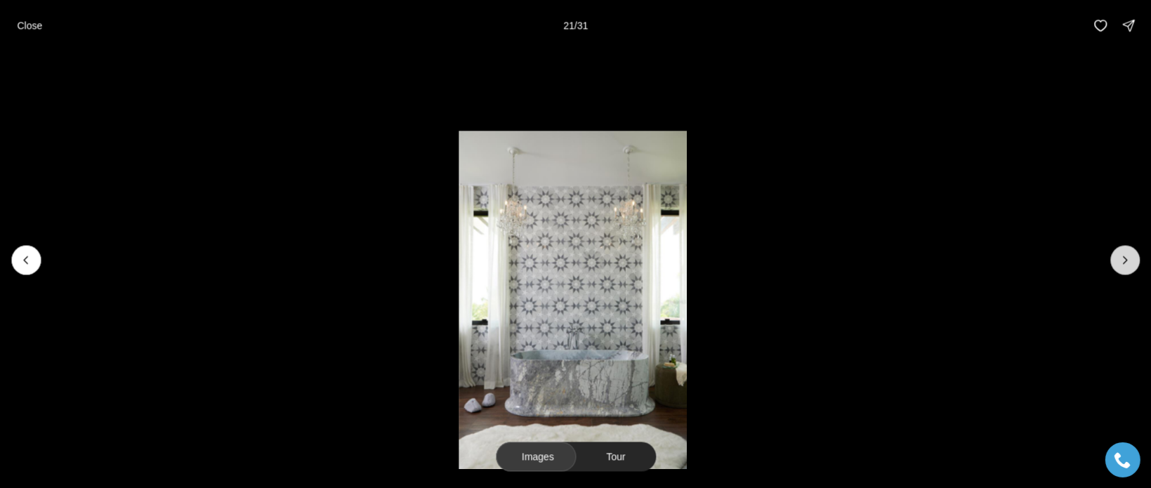
click at [1127, 256] on icon "Next slide" at bounding box center [1125, 260] width 14 height 14
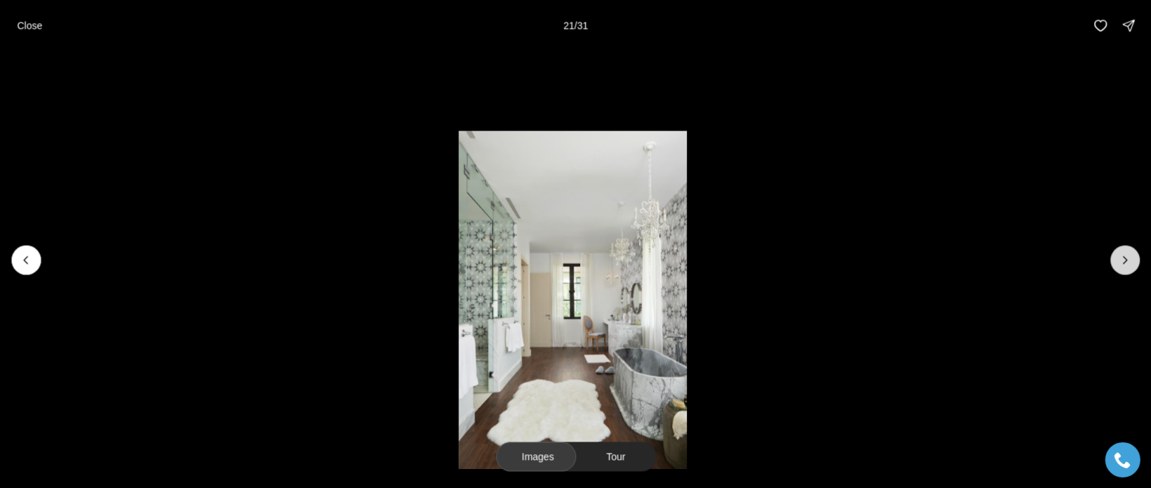
click at [1127, 256] on icon "Next slide" at bounding box center [1125, 260] width 14 height 14
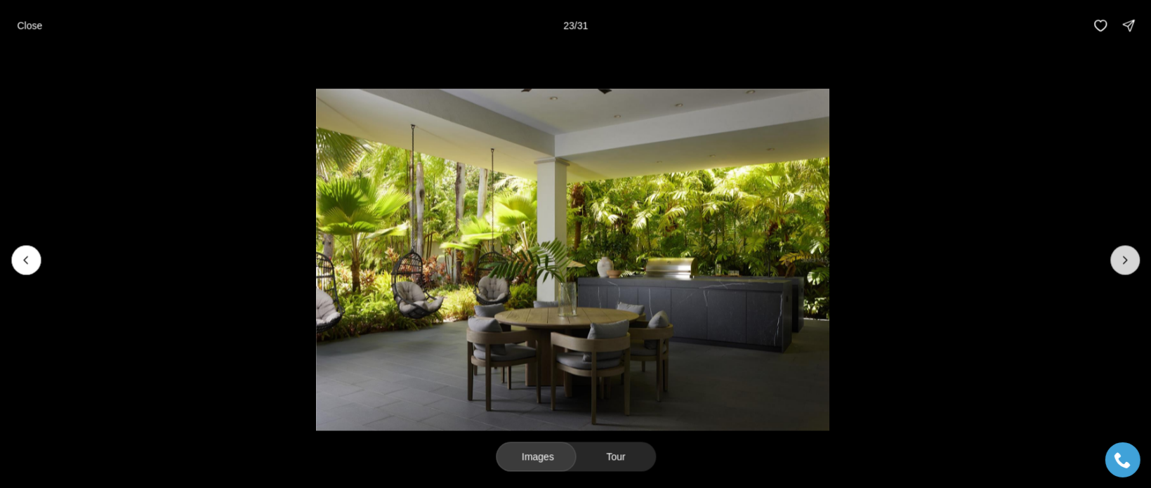
click at [1129, 256] on icon "Next slide" at bounding box center [1125, 260] width 14 height 14
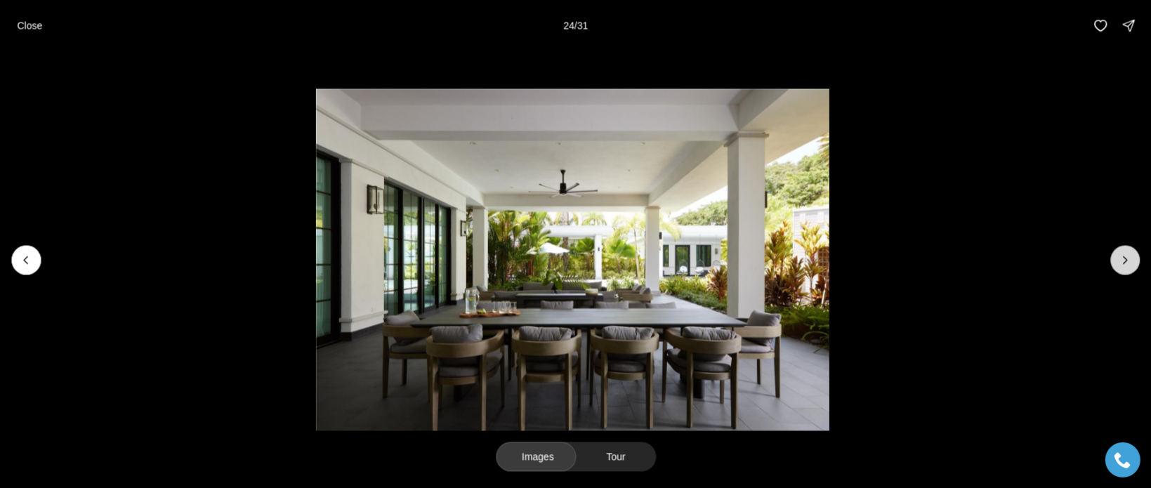
click at [1129, 256] on icon "Next slide" at bounding box center [1125, 260] width 14 height 14
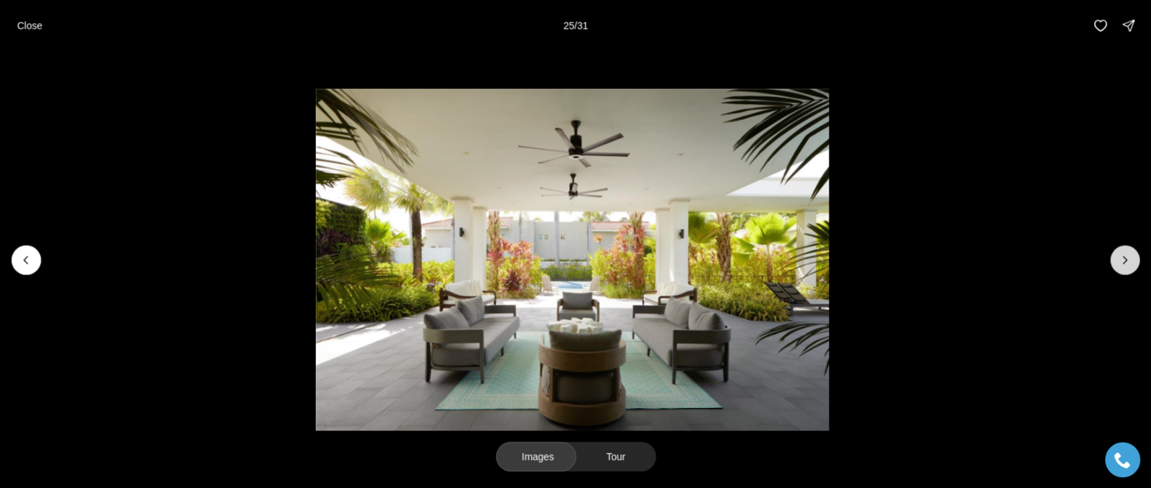
click at [1129, 256] on icon "Next slide" at bounding box center [1125, 260] width 14 height 14
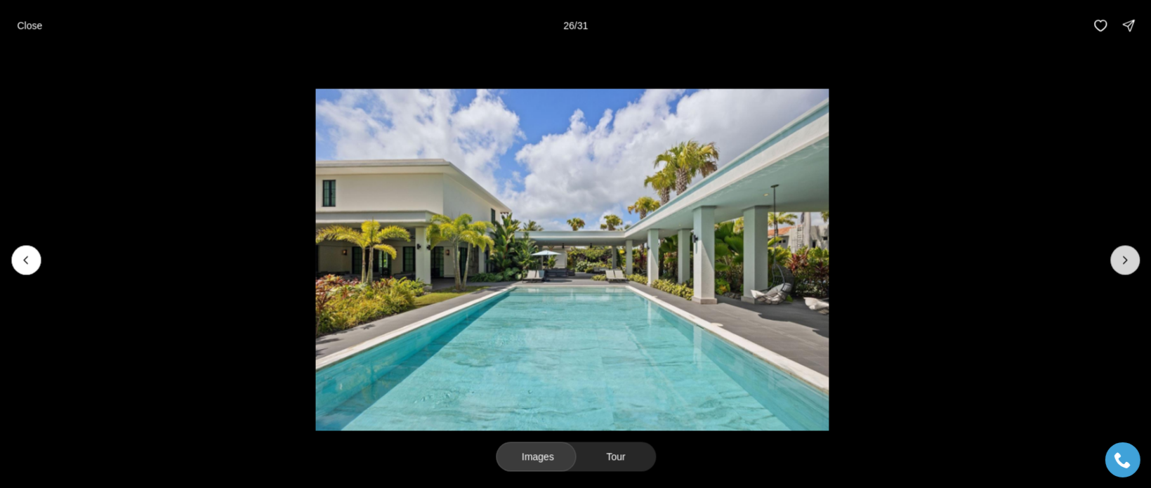
click at [1131, 256] on icon "Next slide" at bounding box center [1125, 260] width 14 height 14
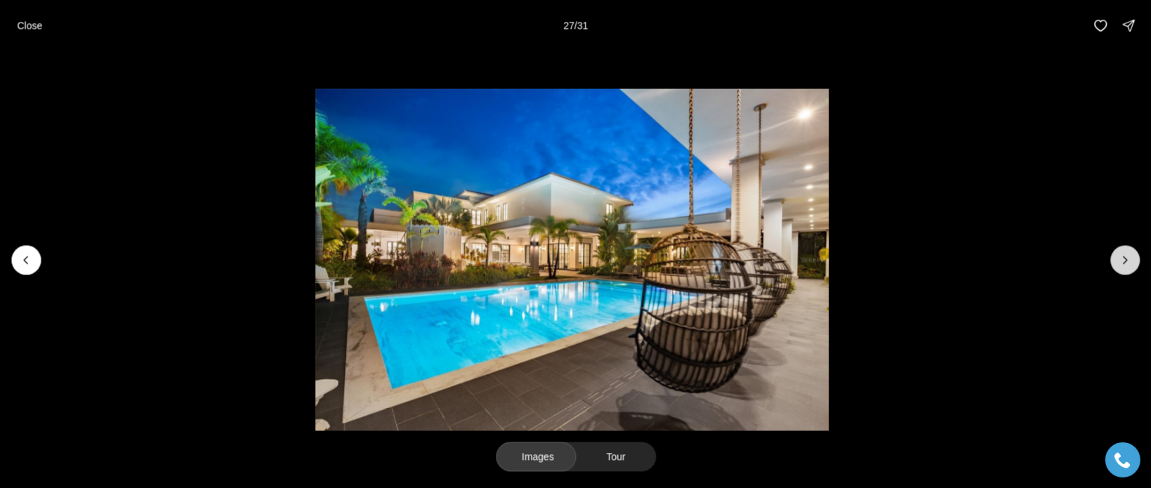
click at [1128, 256] on icon "Next slide" at bounding box center [1125, 260] width 14 height 14
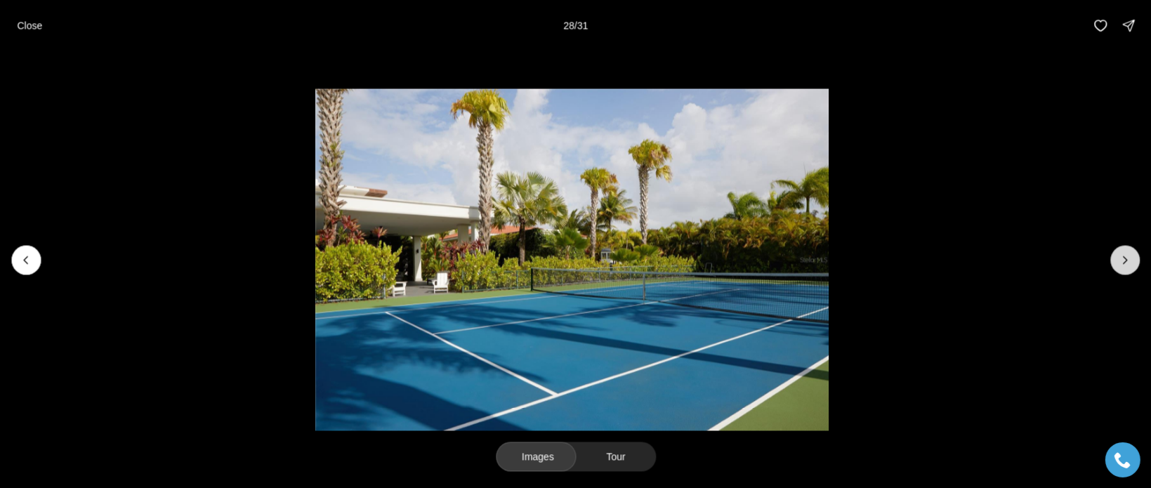
click at [1132, 257] on icon "Next slide" at bounding box center [1125, 260] width 14 height 14
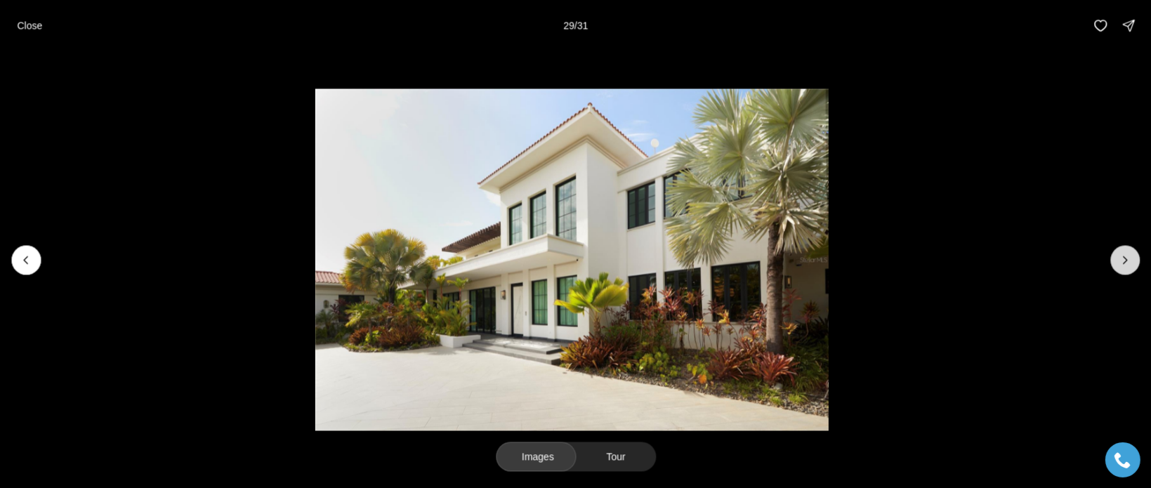
click at [1128, 258] on icon "Next slide" at bounding box center [1125, 260] width 14 height 14
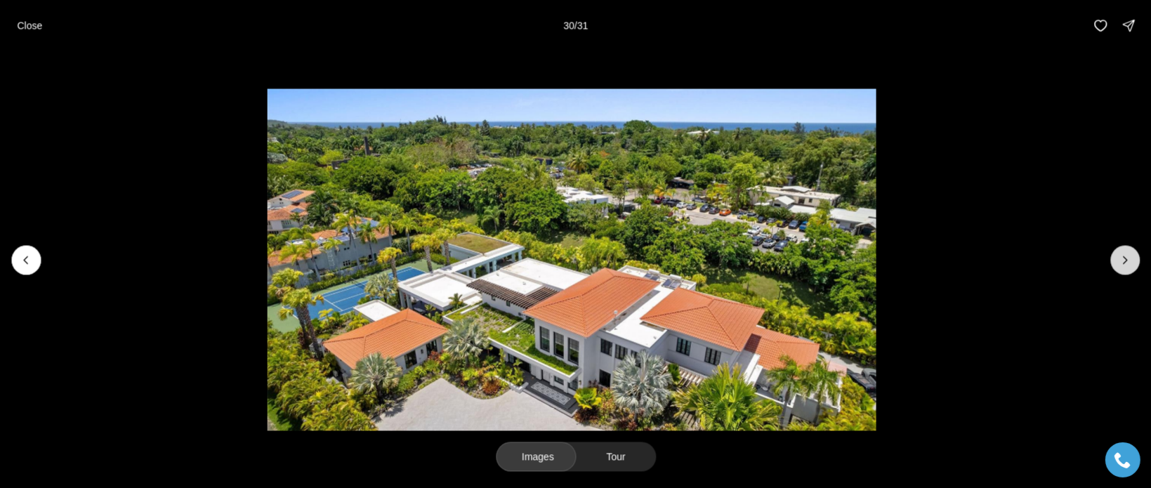
click at [1134, 259] on button "Next slide" at bounding box center [1124, 259] width 29 height 29
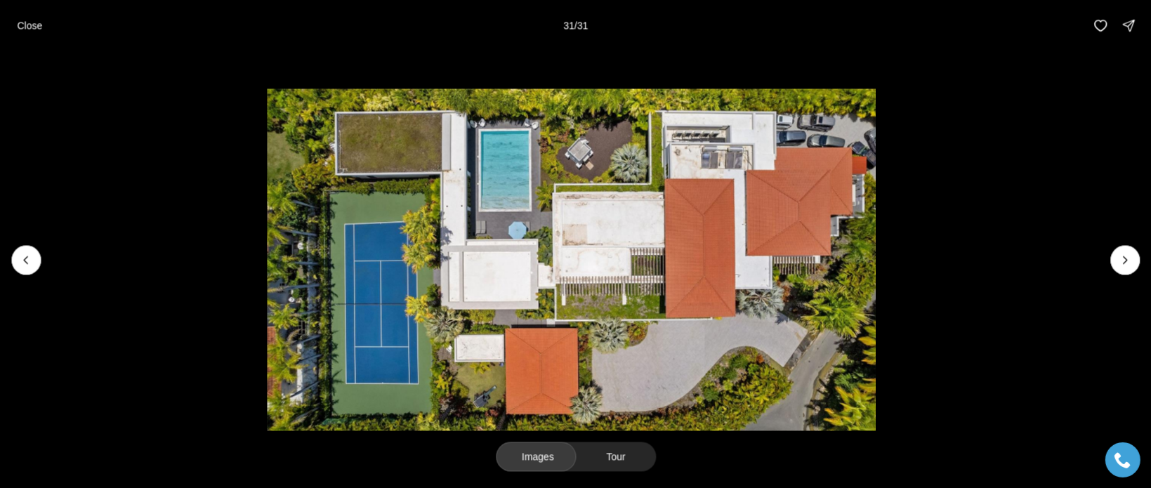
click at [1125, 259] on div at bounding box center [1124, 259] width 29 height 29
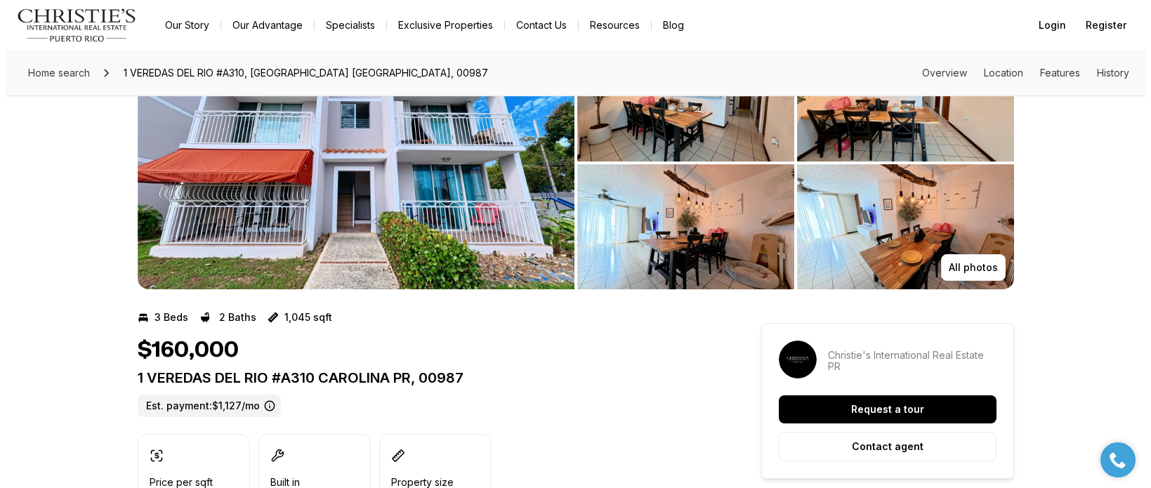
scroll to position [70, 0]
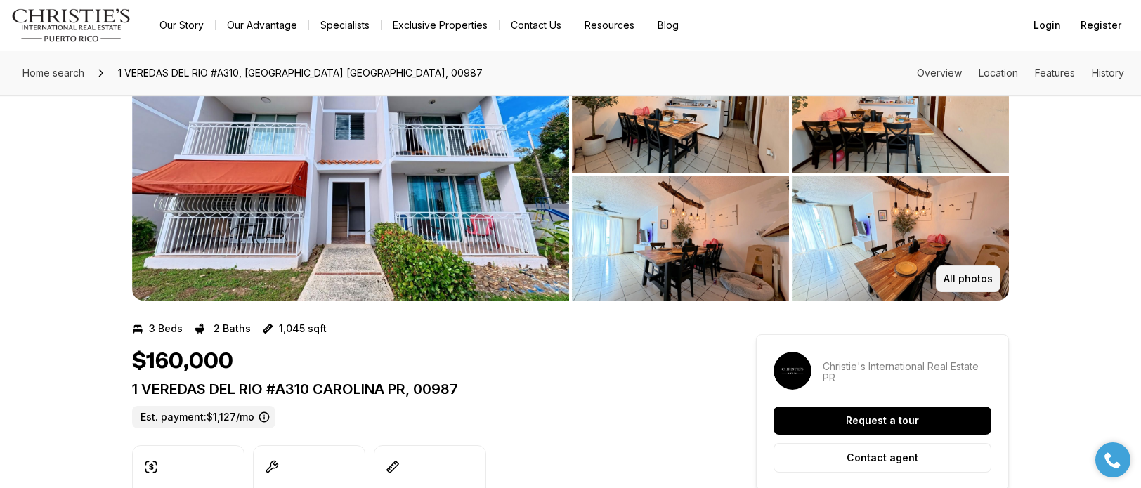
click at [941, 275] on button "All photos" at bounding box center [967, 278] width 65 height 27
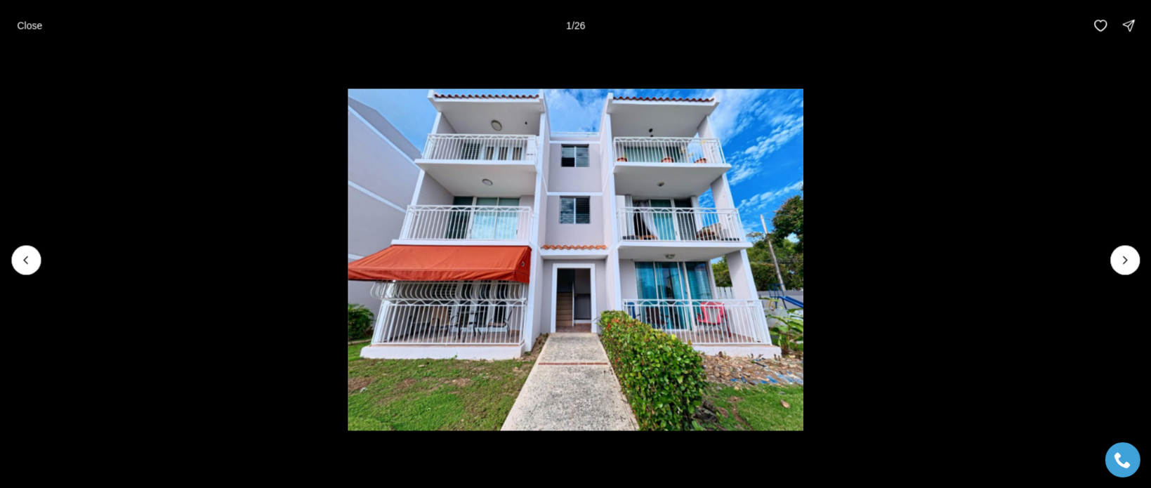
click at [1140, 261] on li "1 of 26" at bounding box center [575, 260] width 1151 height 418
click at [1128, 258] on icon "Next slide" at bounding box center [1125, 260] width 14 height 14
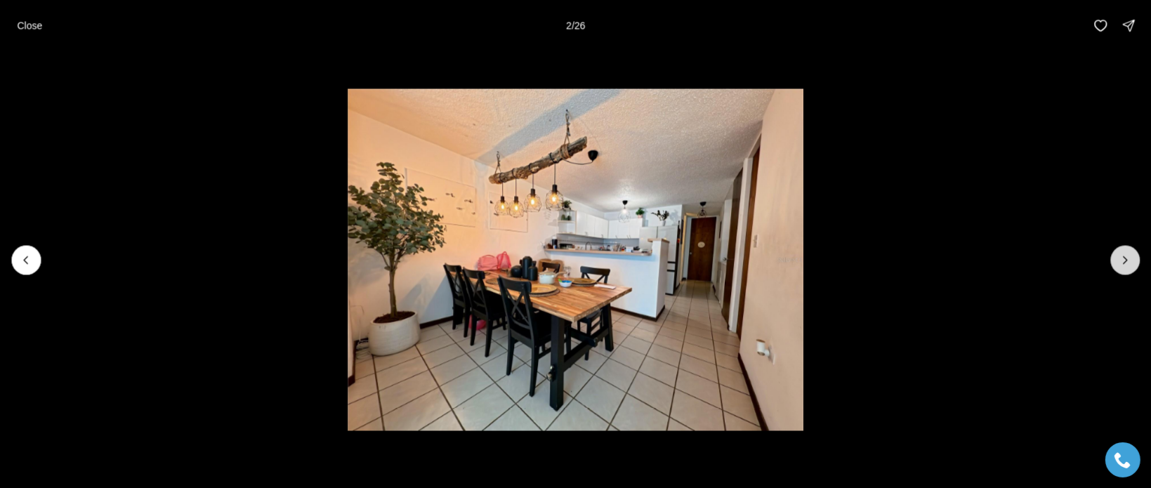
click at [1125, 256] on icon "Next slide" at bounding box center [1125, 260] width 14 height 14
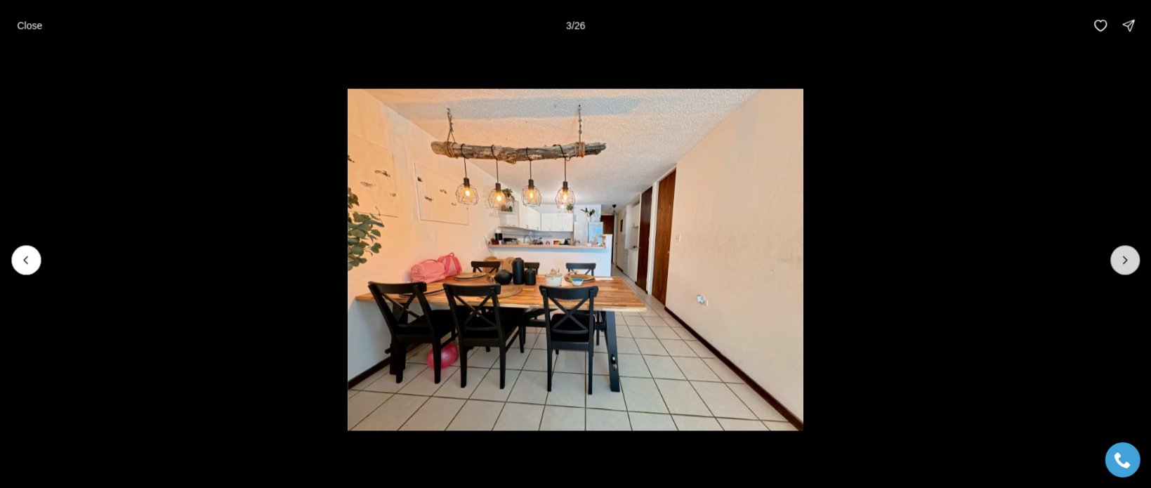
click at [1125, 256] on icon "Next slide" at bounding box center [1125, 260] width 14 height 14
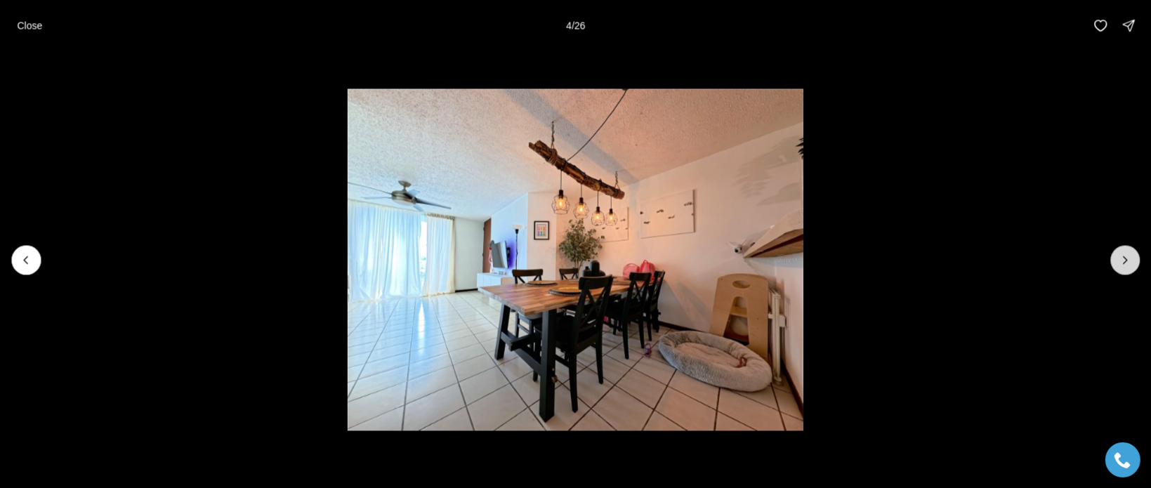
click at [1124, 256] on icon "Next slide" at bounding box center [1126, 259] width 4 height 7
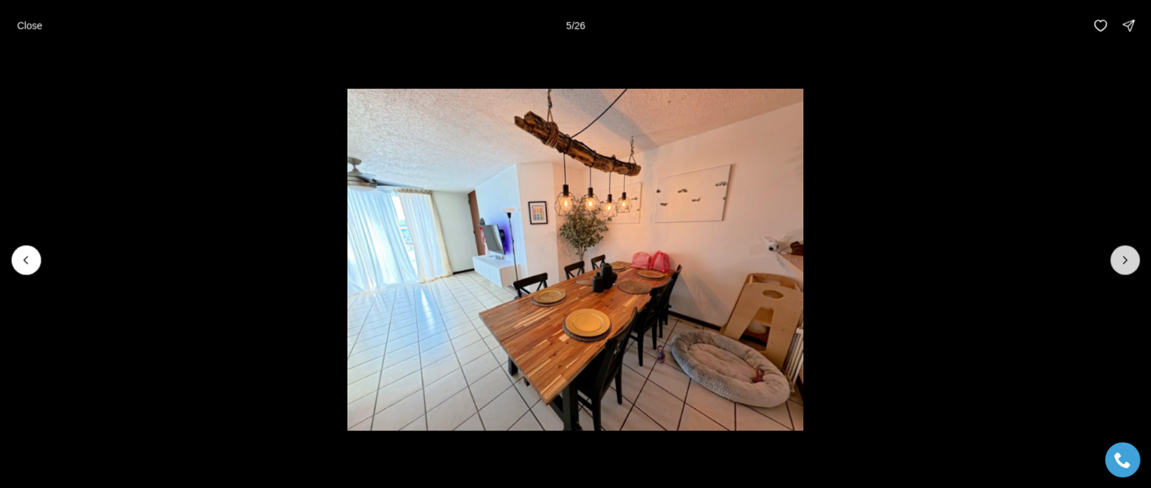
click at [1124, 256] on icon "Next slide" at bounding box center [1126, 259] width 4 height 7
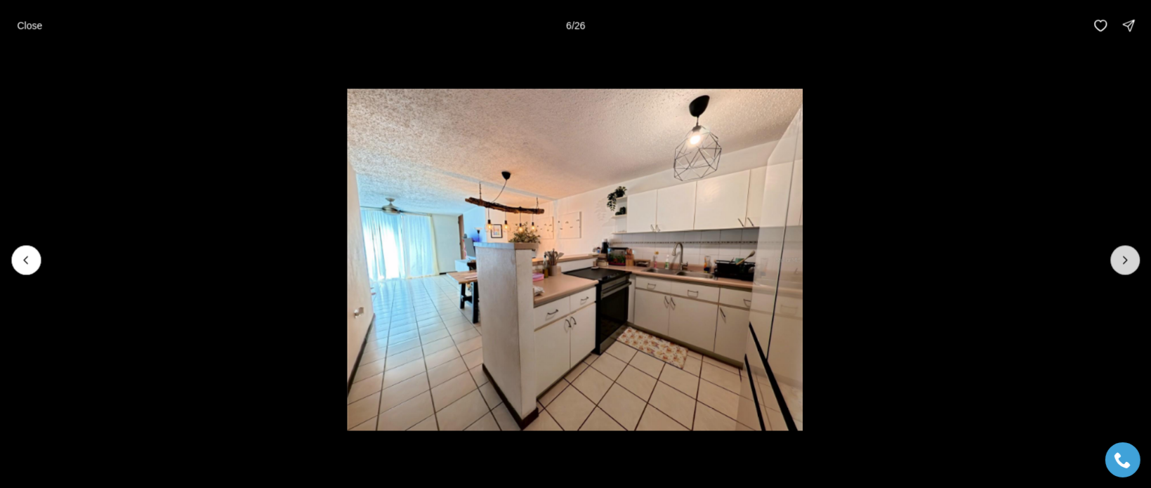
click at [1121, 273] on button "Next slide" at bounding box center [1124, 259] width 29 height 29
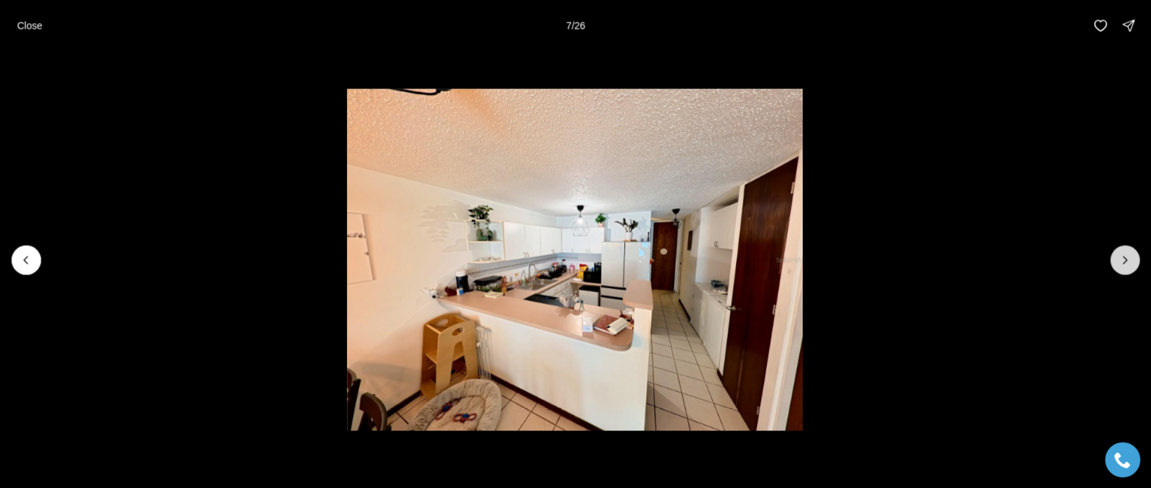
click at [1121, 270] on button "Next slide" at bounding box center [1124, 259] width 29 height 29
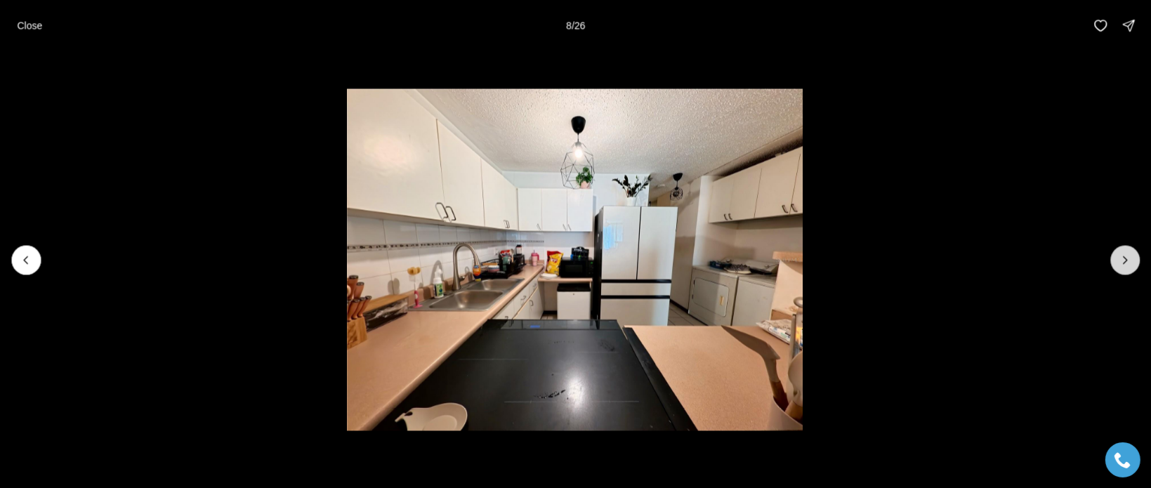
click at [1122, 270] on button "Next slide" at bounding box center [1124, 259] width 29 height 29
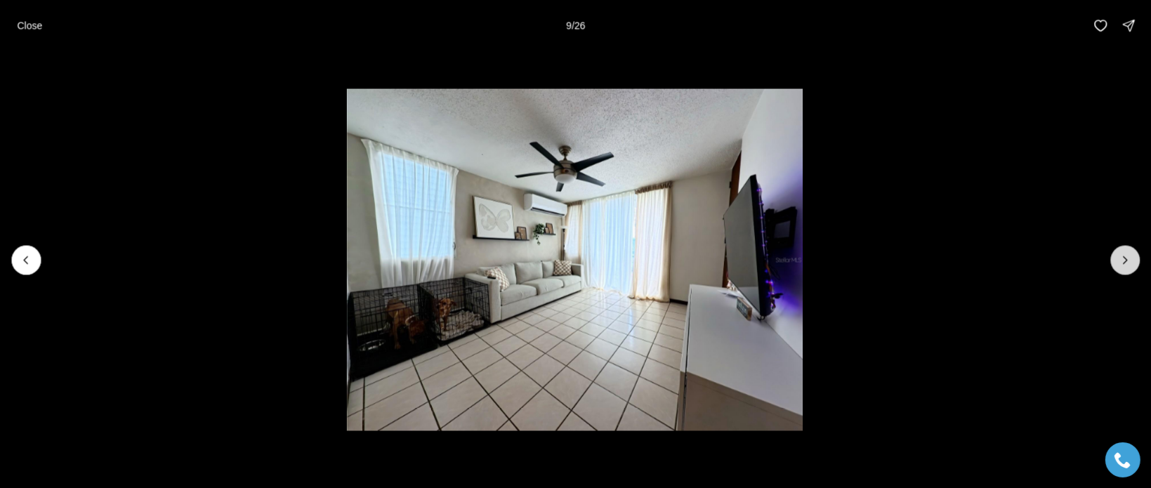
click at [1122, 270] on button "Next slide" at bounding box center [1124, 259] width 29 height 29
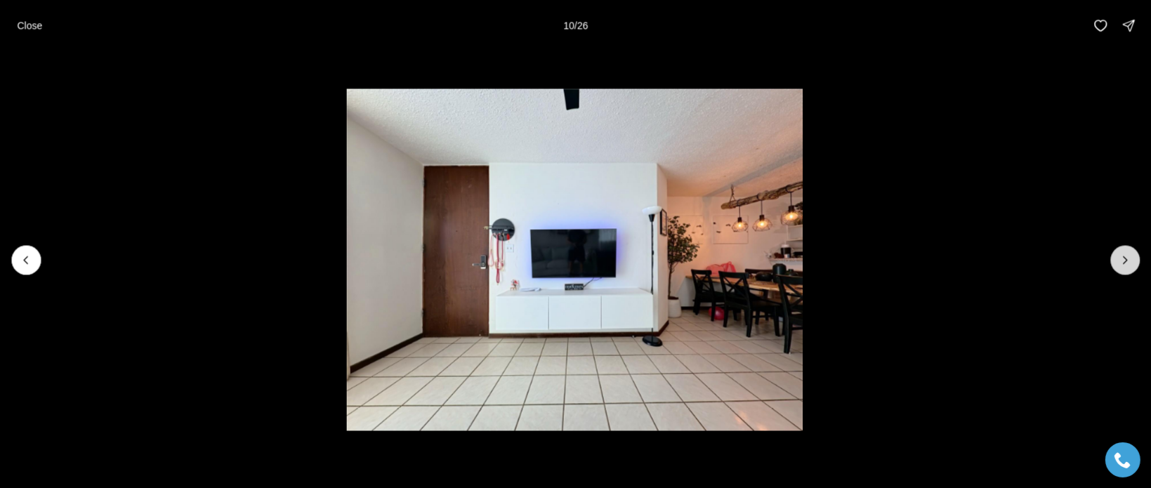
click at [1120, 271] on button "Next slide" at bounding box center [1124, 259] width 29 height 29
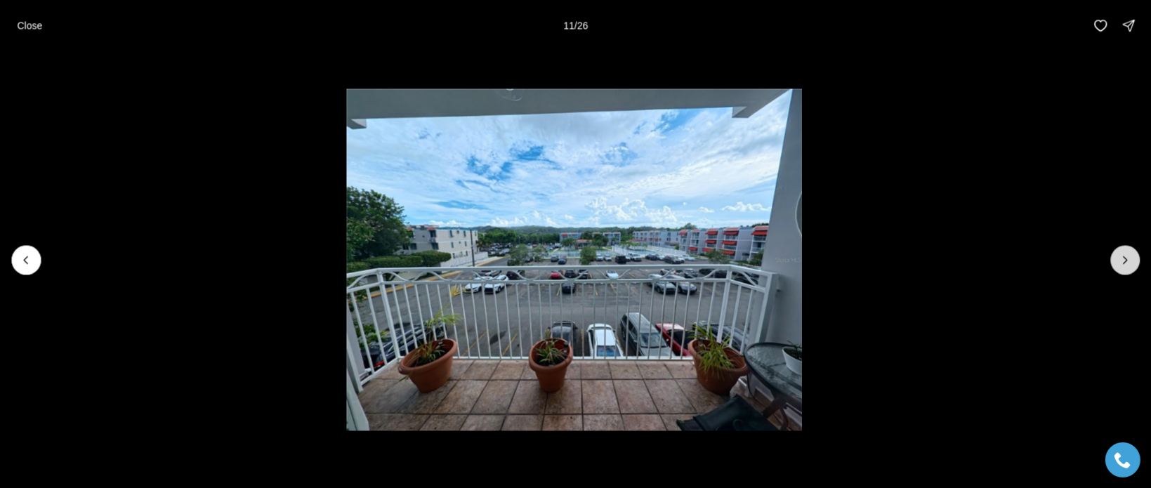
click at [1121, 270] on button "Next slide" at bounding box center [1124, 259] width 29 height 29
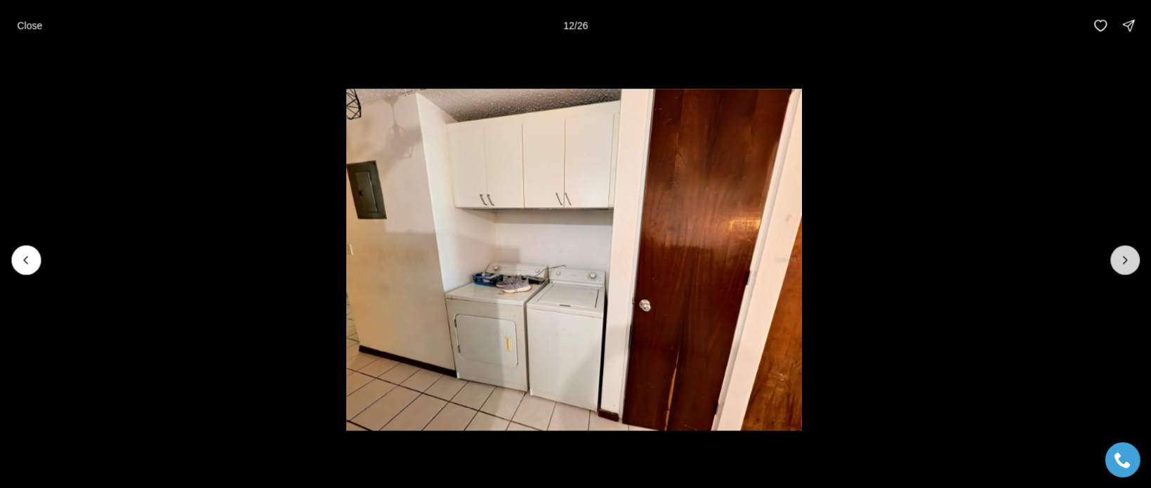
click at [1121, 270] on button "Next slide" at bounding box center [1124, 259] width 29 height 29
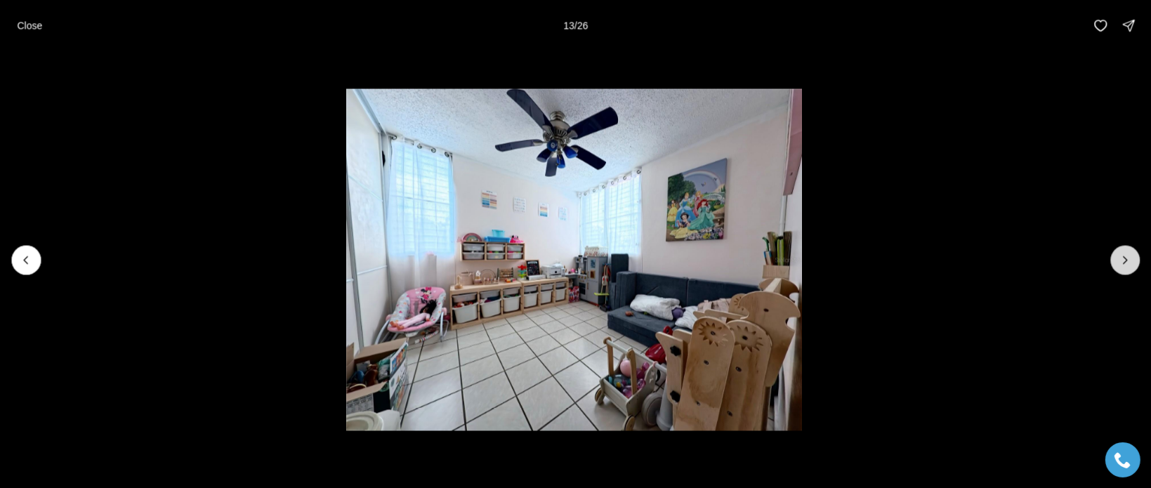
click at [1121, 270] on button "Next slide" at bounding box center [1124, 259] width 29 height 29
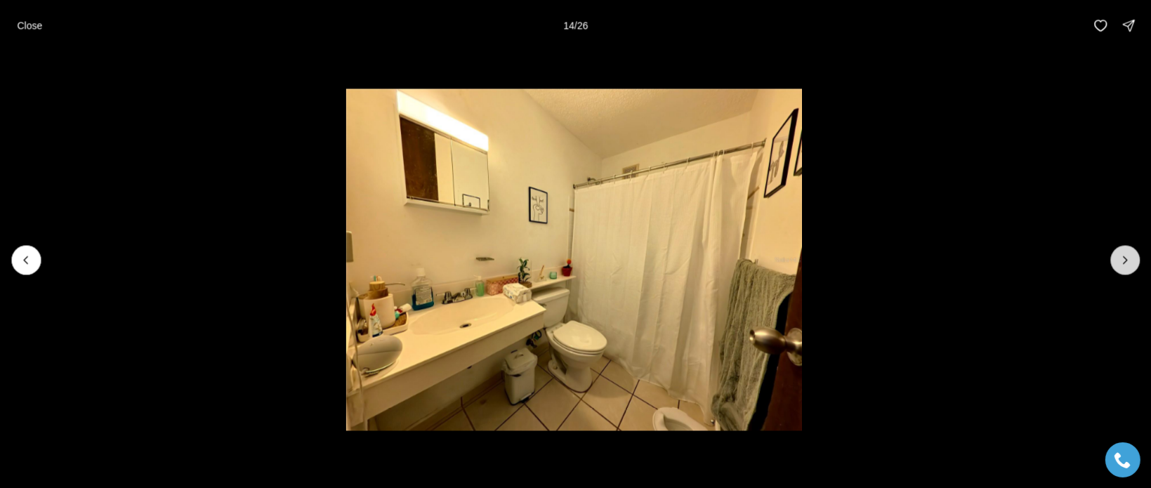
click at [1121, 270] on button "Next slide" at bounding box center [1124, 259] width 29 height 29
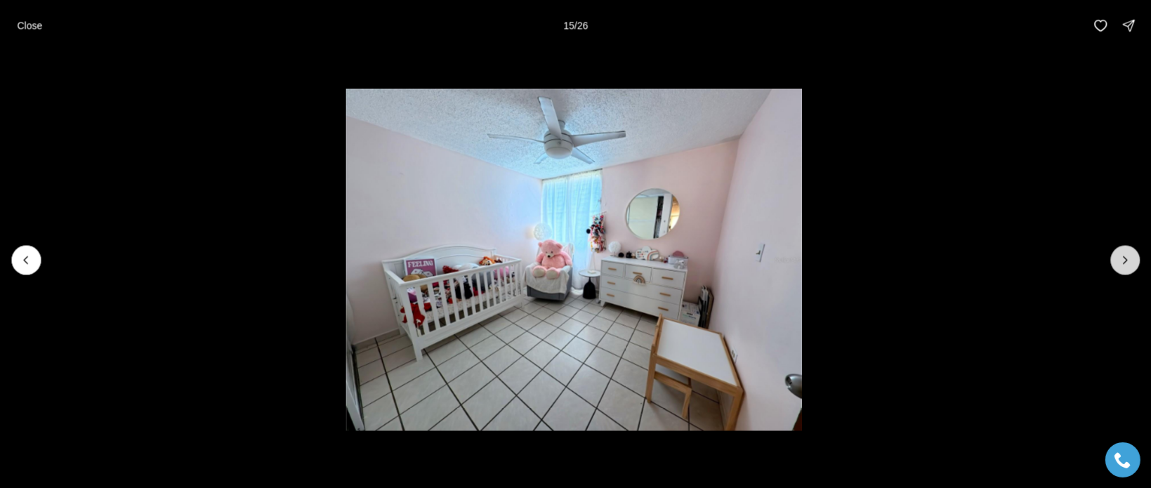
click at [1121, 270] on button "Next slide" at bounding box center [1124, 259] width 29 height 29
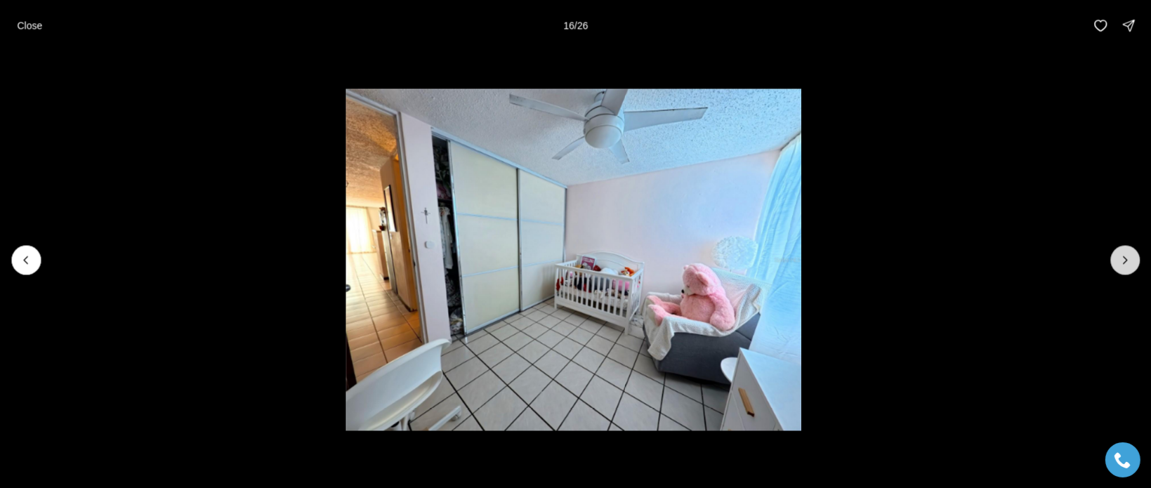
click at [1121, 270] on button "Next slide" at bounding box center [1124, 259] width 29 height 29
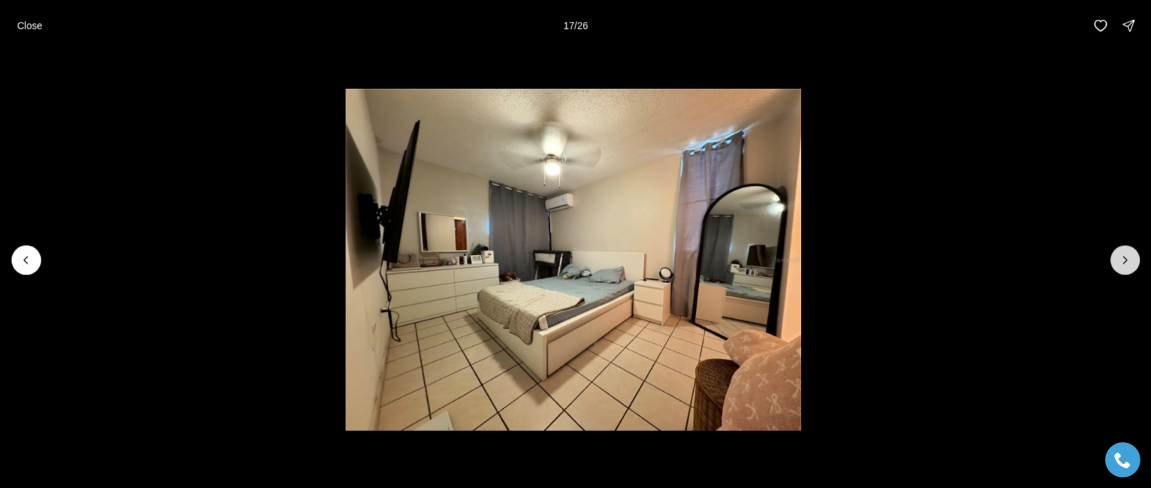
click at [1121, 270] on button "Next slide" at bounding box center [1124, 259] width 29 height 29
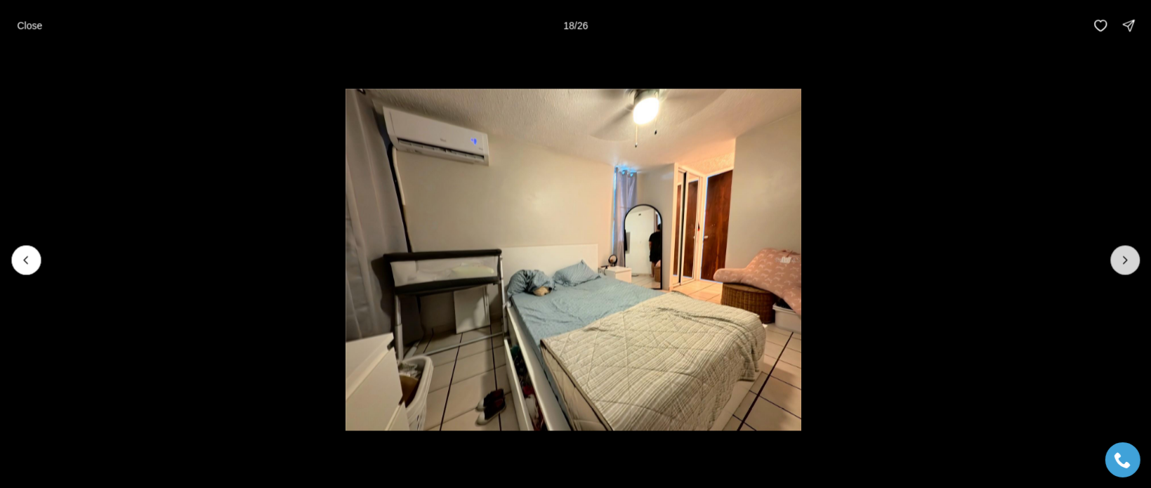
click at [1121, 270] on button "Next slide" at bounding box center [1124, 259] width 29 height 29
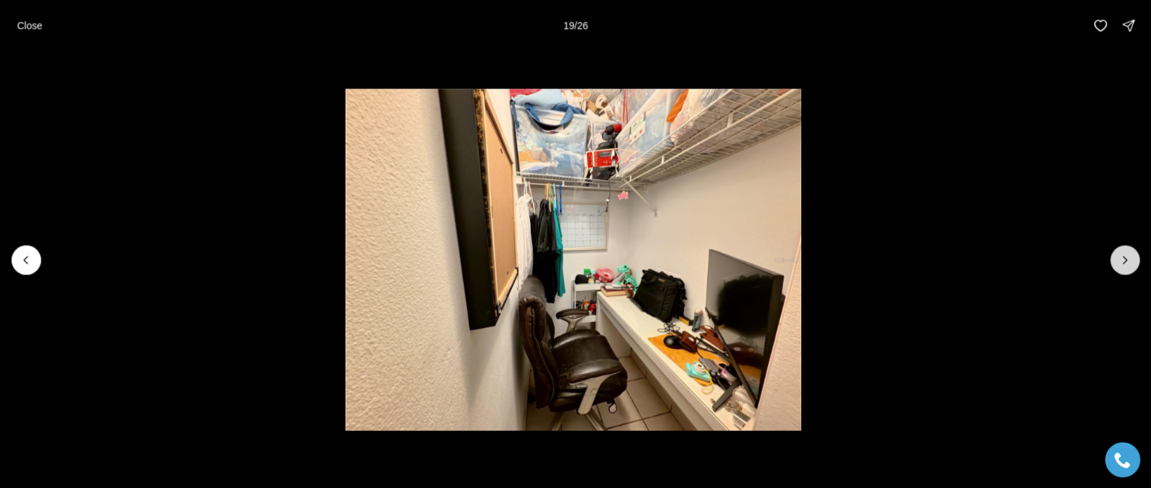
click at [1121, 270] on button "Next slide" at bounding box center [1124, 259] width 29 height 29
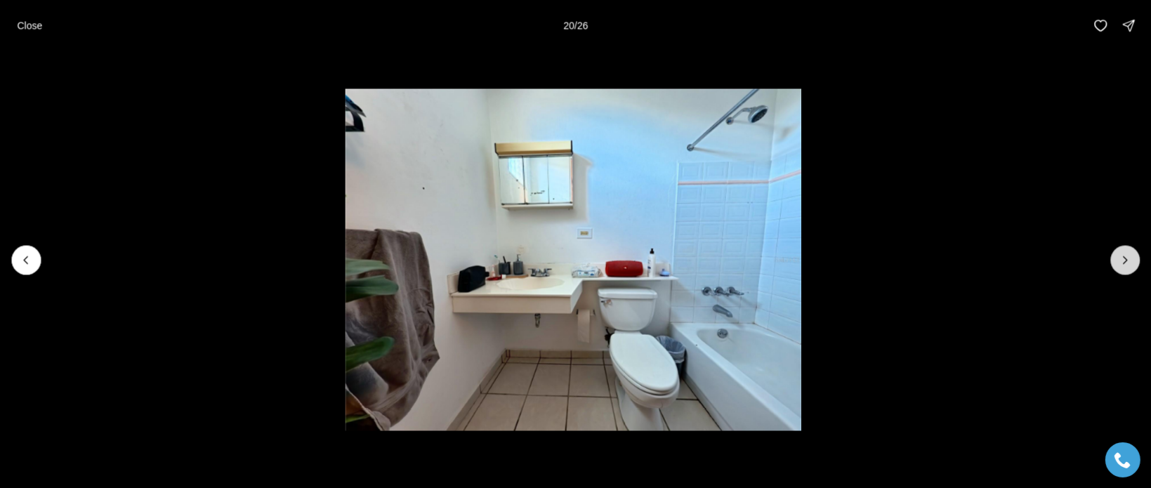
click at [1121, 271] on button "Next slide" at bounding box center [1124, 259] width 29 height 29
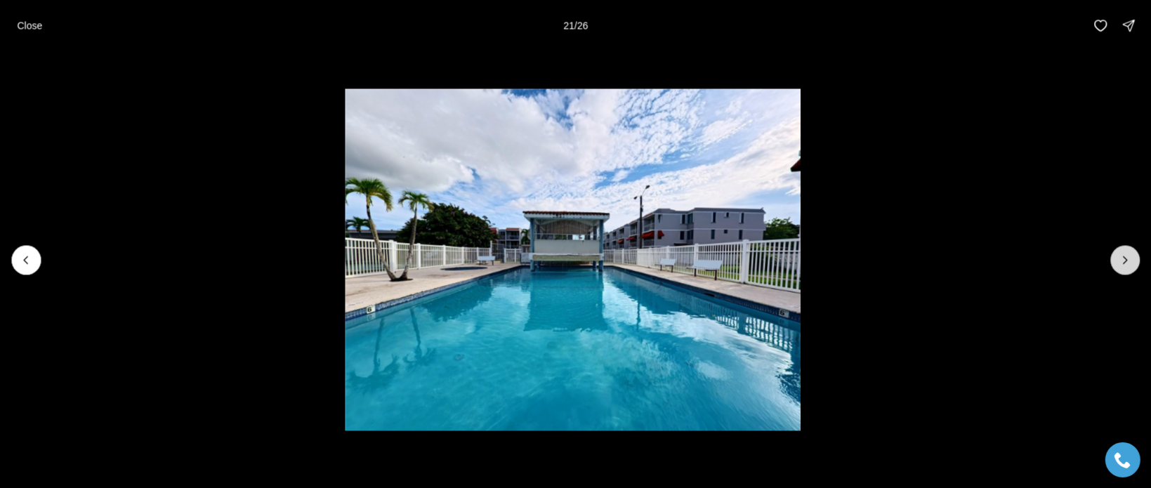
click at [1121, 272] on button "Next slide" at bounding box center [1124, 259] width 29 height 29
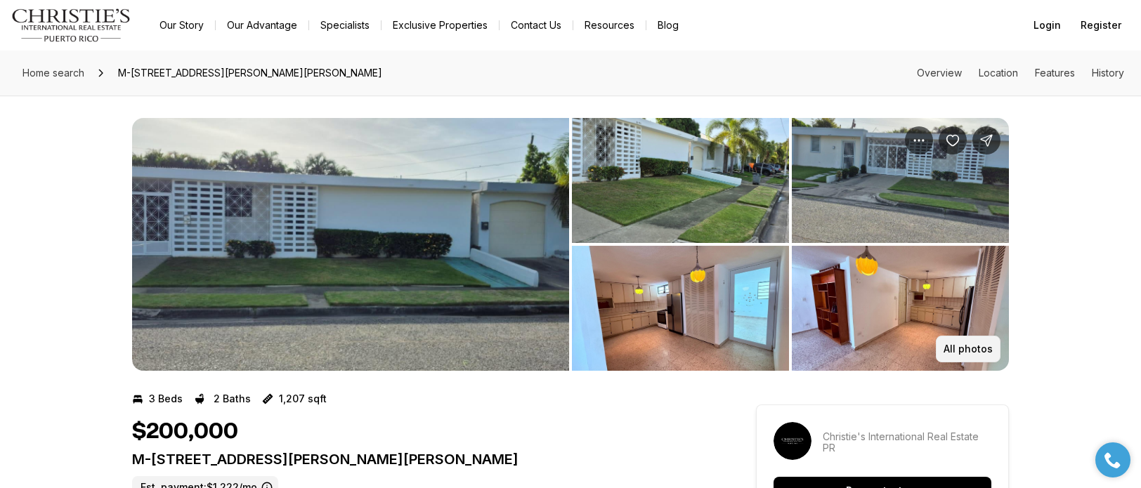
click at [969, 347] on p "All photos" at bounding box center [967, 348] width 49 height 11
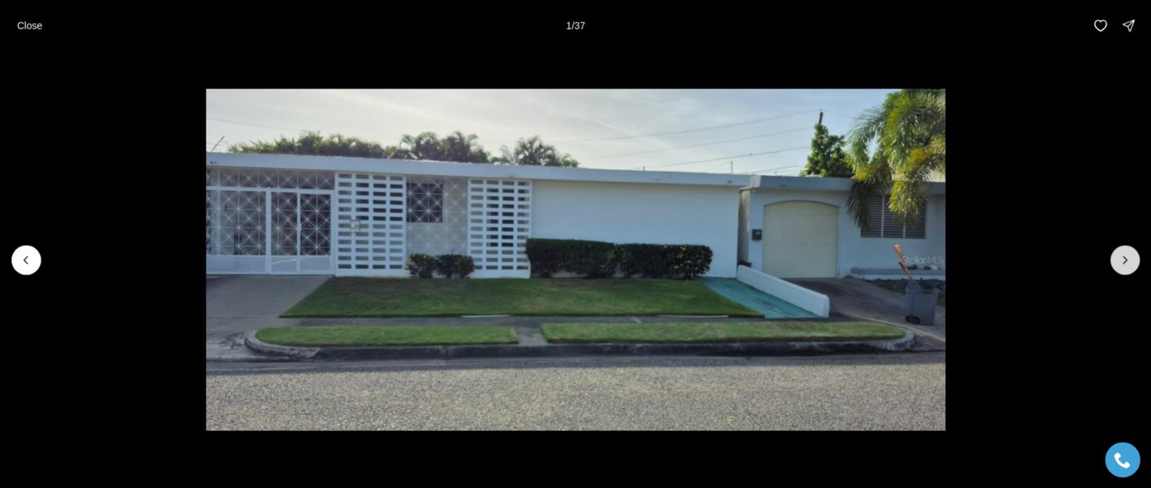
click at [1116, 257] on button "Next slide" at bounding box center [1124, 259] width 29 height 29
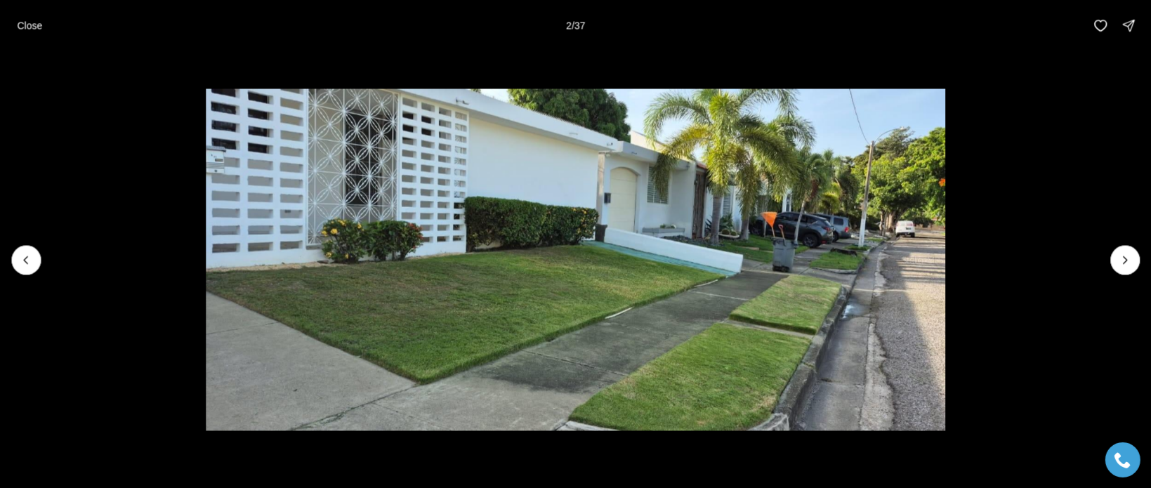
click at [1109, 255] on li "2 of 37" at bounding box center [575, 260] width 1151 height 418
click at [1120, 258] on icon "Next slide" at bounding box center [1125, 260] width 14 height 14
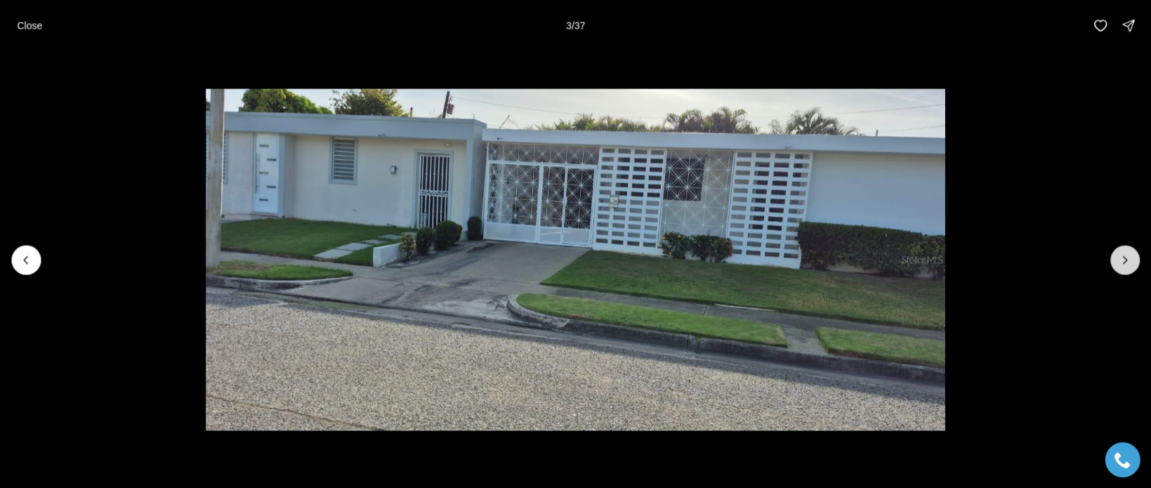
click at [1120, 258] on icon "Next slide" at bounding box center [1125, 260] width 14 height 14
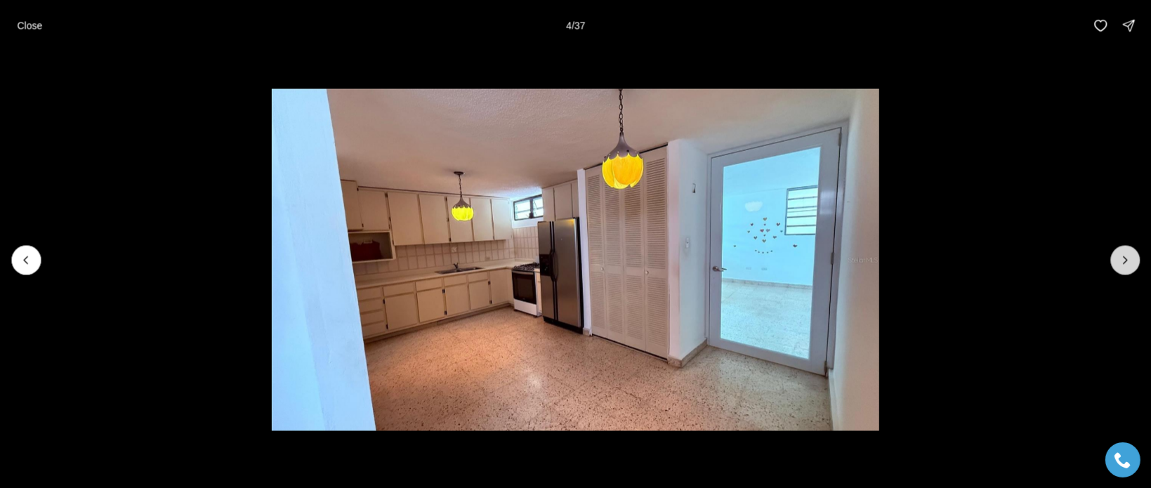
click at [1120, 258] on icon "Next slide" at bounding box center [1125, 260] width 14 height 14
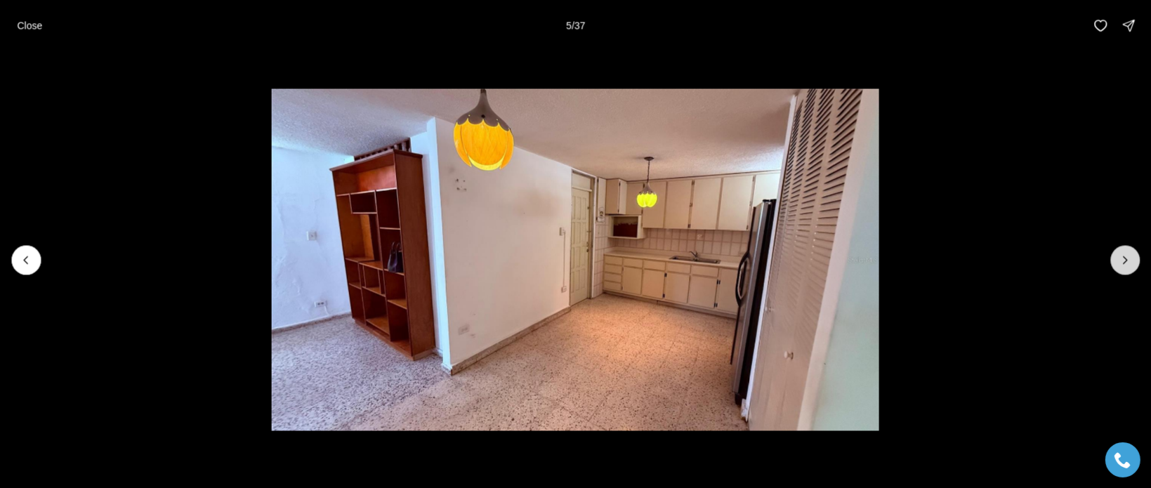
click at [1120, 258] on icon "Next slide" at bounding box center [1125, 260] width 14 height 14
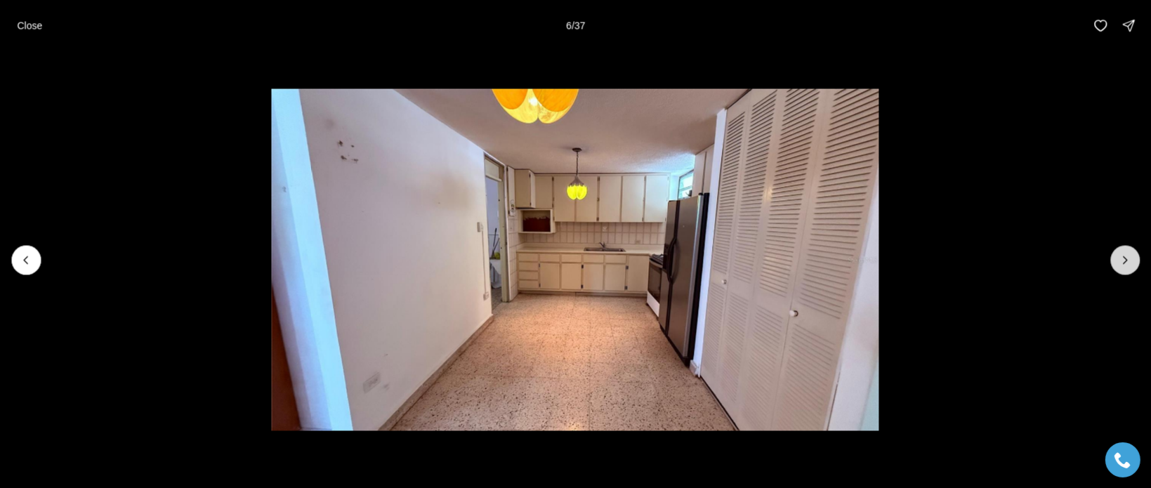
click at [1120, 258] on icon "Next slide" at bounding box center [1125, 260] width 14 height 14
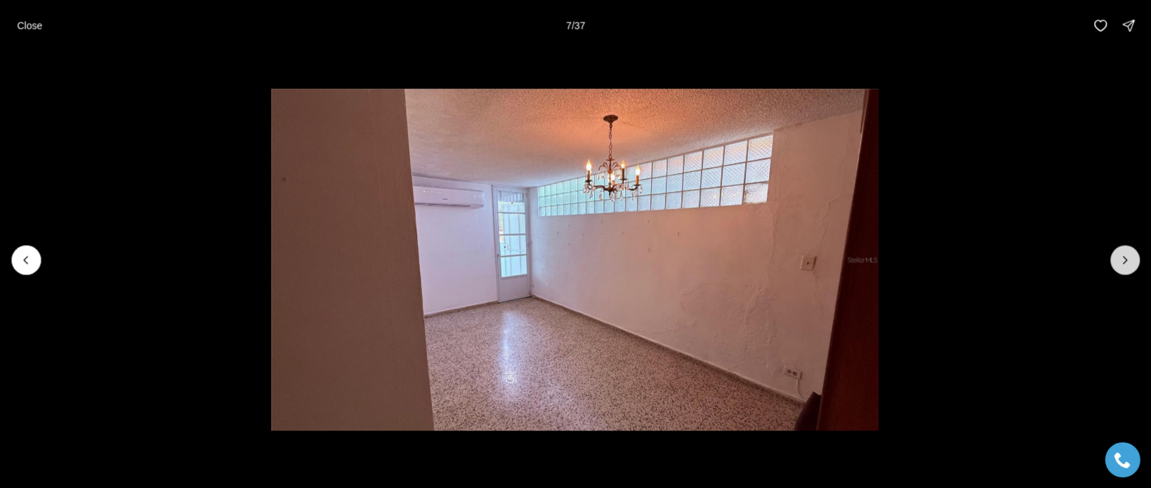
click at [1120, 258] on icon "Next slide" at bounding box center [1125, 260] width 14 height 14
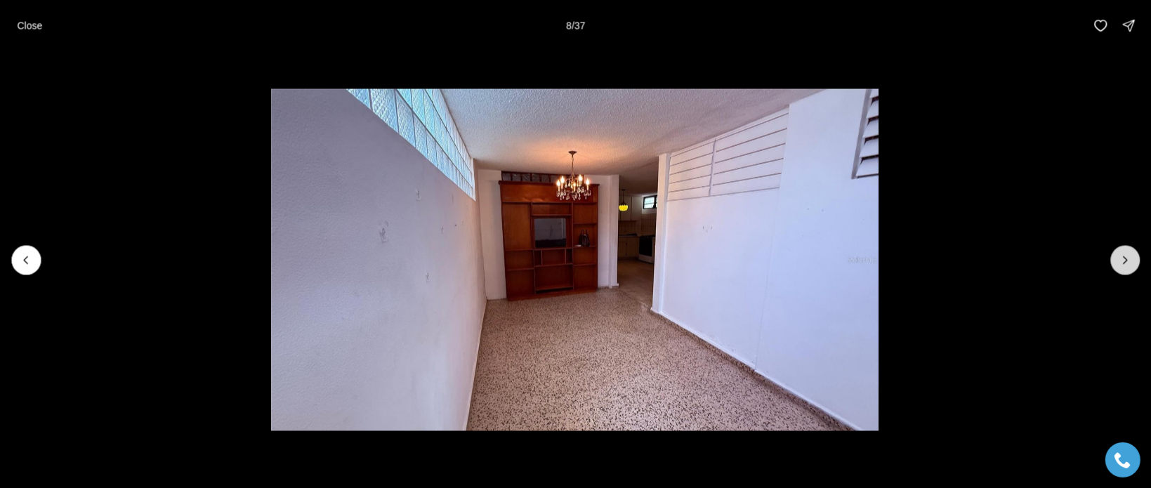
click at [1120, 258] on icon "Next slide" at bounding box center [1125, 260] width 14 height 14
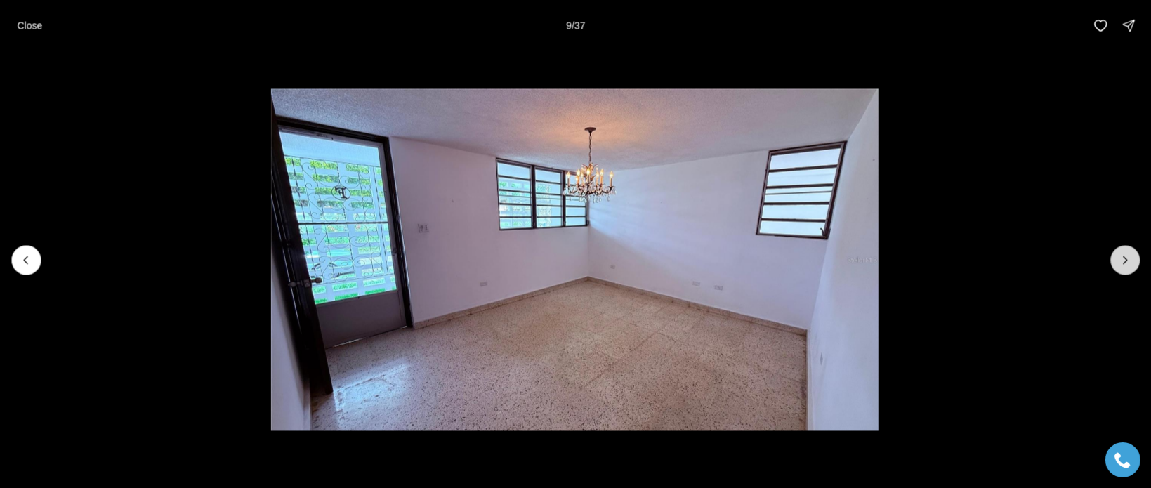
click at [1121, 259] on icon "Next slide" at bounding box center [1125, 260] width 14 height 14
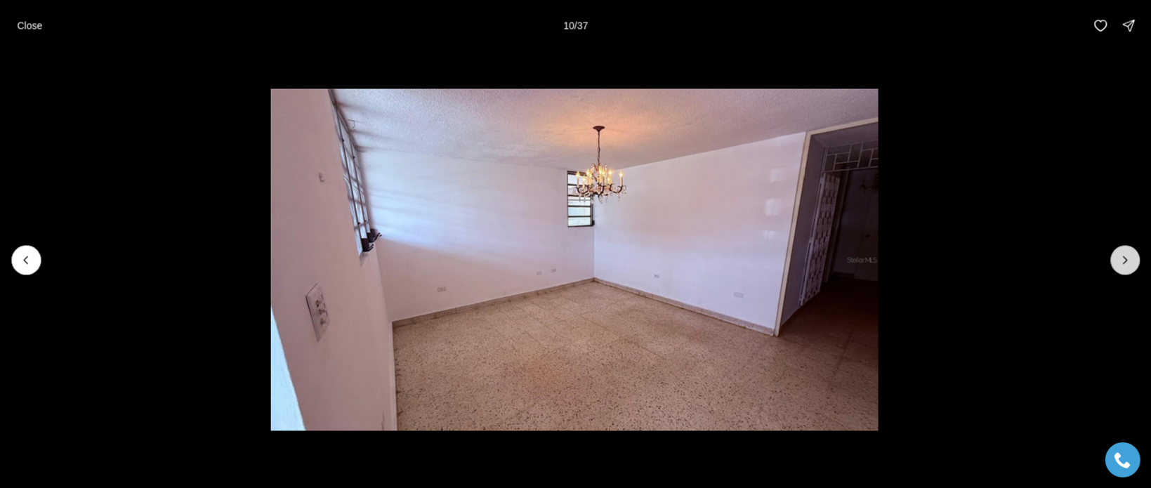
click at [1121, 259] on icon "Next slide" at bounding box center [1125, 260] width 14 height 14
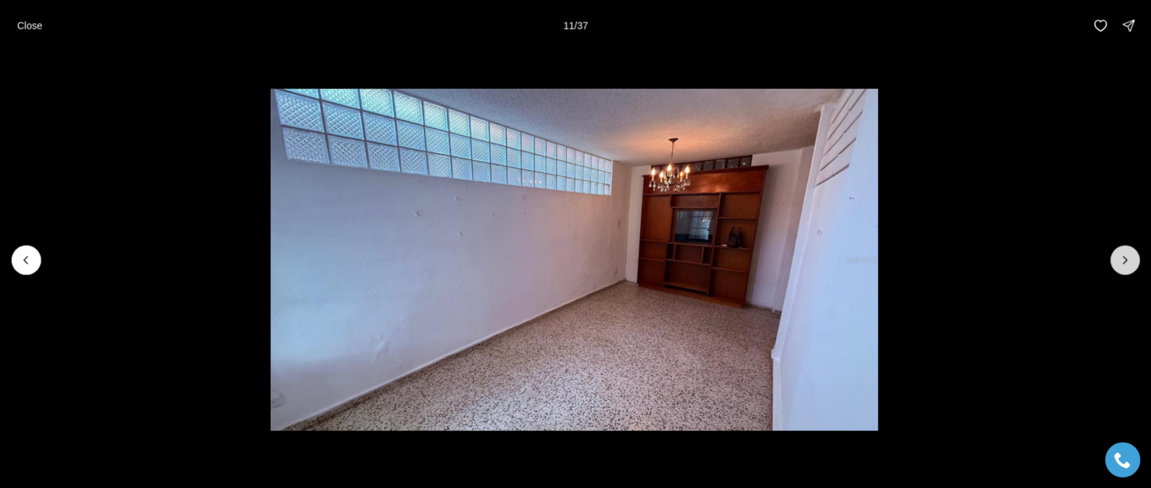
click at [1121, 259] on icon "Next slide" at bounding box center [1125, 260] width 14 height 14
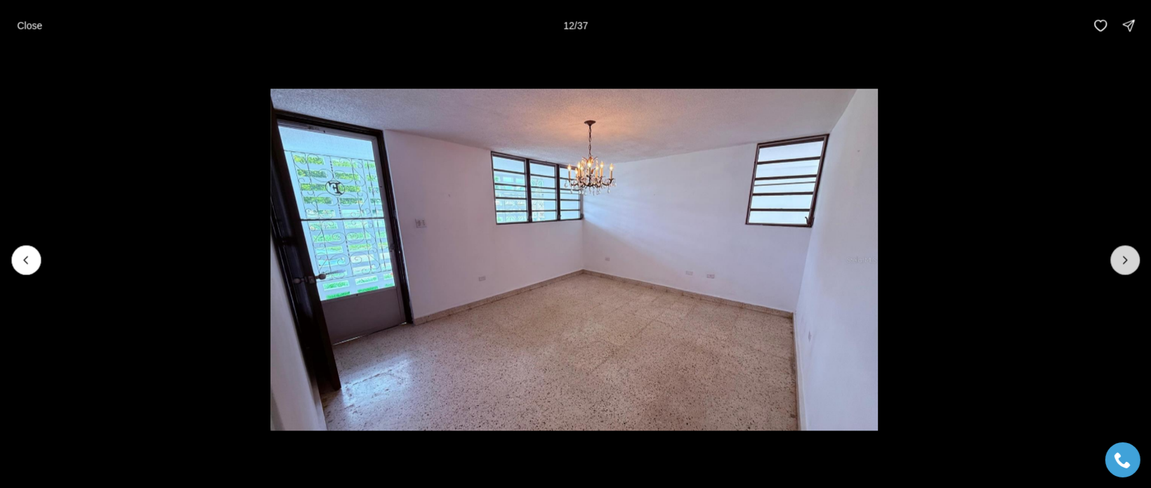
click at [1121, 259] on icon "Next slide" at bounding box center [1125, 260] width 14 height 14
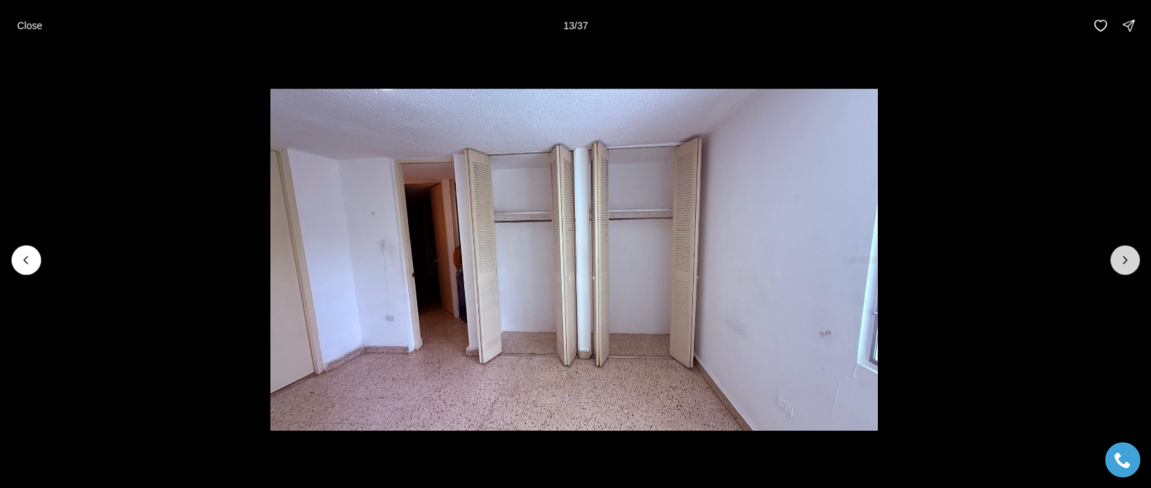
click at [1124, 260] on icon "Next slide" at bounding box center [1125, 260] width 14 height 14
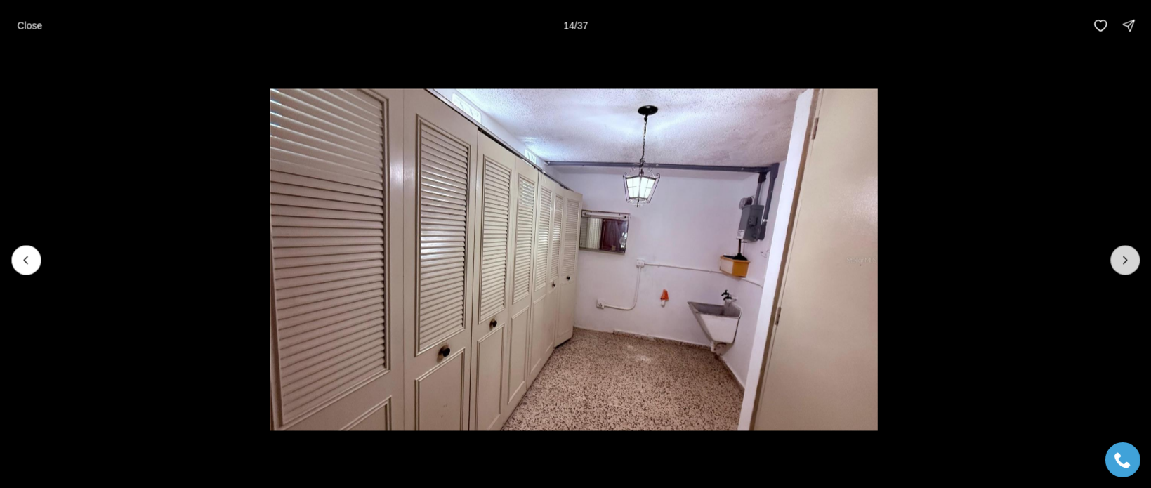
click at [1124, 260] on icon "Next slide" at bounding box center [1125, 260] width 14 height 14
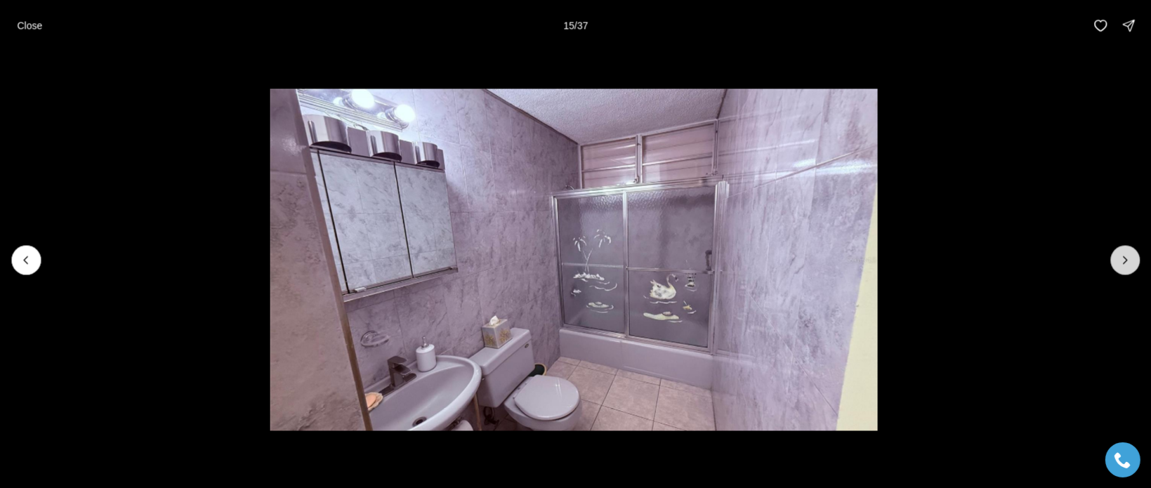
click at [1124, 260] on icon "Next slide" at bounding box center [1125, 260] width 14 height 14
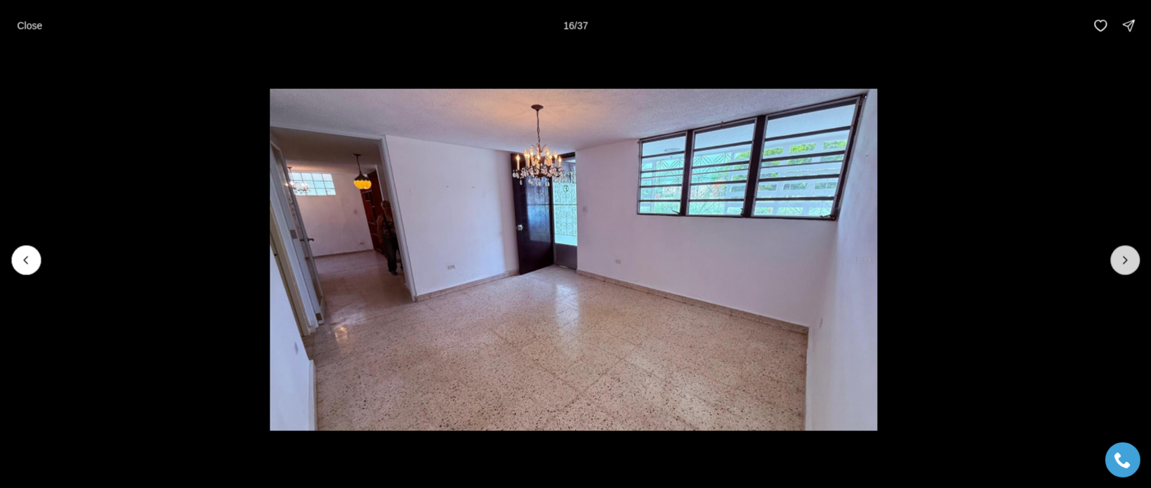
click at [1124, 260] on icon "Next slide" at bounding box center [1125, 260] width 14 height 14
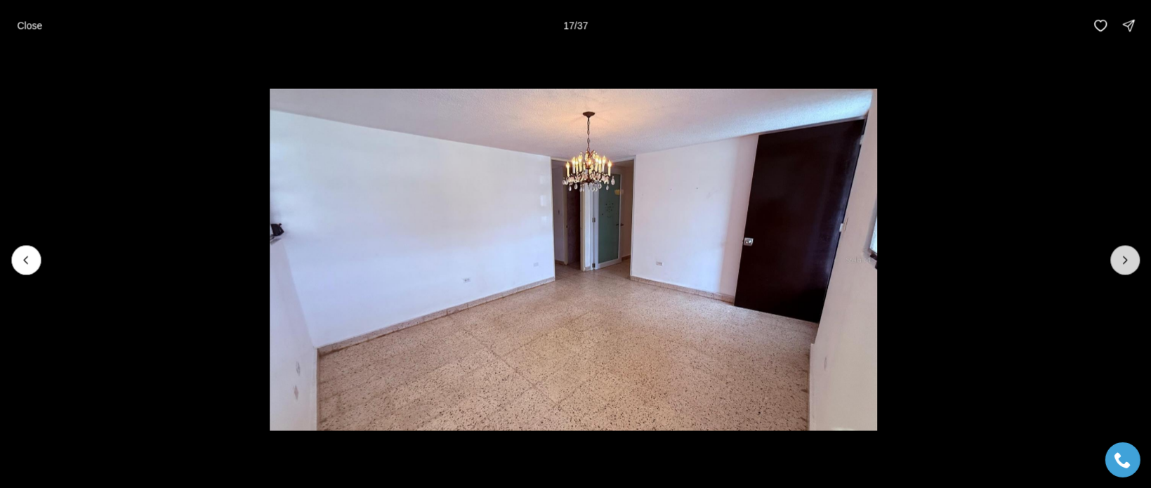
click at [1124, 261] on icon "Next slide" at bounding box center [1125, 260] width 14 height 14
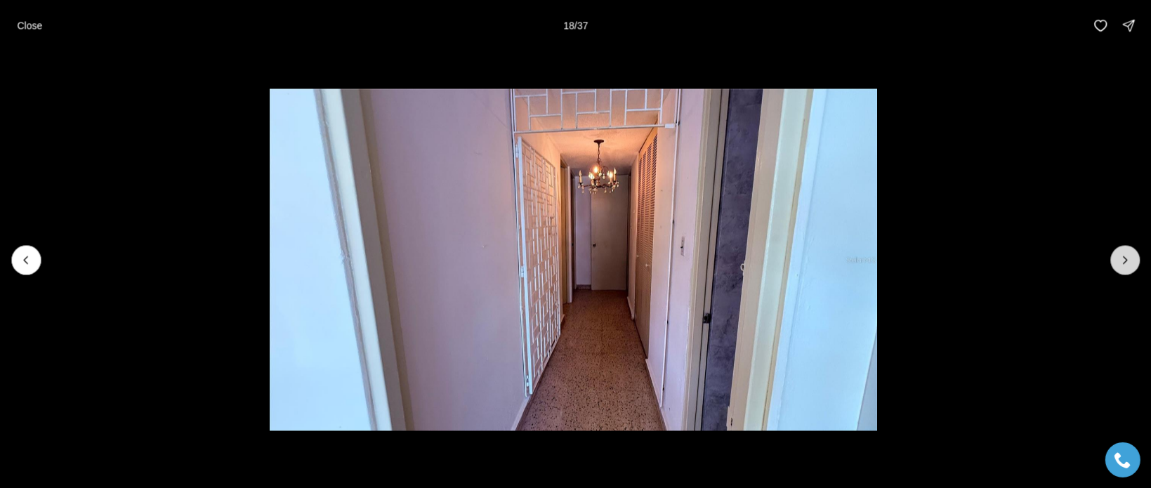
click at [1124, 261] on icon "Next slide" at bounding box center [1125, 260] width 14 height 14
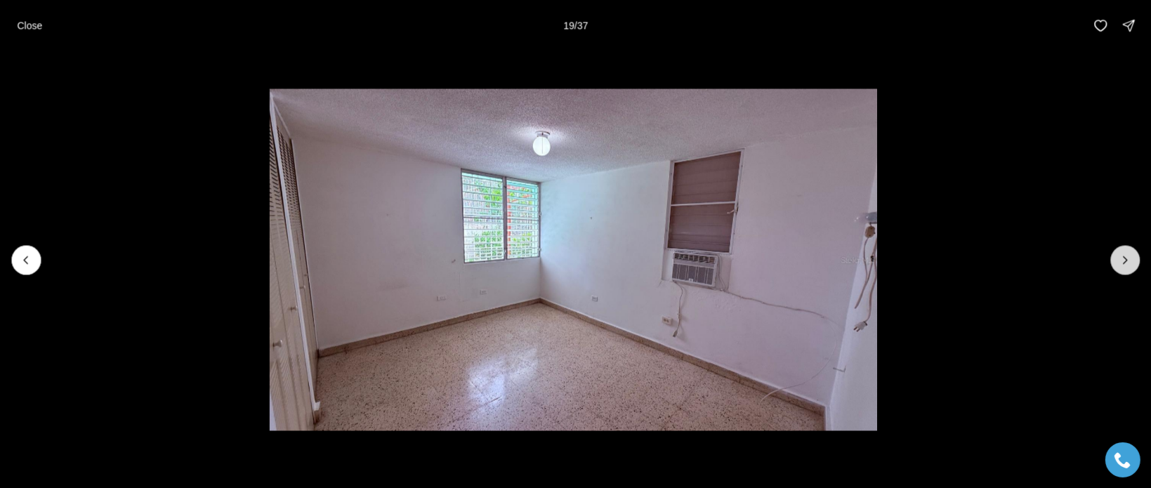
click at [1124, 261] on icon "Next slide" at bounding box center [1125, 260] width 14 height 14
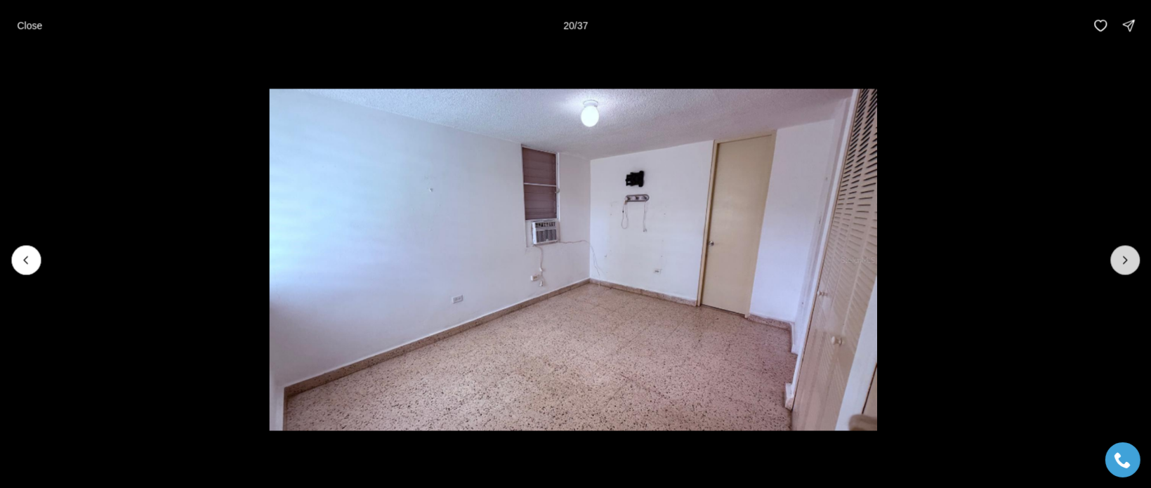
click at [1124, 261] on icon "Next slide" at bounding box center [1125, 260] width 14 height 14
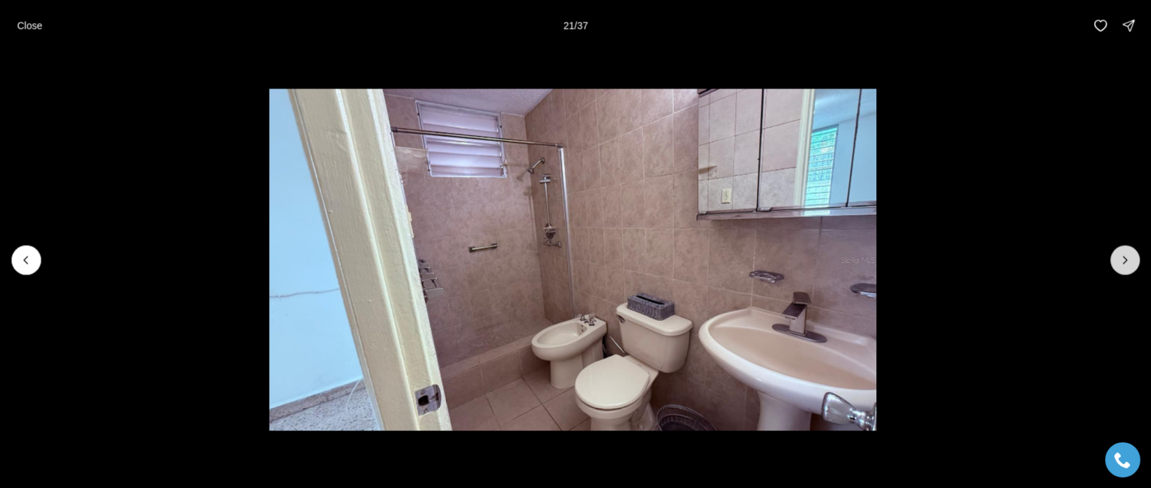
click at [1124, 261] on icon "Next slide" at bounding box center [1125, 260] width 14 height 14
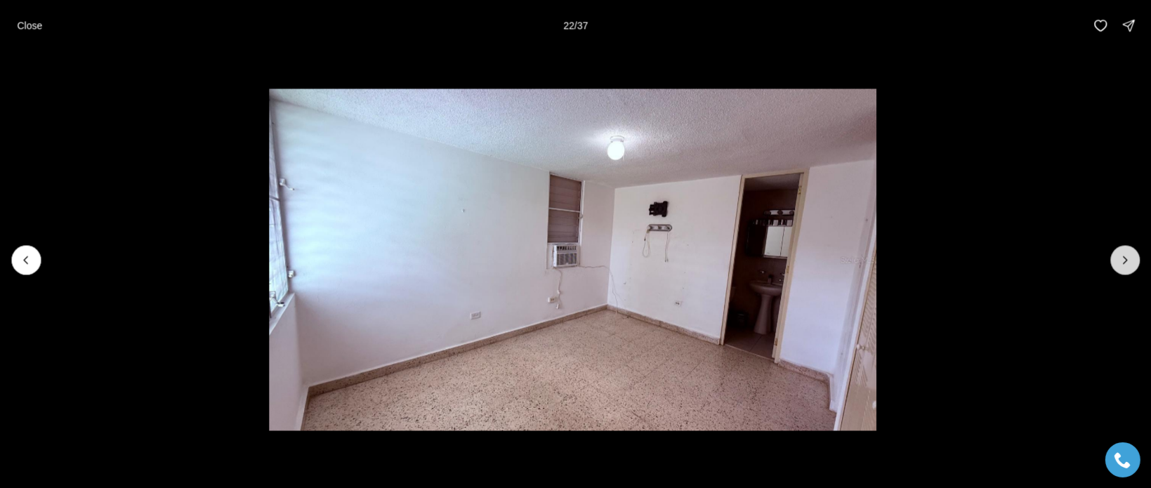
click at [1124, 261] on icon "Next slide" at bounding box center [1125, 260] width 14 height 14
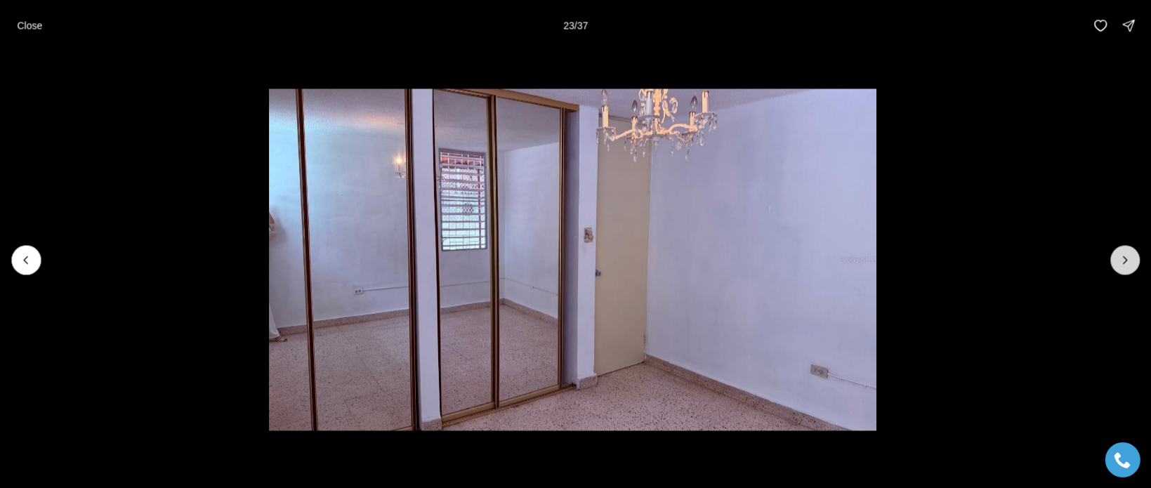
click at [1124, 261] on icon "Next slide" at bounding box center [1125, 260] width 14 height 14
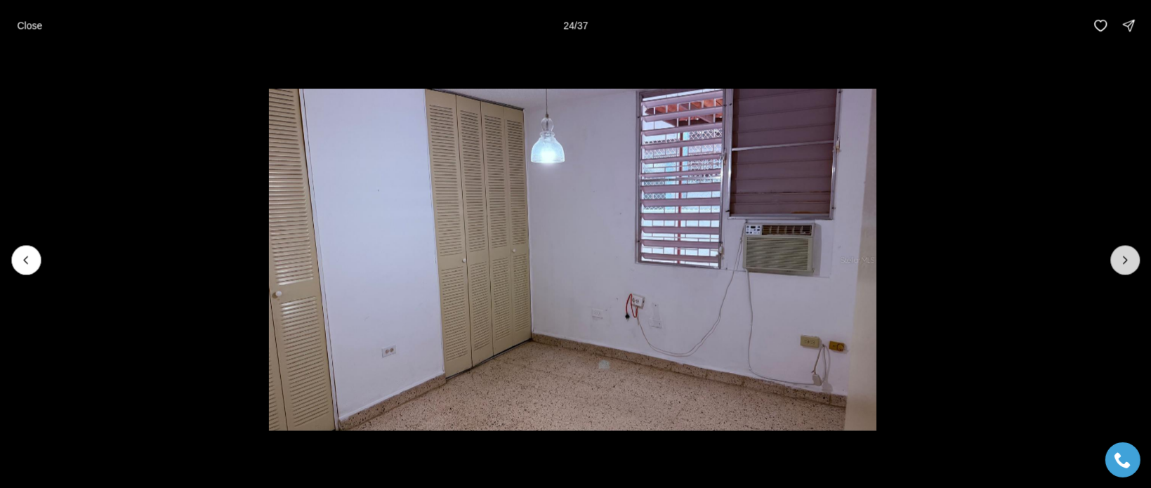
click at [1124, 261] on icon "Next slide" at bounding box center [1125, 260] width 14 height 14
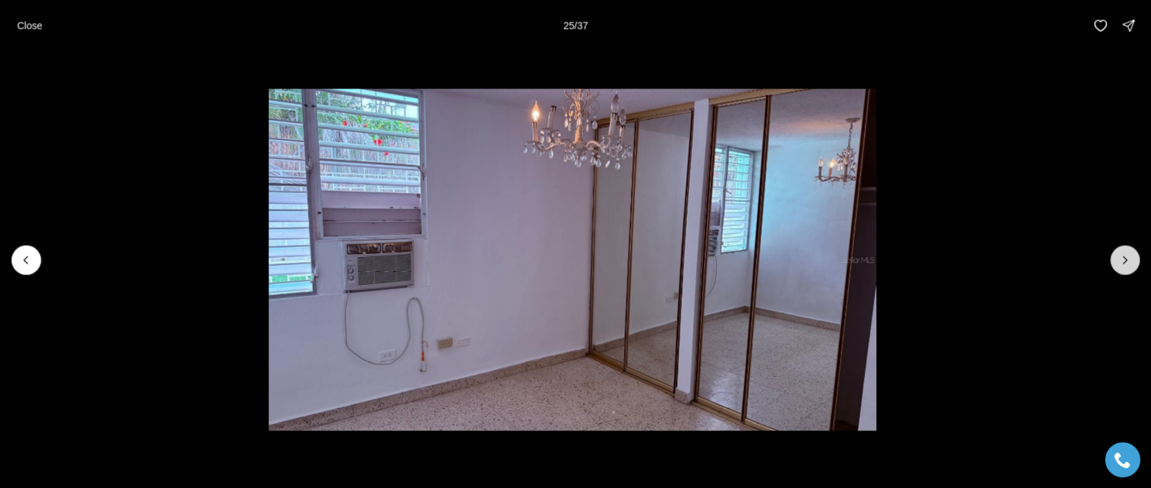
click at [1124, 261] on icon "Next slide" at bounding box center [1125, 260] width 14 height 14
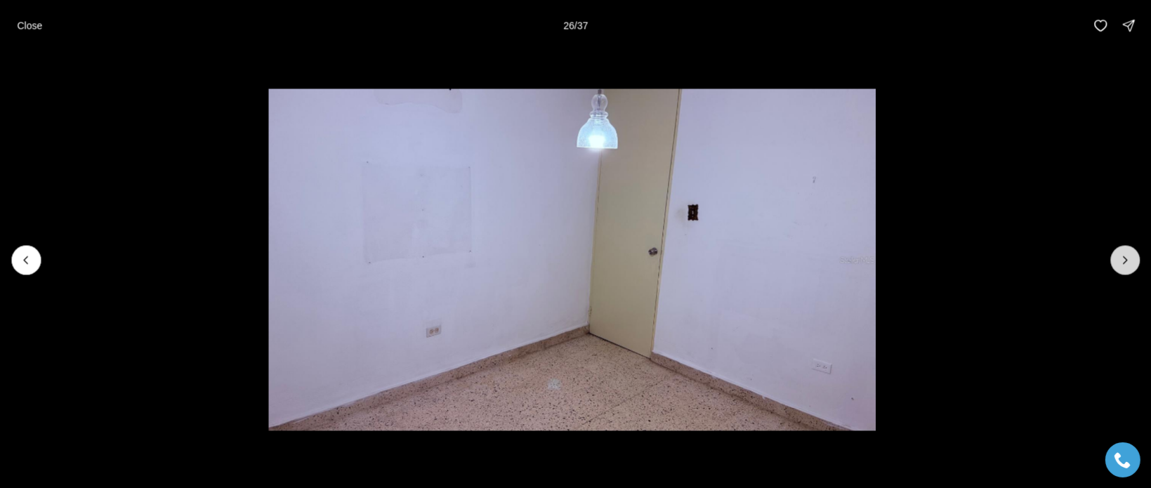
click at [1124, 261] on icon "Next slide" at bounding box center [1125, 260] width 14 height 14
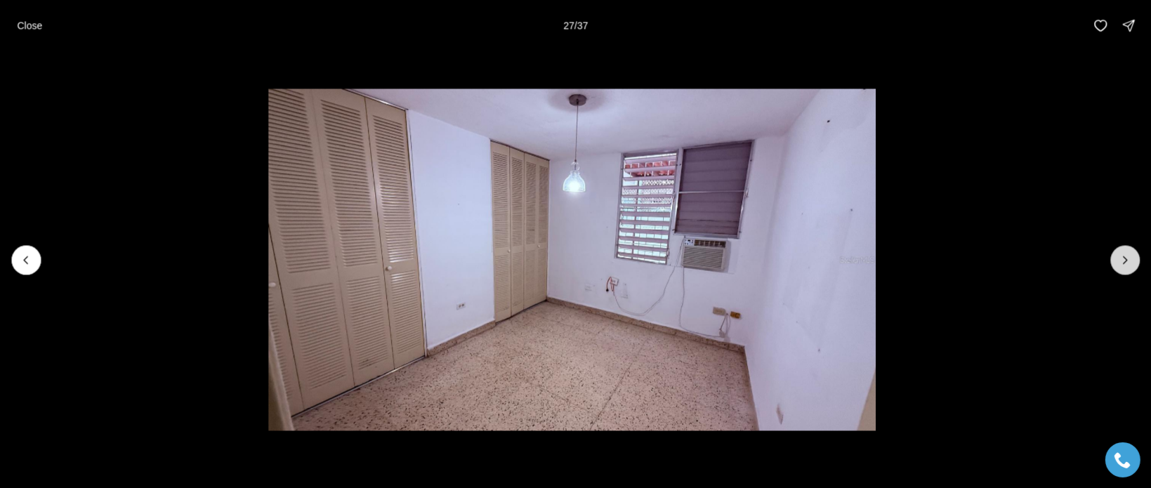
click at [1124, 261] on icon "Next slide" at bounding box center [1125, 260] width 14 height 14
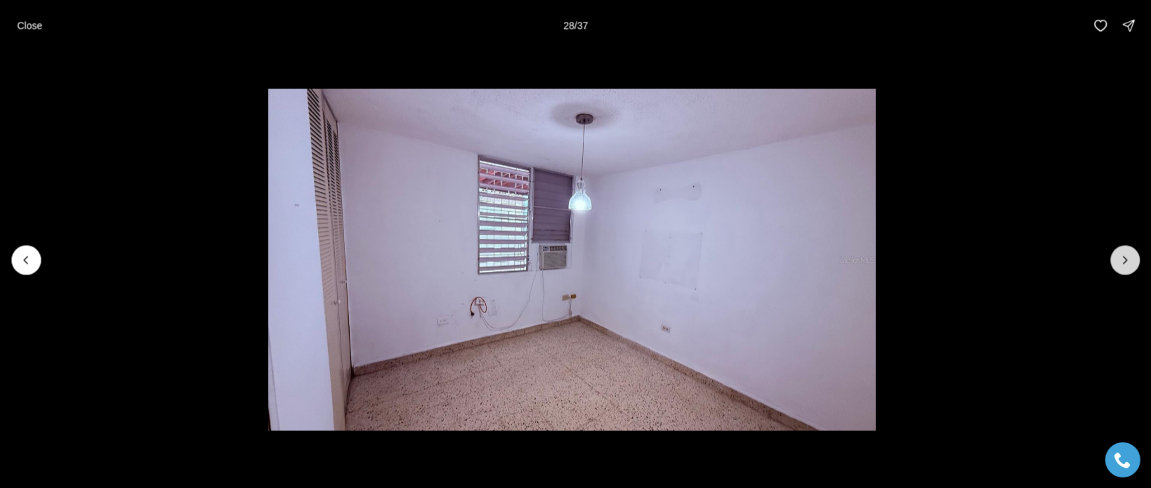
click at [1124, 261] on icon "Next slide" at bounding box center [1125, 260] width 14 height 14
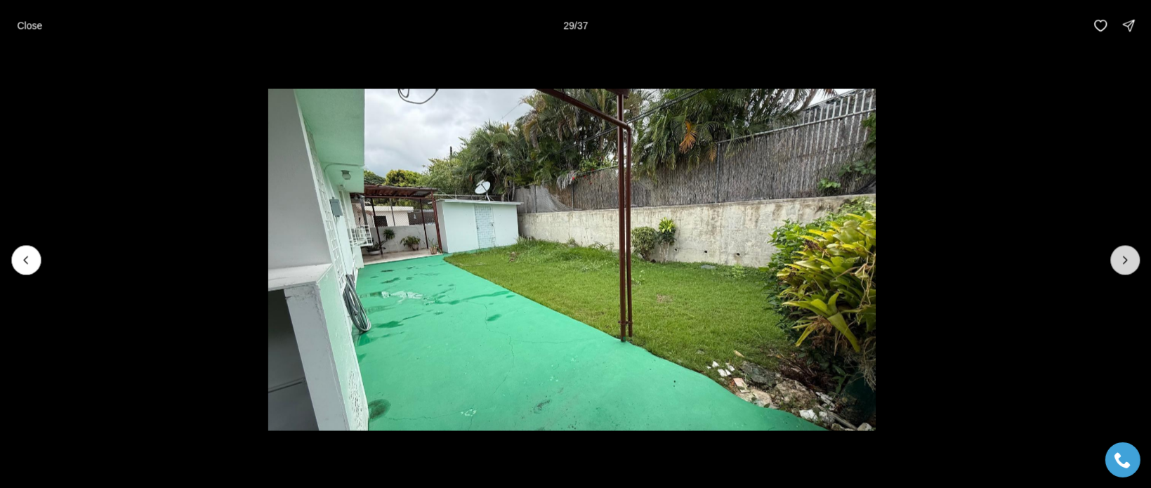
click at [1127, 262] on icon "Next slide" at bounding box center [1125, 260] width 14 height 14
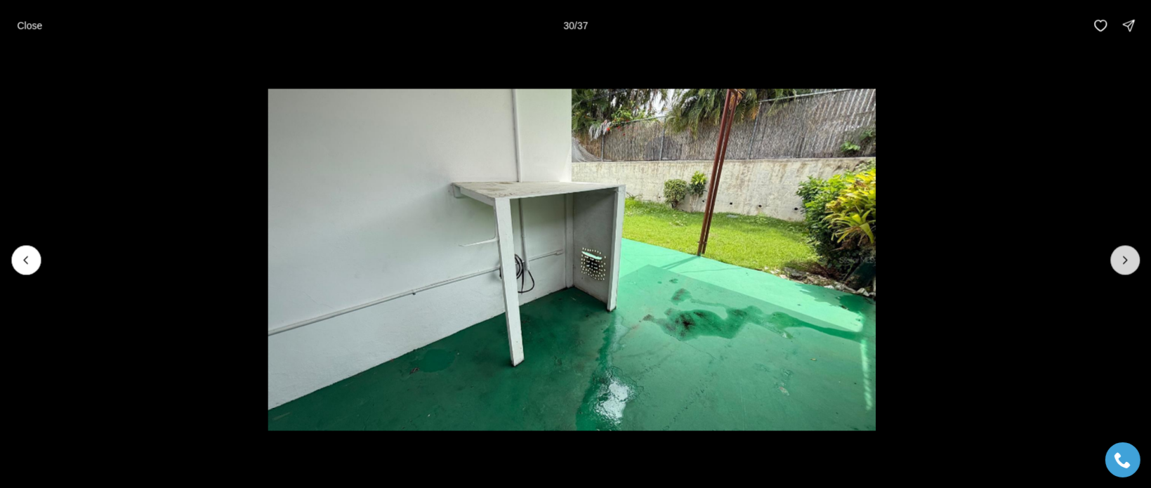
click at [1127, 262] on icon "Next slide" at bounding box center [1125, 260] width 14 height 14
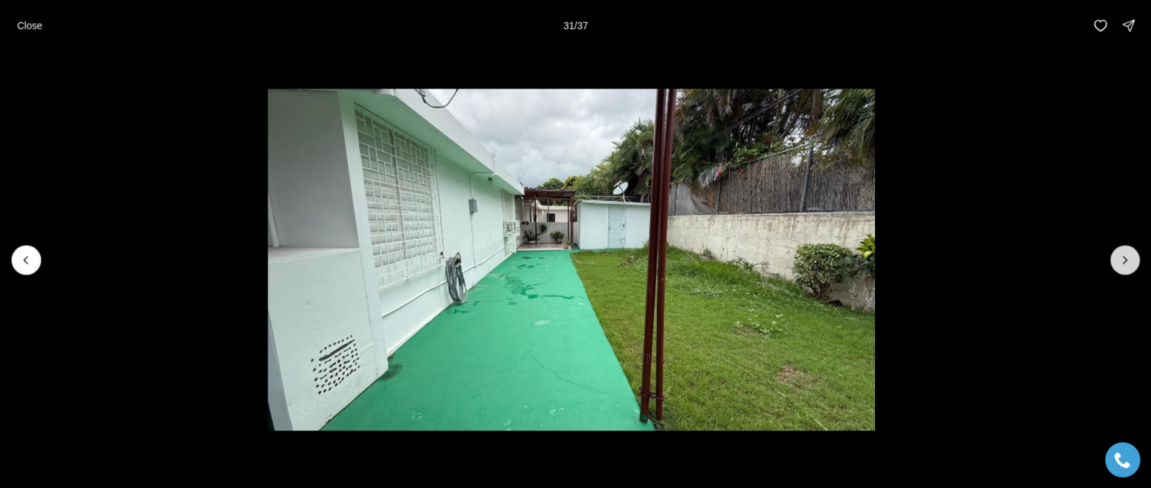
click at [1125, 267] on button "Next slide" at bounding box center [1124, 259] width 29 height 29
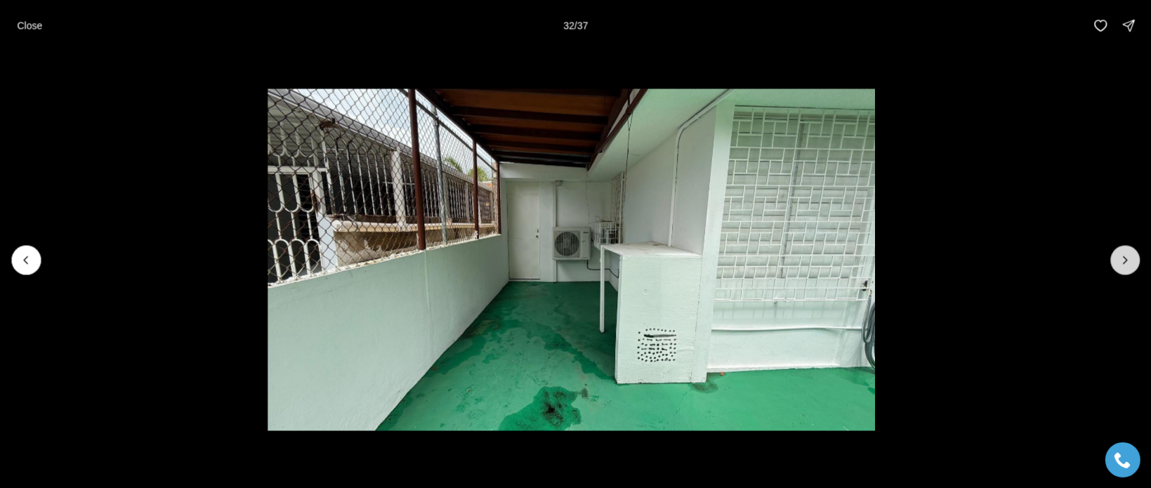
click at [1125, 267] on button "Next slide" at bounding box center [1124, 259] width 29 height 29
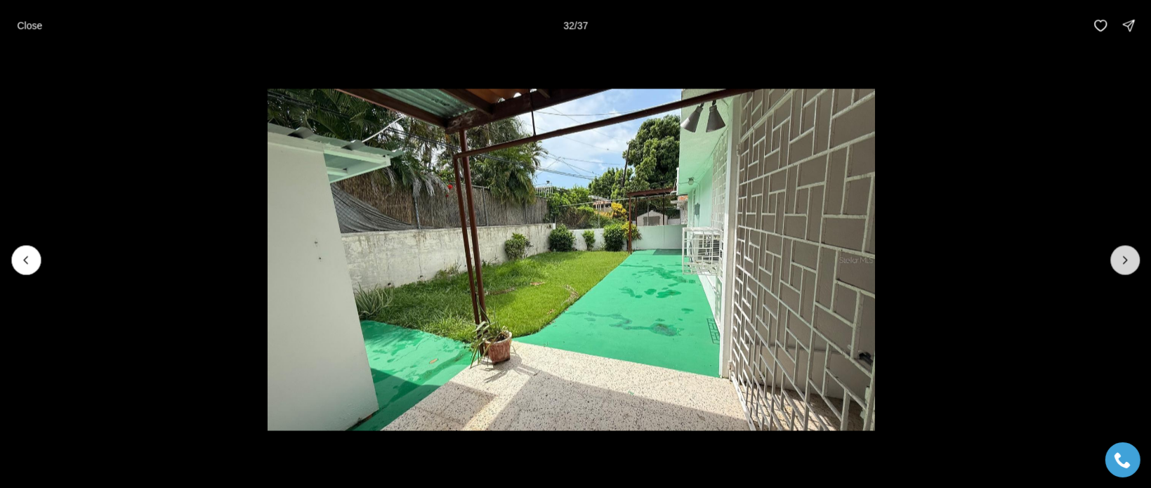
click at [1125, 267] on button "Next slide" at bounding box center [1124, 259] width 29 height 29
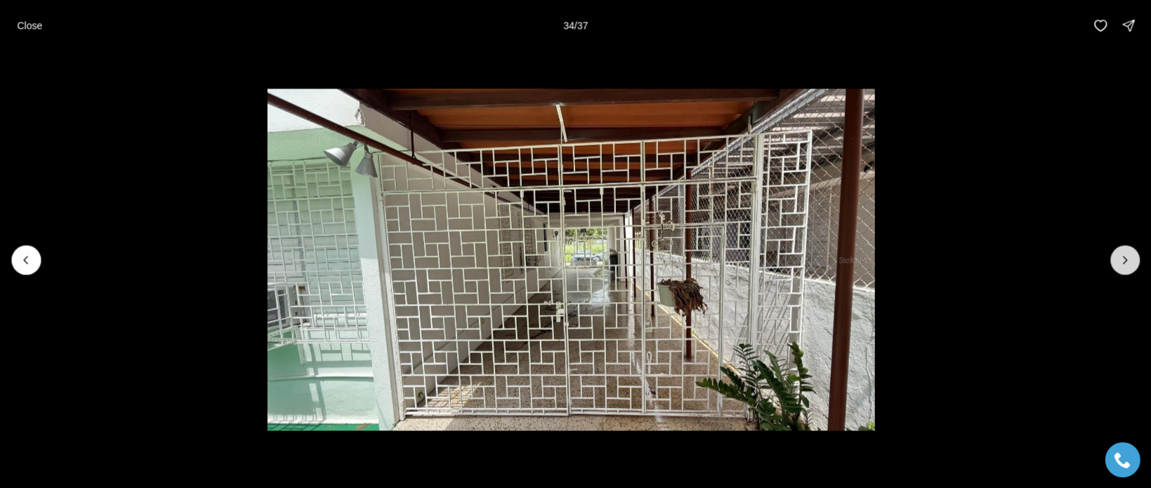
click at [1125, 267] on button "Next slide" at bounding box center [1124, 259] width 29 height 29
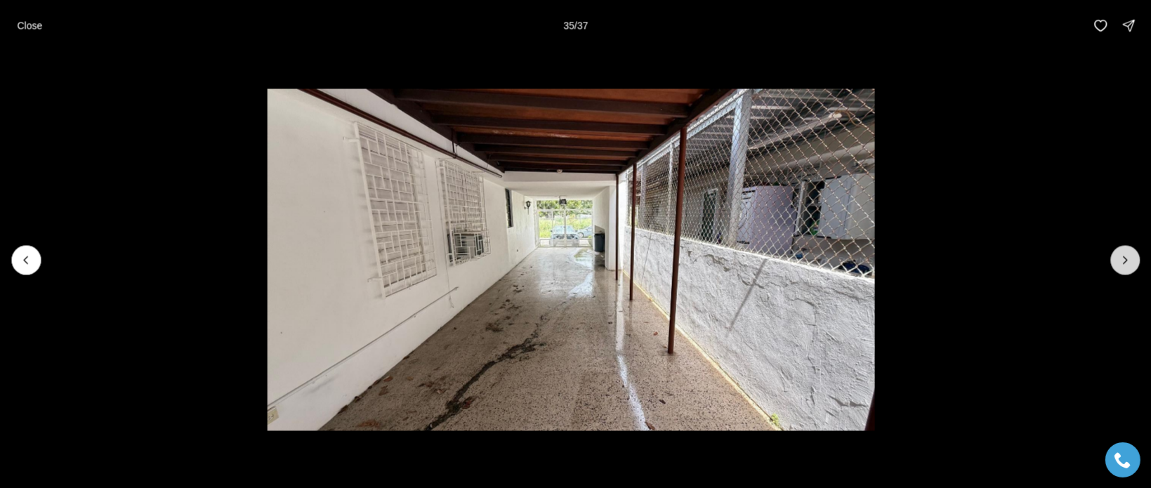
click at [1125, 267] on button "Next slide" at bounding box center [1124, 259] width 29 height 29
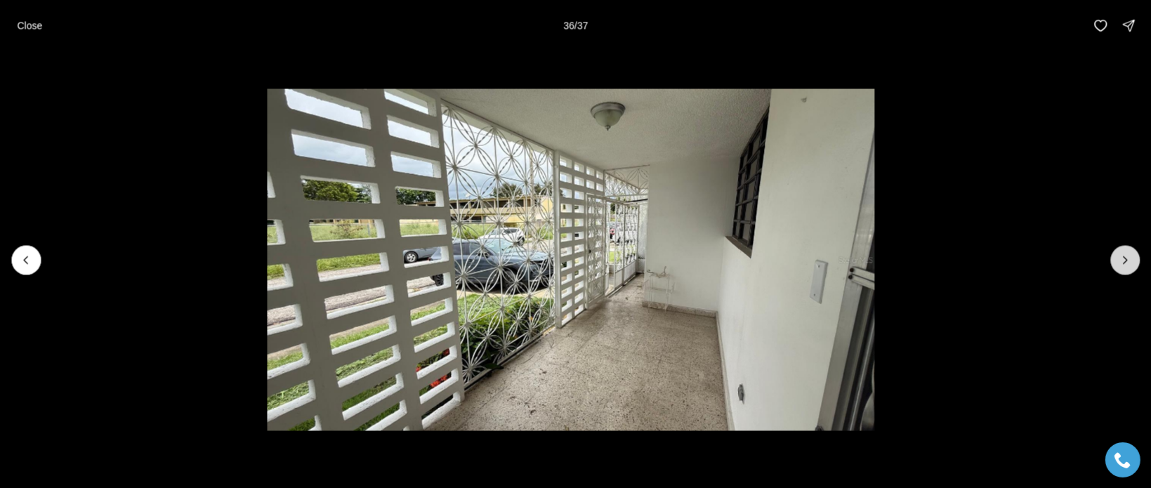
click at [1125, 267] on button "Next slide" at bounding box center [1124, 259] width 29 height 29
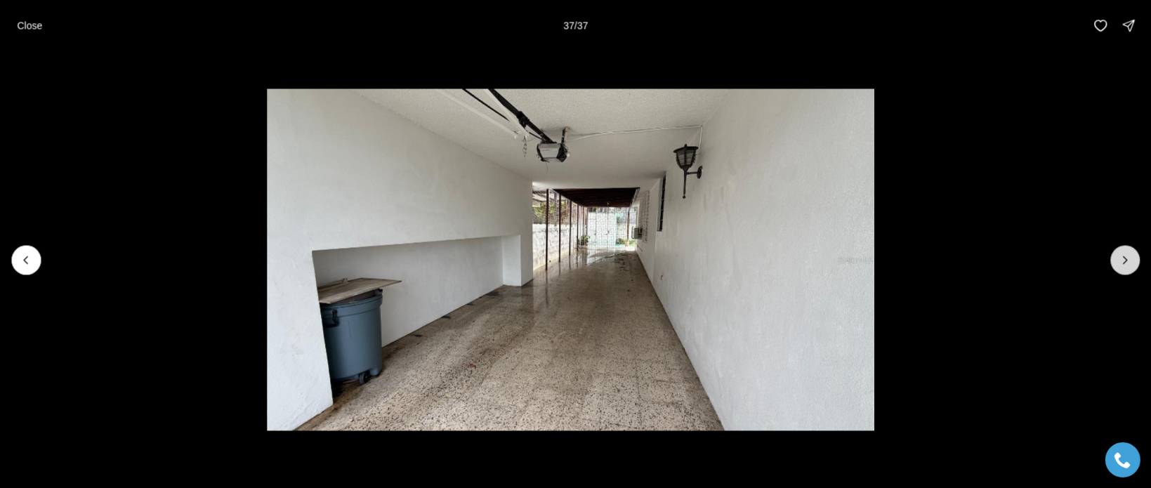
click at [1125, 267] on div at bounding box center [1124, 259] width 29 height 29
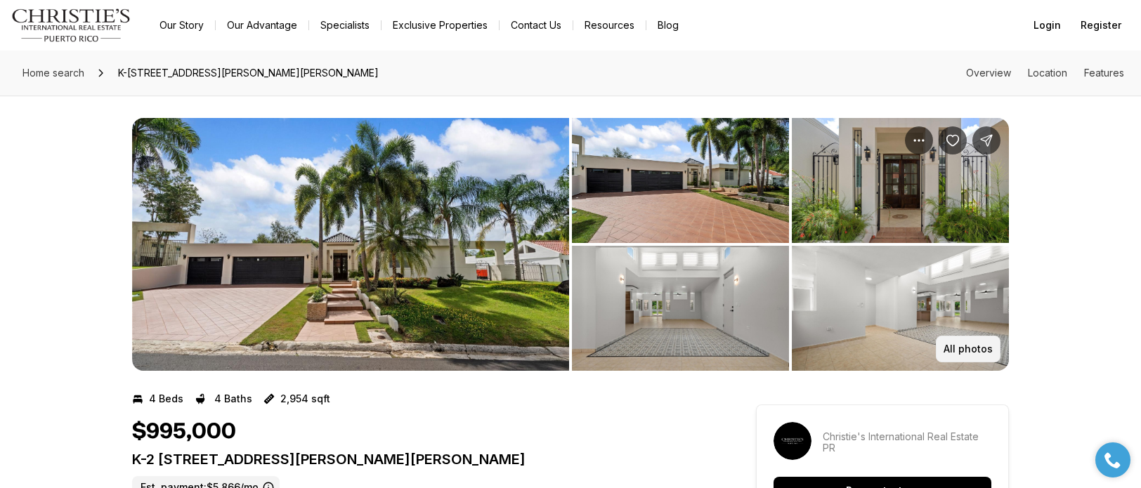
click at [966, 341] on button "All photos" at bounding box center [967, 349] width 65 height 27
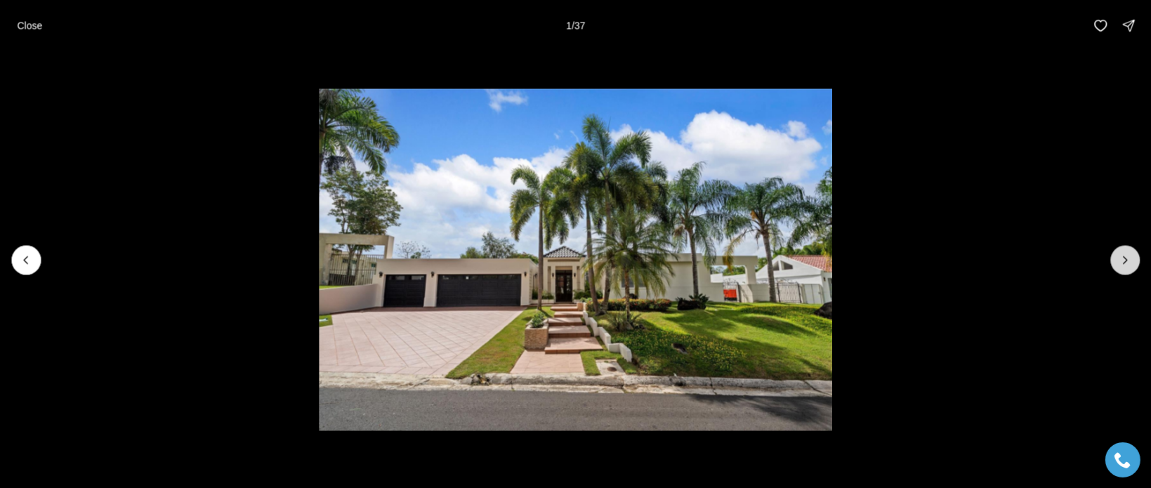
click at [1124, 255] on icon "Next slide" at bounding box center [1125, 260] width 14 height 14
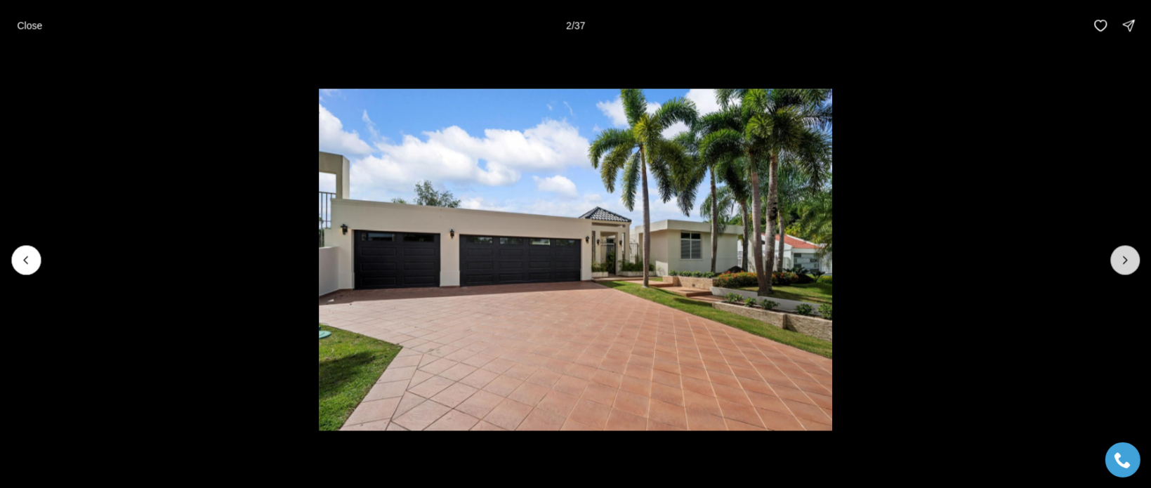
click at [1111, 263] on button "Next slide" at bounding box center [1124, 259] width 29 height 29
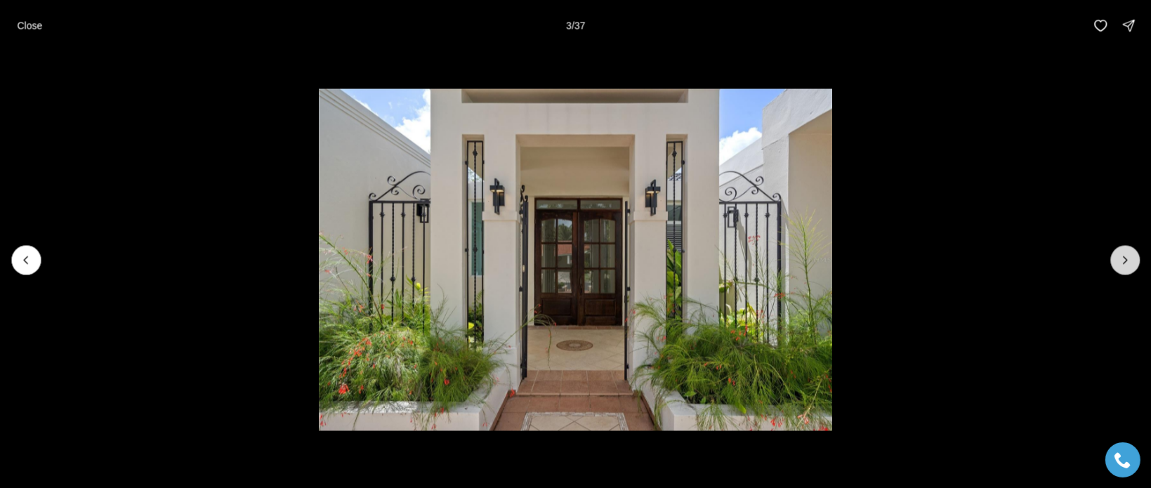
click at [1114, 265] on button "Next slide" at bounding box center [1124, 259] width 29 height 29
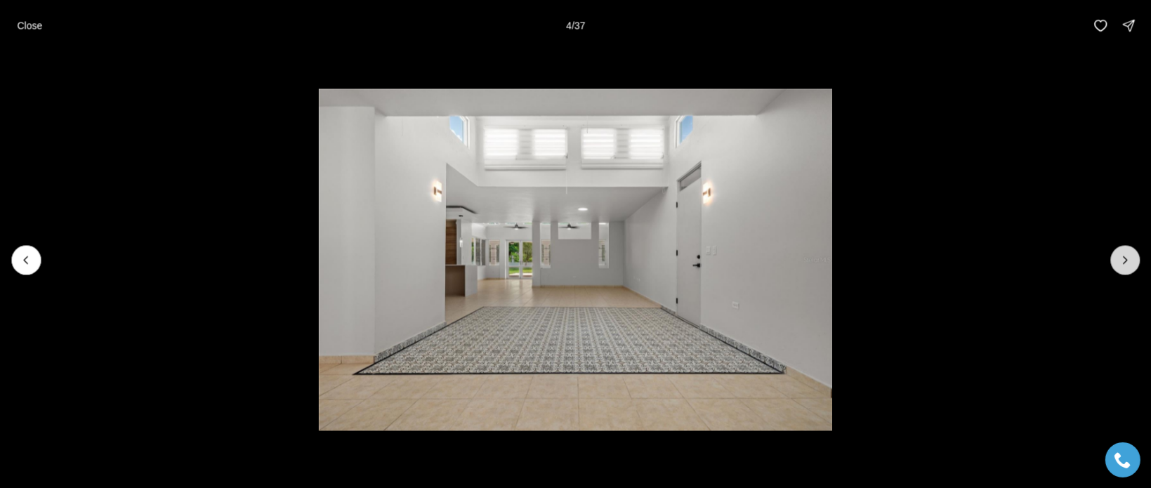
click at [1117, 265] on button "Next slide" at bounding box center [1124, 259] width 29 height 29
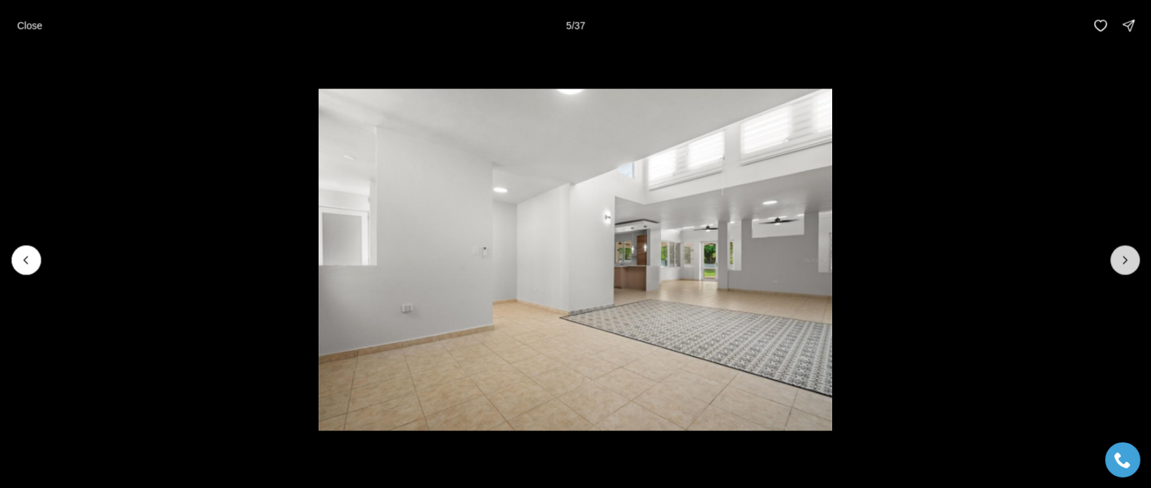
click at [1118, 266] on button "Next slide" at bounding box center [1124, 259] width 29 height 29
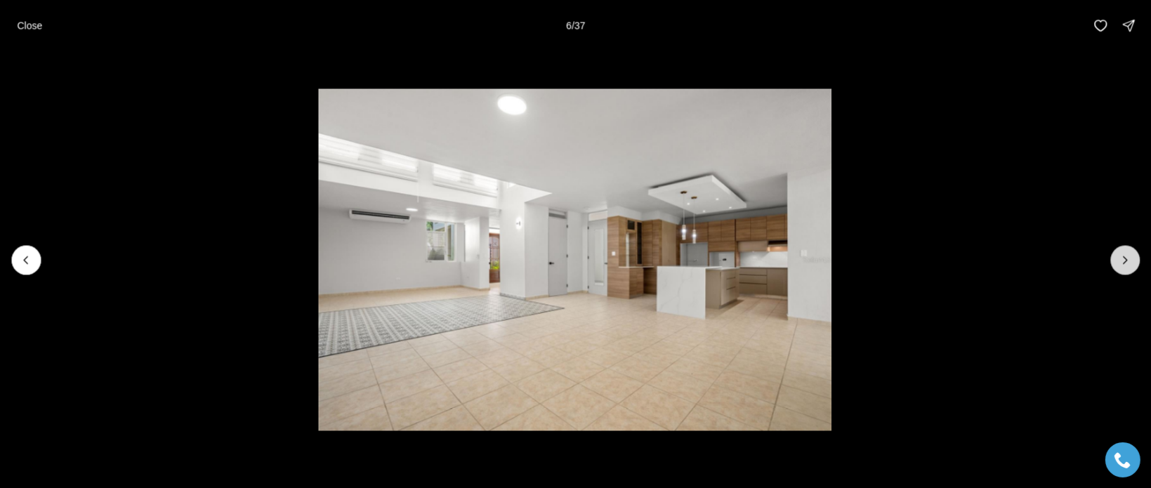
click at [1118, 266] on button "Next slide" at bounding box center [1124, 259] width 29 height 29
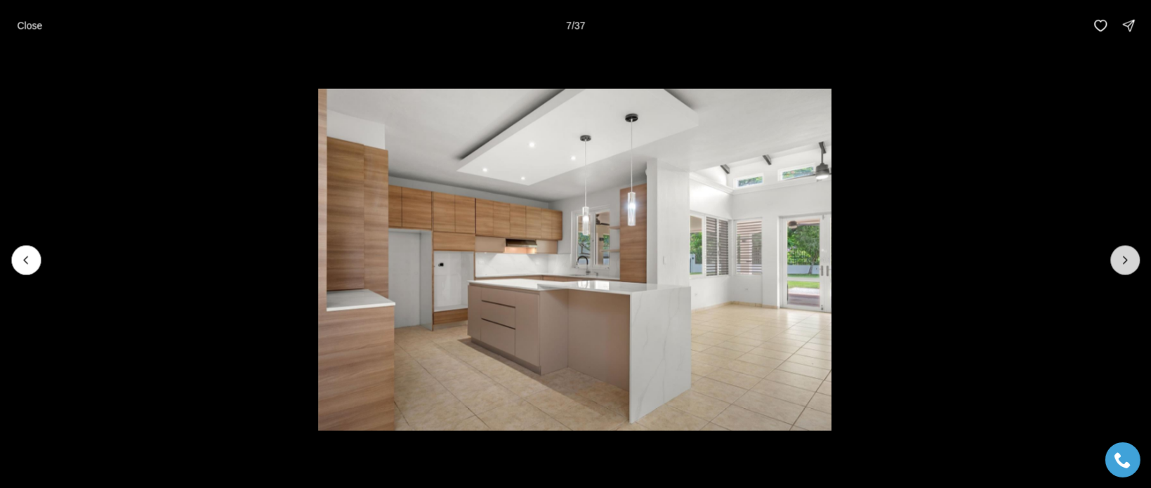
click at [1120, 268] on button "Next slide" at bounding box center [1124, 259] width 29 height 29
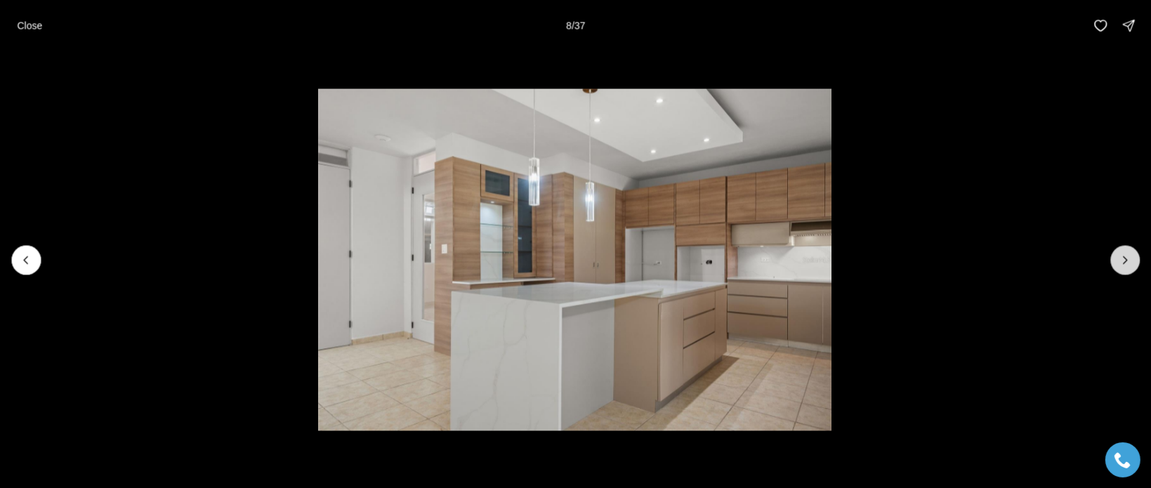
click at [1130, 271] on button "Next slide" at bounding box center [1124, 259] width 29 height 29
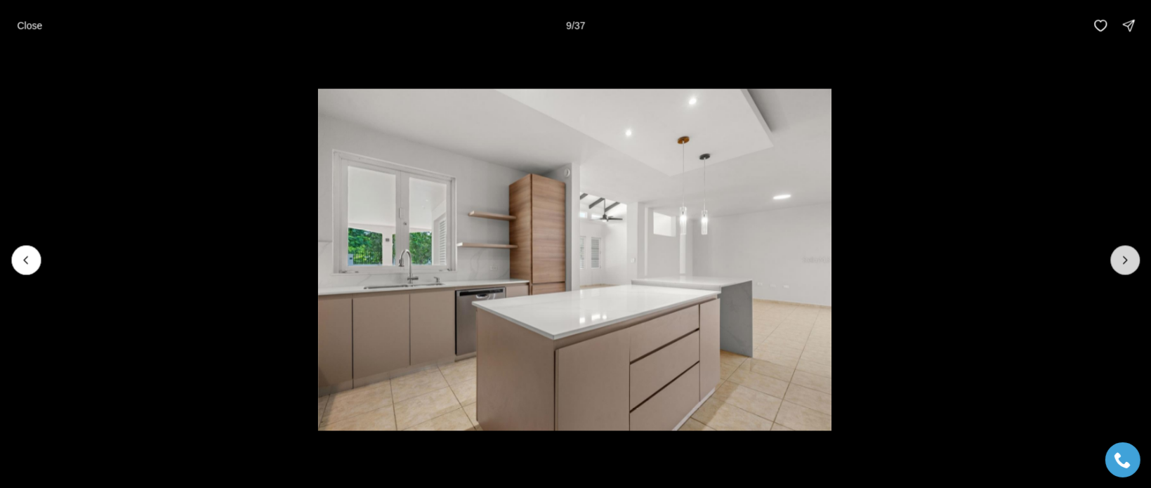
click at [1130, 271] on button "Next slide" at bounding box center [1124, 259] width 29 height 29
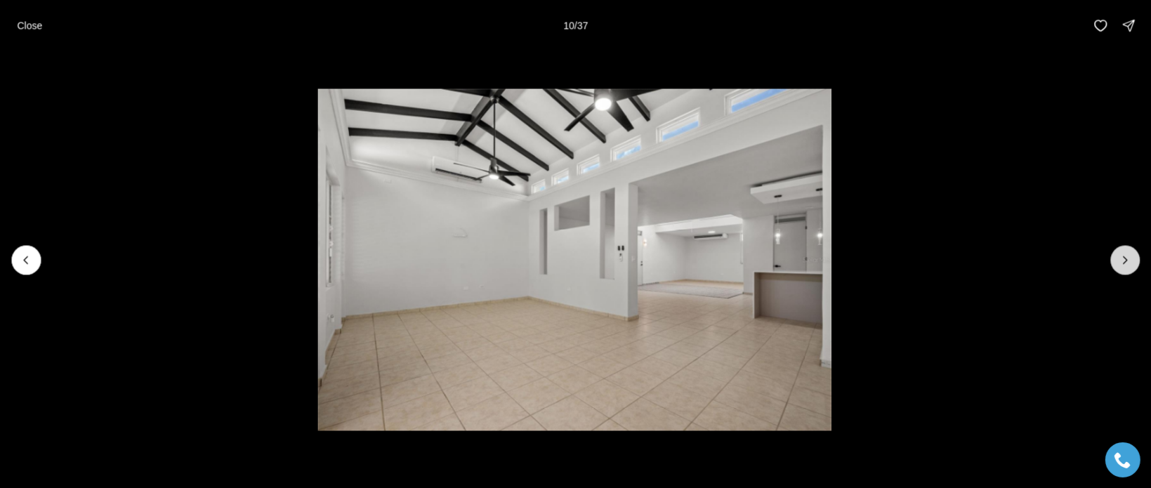
click at [1130, 273] on button "Next slide" at bounding box center [1124, 259] width 29 height 29
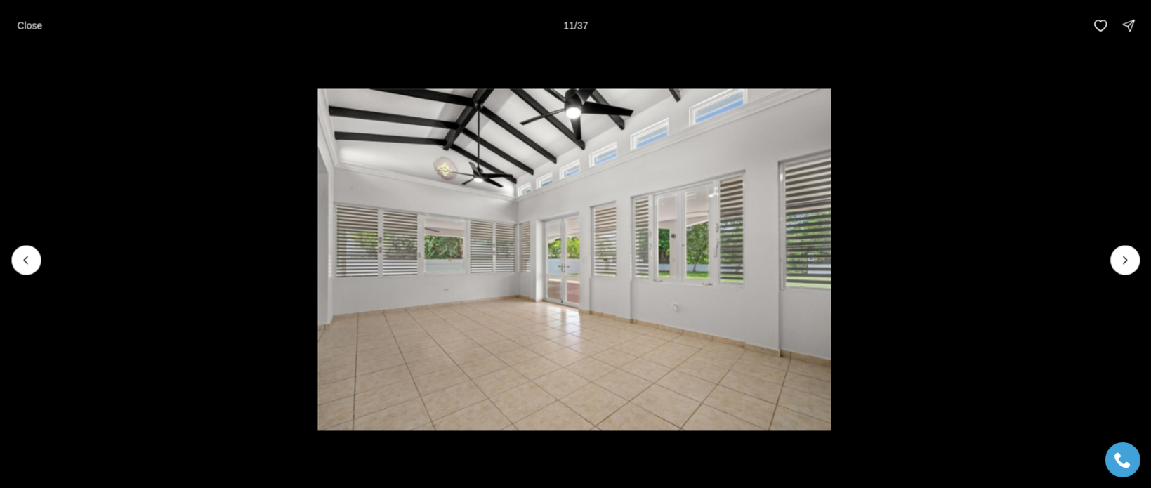
click at [1132, 275] on li "11 of 37" at bounding box center [574, 260] width 1151 height 418
click at [1128, 258] on icon "Next slide" at bounding box center [1125, 260] width 14 height 14
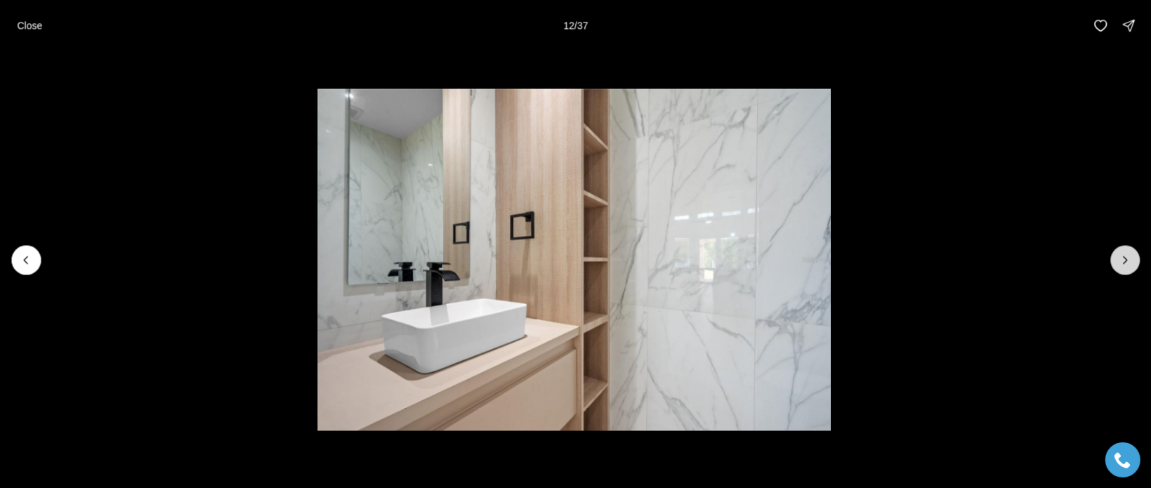
click at [1128, 258] on icon "Next slide" at bounding box center [1125, 260] width 14 height 14
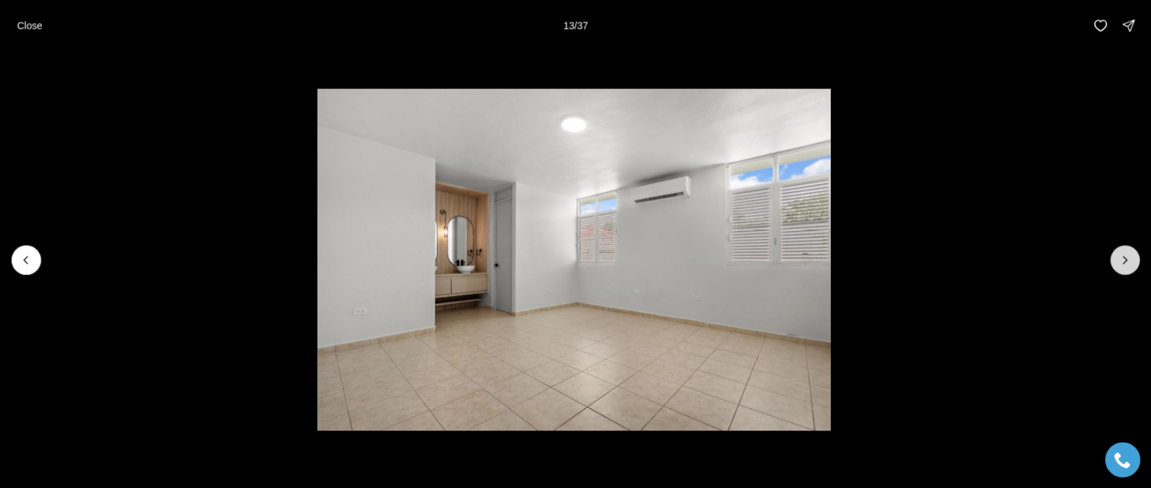
click at [1133, 262] on button "Next slide" at bounding box center [1124, 259] width 29 height 29
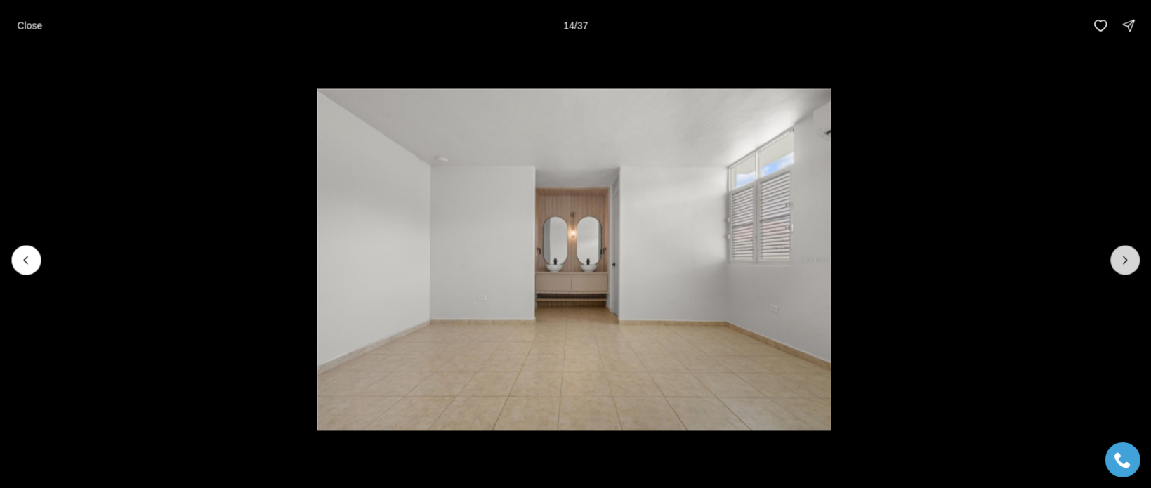
click at [1133, 262] on button "Next slide" at bounding box center [1124, 259] width 29 height 29
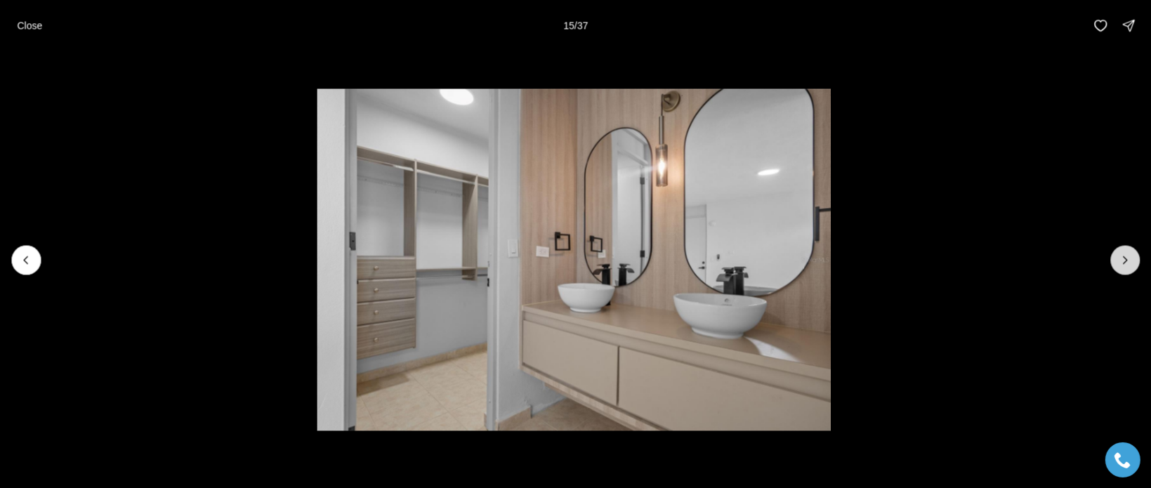
click at [1133, 262] on button "Next slide" at bounding box center [1124, 259] width 29 height 29
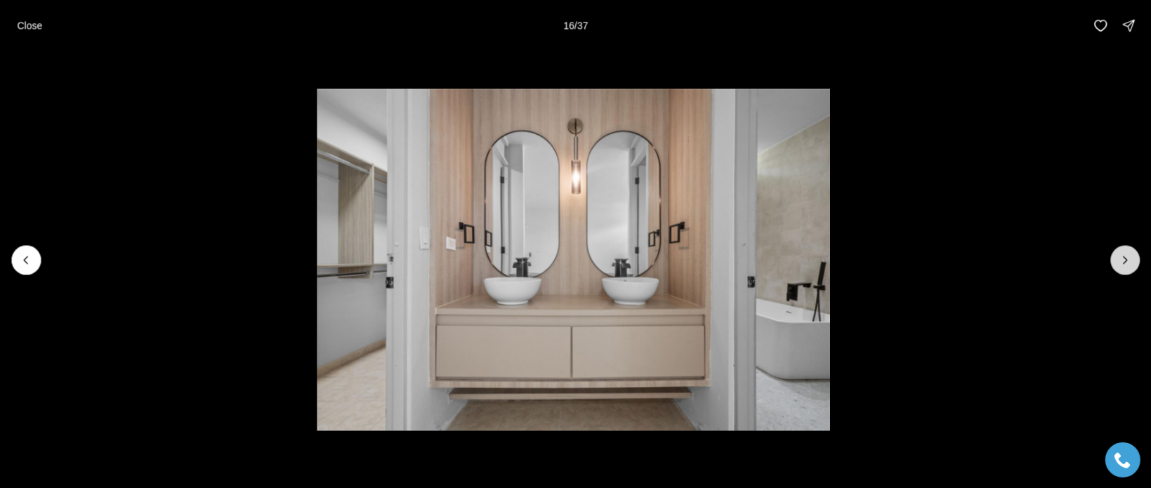
click at [1133, 262] on button "Next slide" at bounding box center [1124, 259] width 29 height 29
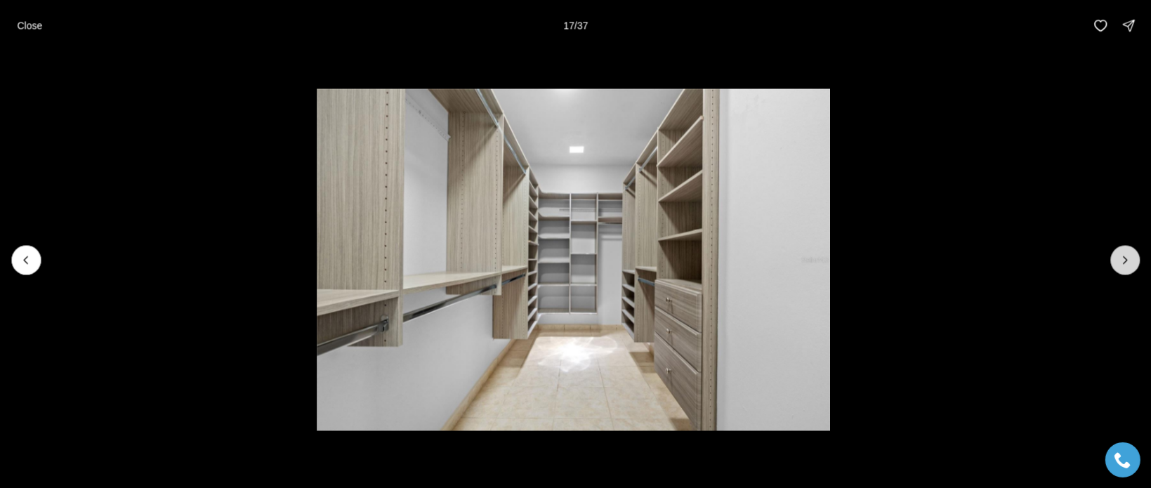
click at [1129, 266] on icon "Next slide" at bounding box center [1125, 260] width 14 height 14
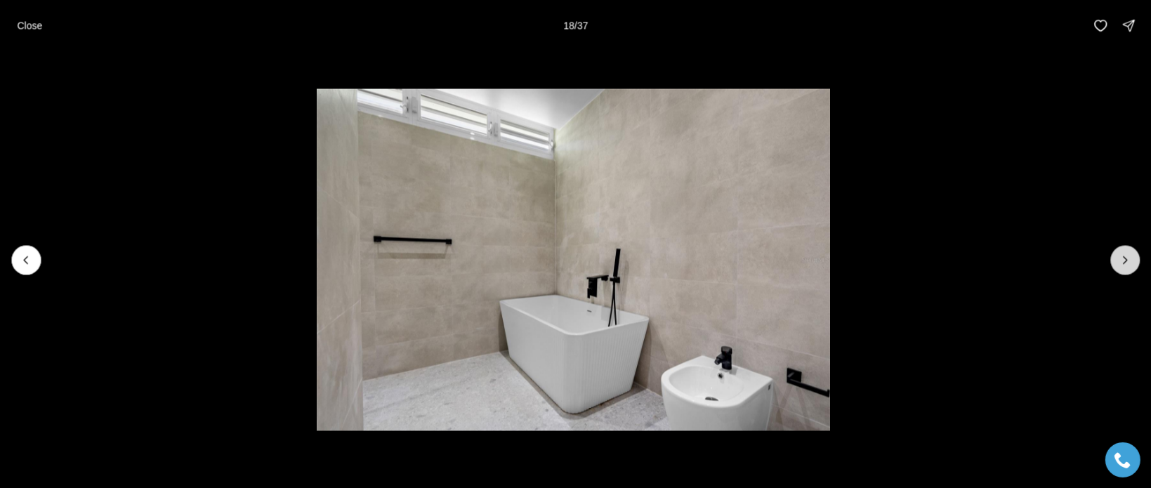
click at [1125, 269] on button "Next slide" at bounding box center [1124, 259] width 29 height 29
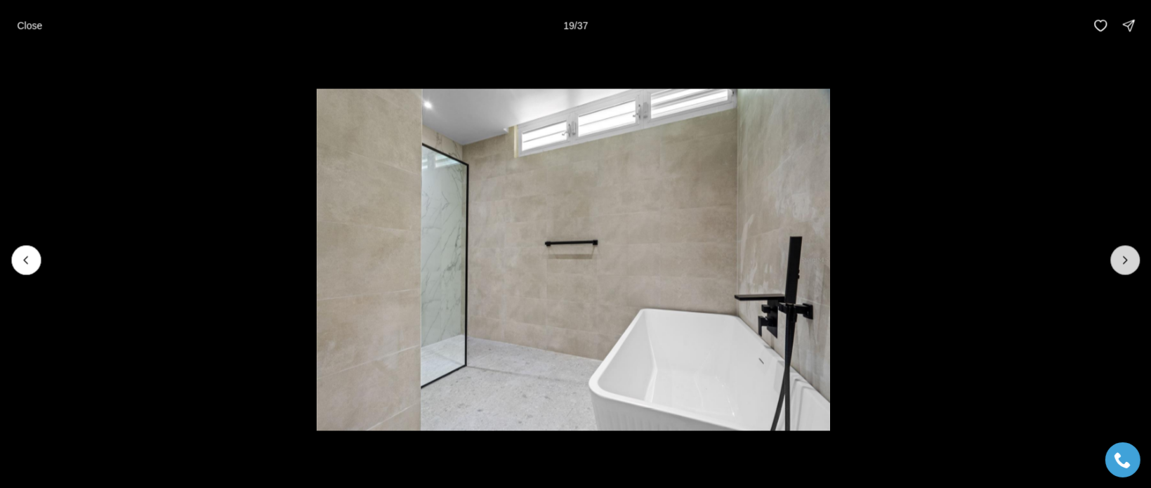
click at [1124, 270] on button "Next slide" at bounding box center [1124, 259] width 29 height 29
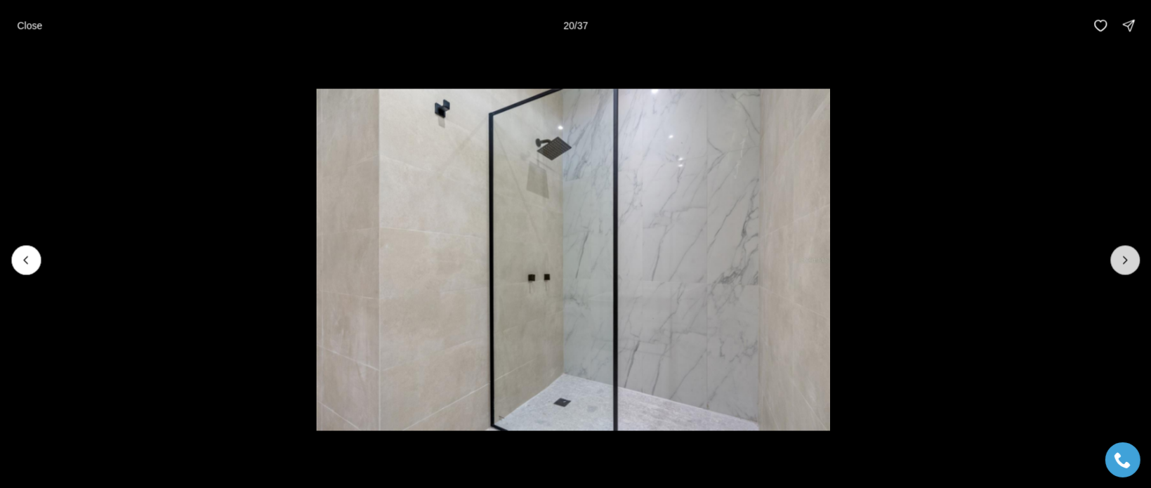
click at [1121, 272] on button "Next slide" at bounding box center [1124, 259] width 29 height 29
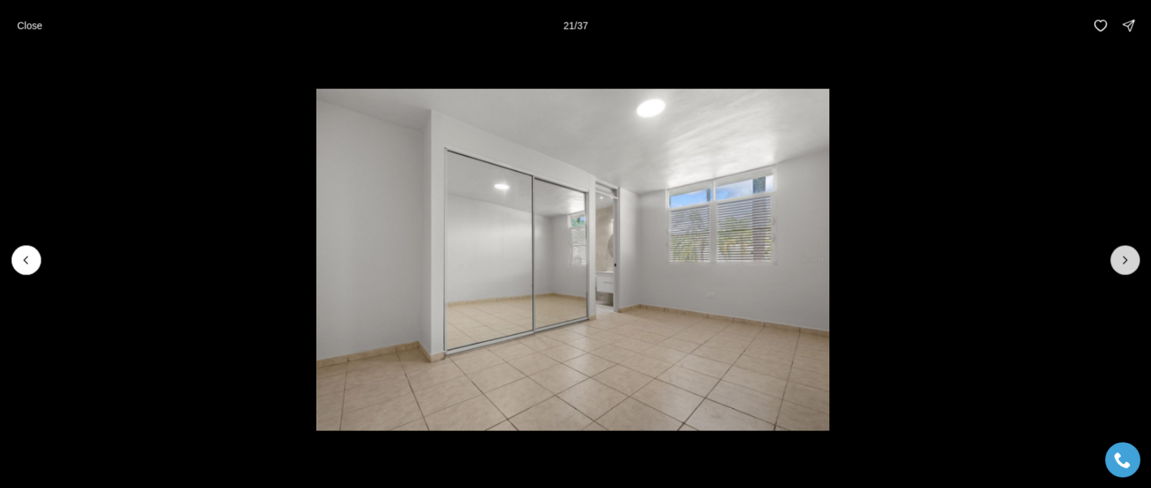
click at [1121, 272] on button "Next slide" at bounding box center [1124, 259] width 29 height 29
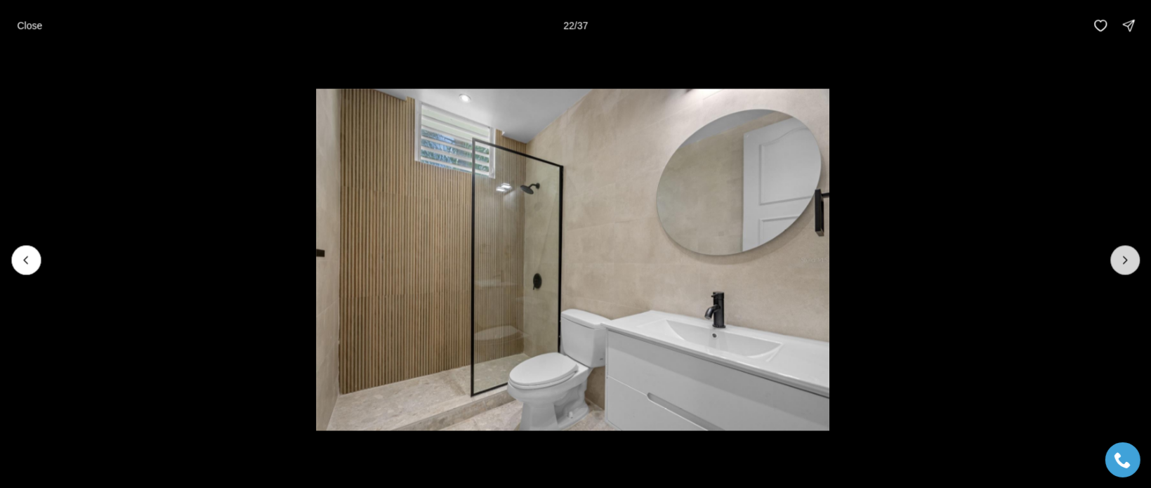
click at [1121, 273] on button "Next slide" at bounding box center [1124, 259] width 29 height 29
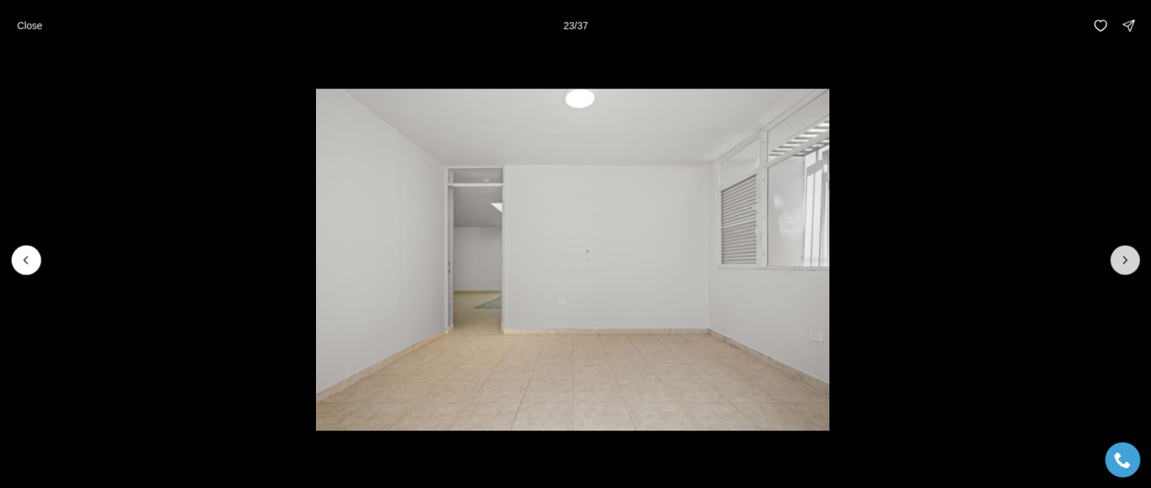
click at [1122, 271] on button "Next slide" at bounding box center [1124, 259] width 29 height 29
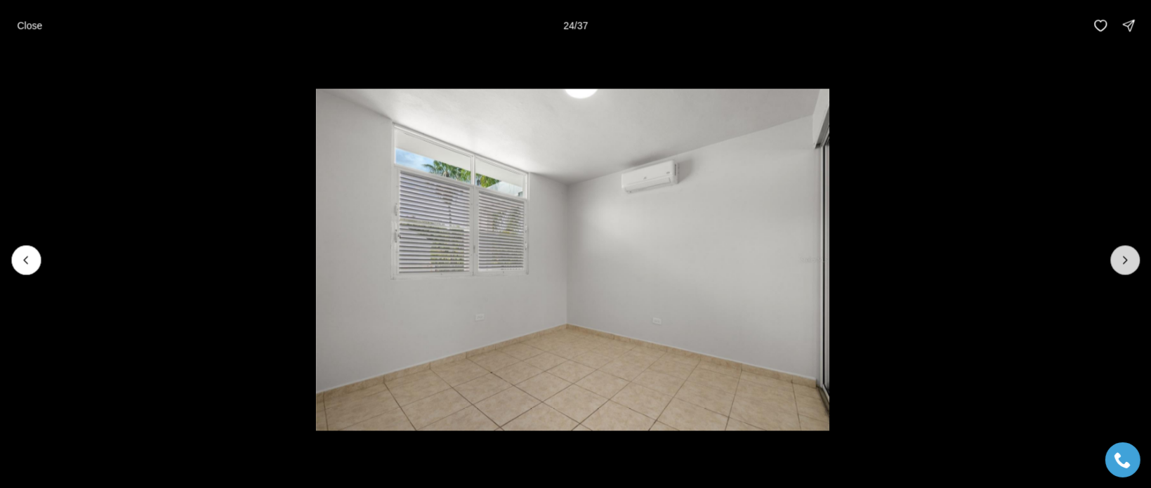
click at [1126, 265] on icon "Next slide" at bounding box center [1125, 260] width 14 height 14
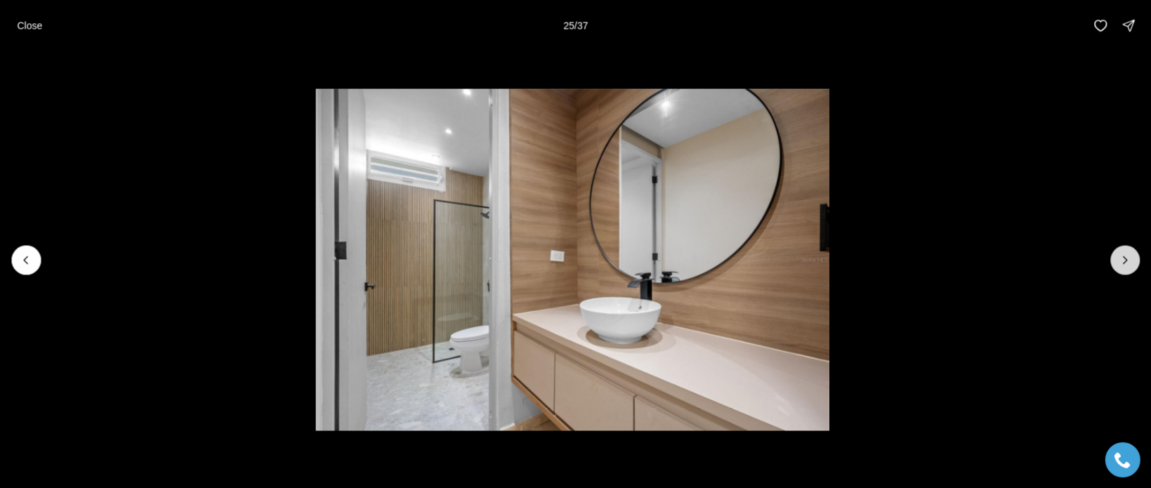
click at [1128, 263] on icon "Next slide" at bounding box center [1125, 260] width 14 height 14
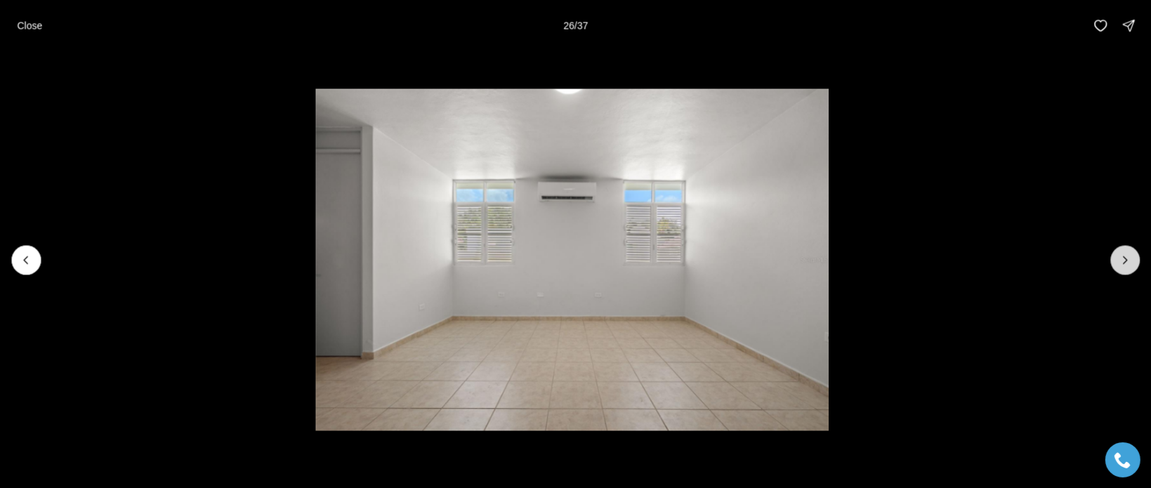
click at [1128, 263] on icon "Next slide" at bounding box center [1125, 260] width 14 height 14
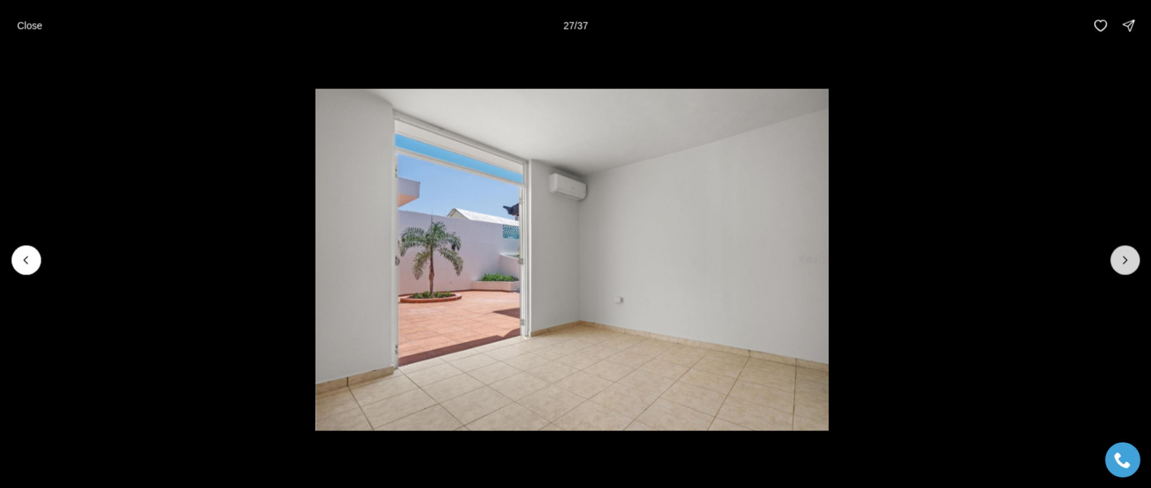
click at [1128, 263] on icon "Next slide" at bounding box center [1125, 260] width 14 height 14
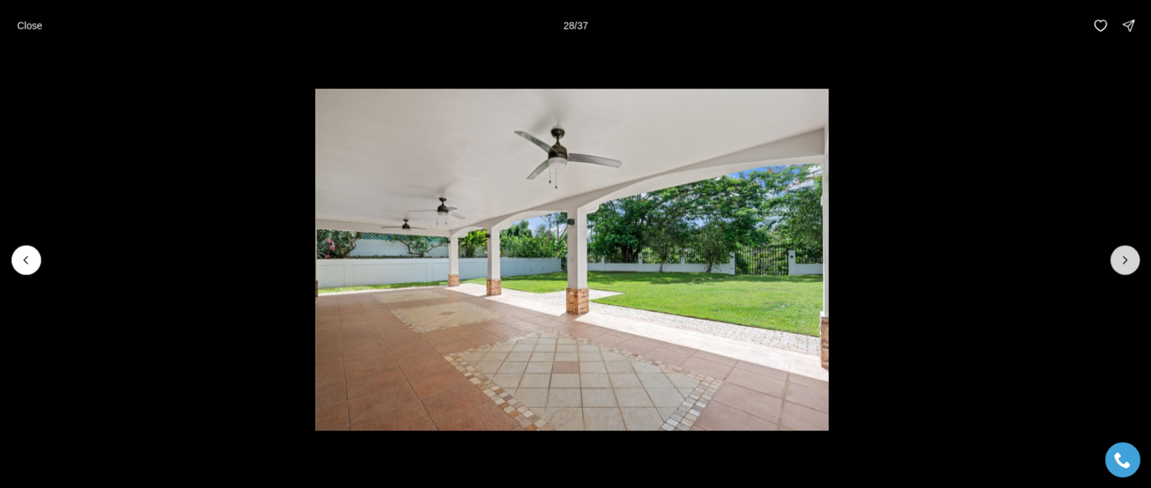
click at [1128, 261] on icon "Next slide" at bounding box center [1125, 260] width 14 height 14
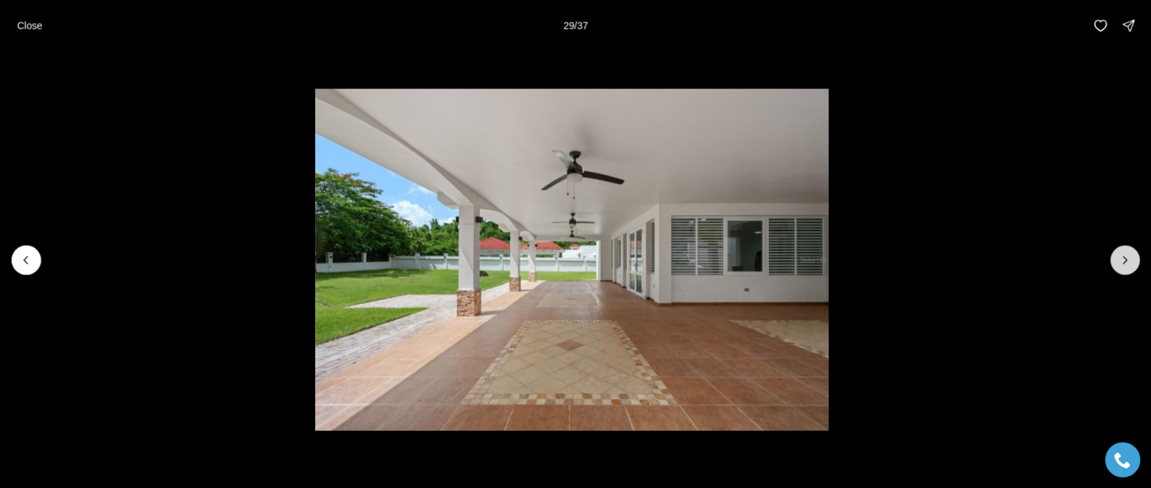
click at [1127, 262] on icon "Next slide" at bounding box center [1125, 260] width 14 height 14
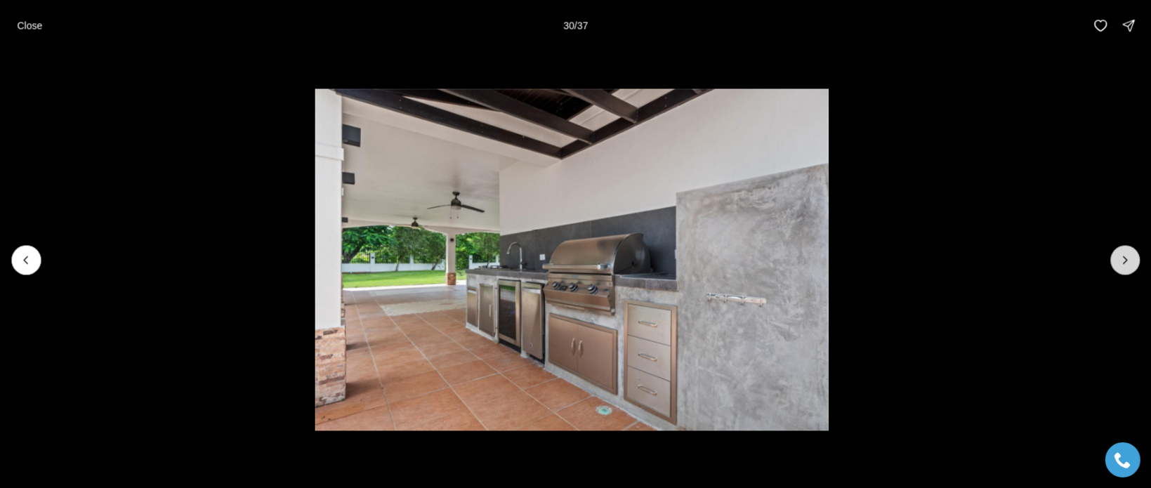
click at [1127, 262] on icon "Next slide" at bounding box center [1125, 260] width 14 height 14
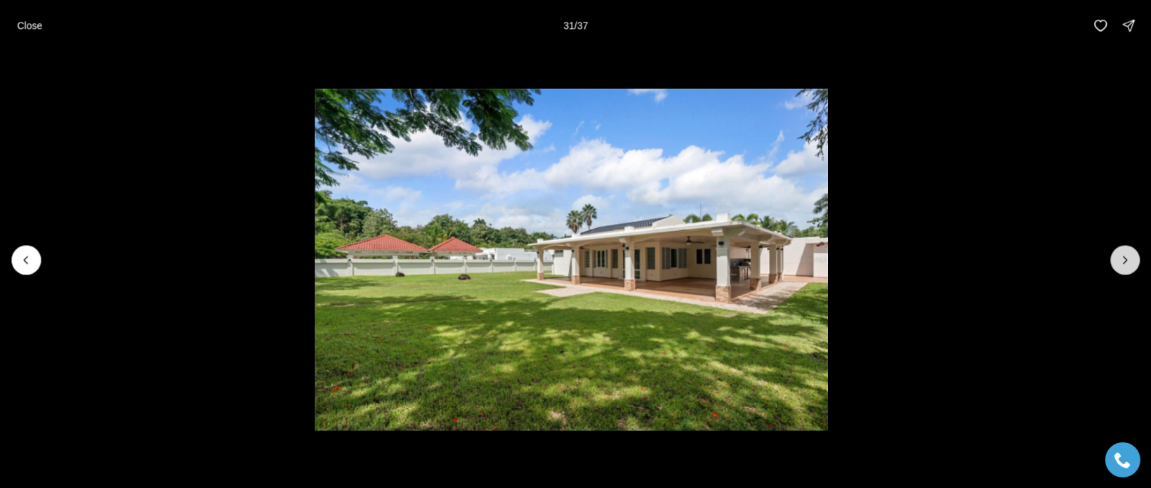
click at [1127, 262] on icon "Next slide" at bounding box center [1125, 260] width 14 height 14
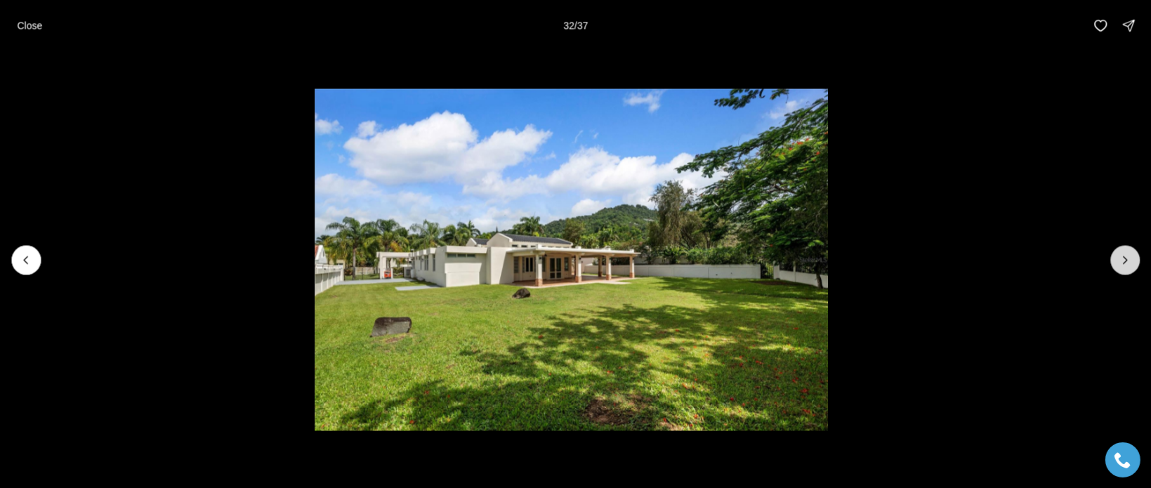
click at [1126, 262] on icon "Next slide" at bounding box center [1125, 260] width 14 height 14
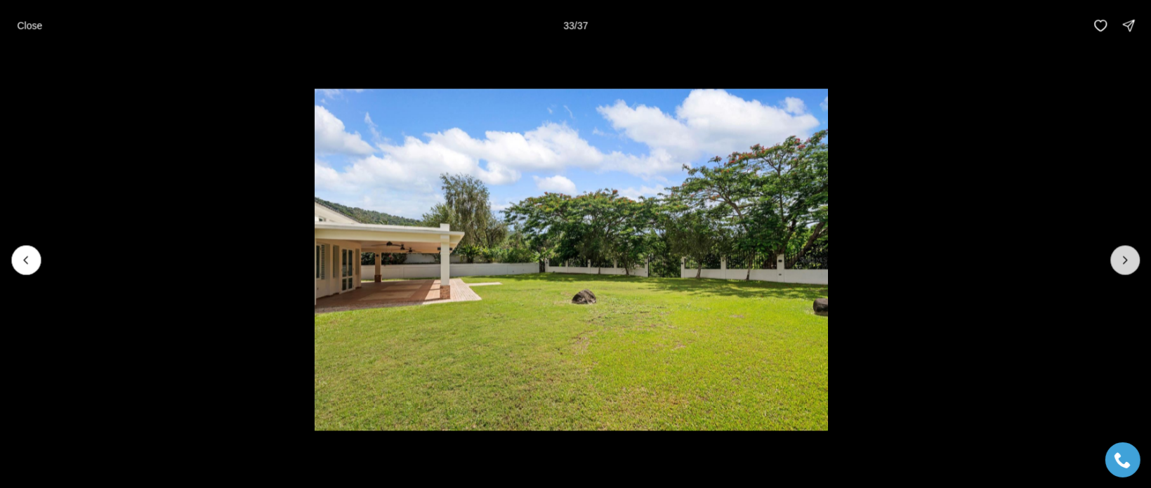
click at [1126, 262] on icon "Next slide" at bounding box center [1125, 260] width 14 height 14
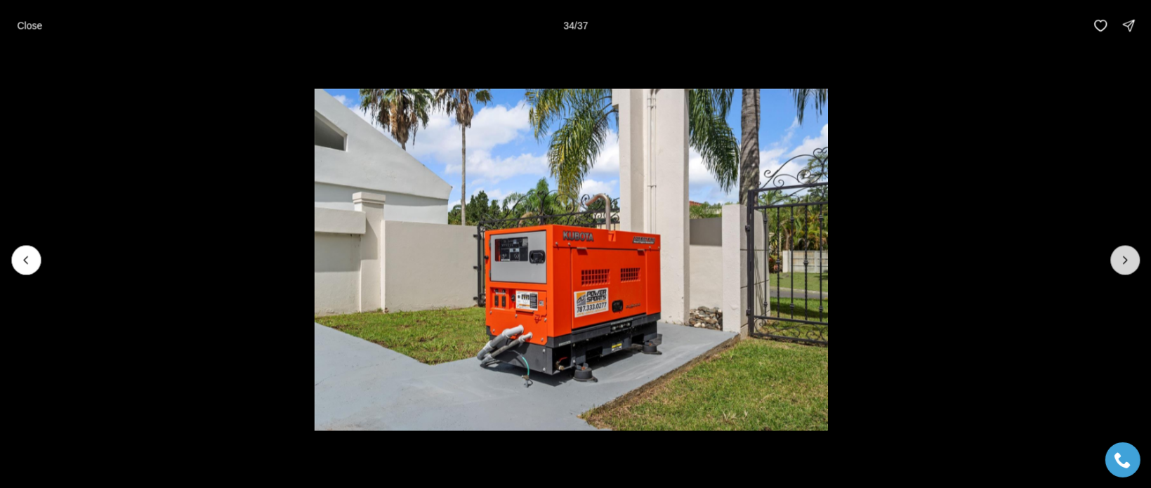
click at [1120, 260] on icon "Next slide" at bounding box center [1125, 260] width 14 height 14
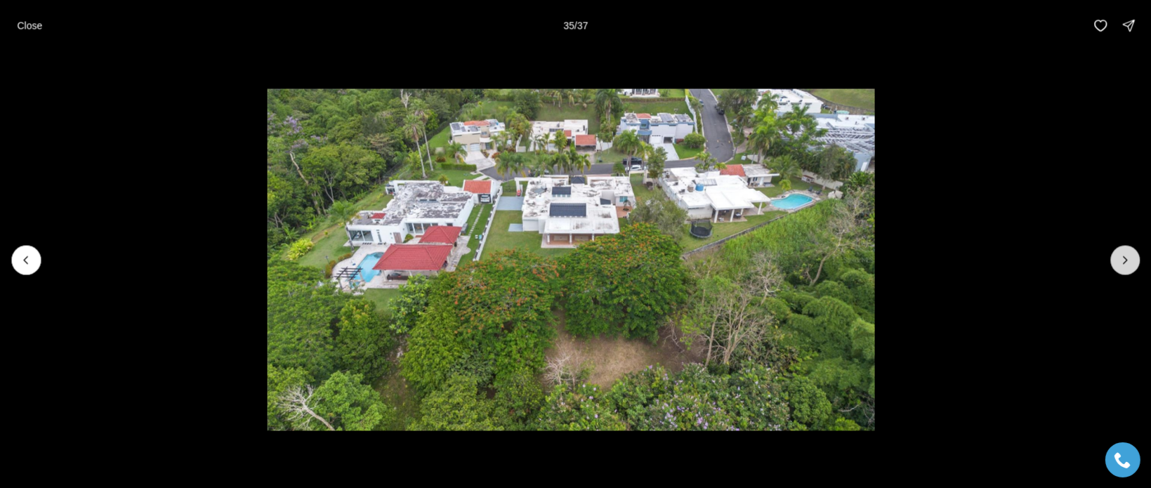
click at [1116, 263] on button "Next slide" at bounding box center [1124, 259] width 29 height 29
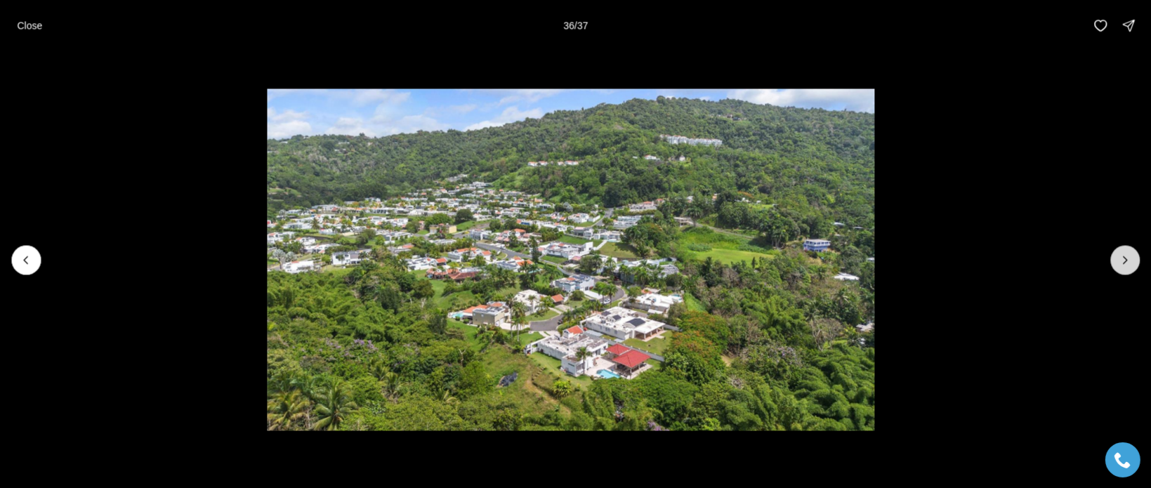
click at [1116, 263] on button "Next slide" at bounding box center [1124, 259] width 29 height 29
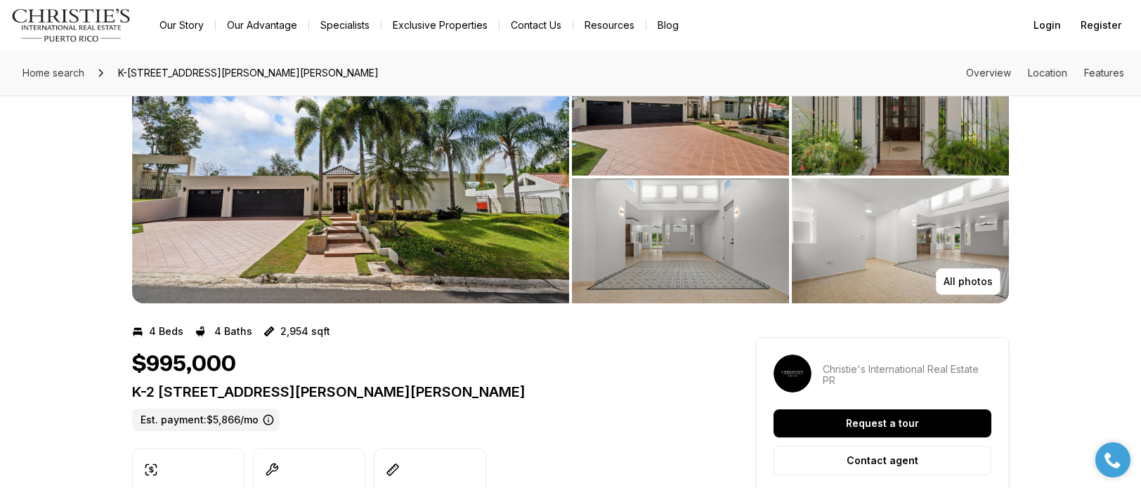
scroll to position [70, 0]
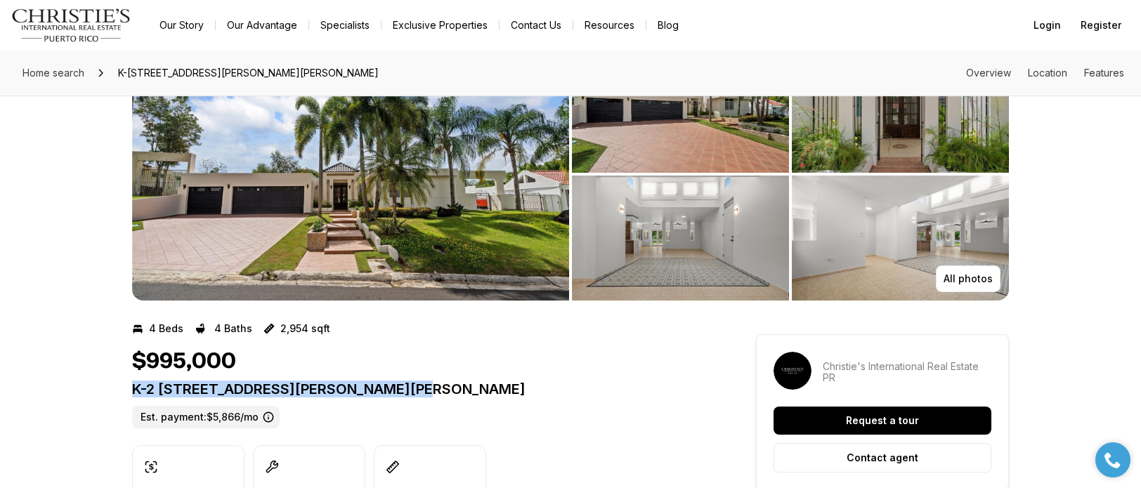
drag, startPoint x: 133, startPoint y: 387, endPoint x: 433, endPoint y: 389, distance: 300.6
click at [433, 389] on p "K-2 [STREET_ADDRESS][PERSON_NAME][PERSON_NAME]" at bounding box center [418, 389] width 573 height 17
copy p "K-2 [STREET_ADDRESS][PERSON_NAME][PERSON_NAME]"
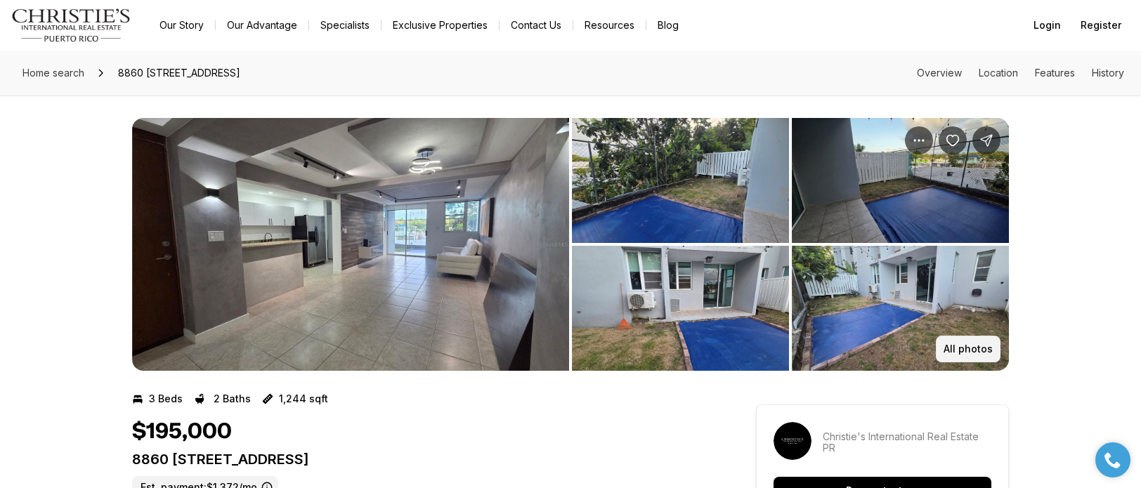
click at [953, 343] on button "All photos" at bounding box center [967, 349] width 65 height 27
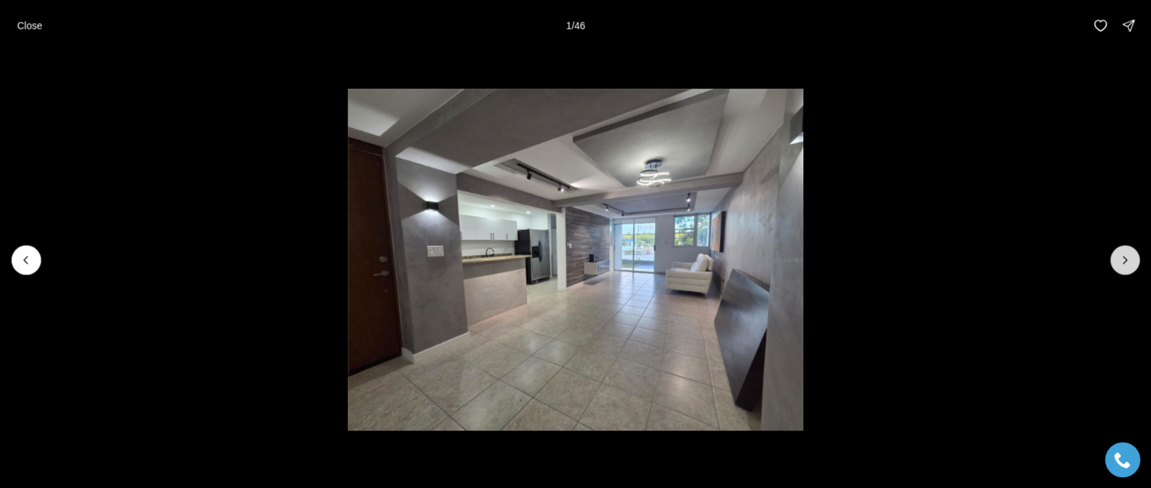
click at [1131, 258] on icon "Next slide" at bounding box center [1125, 260] width 14 height 14
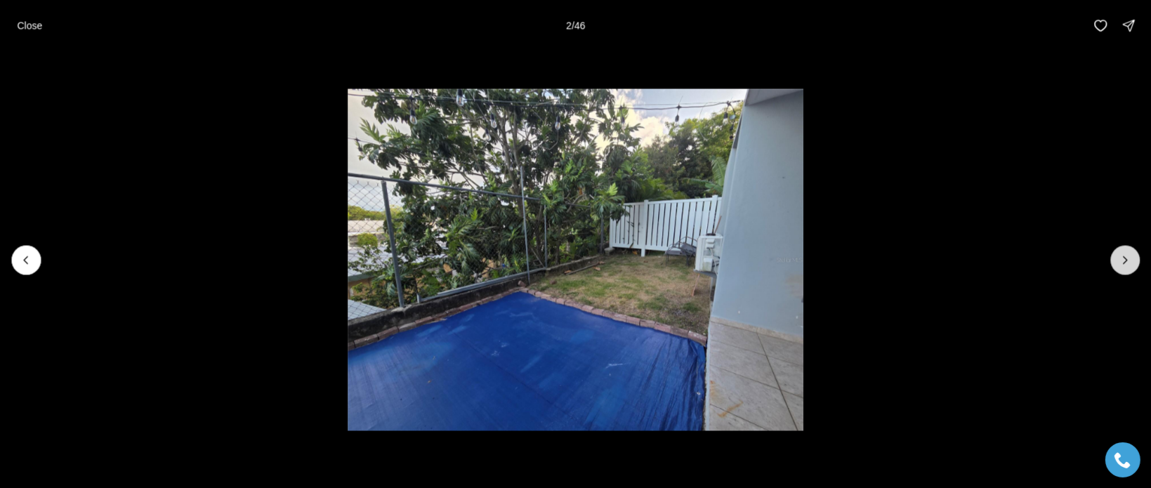
click at [1124, 258] on icon "Next slide" at bounding box center [1125, 260] width 14 height 14
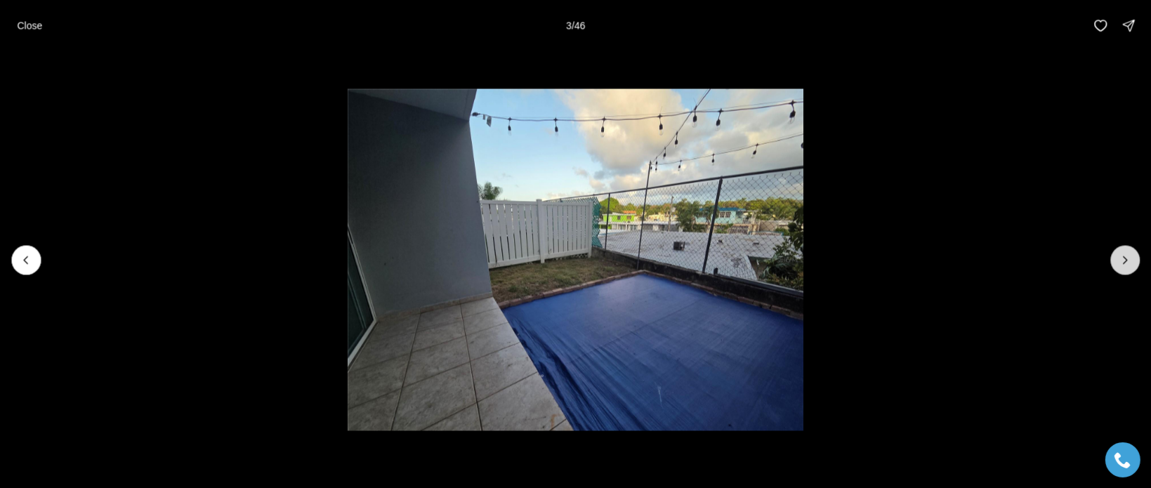
click at [1122, 258] on icon "Next slide" at bounding box center [1125, 260] width 14 height 14
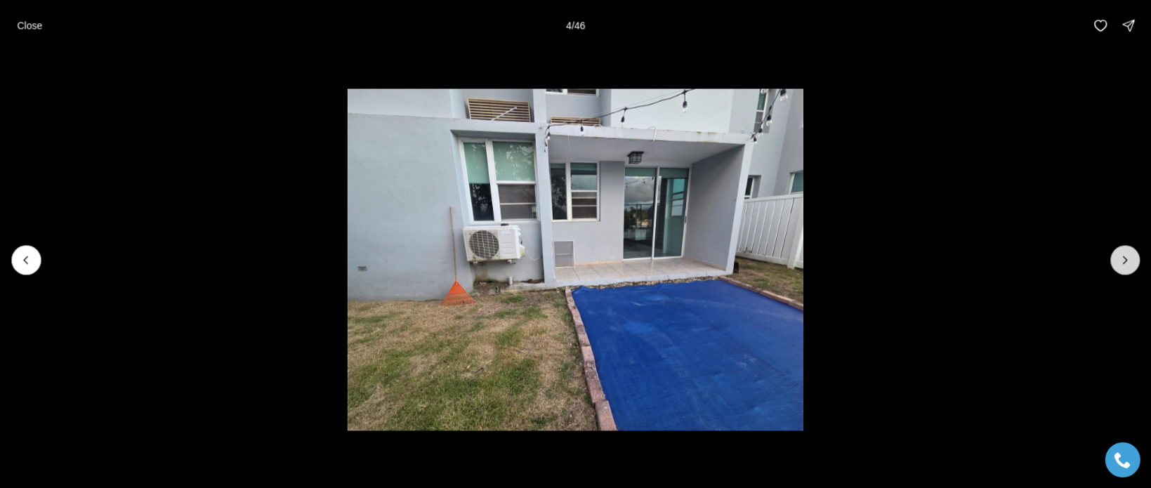
click at [1121, 258] on icon "Next slide" at bounding box center [1125, 260] width 14 height 14
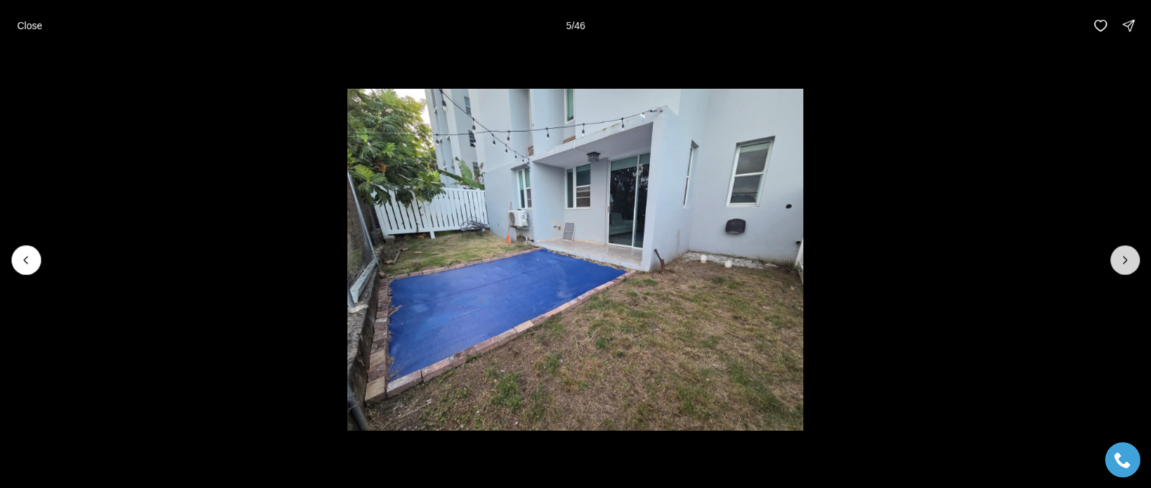
click at [1121, 258] on icon "Next slide" at bounding box center [1125, 260] width 14 height 14
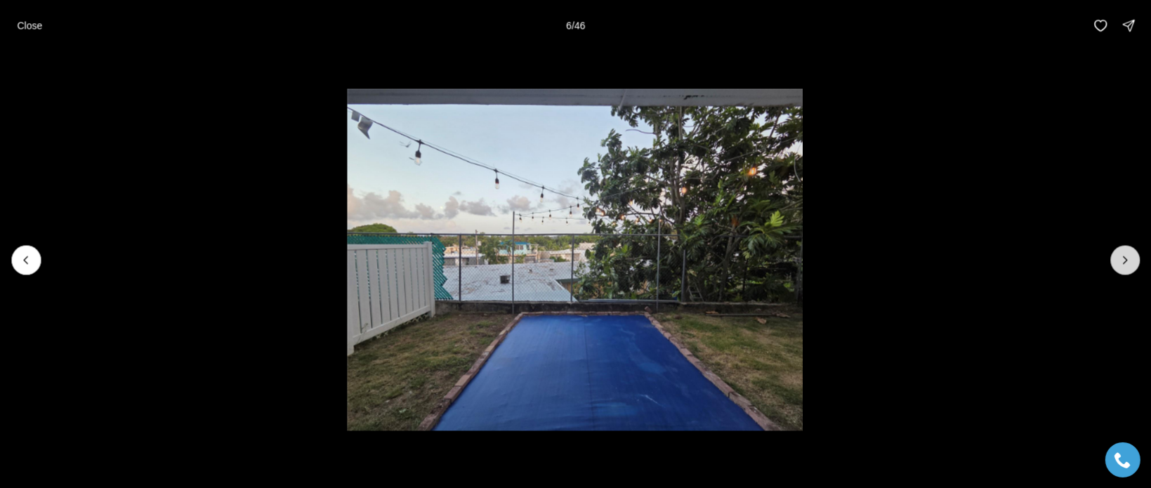
click at [1117, 259] on button "Next slide" at bounding box center [1124, 259] width 29 height 29
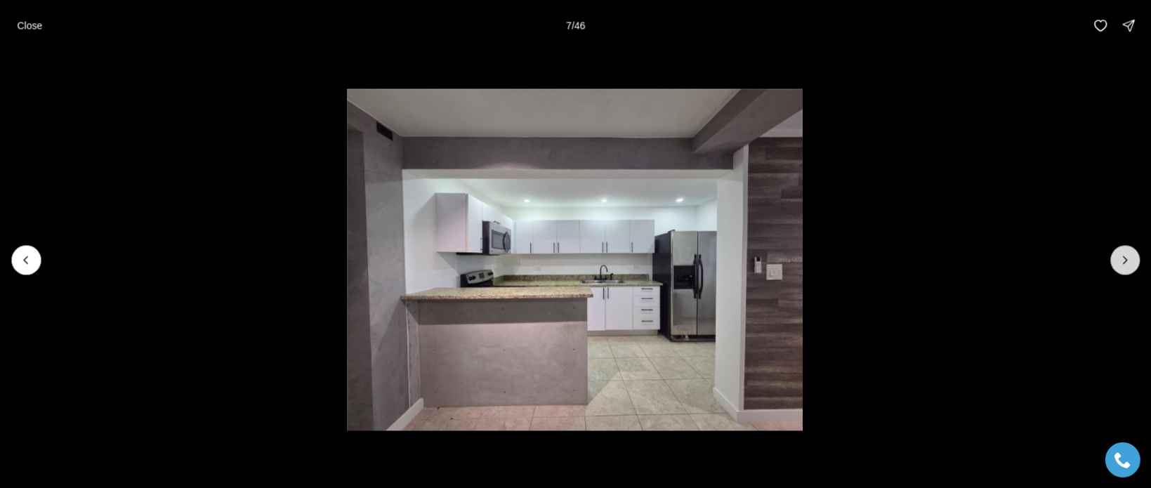
click at [1114, 260] on button "Next slide" at bounding box center [1124, 259] width 29 height 29
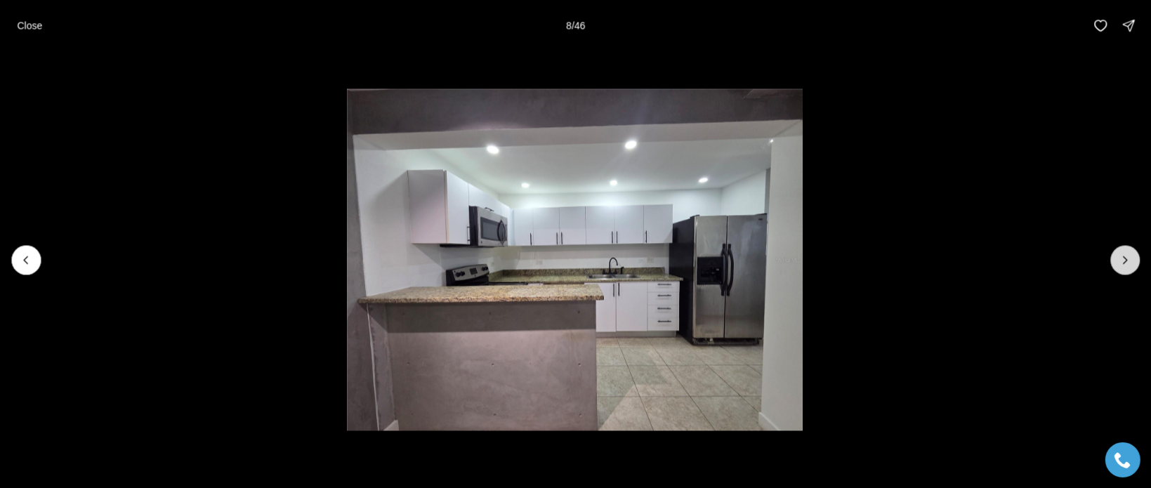
click at [1113, 260] on button "Next slide" at bounding box center [1124, 259] width 29 height 29
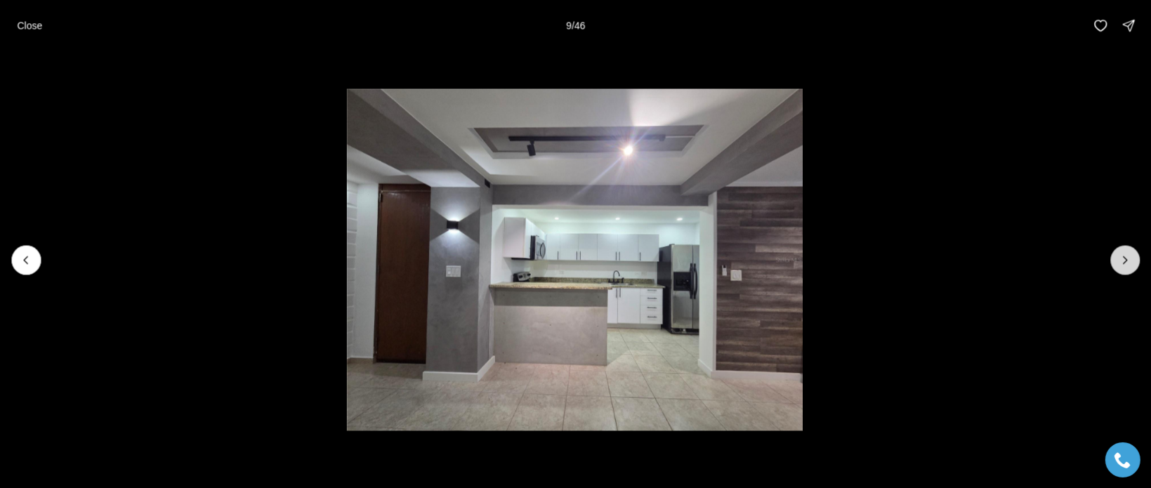
click at [1113, 260] on button "Next slide" at bounding box center [1124, 259] width 29 height 29
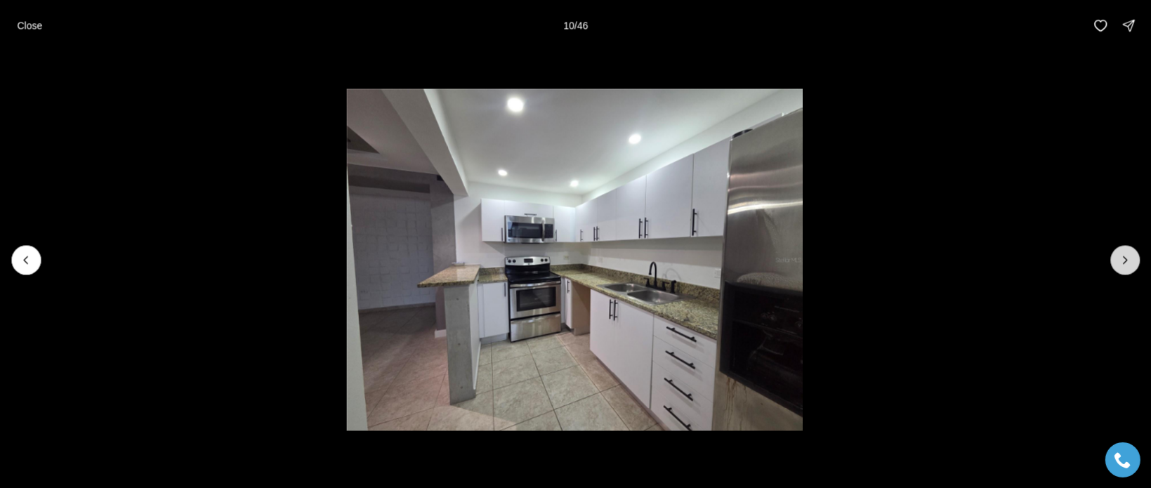
click at [1112, 260] on button "Next slide" at bounding box center [1124, 259] width 29 height 29
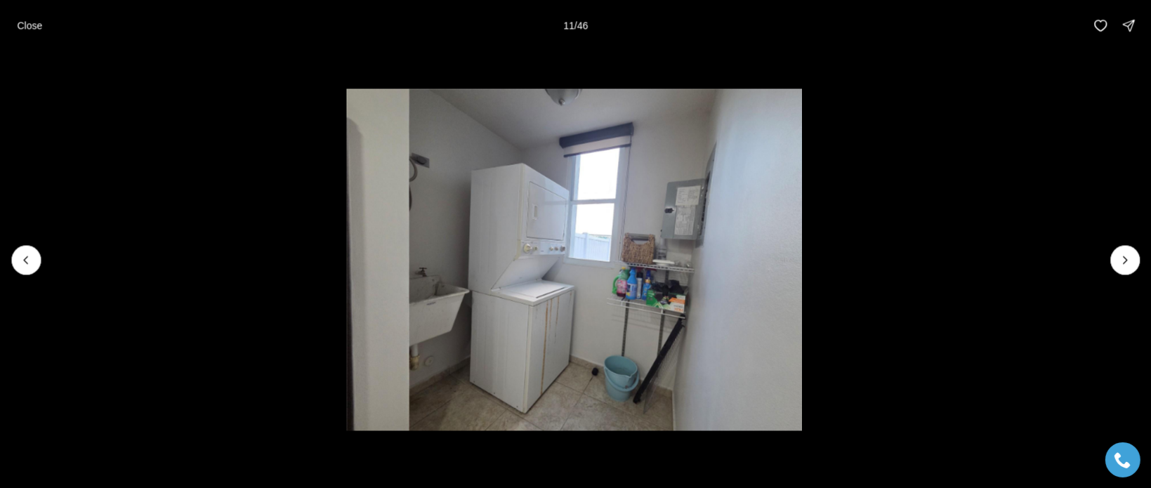
click at [1102, 264] on li "11 of 46" at bounding box center [574, 260] width 1151 height 418
click at [1125, 263] on icon "Next slide" at bounding box center [1125, 260] width 14 height 14
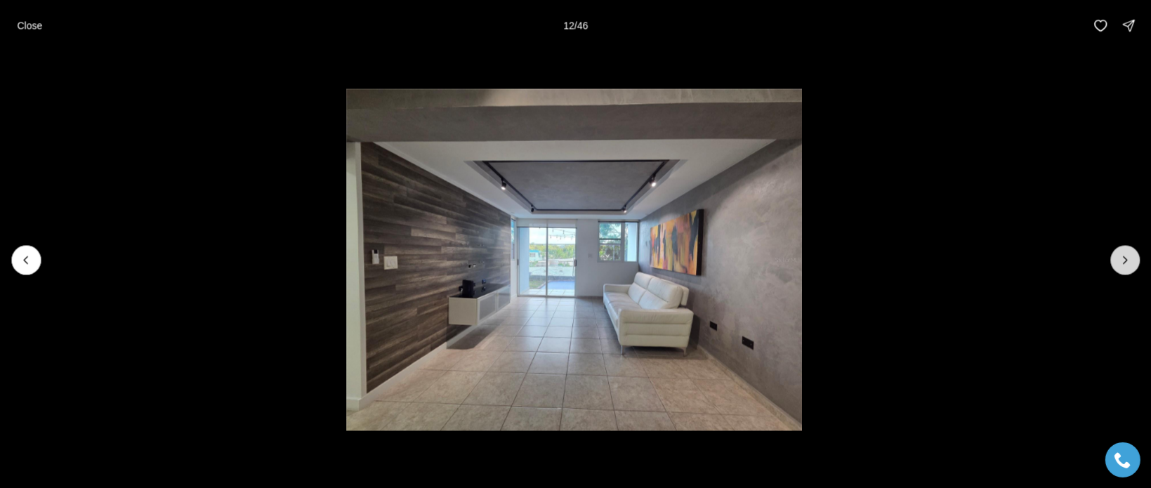
click at [1126, 258] on icon "Next slide" at bounding box center [1126, 259] width 4 height 7
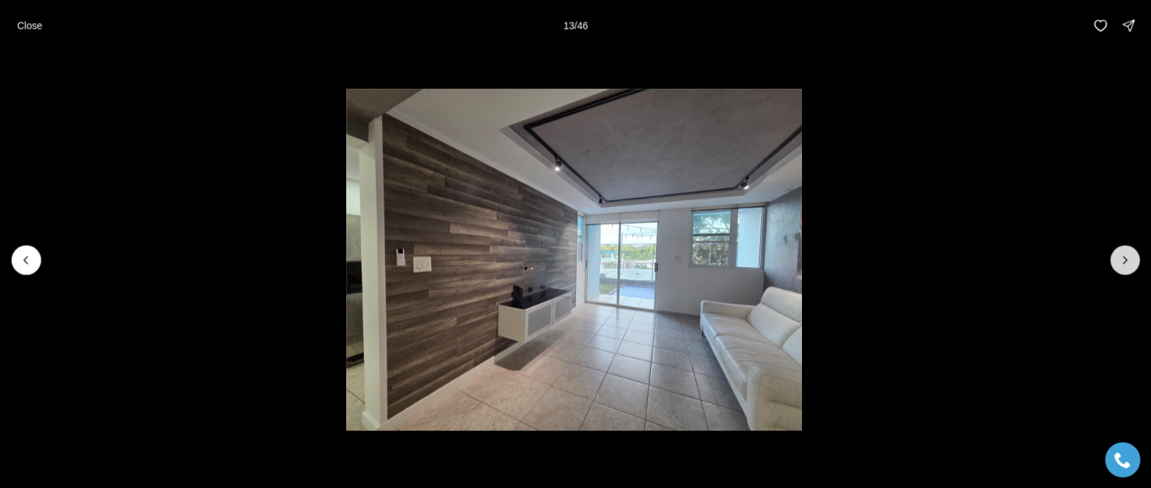
click at [1124, 253] on icon "Next slide" at bounding box center [1125, 260] width 14 height 14
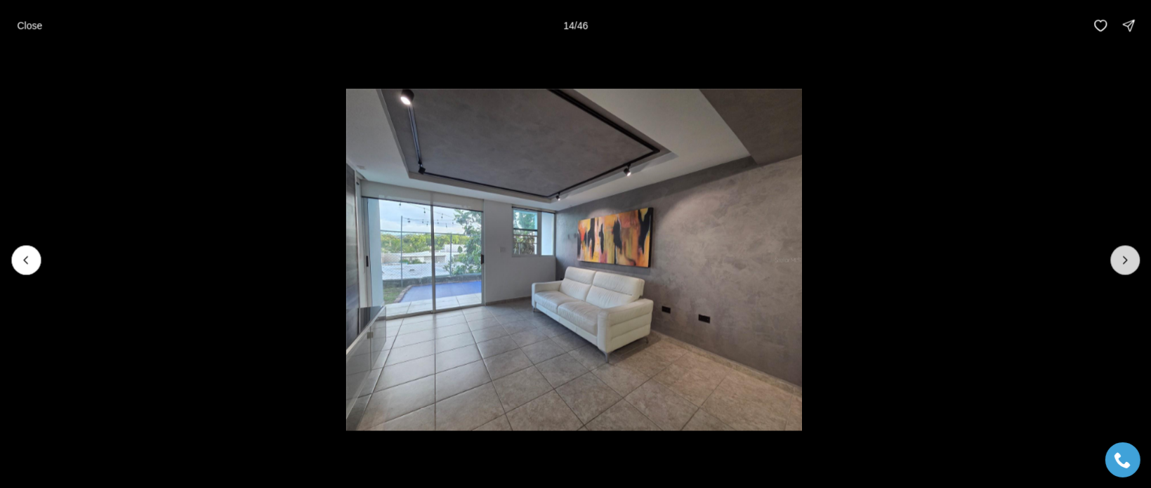
click at [1124, 253] on icon "Next slide" at bounding box center [1125, 260] width 14 height 14
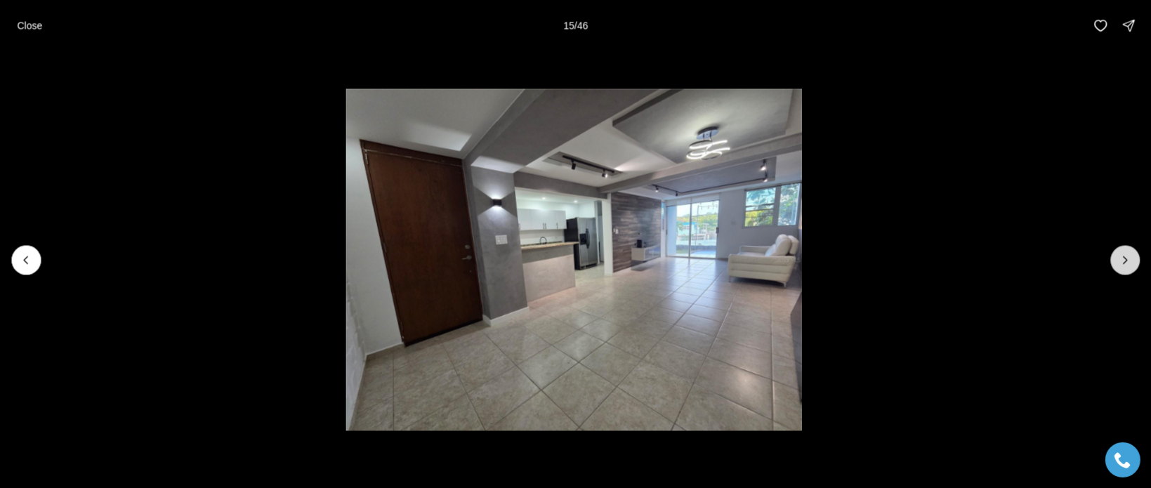
click at [1124, 253] on icon "Next slide" at bounding box center [1125, 260] width 14 height 14
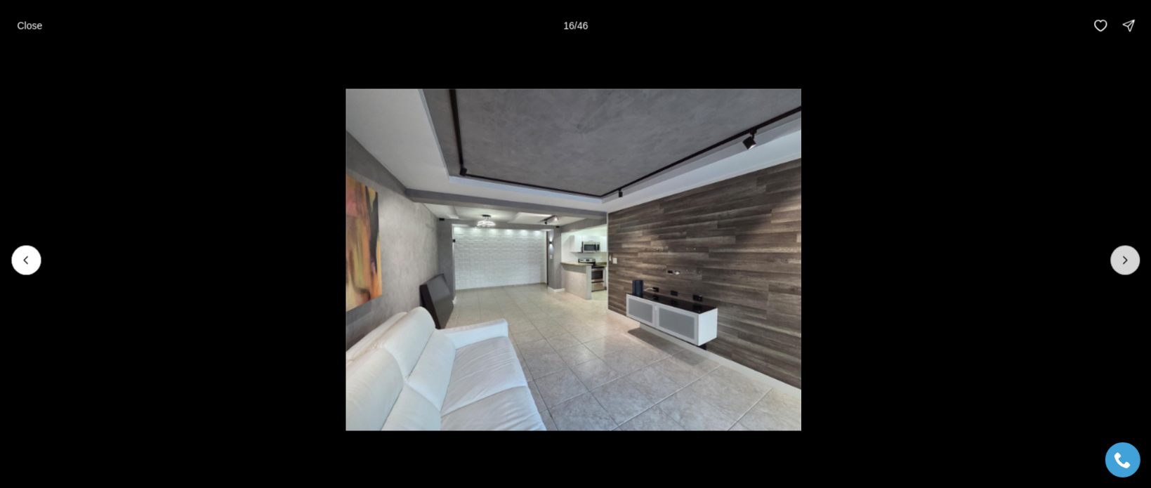
click at [1124, 253] on icon "Next slide" at bounding box center [1125, 260] width 14 height 14
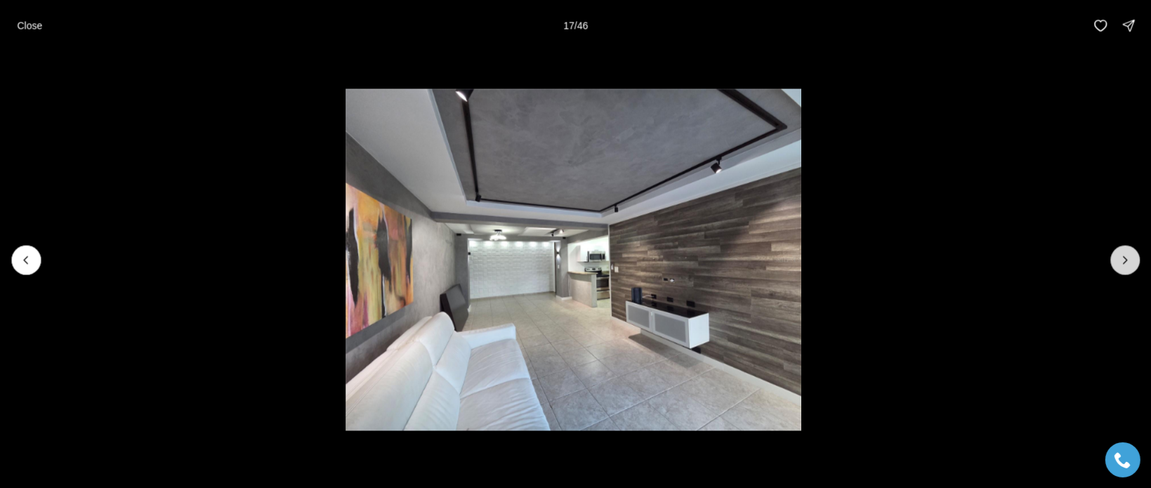
click at [1124, 253] on icon "Next slide" at bounding box center [1125, 260] width 14 height 14
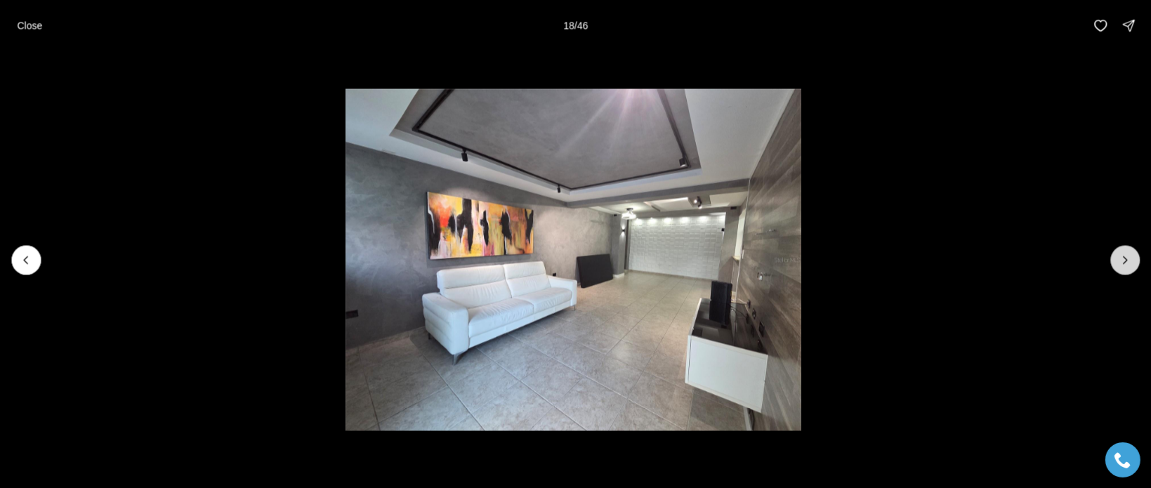
click at [1124, 253] on icon "Next slide" at bounding box center [1125, 260] width 14 height 14
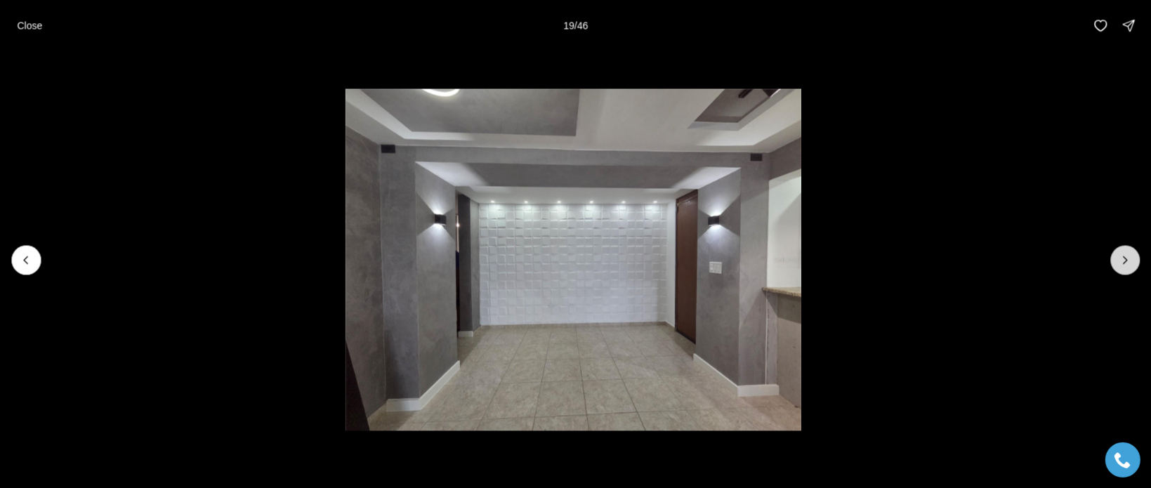
click at [1124, 253] on icon "Next slide" at bounding box center [1125, 260] width 14 height 14
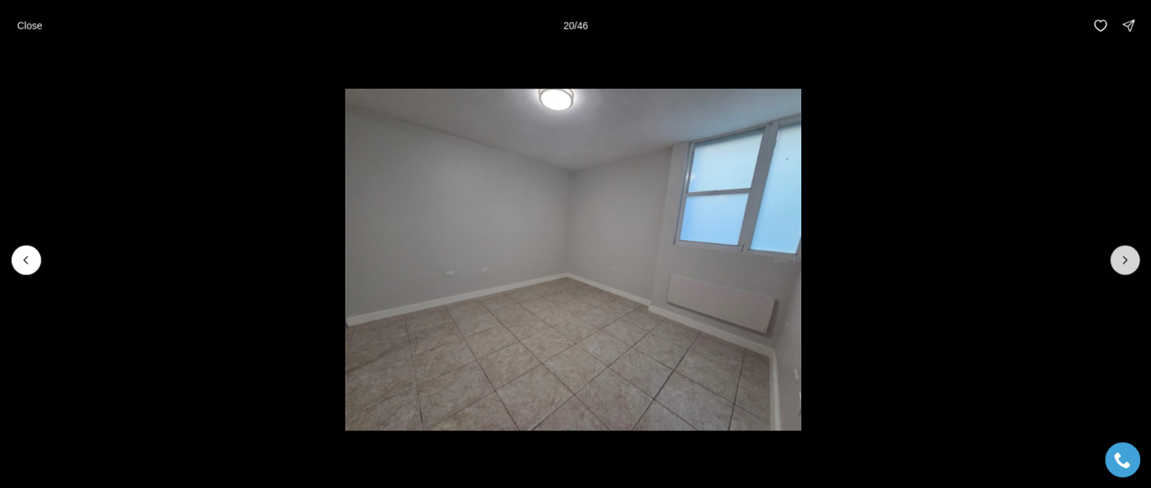
click at [1124, 253] on icon "Next slide" at bounding box center [1125, 260] width 14 height 14
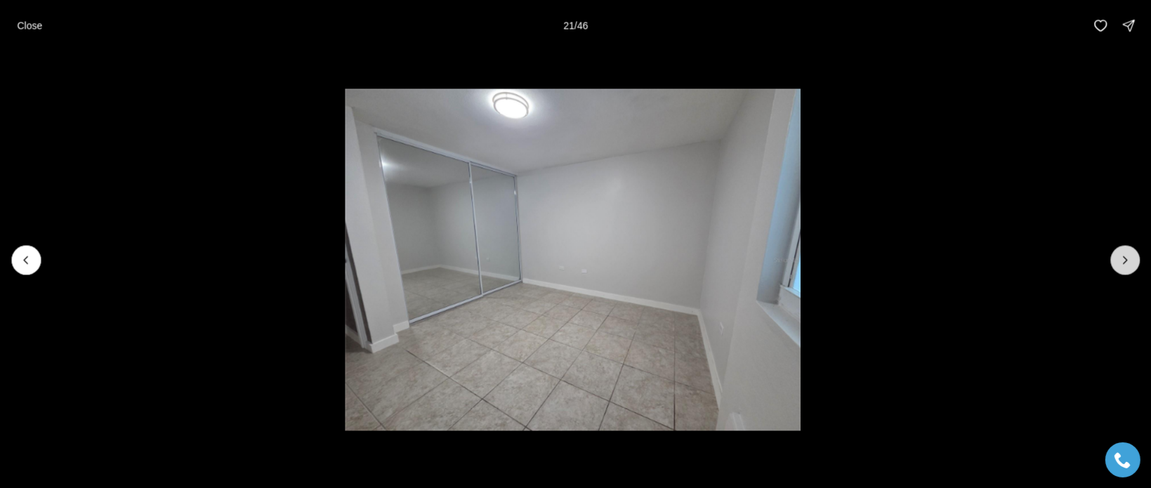
click at [1124, 253] on icon "Next slide" at bounding box center [1125, 260] width 14 height 14
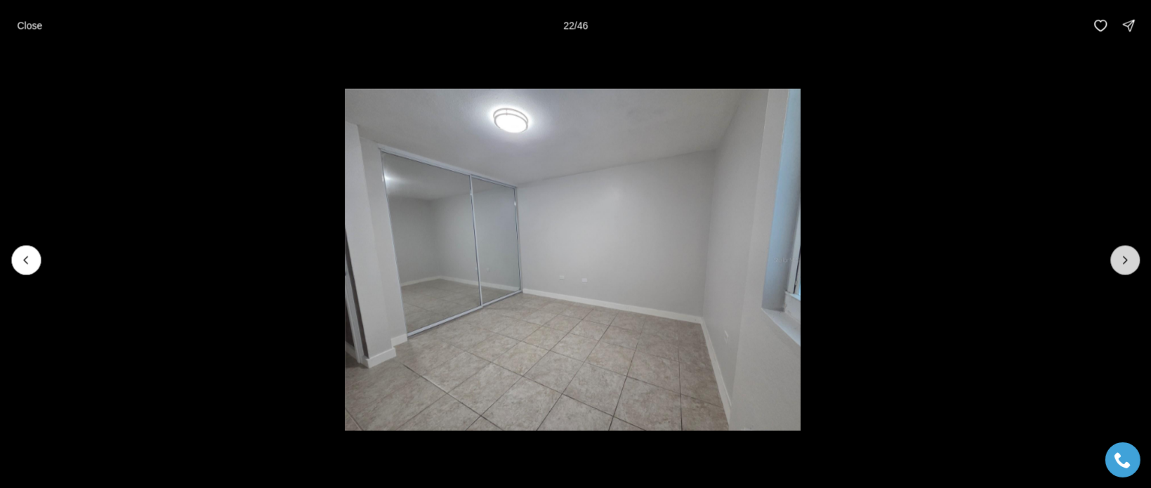
click at [1124, 253] on icon "Next slide" at bounding box center [1125, 260] width 14 height 14
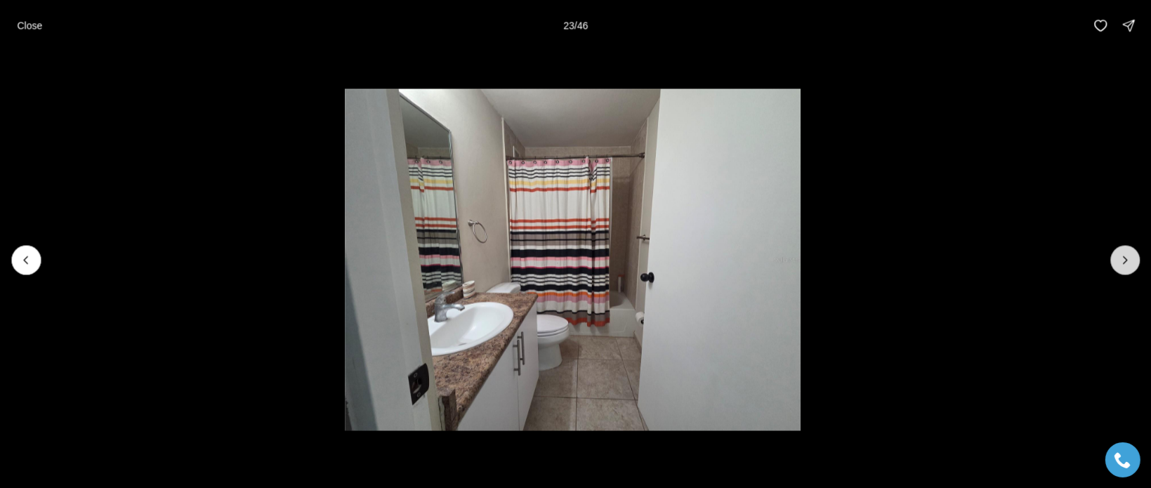
click at [1122, 251] on button "Next slide" at bounding box center [1124, 259] width 29 height 29
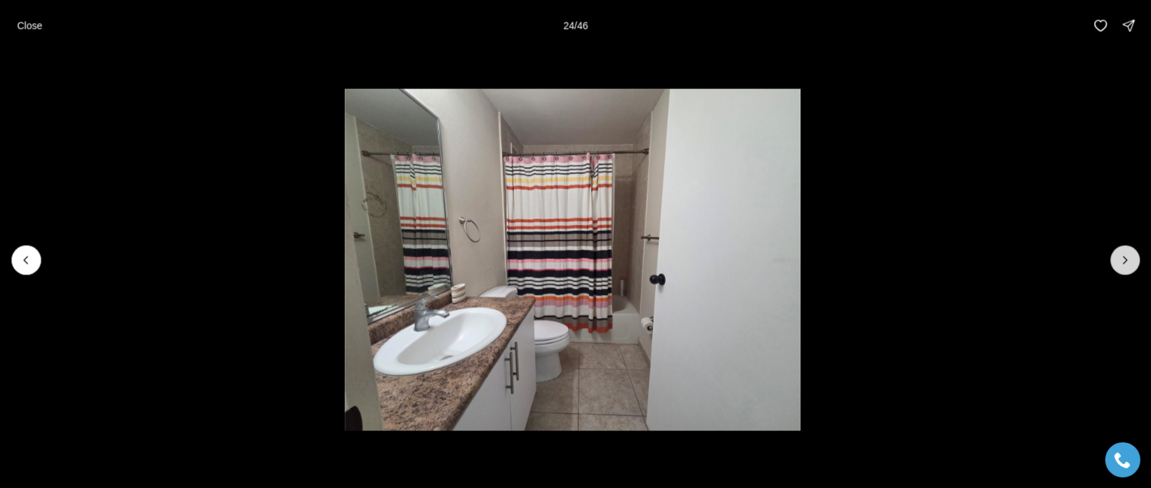
click at [1122, 251] on button "Next slide" at bounding box center [1124, 259] width 29 height 29
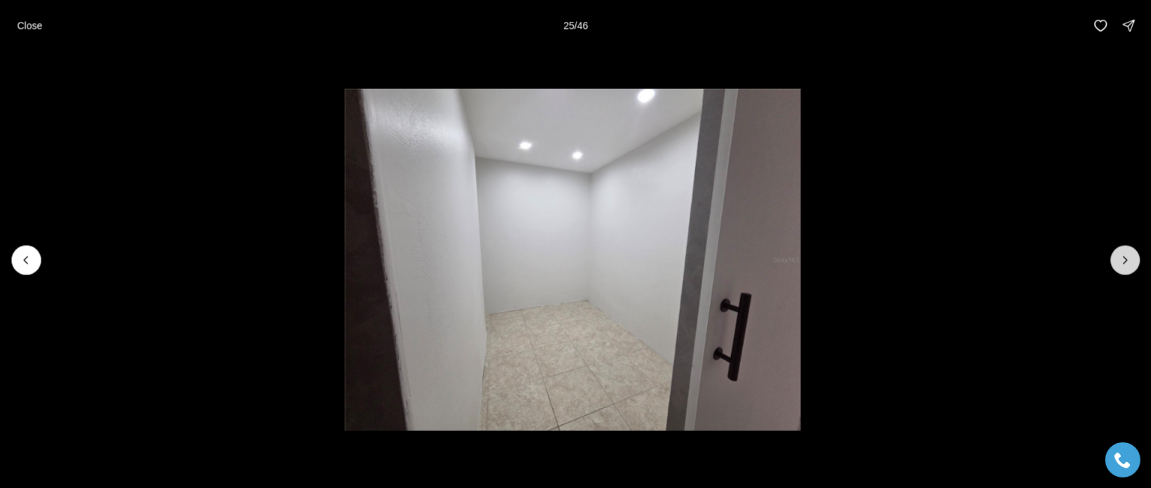
click at [1122, 251] on button "Next slide" at bounding box center [1124, 259] width 29 height 29
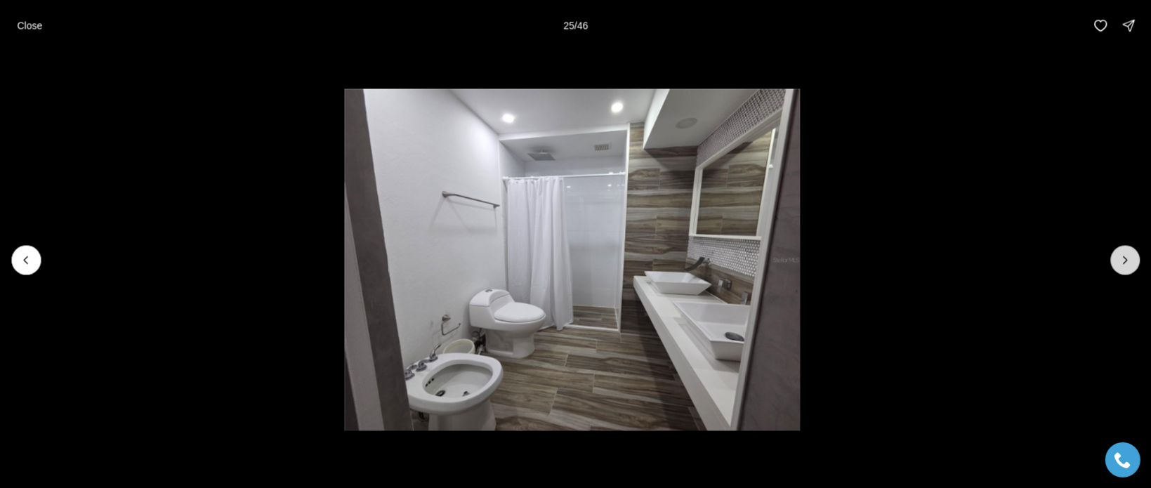
click at [1120, 251] on button "Next slide" at bounding box center [1124, 259] width 29 height 29
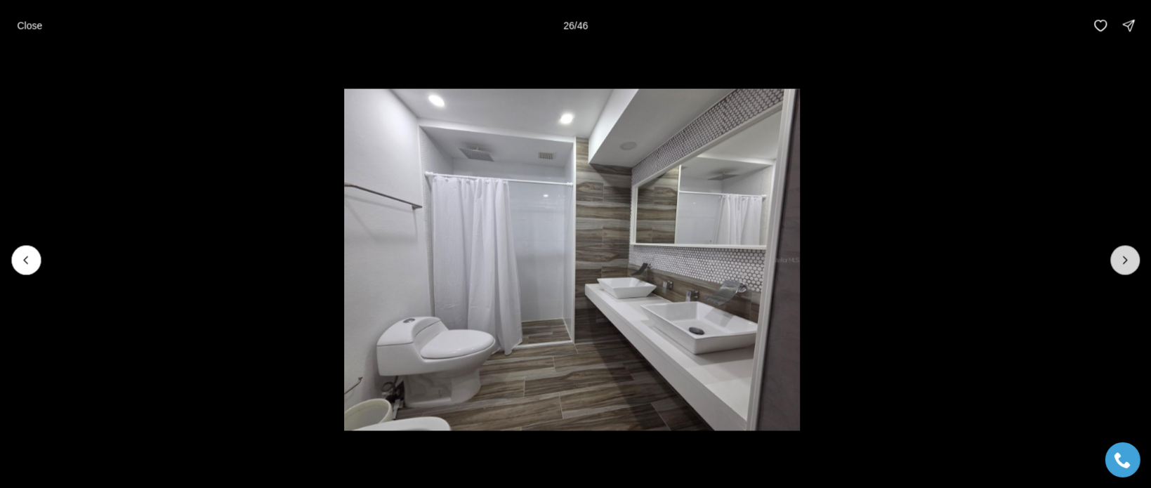
click at [1119, 251] on button "Next slide" at bounding box center [1124, 259] width 29 height 29
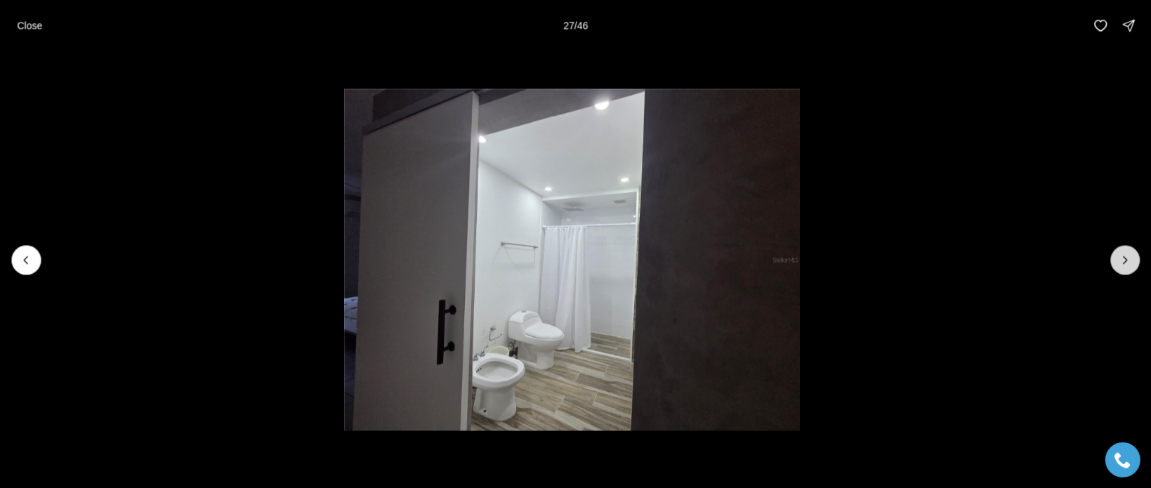
click at [1119, 251] on button "Next slide" at bounding box center [1124, 259] width 29 height 29
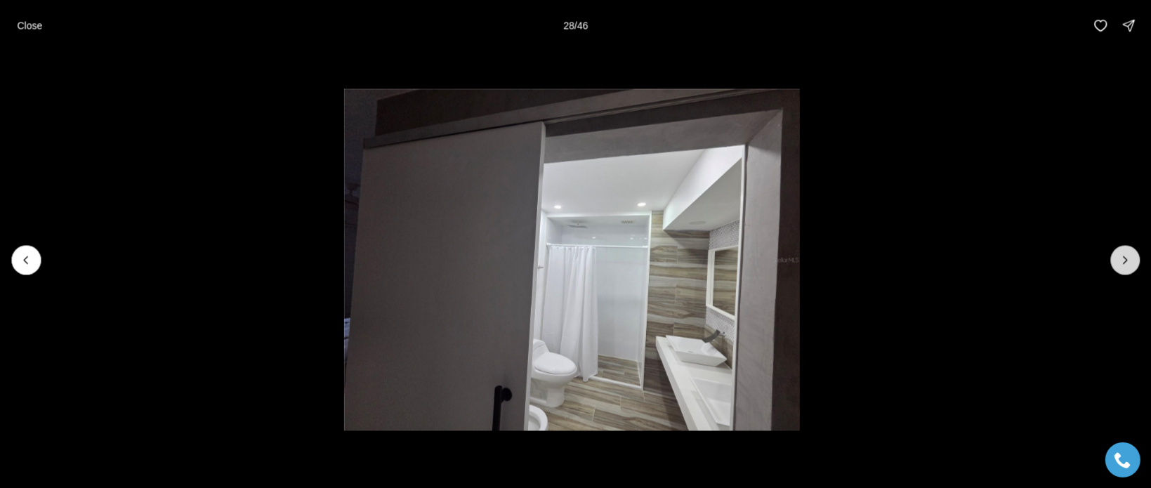
click at [1119, 251] on button "Next slide" at bounding box center [1124, 259] width 29 height 29
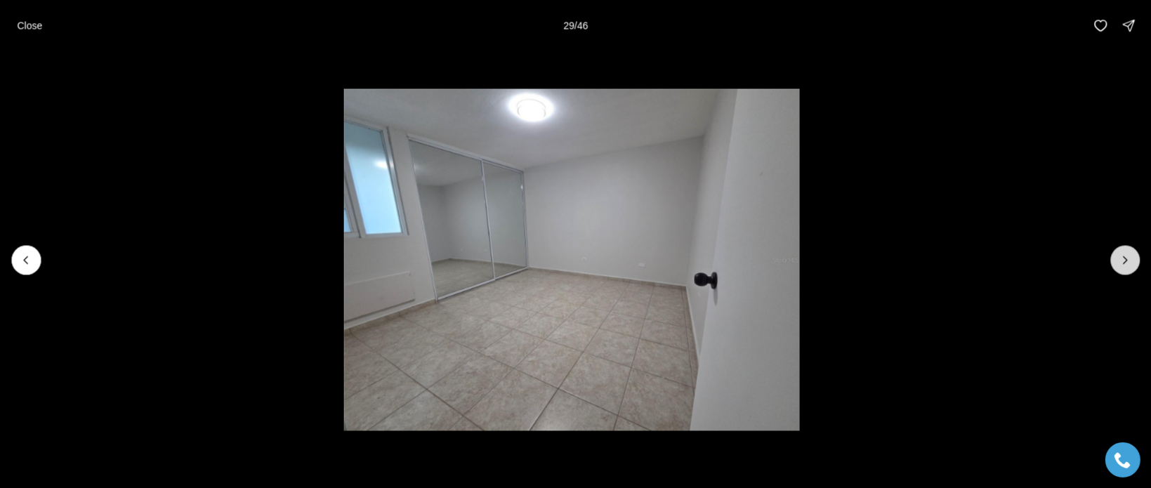
click at [1118, 251] on button "Next slide" at bounding box center [1124, 259] width 29 height 29
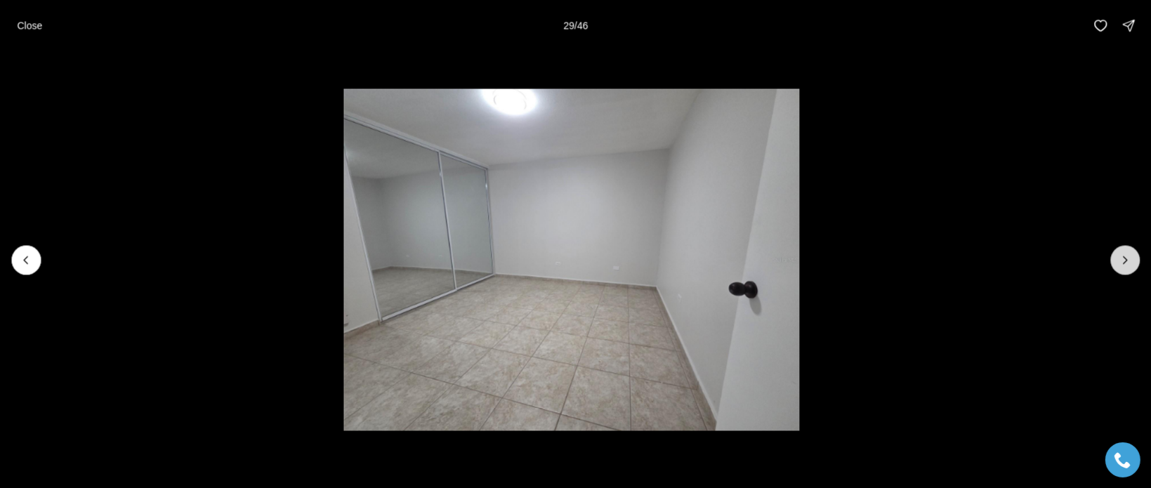
click at [1118, 251] on button "Next slide" at bounding box center [1124, 259] width 29 height 29
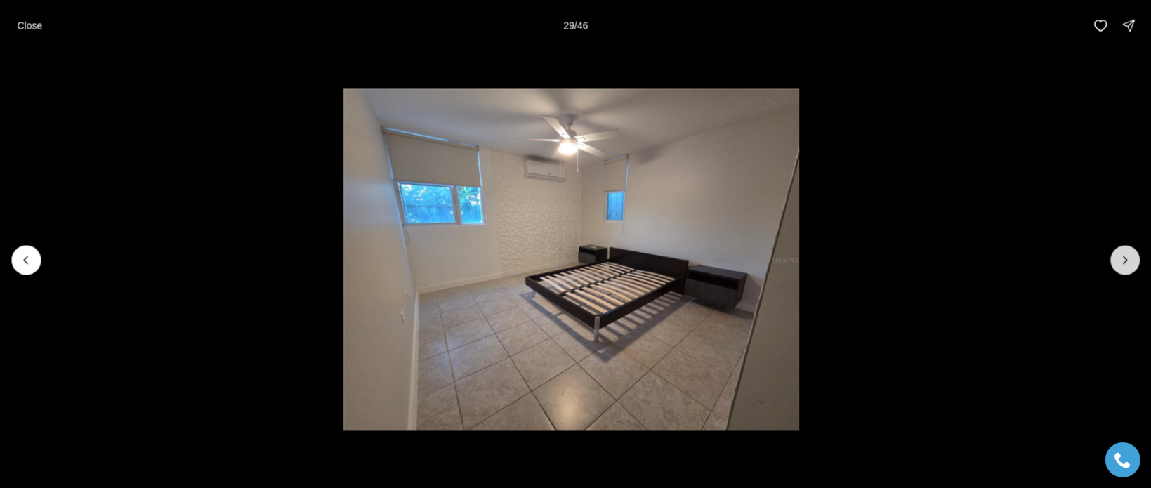
click at [1118, 251] on button "Next slide" at bounding box center [1124, 259] width 29 height 29
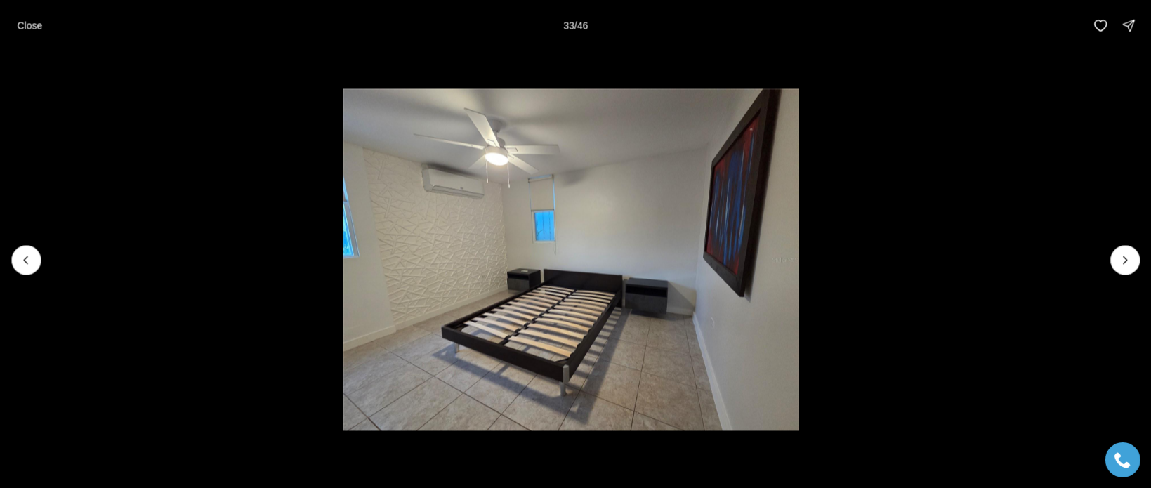
click at [1111, 251] on li "33 of 46" at bounding box center [571, 260] width 1151 height 418
click at [1110, 251] on li "33 of 46" at bounding box center [571, 260] width 1151 height 418
click at [1125, 261] on icon "Next slide" at bounding box center [1125, 260] width 14 height 14
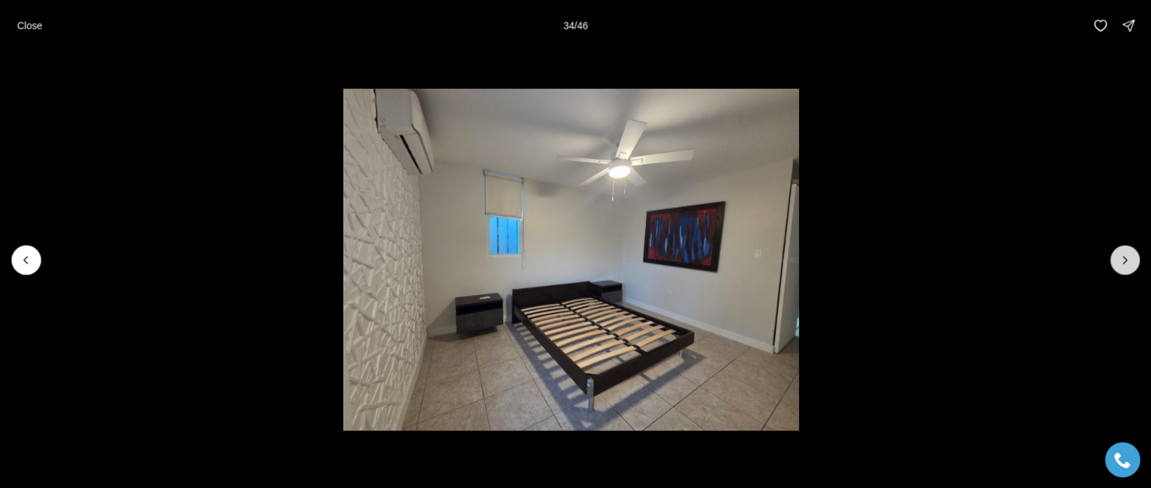
click at [1122, 261] on icon "Next slide" at bounding box center [1125, 260] width 14 height 14
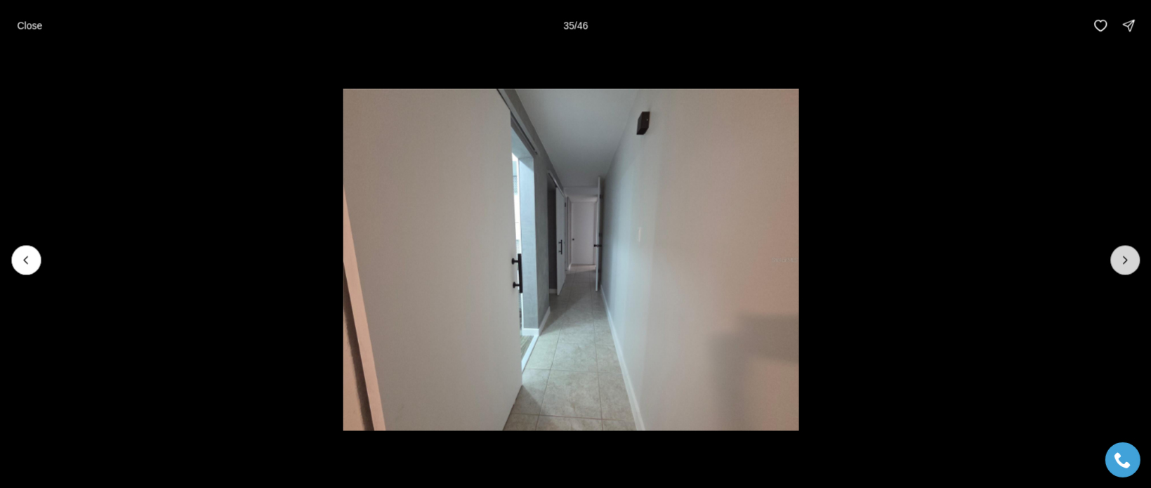
click at [1121, 261] on icon "Next slide" at bounding box center [1125, 260] width 14 height 14
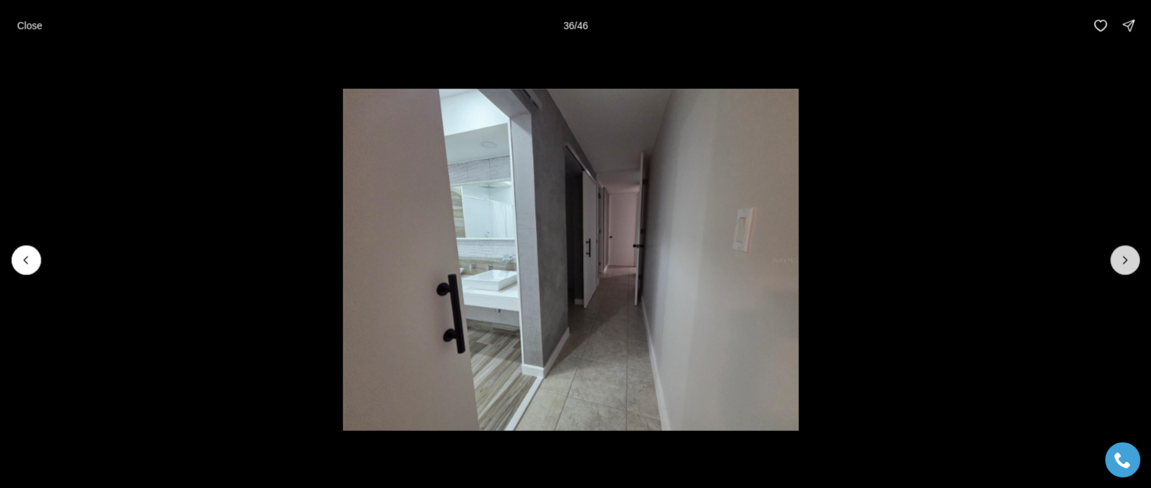
click at [1120, 260] on icon "Next slide" at bounding box center [1125, 260] width 14 height 14
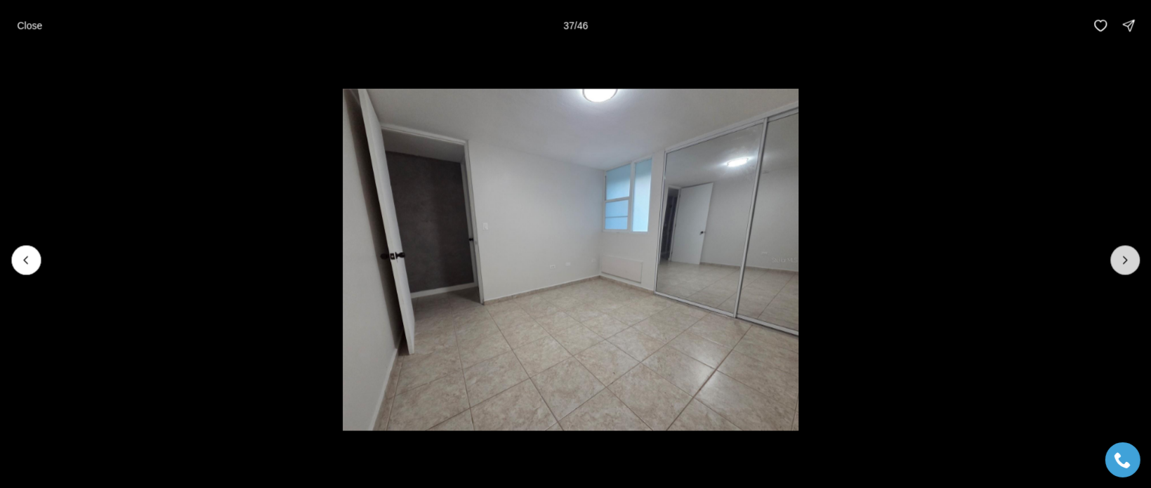
click at [1120, 260] on icon "Next slide" at bounding box center [1125, 260] width 14 height 14
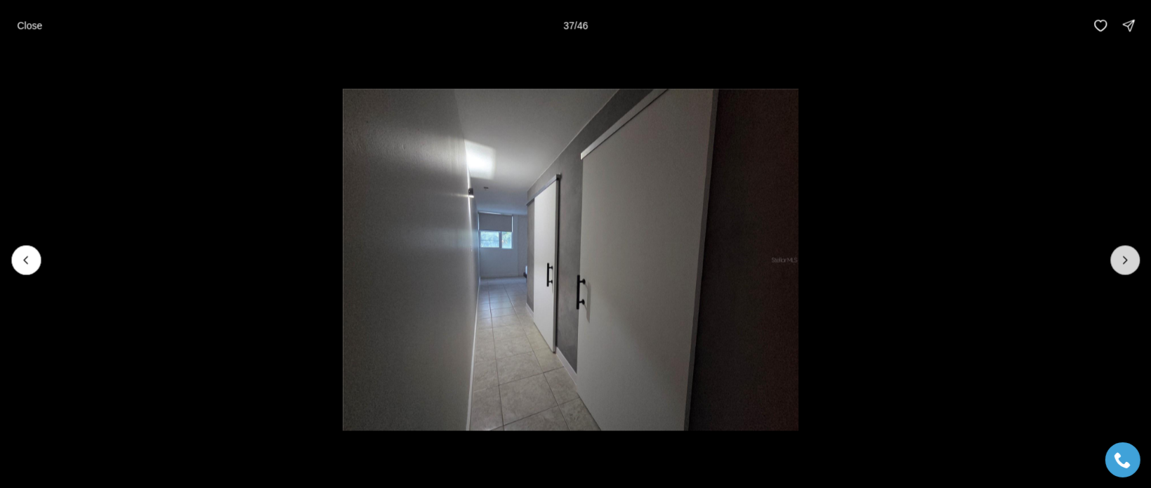
click at [1120, 260] on icon "Next slide" at bounding box center [1125, 260] width 14 height 14
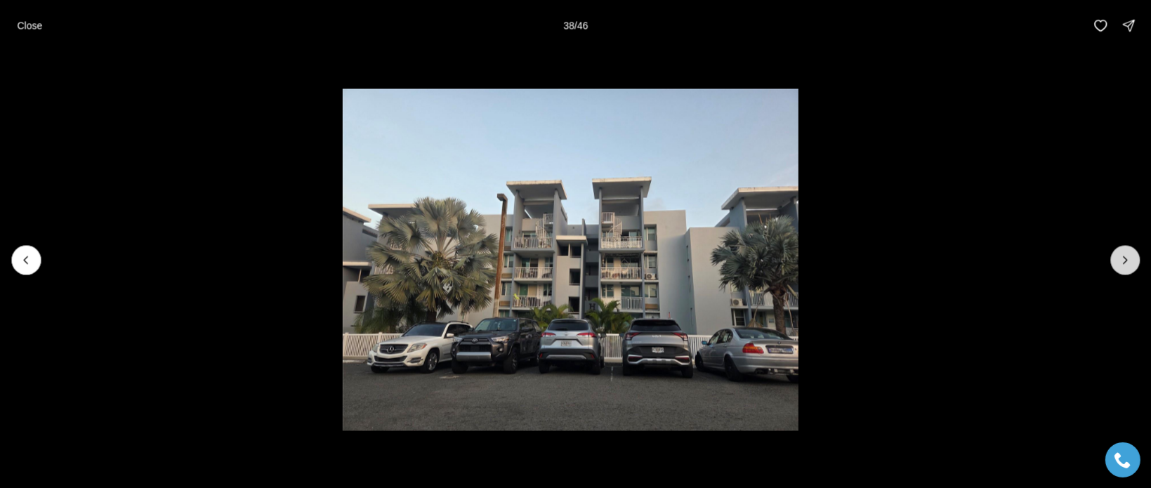
click at [1120, 260] on icon "Next slide" at bounding box center [1125, 260] width 14 height 14
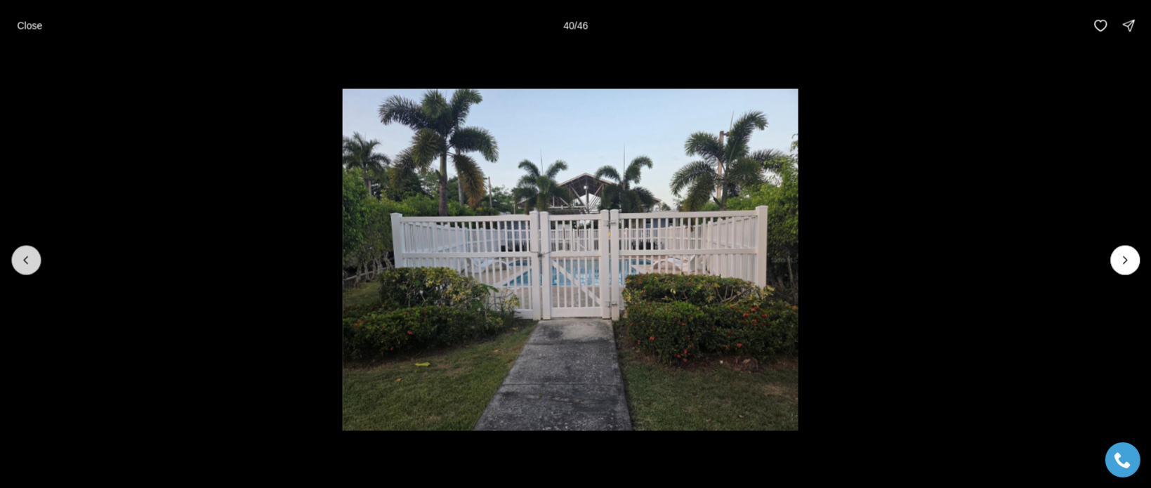
click at [20, 263] on icon "Previous slide" at bounding box center [26, 260] width 14 height 14
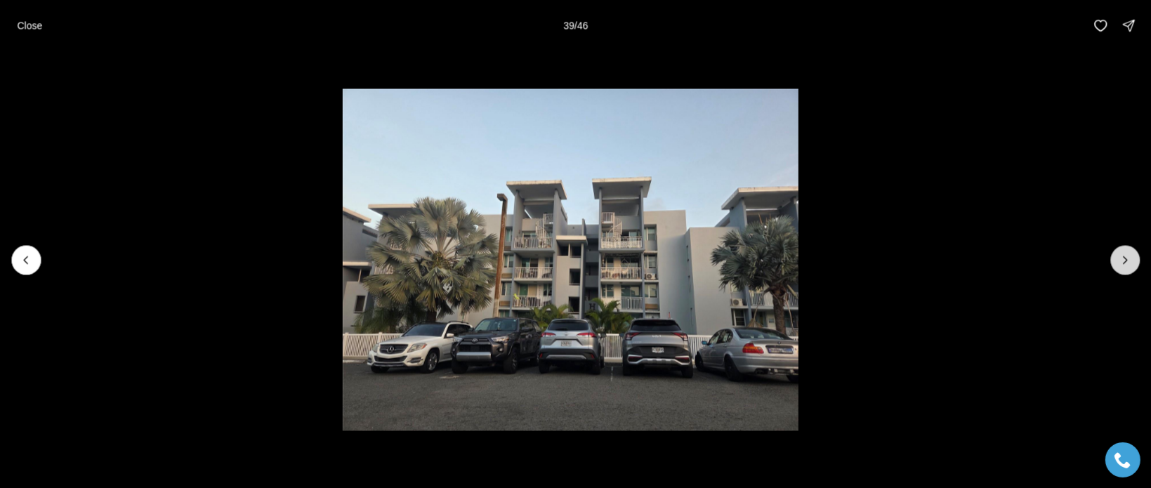
click at [1124, 263] on icon "Next slide" at bounding box center [1125, 260] width 14 height 14
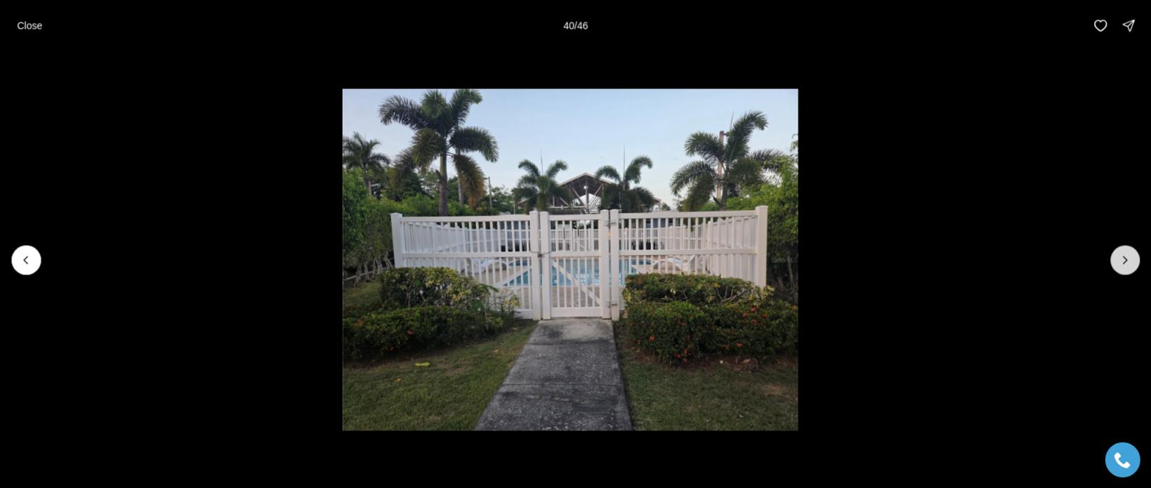
click at [1124, 263] on icon "Next slide" at bounding box center [1125, 260] width 14 height 14
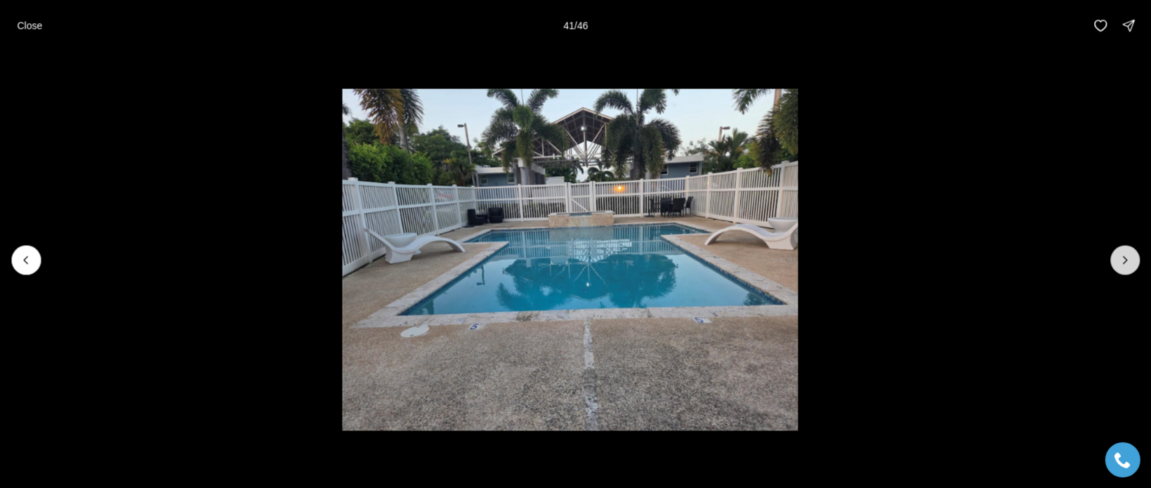
click at [1124, 263] on icon "Next slide" at bounding box center [1125, 260] width 14 height 14
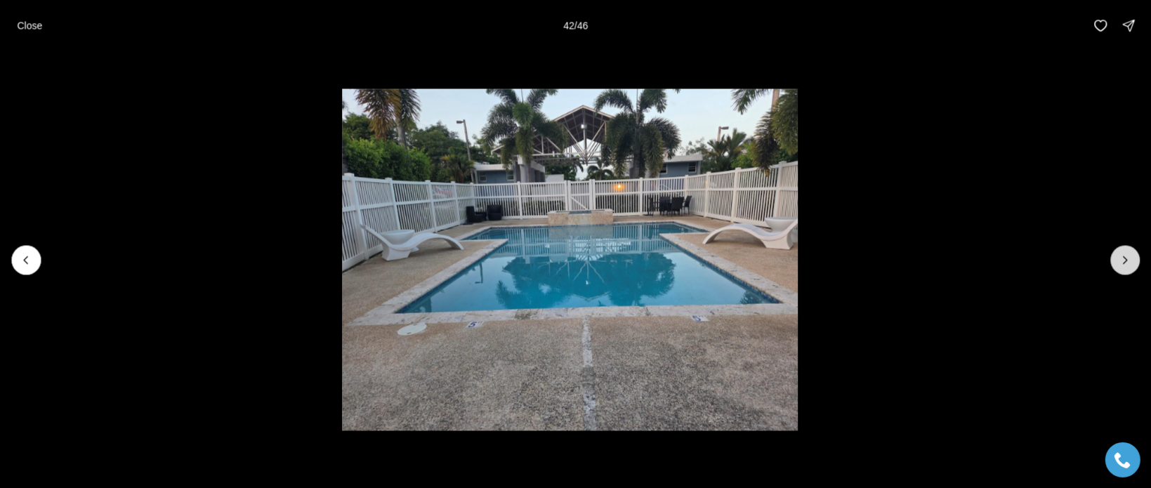
click at [1124, 263] on icon "Next slide" at bounding box center [1125, 260] width 14 height 14
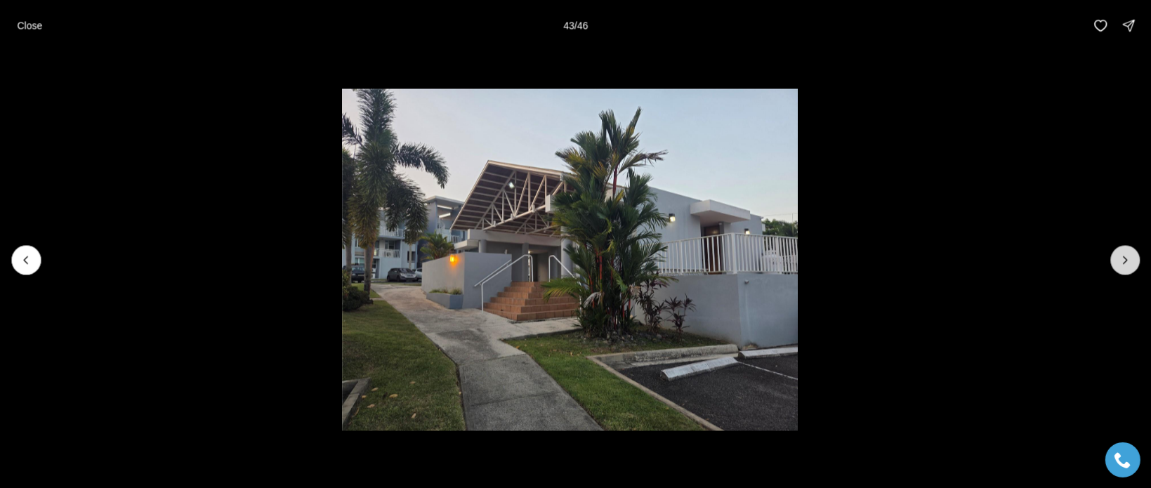
click at [1124, 263] on icon "Next slide" at bounding box center [1125, 260] width 14 height 14
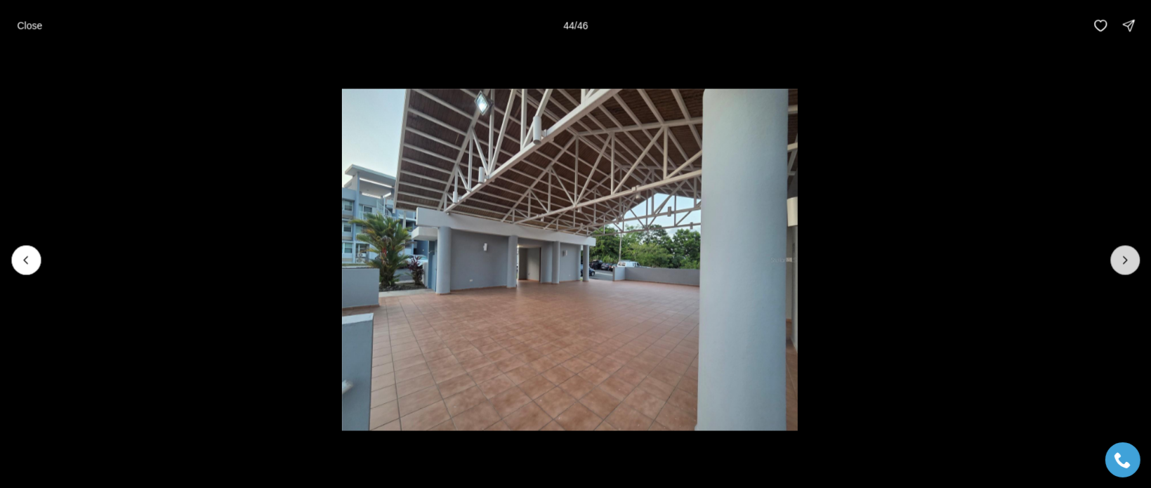
click at [1124, 263] on icon "Next slide" at bounding box center [1125, 260] width 14 height 14
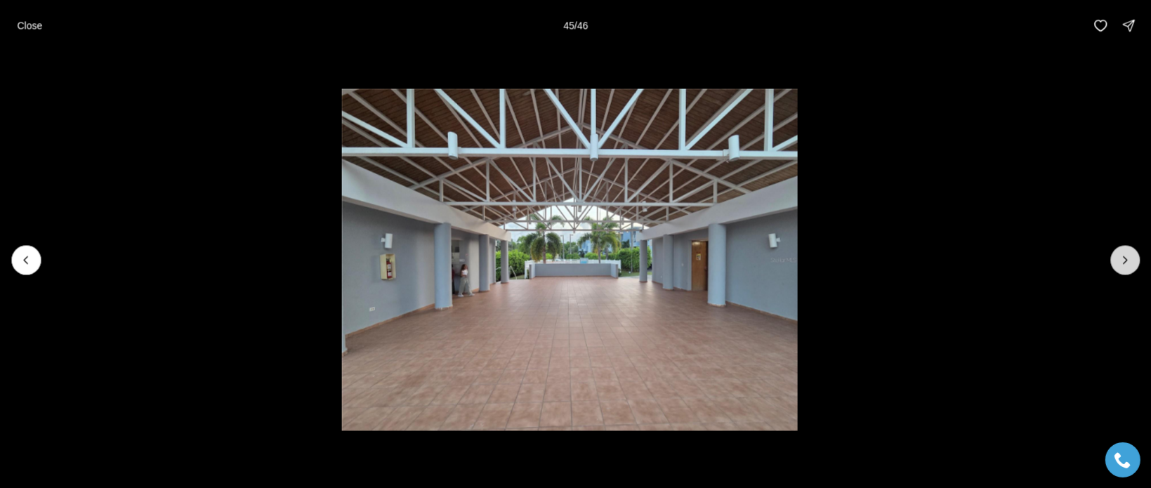
click at [1124, 263] on icon "Next slide" at bounding box center [1125, 260] width 14 height 14
